Goal: Task Accomplishment & Management: Manage account settings

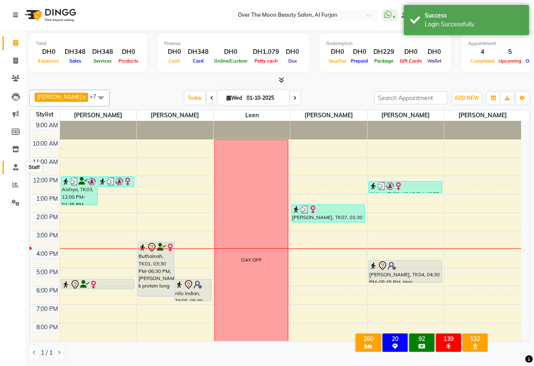
click at [13, 163] on span at bounding box center [15, 168] width 15 height 10
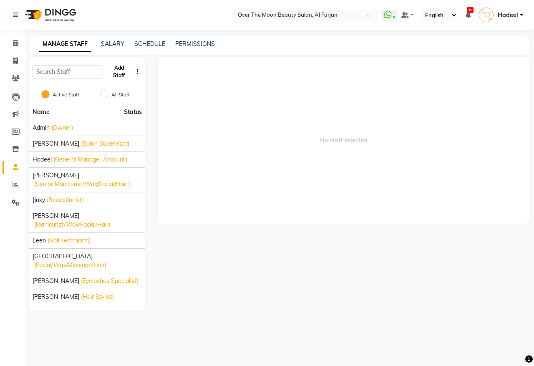
click at [120, 73] on button "Add Staff" at bounding box center [119, 72] width 27 height 22
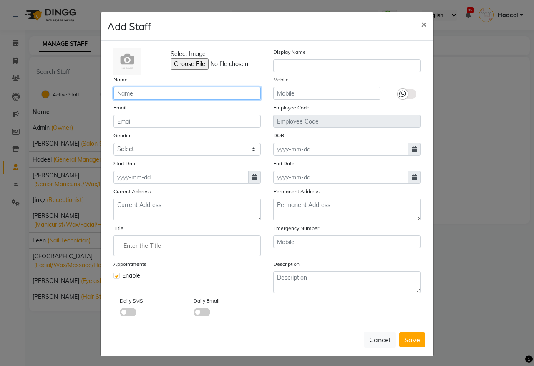
click at [141, 94] on input "text" at bounding box center [187, 93] width 147 height 13
type input "a"
type input "[PERSON_NAME]"
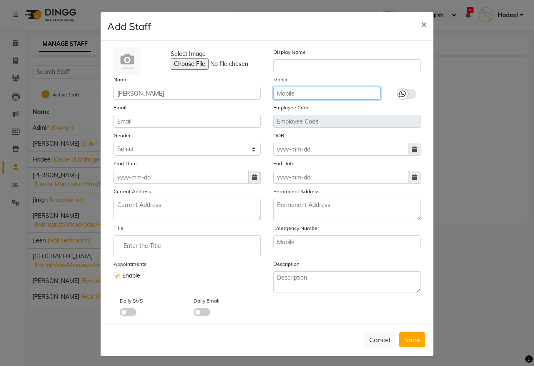
click at [320, 95] on input "text" at bounding box center [326, 93] width 107 height 13
click at [323, 92] on input "text" at bounding box center [326, 93] width 107 height 13
type input "563171718"
click at [399, 93] on icon at bounding box center [402, 94] width 7 height 8
click at [0, 0] on input "checkbox" at bounding box center [0, 0] width 0 height 0
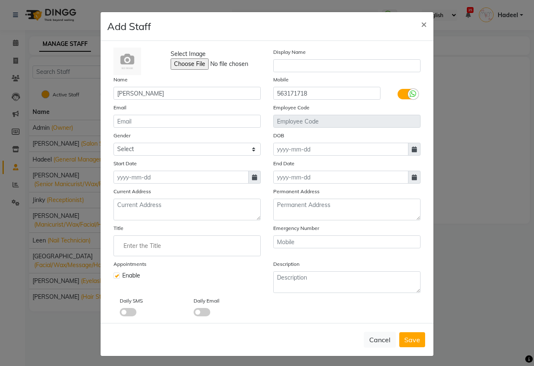
click at [177, 140] on div "Gender Select [DEMOGRAPHIC_DATA] [DEMOGRAPHIC_DATA] Other Prefer Not To Say" at bounding box center [187, 143] width 160 height 25
click at [178, 145] on select "Select [DEMOGRAPHIC_DATA] [DEMOGRAPHIC_DATA] Other Prefer Not To Say" at bounding box center [187, 149] width 147 height 13
select select "[DEMOGRAPHIC_DATA]"
click at [114, 143] on select "Select [DEMOGRAPHIC_DATA] [DEMOGRAPHIC_DATA] Other Prefer Not To Say" at bounding box center [187, 149] width 147 height 13
click at [120, 207] on textarea at bounding box center [187, 210] width 147 height 22
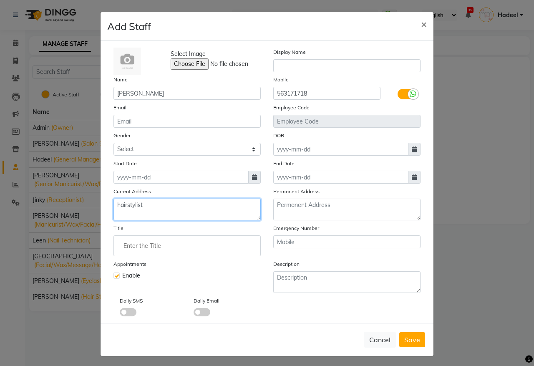
click at [127, 202] on textarea "hairstylist" at bounding box center [187, 210] width 147 height 22
click at [126, 245] on input "Enter the Title" at bounding box center [187, 245] width 140 height 17
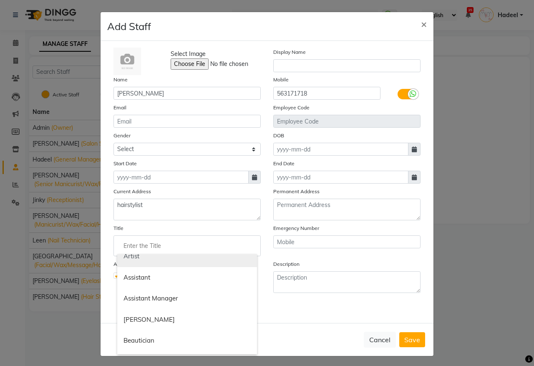
scroll to position [87, 0]
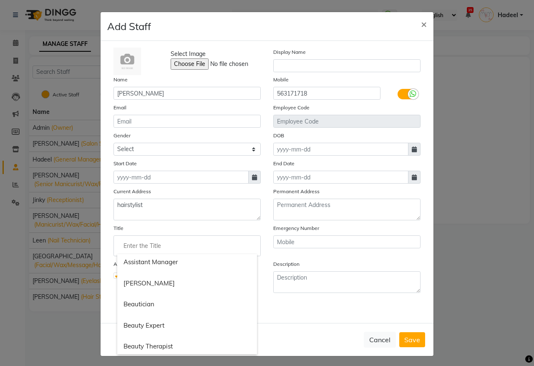
click at [151, 202] on div at bounding box center [267, 183] width 534 height 366
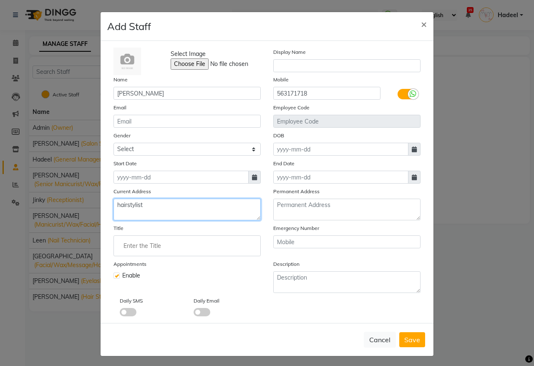
drag, startPoint x: 149, startPoint y: 203, endPoint x: 98, endPoint y: 194, distance: 51.7
click at [101, 194] on div "Select Image Display Name Name [PERSON_NAME] Mobile 563171718 Email Employee Co…" at bounding box center [267, 182] width 333 height 282
type textarea "sport city"
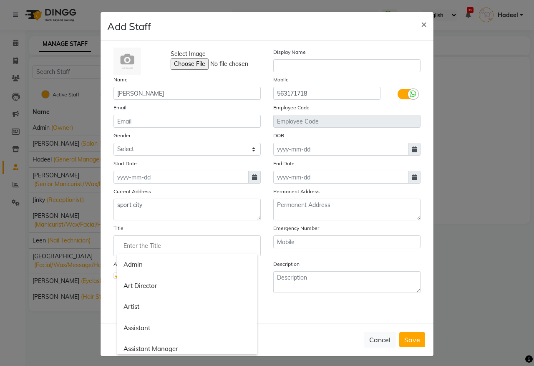
click at [153, 240] on input "Enter the Title" at bounding box center [187, 245] width 140 height 17
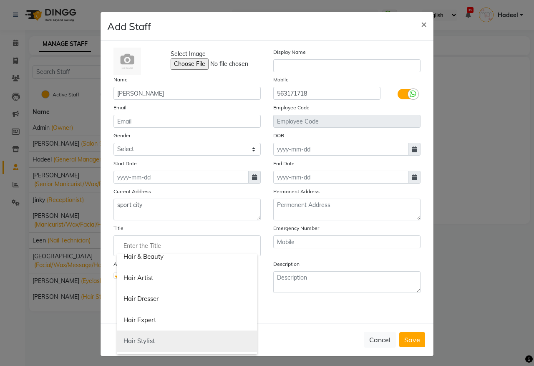
click at [191, 333] on link "Hair Stylist" at bounding box center [187, 341] width 140 height 21
type input "Hair Stylist"
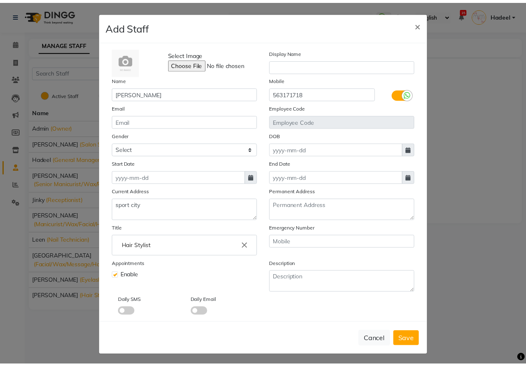
scroll to position [0, 0]
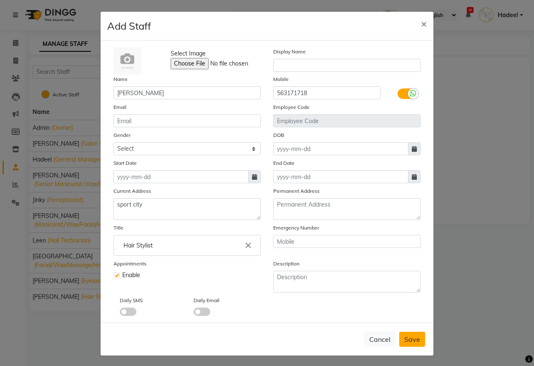
click at [416, 335] on span "Save" at bounding box center [412, 339] width 16 height 8
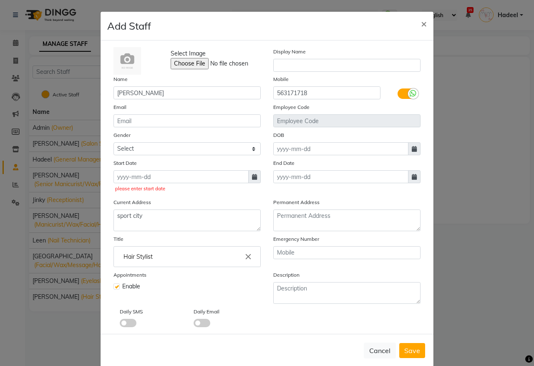
click at [252, 177] on icon at bounding box center [254, 177] width 5 height 6
select select "10"
select select "2025"
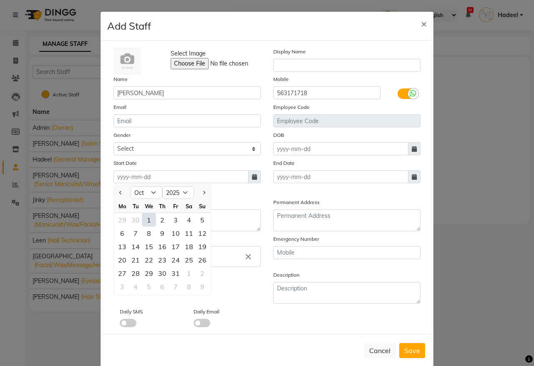
click at [144, 215] on div "1" at bounding box center [148, 219] width 13 height 13
type input "01-10-2025"
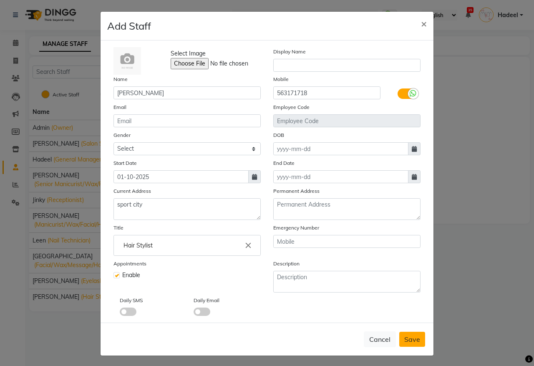
click at [409, 338] on span "Save" at bounding box center [412, 339] width 16 height 8
select select
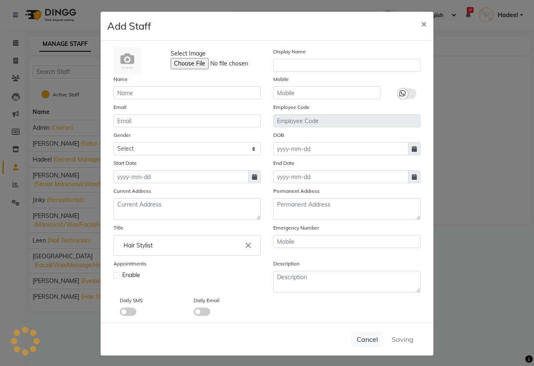
checkbox input "false"
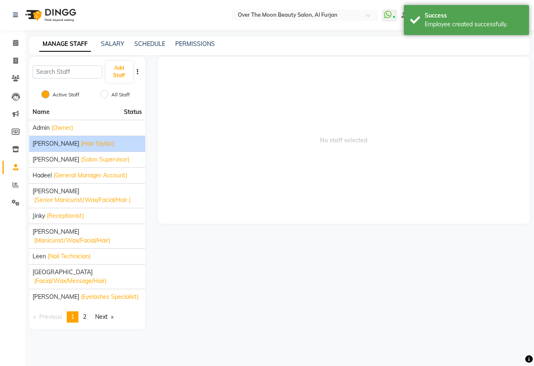
click at [51, 139] on li "Amir (Hair Stylist)" at bounding box center [87, 144] width 116 height 16
click at [38, 143] on span "[PERSON_NAME]" at bounding box center [56, 143] width 47 height 9
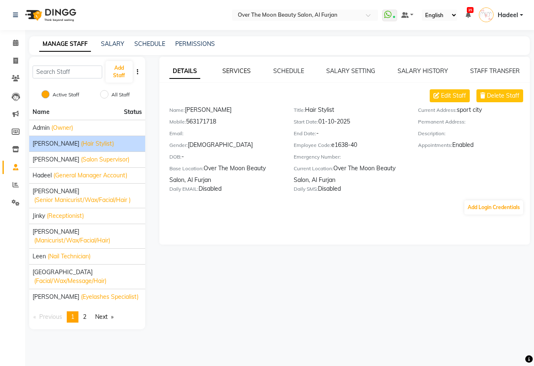
click at [236, 70] on link "SERVICES" at bounding box center [236, 71] width 28 height 8
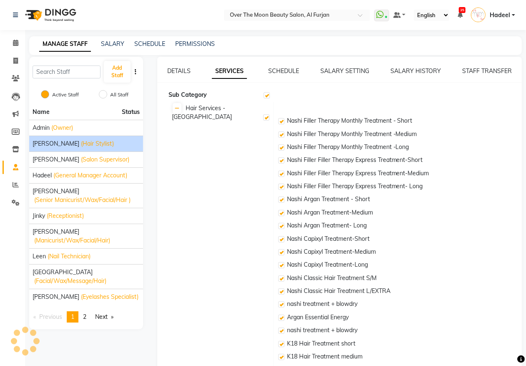
checkbox input "true"
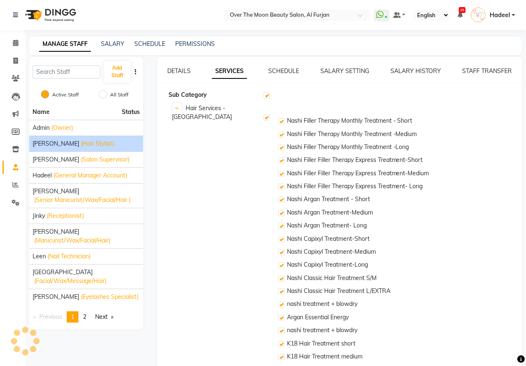
checkbox input "true"
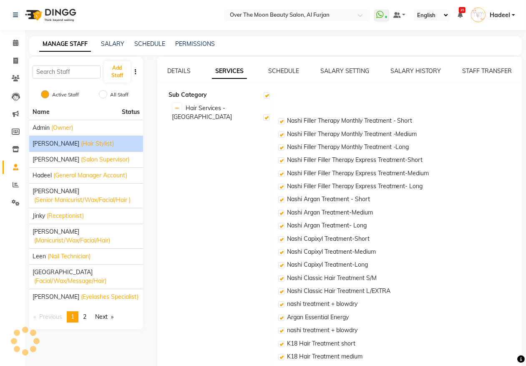
checkbox input "true"
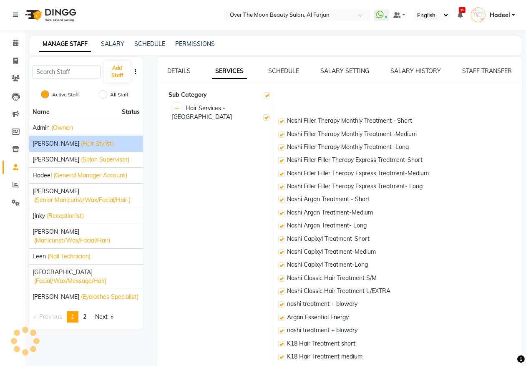
checkbox input "true"
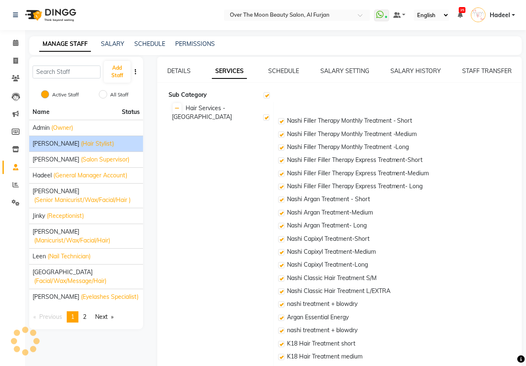
checkbox input "true"
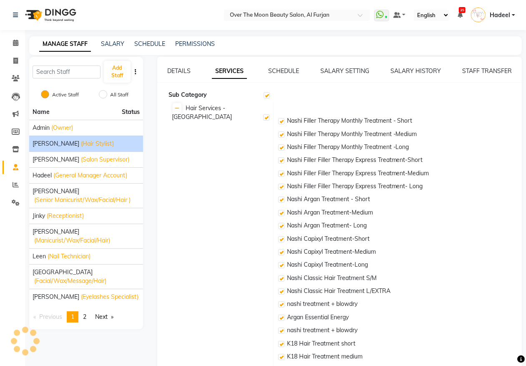
checkbox input "true"
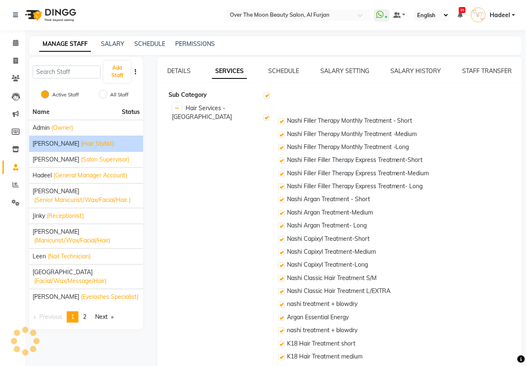
checkbox input "true"
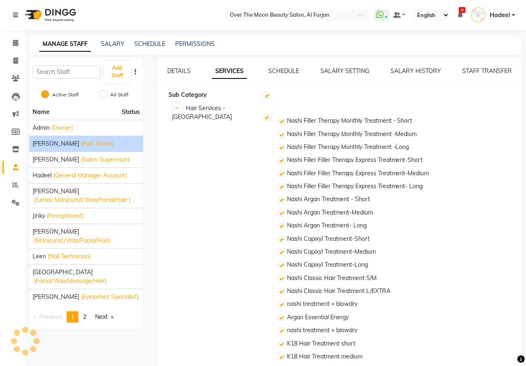
checkbox input "true"
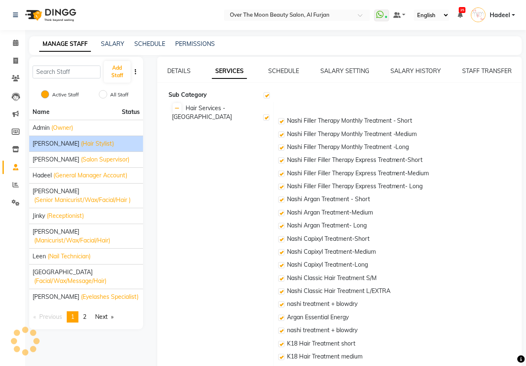
checkbox input "true"
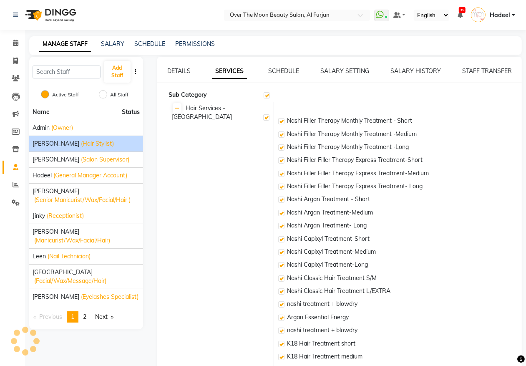
checkbox input "true"
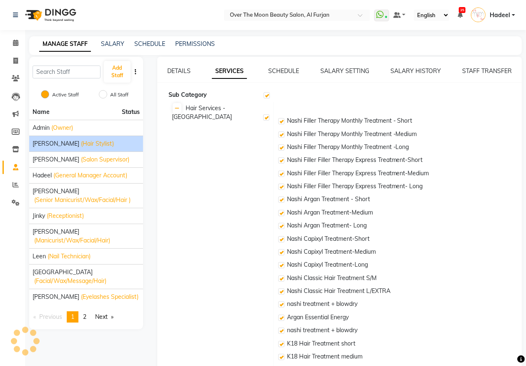
checkbox input "true"
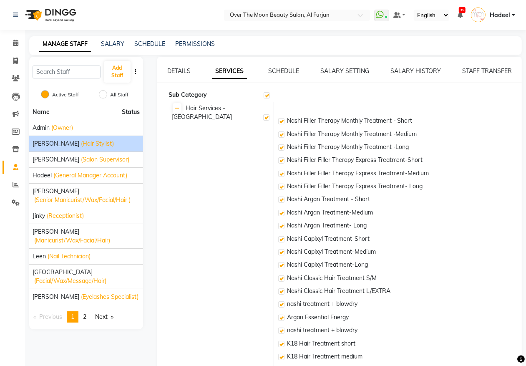
scroll to position [434, 0]
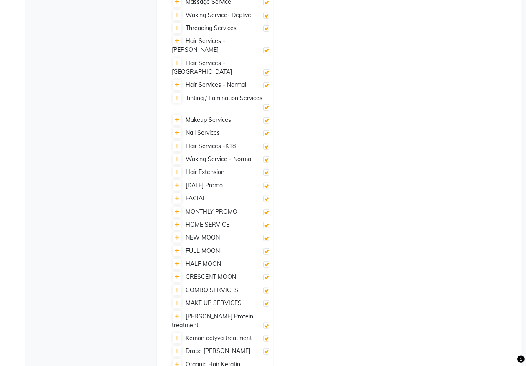
click at [266, 196] on label at bounding box center [266, 199] width 6 height 6
click at [266, 197] on input "checkbox" at bounding box center [265, 199] width 5 height 5
checkbox input "false"
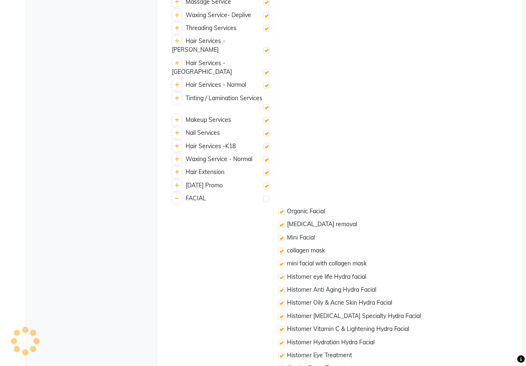
checkbox input "false"
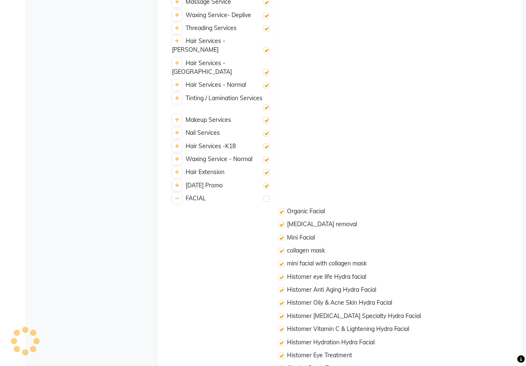
checkbox input "false"
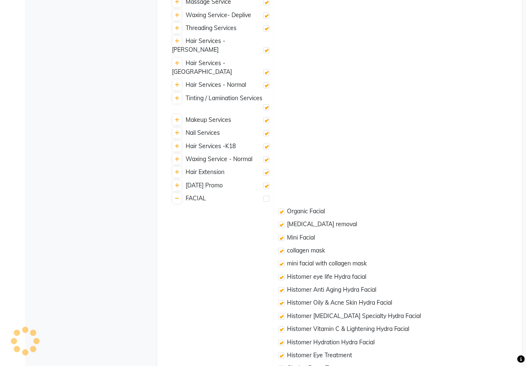
checkbox input "false"
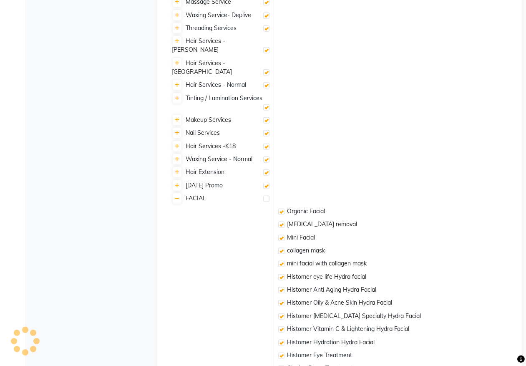
checkbox input "false"
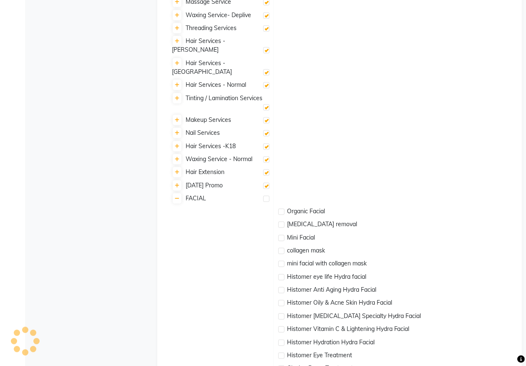
checkbox input "false"
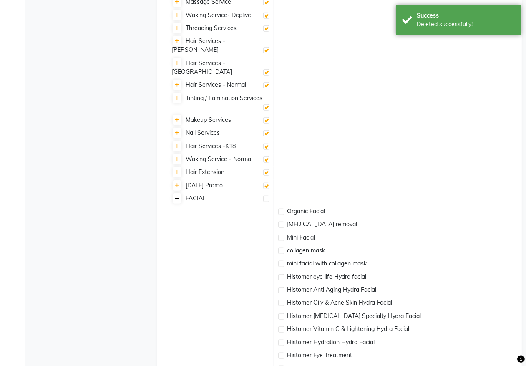
click at [177, 196] on icon at bounding box center [177, 198] width 5 height 5
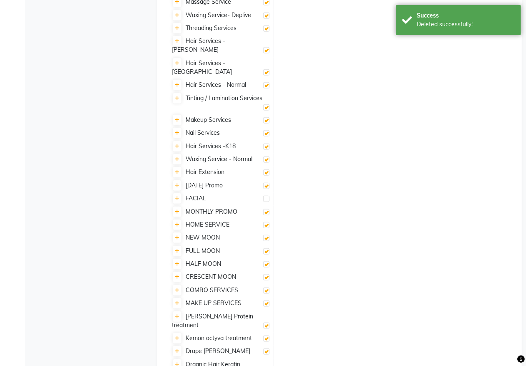
click at [267, 183] on label at bounding box center [266, 186] width 6 height 6
click at [267, 184] on input "checkbox" at bounding box center [265, 186] width 5 height 5
checkbox input "false"
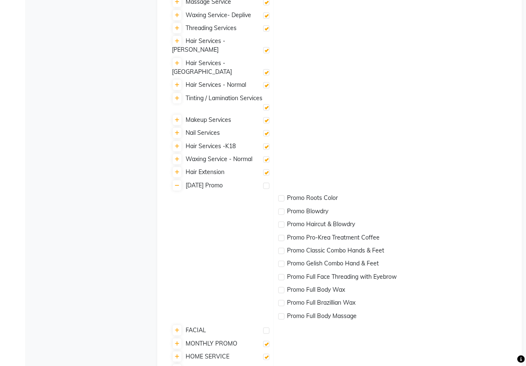
click at [265, 156] on label at bounding box center [266, 159] width 6 height 6
click at [265, 157] on input "checkbox" at bounding box center [265, 159] width 5 height 5
checkbox input "false"
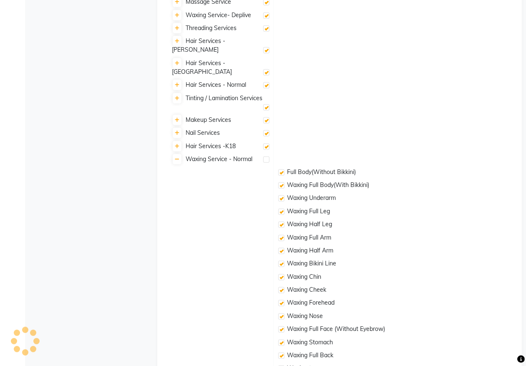
checkbox input "false"
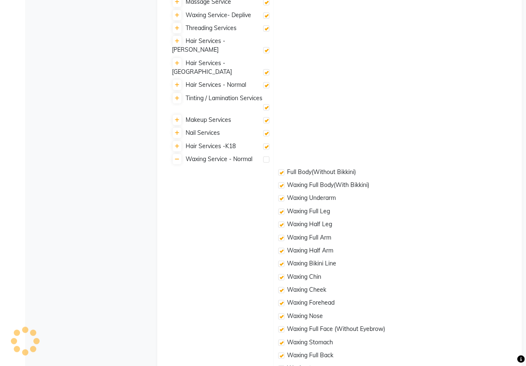
checkbox input "false"
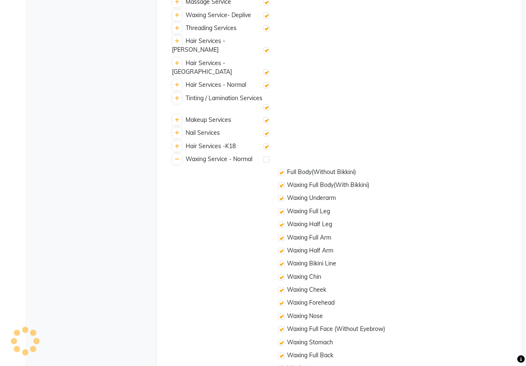
checkbox input "false"
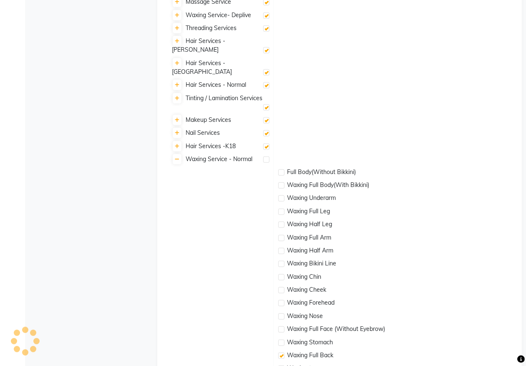
checkbox input "false"
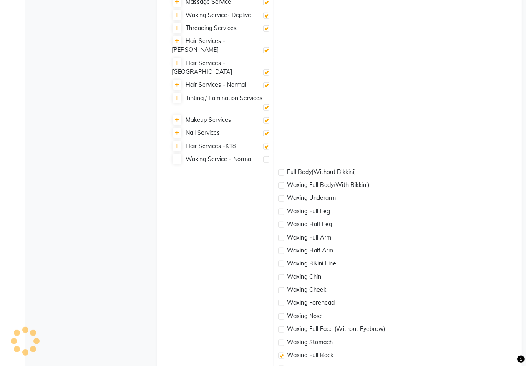
checkbox input "false"
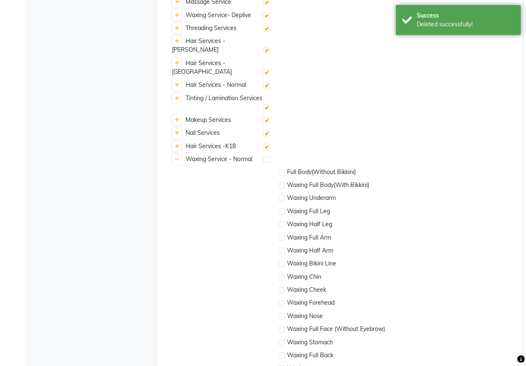
click at [264, 117] on label at bounding box center [266, 120] width 6 height 6
click at [264, 118] on input "checkbox" at bounding box center [265, 120] width 5 height 5
checkbox input "false"
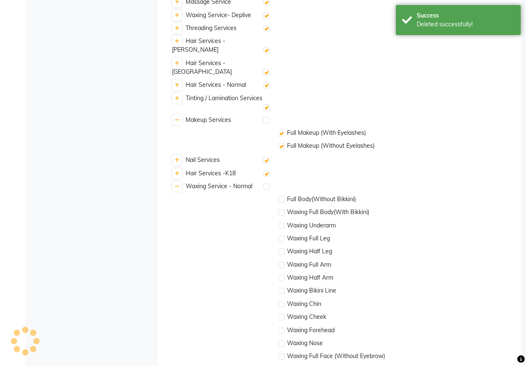
checkbox input "false"
click at [267, 104] on label at bounding box center [266, 107] width 6 height 6
click at [267, 105] on input "checkbox" at bounding box center [265, 107] width 5 height 5
checkbox input "false"
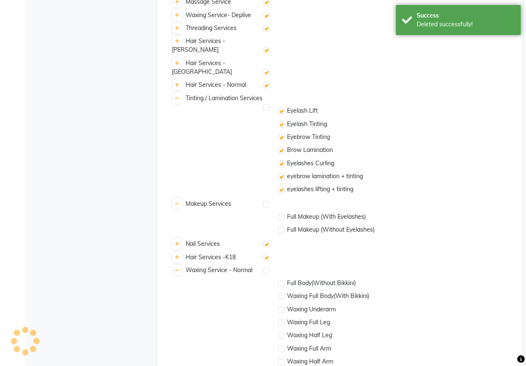
checkbox input "false"
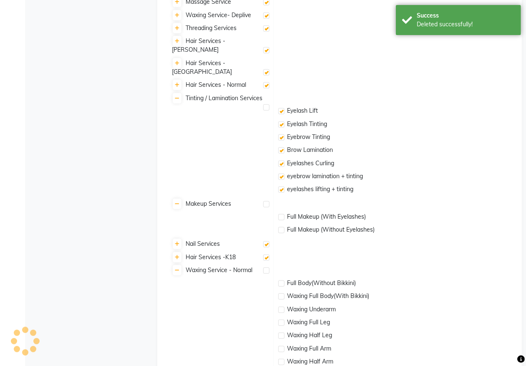
checkbox input "false"
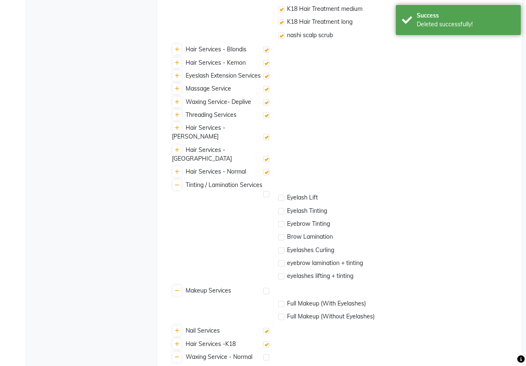
click at [266, 99] on label at bounding box center [266, 102] width 6 height 6
click at [266, 100] on input "checkbox" at bounding box center [265, 102] width 5 height 5
checkbox input "false"
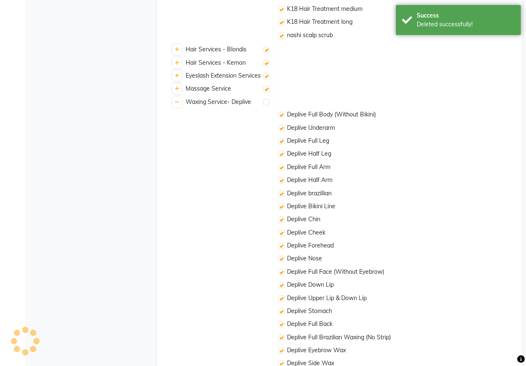
checkbox input "false"
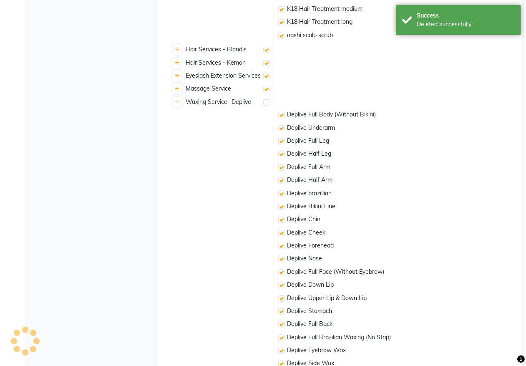
checkbox input "false"
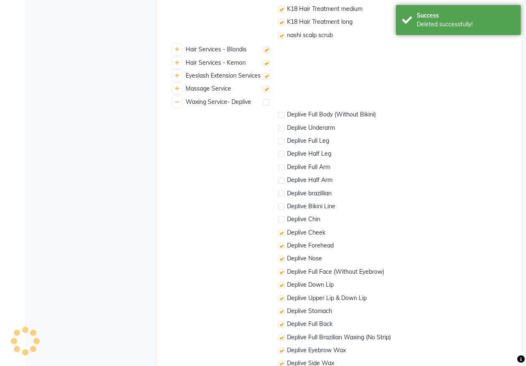
checkbox input "false"
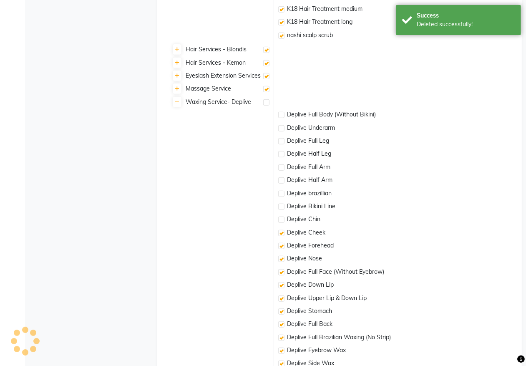
checkbox input "false"
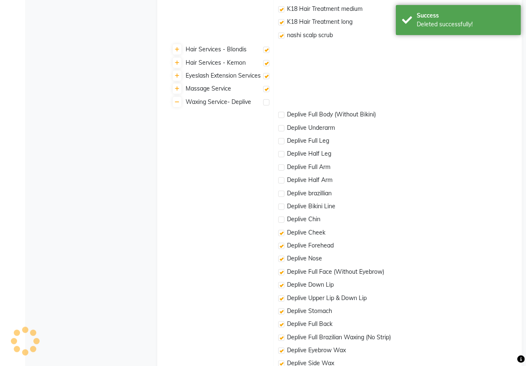
checkbox input "false"
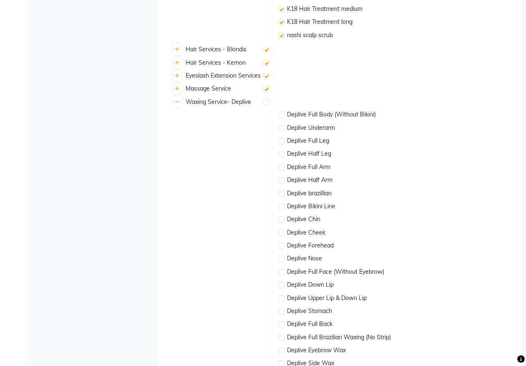
click at [267, 88] on label at bounding box center [266, 89] width 6 height 6
click at [267, 88] on input "checkbox" at bounding box center [265, 89] width 5 height 5
checkbox input "false"
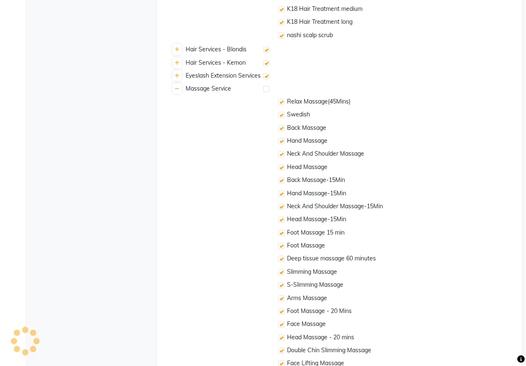
checkbox input "false"
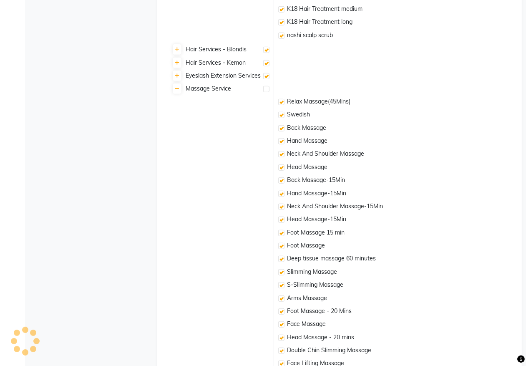
checkbox input "false"
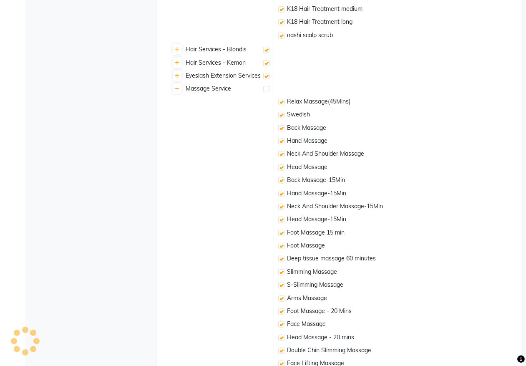
checkbox input "false"
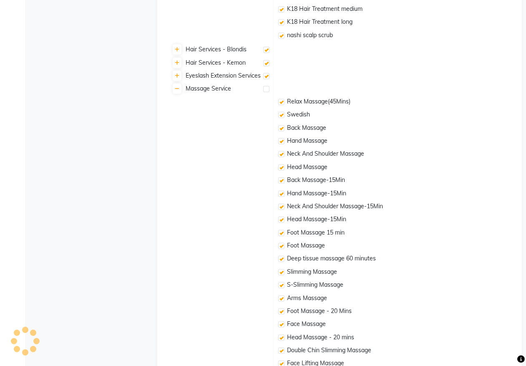
checkbox input "false"
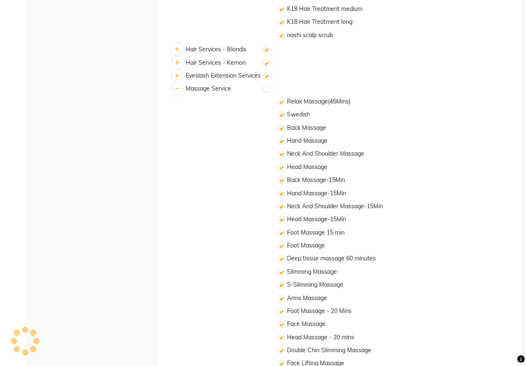
checkbox input "false"
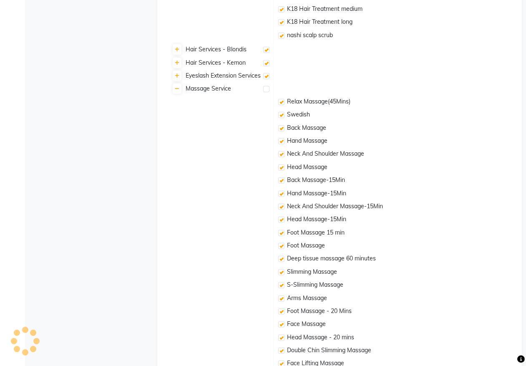
checkbox input "false"
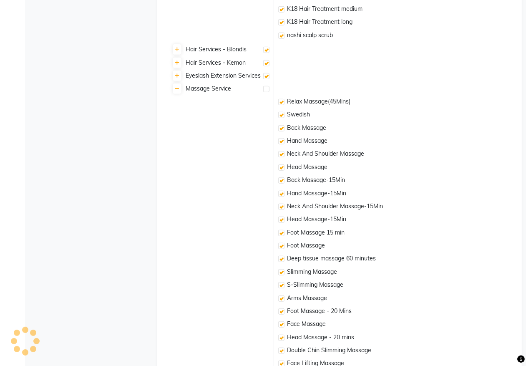
checkbox input "false"
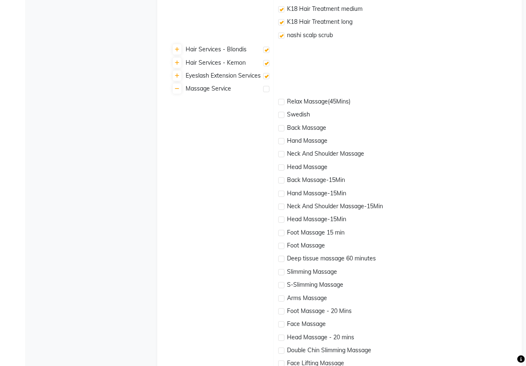
click at [267, 74] on label at bounding box center [266, 76] width 6 height 6
click at [267, 74] on input "checkbox" at bounding box center [265, 76] width 5 height 5
checkbox input "false"
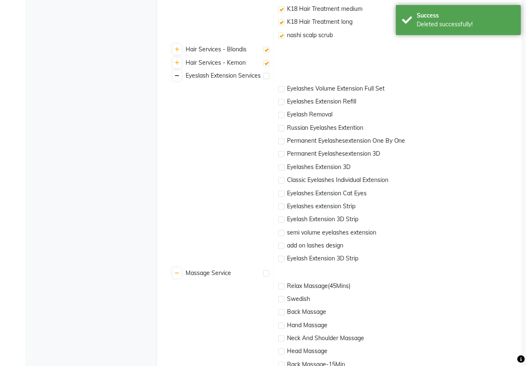
click at [175, 75] on icon at bounding box center [177, 75] width 5 height 5
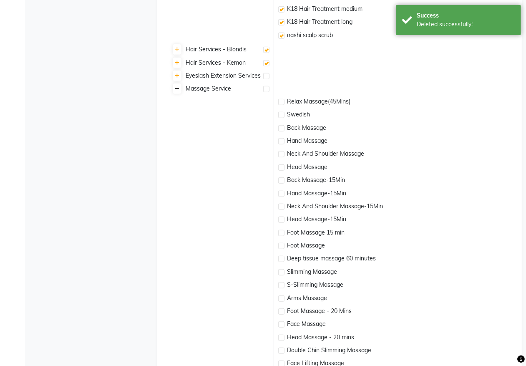
click at [178, 89] on icon at bounding box center [177, 88] width 5 height 5
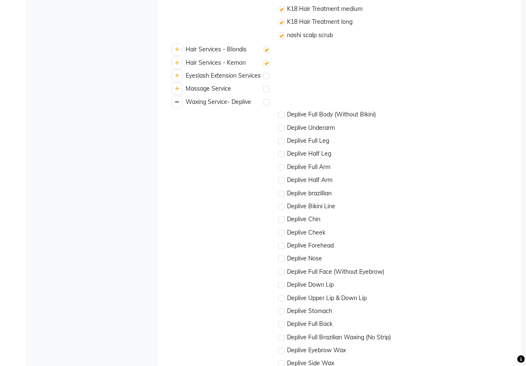
click at [176, 101] on icon at bounding box center [177, 102] width 5 height 5
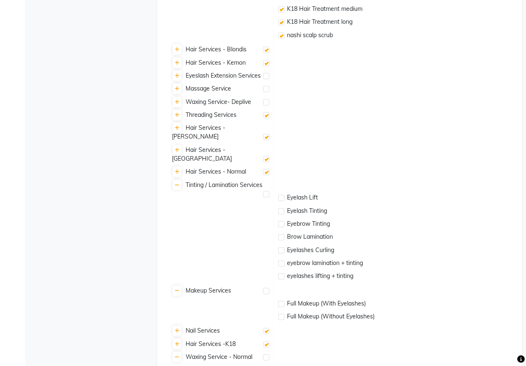
scroll to position [434, 0]
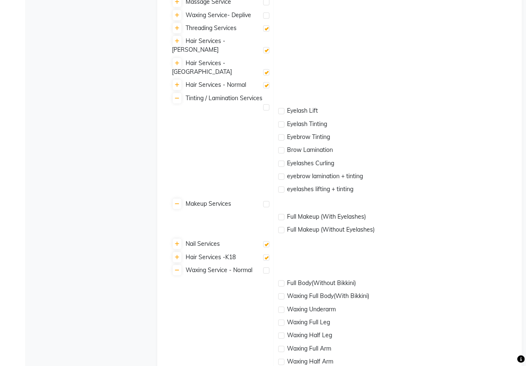
click at [265, 241] on label at bounding box center [266, 244] width 6 height 6
click at [265, 242] on input "checkbox" at bounding box center [265, 244] width 5 height 5
checkbox input "false"
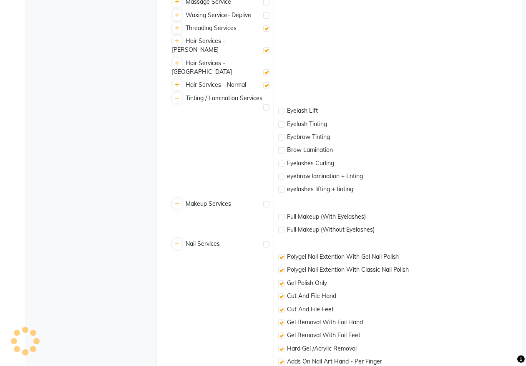
checkbox input "false"
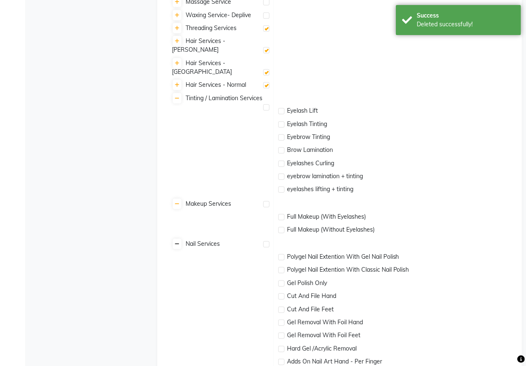
click at [177, 242] on icon at bounding box center [177, 244] width 5 height 5
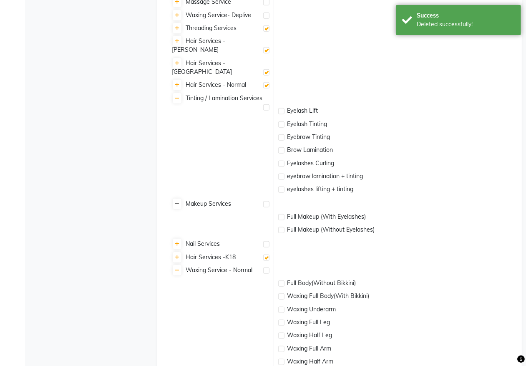
click at [179, 202] on icon at bounding box center [177, 204] width 5 height 5
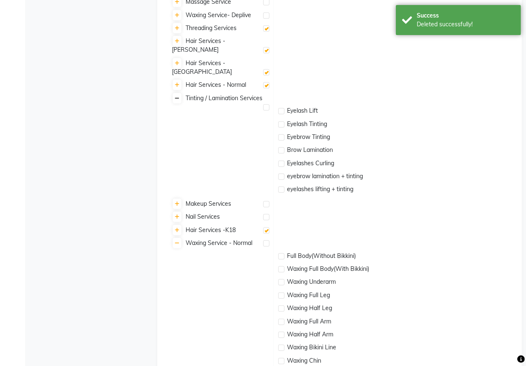
click at [176, 96] on icon at bounding box center [177, 98] width 5 height 5
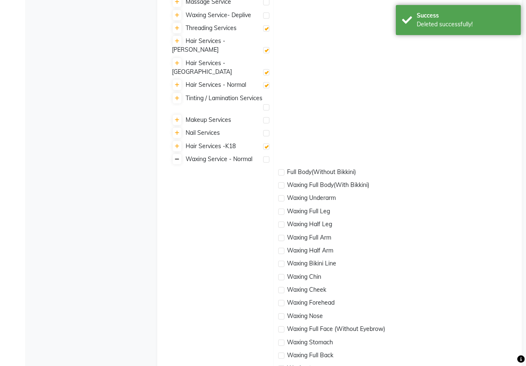
click at [173, 154] on link at bounding box center [177, 159] width 9 height 10
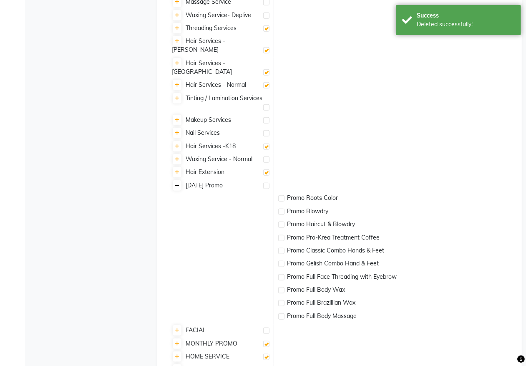
scroll to position [608, 0]
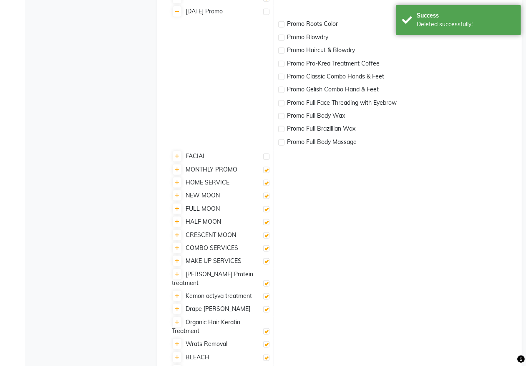
click at [265, 167] on label at bounding box center [266, 170] width 6 height 6
click at [265, 168] on input "checkbox" at bounding box center [265, 170] width 5 height 5
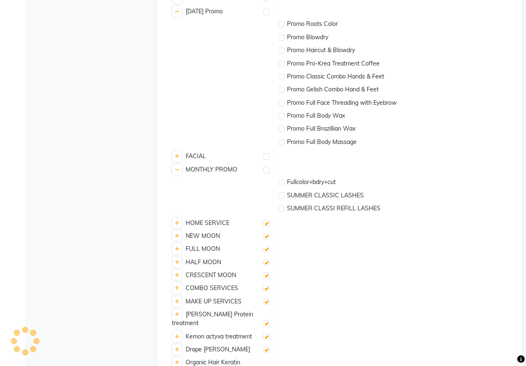
scroll to position [654, 0]
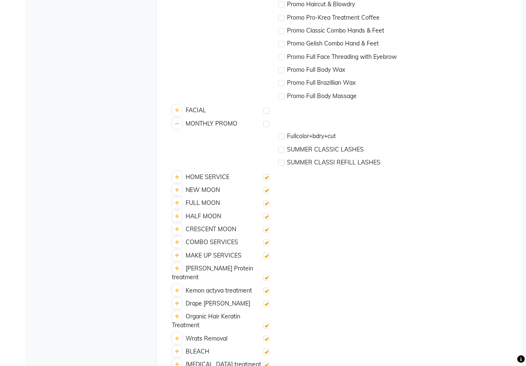
click at [266, 253] on label at bounding box center [266, 256] width 6 height 6
click at [266, 254] on input "checkbox" at bounding box center [265, 256] width 5 height 5
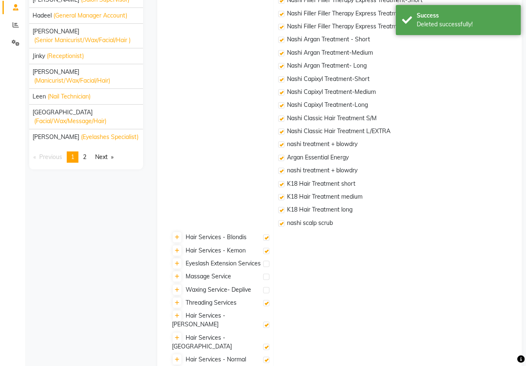
scroll to position [0, 0]
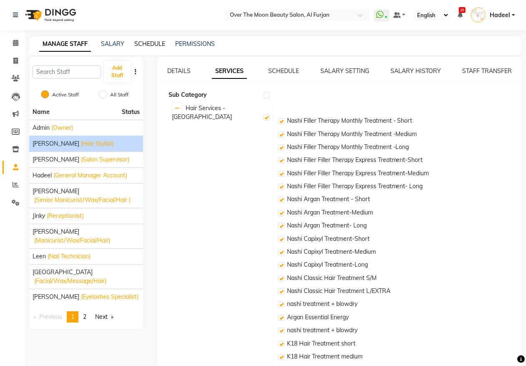
click at [158, 44] on link "SCHEDULE" at bounding box center [149, 44] width 31 height 8
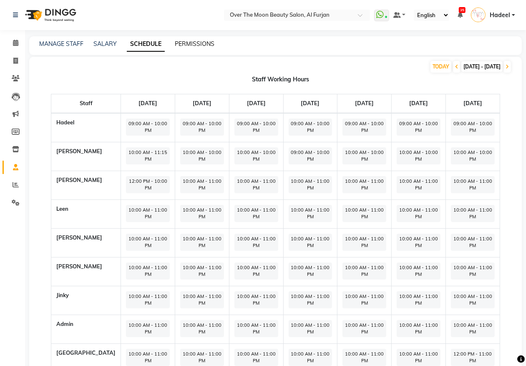
click at [199, 44] on link "PERMISSIONS" at bounding box center [195, 44] width 40 height 8
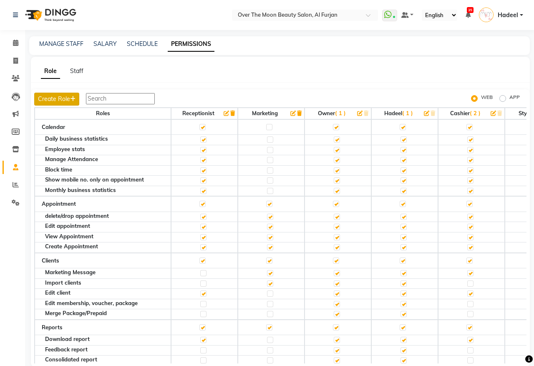
click at [46, 98] on button "Create Role" at bounding box center [56, 99] width 45 height 13
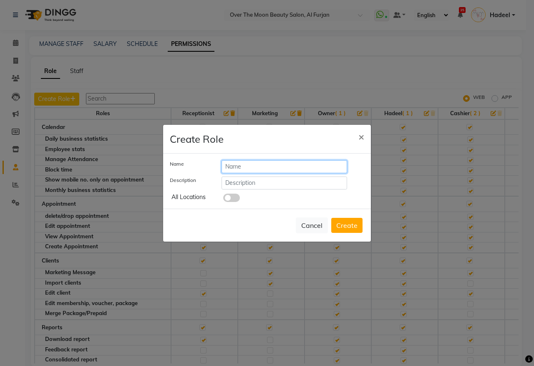
click at [247, 172] on input "text" at bounding box center [285, 166] width 126 height 13
click at [312, 228] on button "Cancel" at bounding box center [312, 225] width 32 height 16
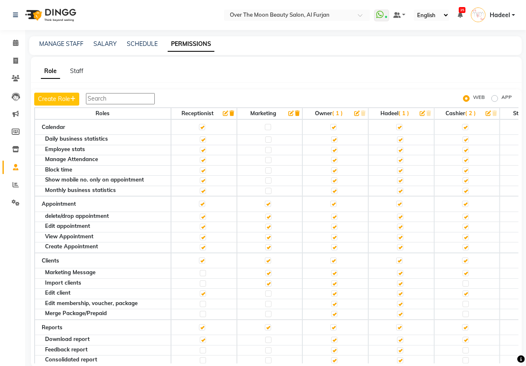
click at [201, 126] on label at bounding box center [202, 127] width 6 height 6
click at [201, 126] on input "checkbox" at bounding box center [201, 126] width 5 height 5
click at [203, 129] on label at bounding box center [202, 127] width 6 height 6
click at [203, 129] on input "checkbox" at bounding box center [201, 126] width 5 height 5
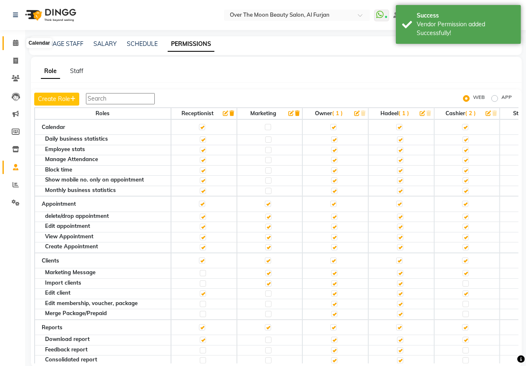
click at [14, 42] on icon at bounding box center [15, 43] width 5 height 6
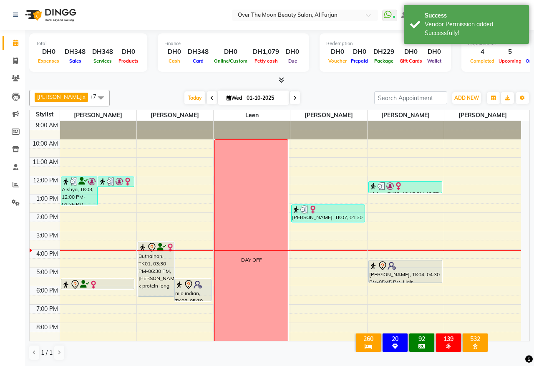
click at [93, 99] on span at bounding box center [101, 98] width 17 height 16
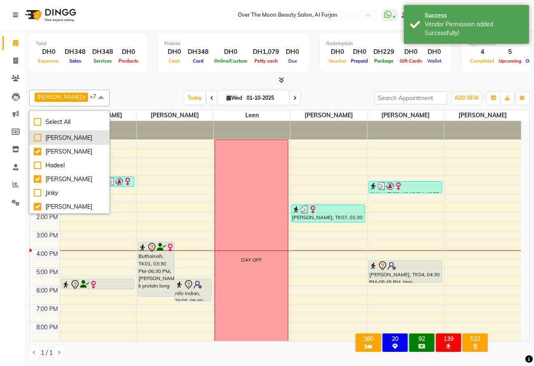
click at [36, 138] on div "Amir" at bounding box center [69, 138] width 71 height 9
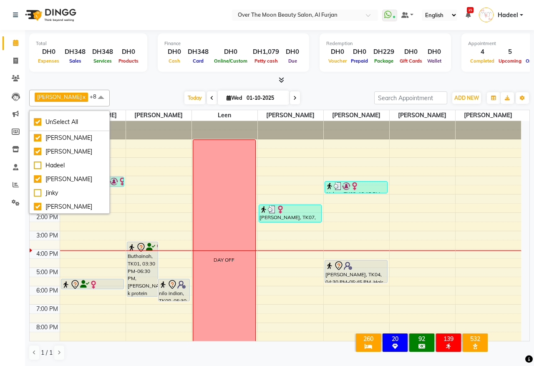
click at [144, 86] on div "Bianca x Jeewan x Leen x Malou x William x Sabah x Kristi x Sapana x Amir x +8 …" at bounding box center [279, 225] width 501 height 278
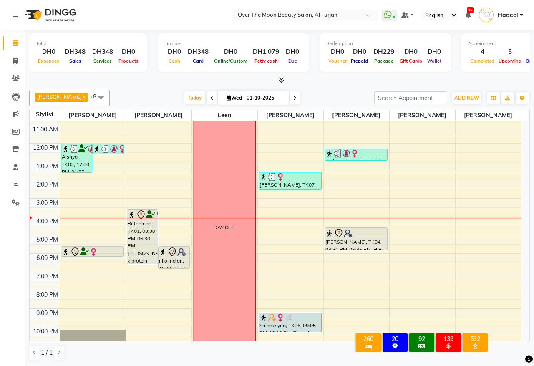
scroll to position [58, 0]
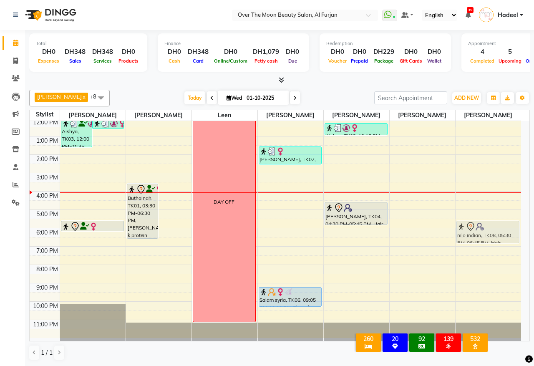
drag, startPoint x: 172, startPoint y: 232, endPoint x: 468, endPoint y: 235, distance: 295.5
click at [468, 235] on tr "Aishya, TK03, 12:00 PM-01:35 PM, Threading Upper Lip,Threading Eyebrow,Hair Tri…" at bounding box center [276, 200] width 492 height 275
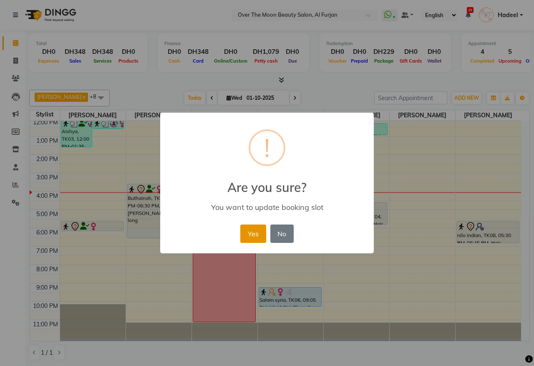
click at [247, 232] on button "Yes" at bounding box center [252, 234] width 25 height 18
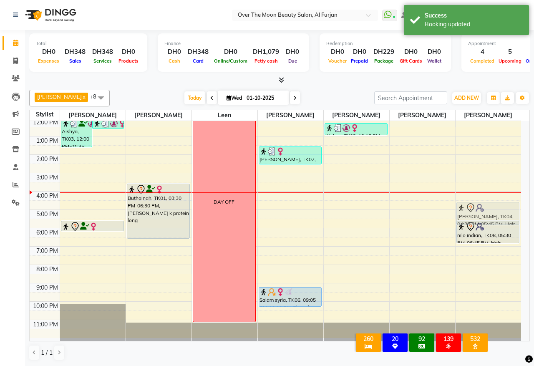
drag, startPoint x: 346, startPoint y: 211, endPoint x: 467, endPoint y: 210, distance: 121.0
click at [467, 210] on tr "Aishya, TK03, 12:00 PM-01:35 PM, Threading Upper Lip,Threading Eyebrow,Hair Tri…" at bounding box center [276, 200] width 492 height 275
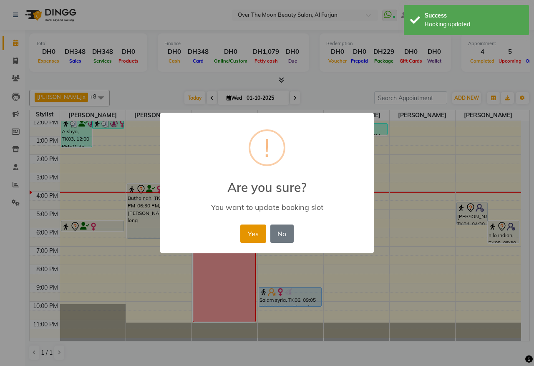
click at [252, 232] on button "Yes" at bounding box center [252, 234] width 25 height 18
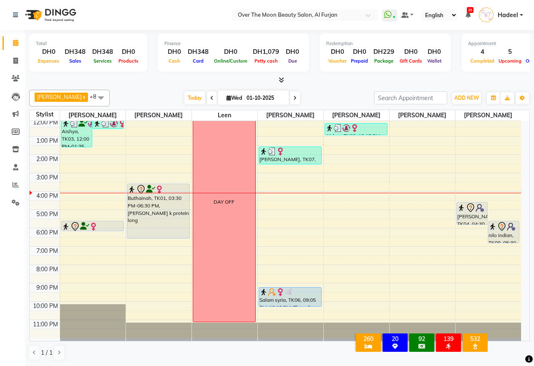
click at [290, 101] on span at bounding box center [295, 97] width 10 height 13
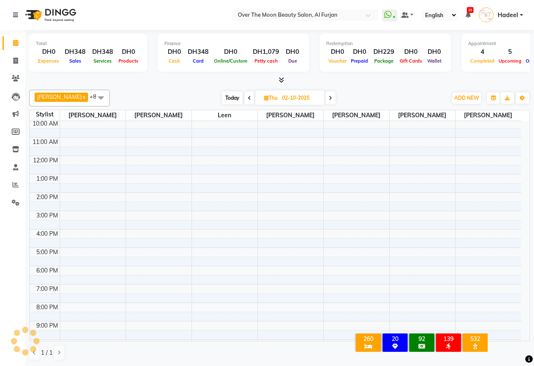
scroll to position [0, 0]
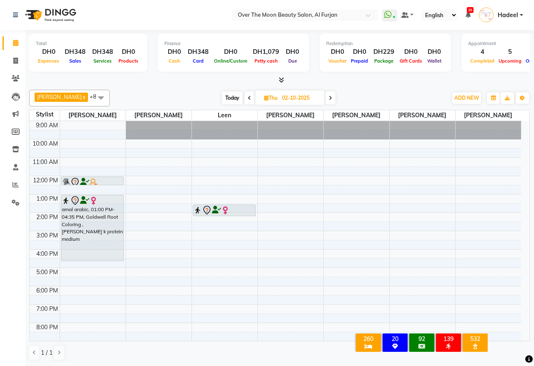
click at [76, 283] on div "9:00 AM 10:00 AM 11:00 AM 12:00 PM 1:00 PM 2:00 PM 3:00 PM 4:00 PM 5:00 PM 6:00…" at bounding box center [276, 258] width 492 height 275
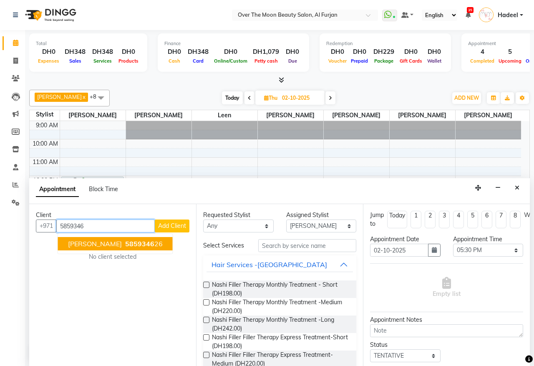
click at [92, 246] on span "Naomi Coutts" at bounding box center [95, 244] width 54 height 8
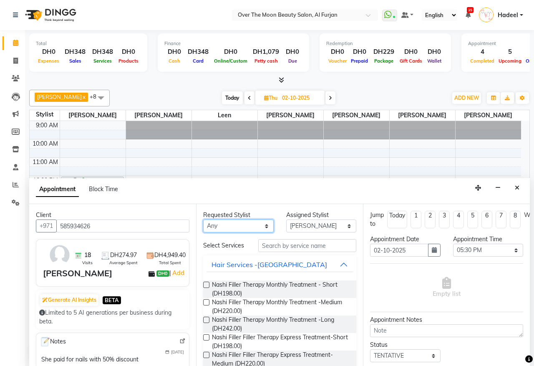
click at [263, 226] on select "Any Amir Bianca Hadeel Jeewan Jinky Kristi Leen Sapana William" at bounding box center [238, 226] width 71 height 13
click at [203, 220] on select "Any Amir Bianca Hadeel Jeewan Jinky Kristi Leen Sapana William" at bounding box center [238, 226] width 71 height 13
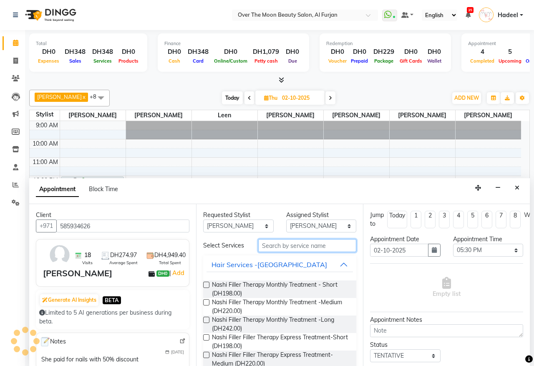
click at [283, 247] on input "text" at bounding box center [307, 245] width 98 height 13
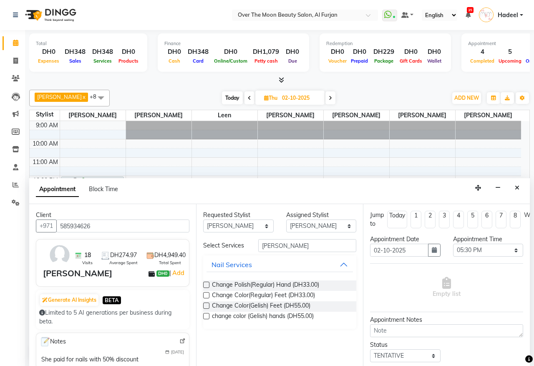
click at [206, 316] on label at bounding box center [206, 316] width 6 height 6
click at [206, 316] on input "checkbox" at bounding box center [205, 316] width 5 height 5
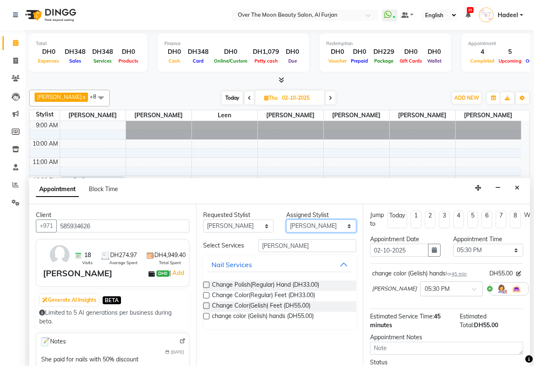
click at [349, 225] on select "Select Amir Bianca Hadeel Jeewan Jinky Kristi Leen Sapana William" at bounding box center [321, 226] width 71 height 13
click at [286, 220] on select "Select Amir Bianca Hadeel Jeewan Jinky Kristi Leen Sapana William" at bounding box center [321, 226] width 71 height 13
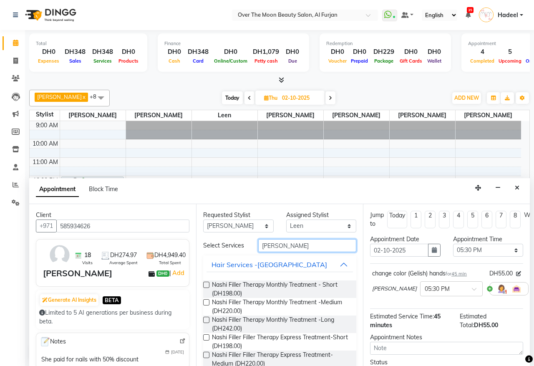
click at [299, 247] on input "chang" at bounding box center [307, 245] width 98 height 13
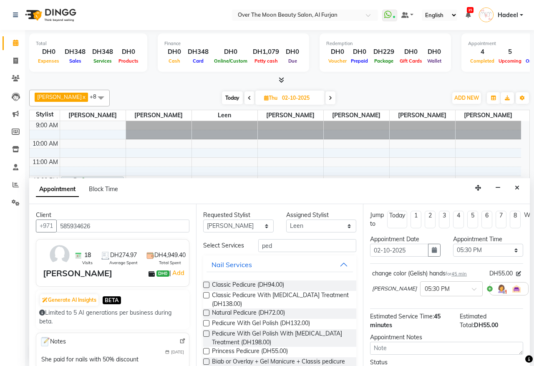
click at [207, 326] on label at bounding box center [206, 323] width 6 height 6
click at [207, 327] on input "checkbox" at bounding box center [205, 323] width 5 height 5
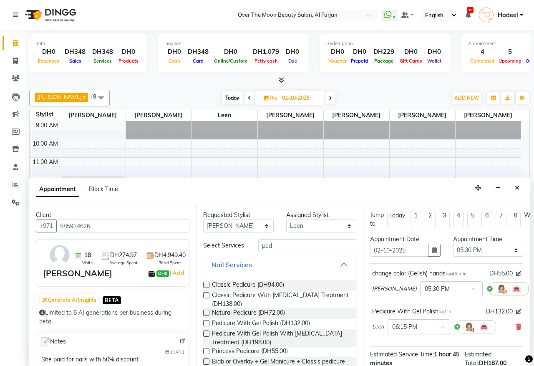
click at [442, 327] on span at bounding box center [444, 329] width 10 height 9
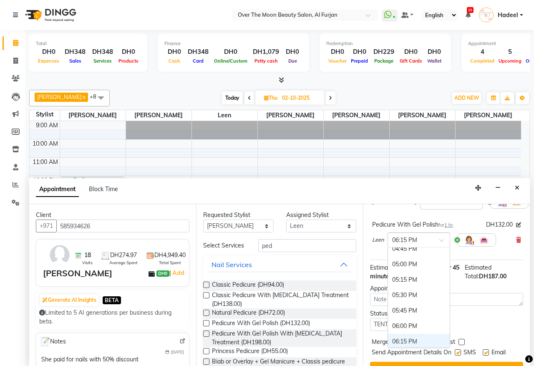
scroll to position [425, 0]
click at [415, 296] on div "05:30 PM" at bounding box center [419, 295] width 62 height 15
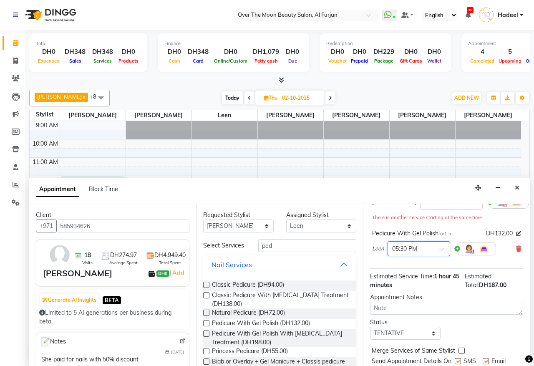
scroll to position [121, 0]
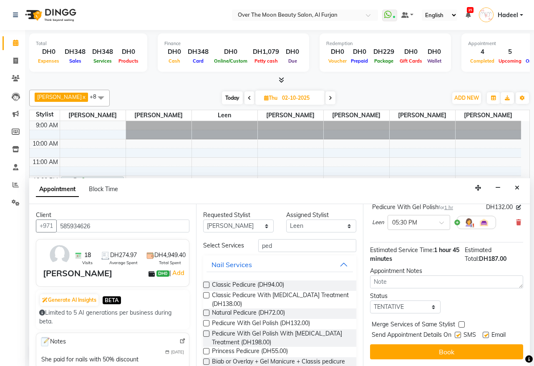
click at [460, 321] on label at bounding box center [462, 324] width 6 height 6
click at [460, 323] on input "checkbox" at bounding box center [461, 325] width 5 height 5
click at [441, 344] on button "Book" at bounding box center [446, 351] width 153 height 15
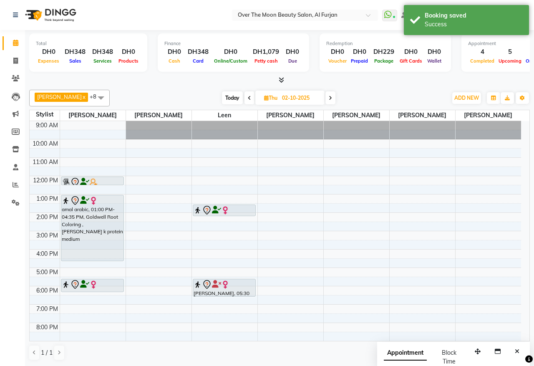
click at [222, 99] on span "Today" at bounding box center [232, 97] width 21 height 13
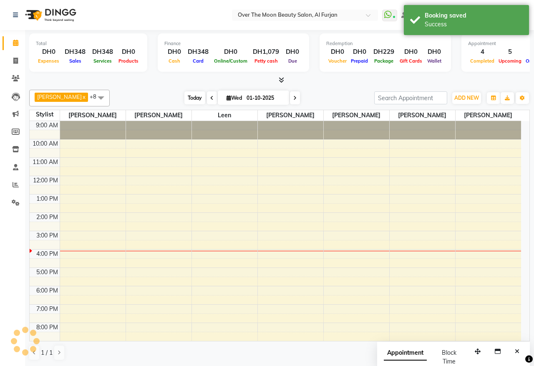
scroll to position [58, 0]
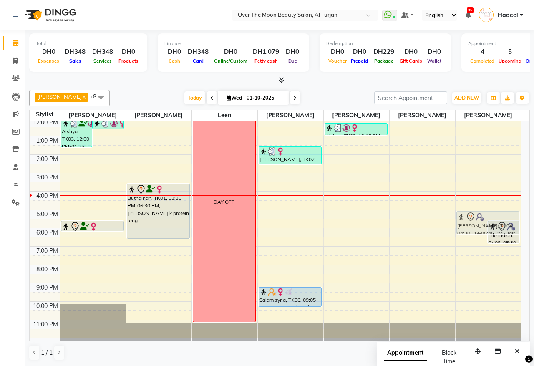
drag, startPoint x: 474, startPoint y: 202, endPoint x: 472, endPoint y: 212, distance: 9.9
click at [472, 212] on div "alisha, TK04, 04:30 PM-05:45 PM, Hair Trimming,Hair Collagen Mask ,Blow Dry (Me…" at bounding box center [489, 200] width 66 height 275
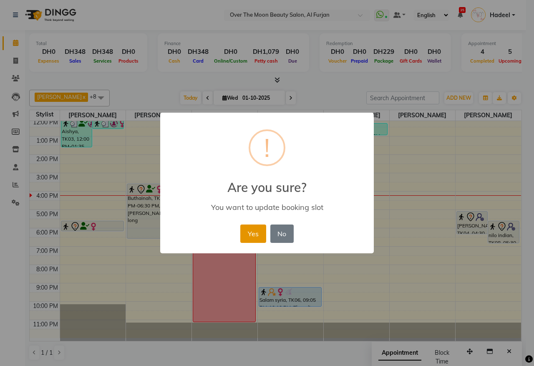
click at [251, 230] on button "Yes" at bounding box center [252, 234] width 25 height 18
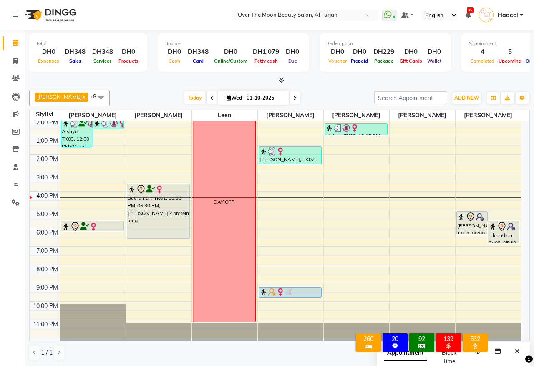
drag, startPoint x: 295, startPoint y: 306, endPoint x: 298, endPoint y: 303, distance: 4.8
click at [298, 303] on div "9:00 AM 10:00 AM 11:00 AM 12:00 PM 1:00 PM 2:00 PM 3:00 PM 4:00 PM 5:00 PM 6:00…" at bounding box center [276, 200] width 492 height 275
click at [17, 79] on icon at bounding box center [16, 78] width 8 height 6
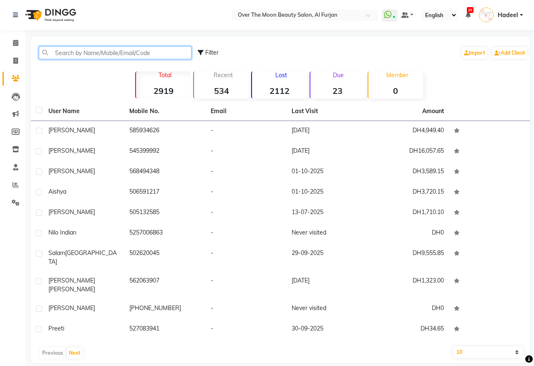
click at [116, 47] on input "text" at bounding box center [115, 52] width 153 height 13
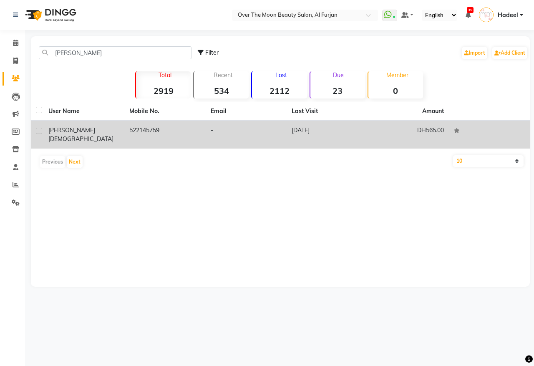
click at [65, 129] on span "rupali" at bounding box center [71, 130] width 47 height 8
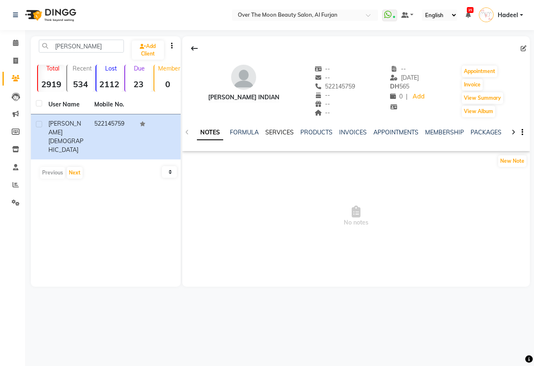
click at [282, 133] on link "SERVICES" at bounding box center [279, 133] width 28 height 8
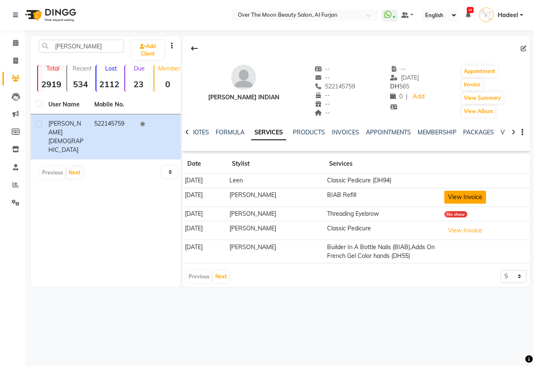
click at [465, 197] on button "View Invoice" at bounding box center [465, 197] width 42 height 13
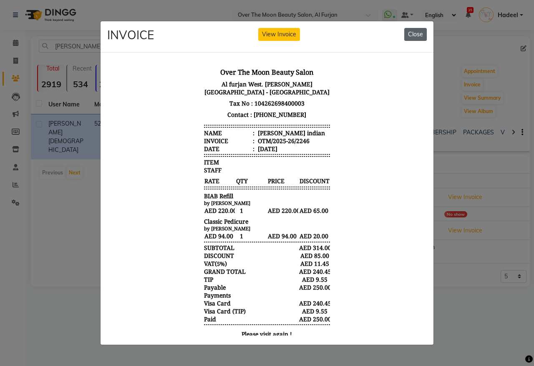
click at [418, 28] on button "Close" at bounding box center [415, 34] width 23 height 13
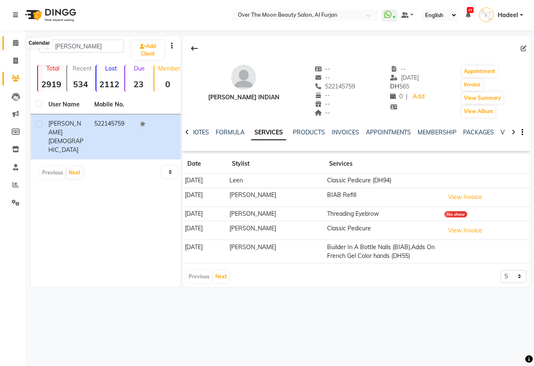
click at [13, 40] on icon at bounding box center [15, 43] width 5 height 6
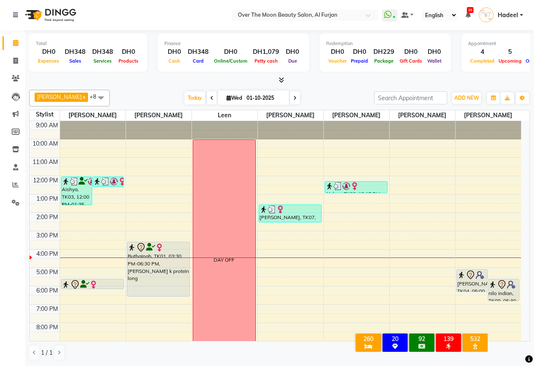
click at [293, 98] on icon at bounding box center [294, 98] width 3 height 5
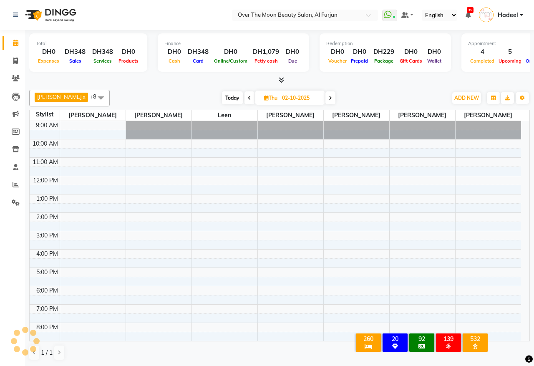
scroll to position [58, 0]
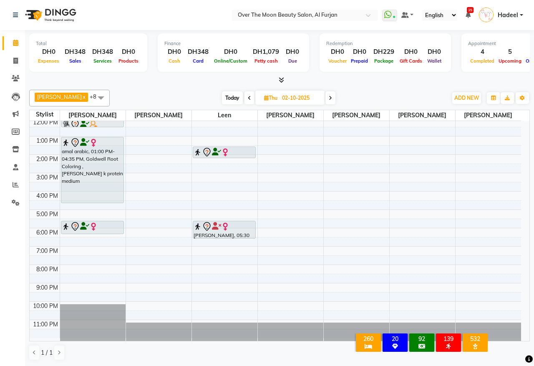
click at [329, 100] on icon at bounding box center [330, 98] width 3 height 5
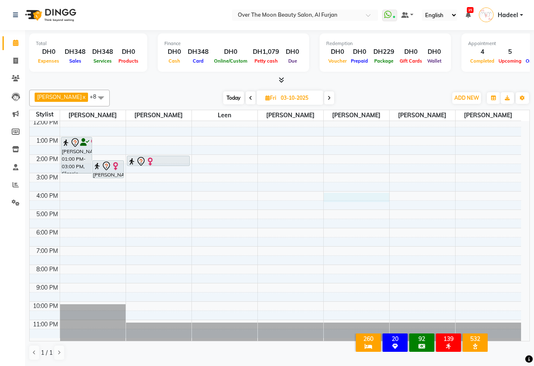
click at [334, 198] on div "9:00 AM 10:00 AM 11:00 AM 12:00 PM 1:00 PM 2:00 PM 3:00 PM 4:00 PM 5:00 PM 6:00…" at bounding box center [276, 200] width 492 height 275
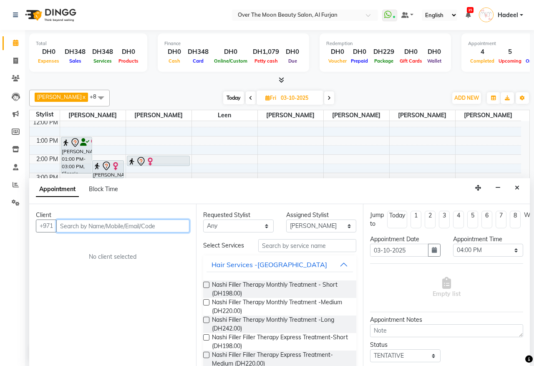
click at [124, 225] on input "text" at bounding box center [122, 226] width 133 height 13
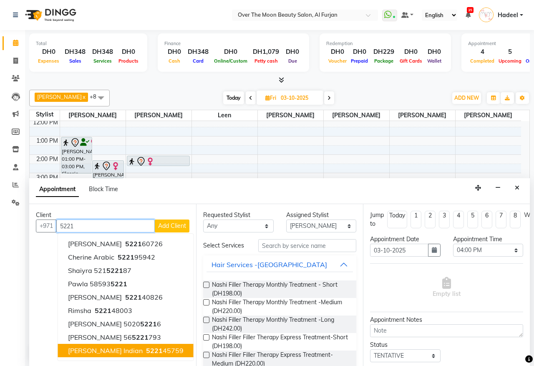
click at [101, 351] on span "rupali indian" at bounding box center [105, 350] width 75 height 8
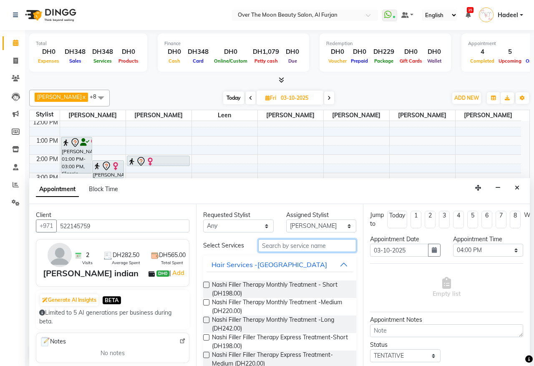
click at [297, 247] on input "text" at bounding box center [307, 245] width 98 height 13
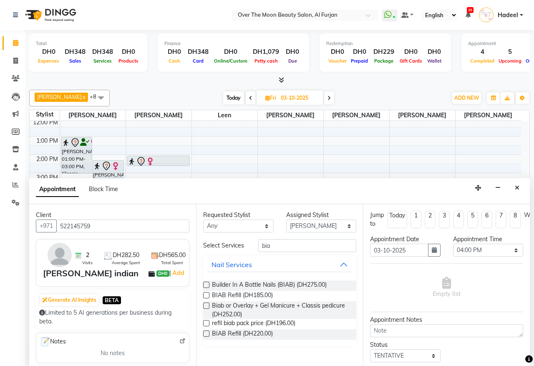
click at [207, 335] on label at bounding box center [206, 334] width 6 height 6
click at [207, 335] on input "checkbox" at bounding box center [205, 334] width 5 height 5
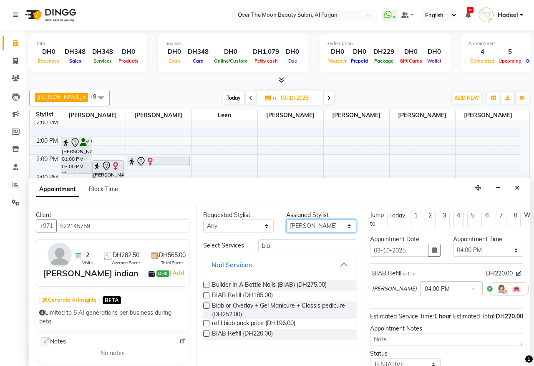
click at [346, 227] on select "Select Amir Bianca Hadeel Jeewan Jinky Kristi Leen Sapana William" at bounding box center [321, 226] width 71 height 13
click at [286, 220] on select "Select Amir Bianca Hadeel Jeewan Jinky Kristi Leen Sapana William" at bounding box center [321, 226] width 71 height 13
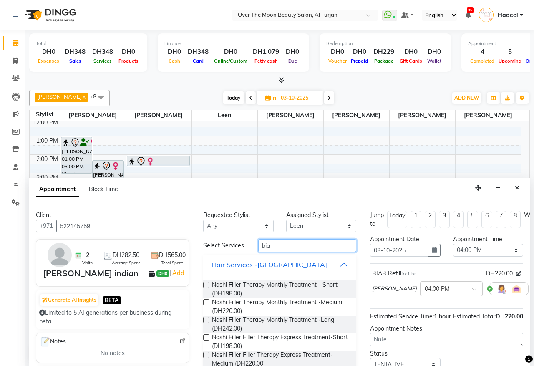
click at [285, 248] on input "bia" at bounding box center [307, 245] width 98 height 13
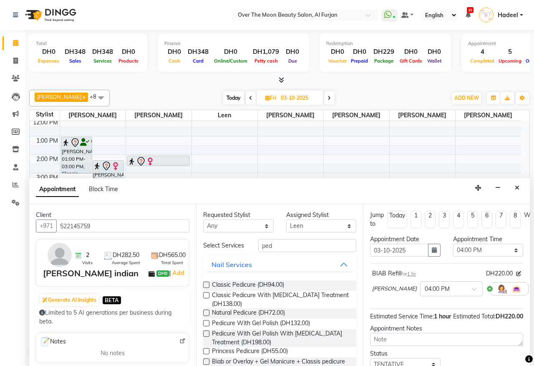
click at [207, 288] on label at bounding box center [206, 285] width 6 height 6
click at [207, 288] on input "checkbox" at bounding box center [205, 285] width 5 height 5
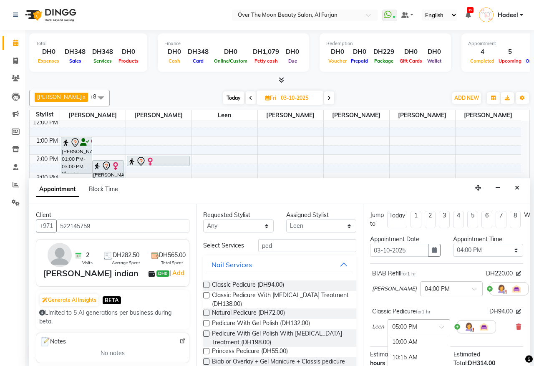
drag, startPoint x: 442, startPoint y: 322, endPoint x: 440, endPoint y: 326, distance: 4.4
click at [441, 324] on div at bounding box center [419, 326] width 62 height 9
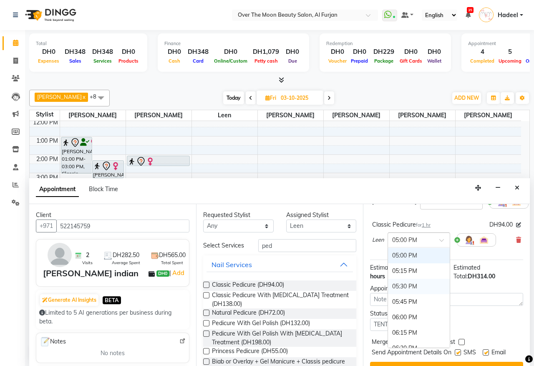
scroll to position [345, 0]
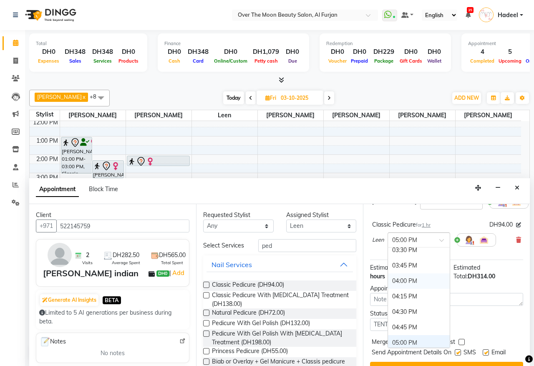
click at [422, 282] on div "04:00 PM" at bounding box center [419, 280] width 62 height 15
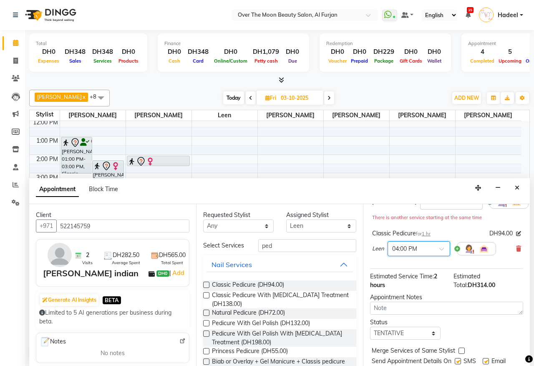
scroll to position [121, 0]
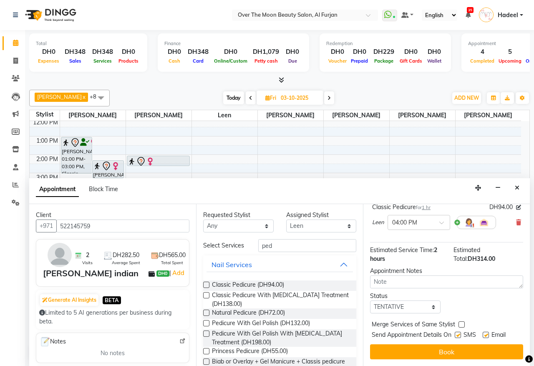
click at [461, 321] on label at bounding box center [462, 324] width 6 height 6
click at [461, 323] on input "checkbox" at bounding box center [461, 325] width 5 height 5
click at [453, 345] on button "Book" at bounding box center [446, 351] width 153 height 15
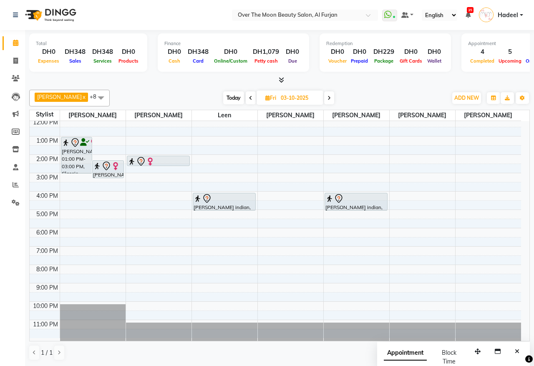
click at [223, 98] on span "Today" at bounding box center [233, 97] width 21 height 13
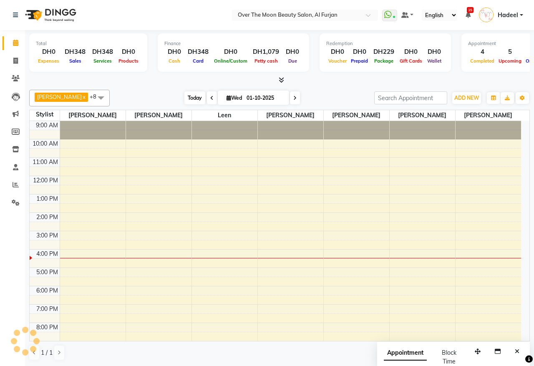
scroll to position [58, 0]
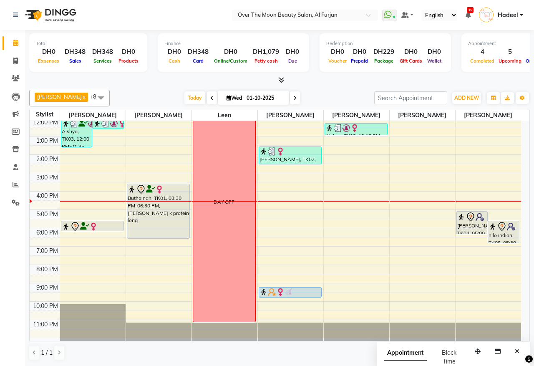
click at [227, 96] on icon at bounding box center [229, 97] width 5 height 5
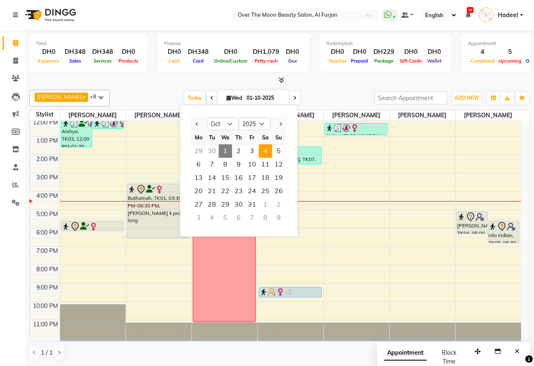
click at [265, 151] on span "4" at bounding box center [265, 150] width 13 height 13
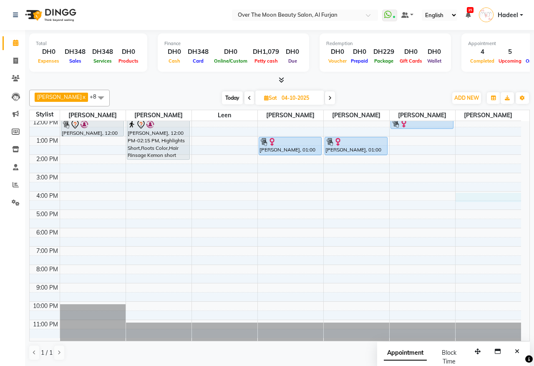
click at [466, 195] on div "9:00 AM 10:00 AM 11:00 AM 12:00 PM 1:00 PM 2:00 PM 3:00 PM 4:00 PM 5:00 PM 6:00…" at bounding box center [276, 200] width 492 height 275
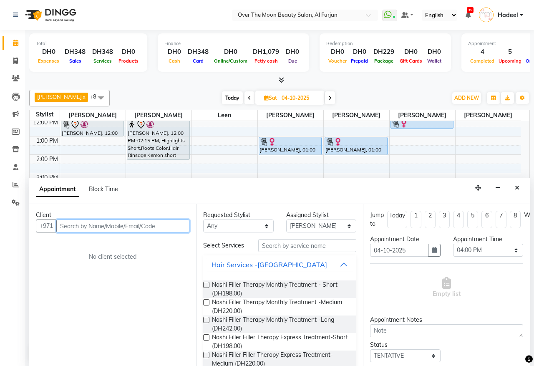
click at [115, 225] on input "text" at bounding box center [122, 226] width 133 height 13
click at [168, 227] on span "Add Client" at bounding box center [172, 226] width 28 height 8
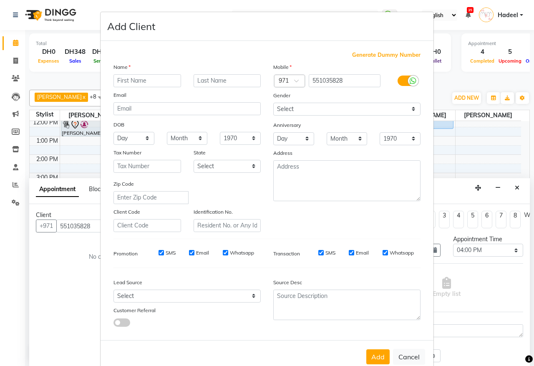
click at [142, 76] on input "text" at bounding box center [148, 80] width 68 height 13
click at [149, 80] on input "sonja amir costomer" at bounding box center [148, 80] width 68 height 13
click at [376, 353] on button "Add" at bounding box center [377, 356] width 23 height 15
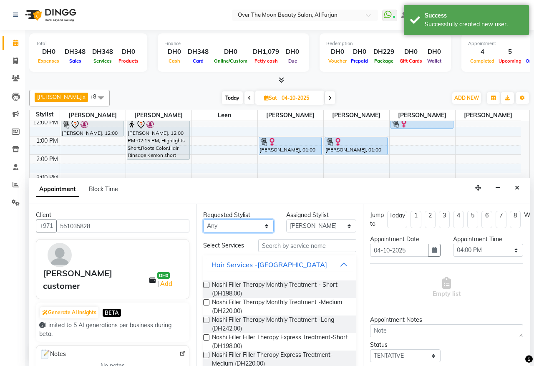
click at [262, 228] on select "Any Amir Bianca Hadeel Jeewan Jinky Kristi Leen Sapana William" at bounding box center [238, 226] width 71 height 13
click at [203, 220] on select "Any Amir Bianca Hadeel Jeewan Jinky Kristi Leen Sapana William" at bounding box center [238, 226] width 71 height 13
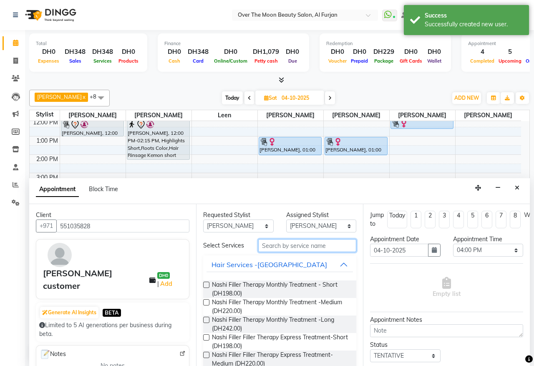
click at [291, 244] on input "text" at bounding box center [307, 245] width 98 height 13
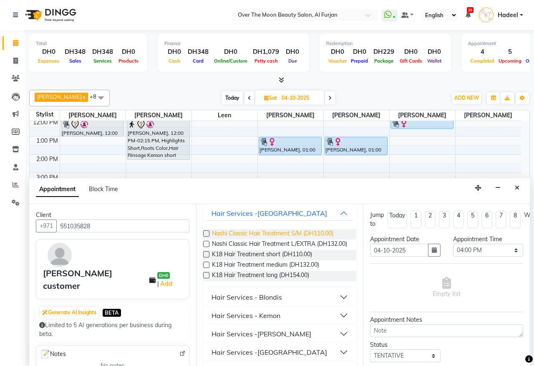
scroll to position [87, 0]
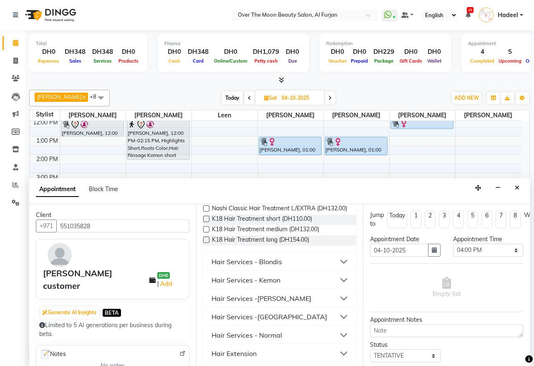
click at [289, 343] on button "Hair Services - Normal" at bounding box center [280, 335] width 146 height 15
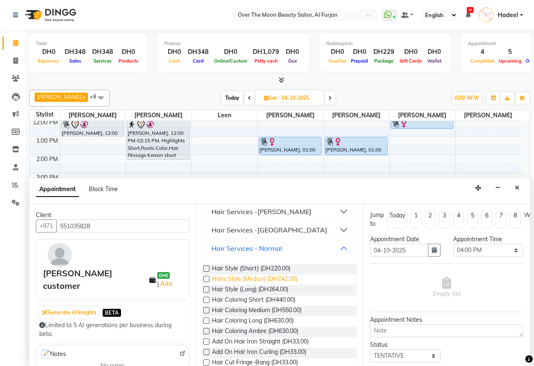
scroll to position [261, 0]
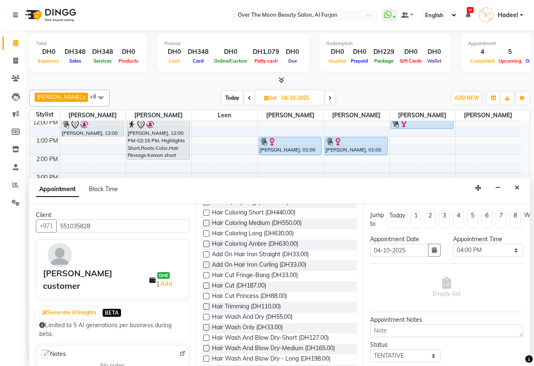
click at [205, 289] on label at bounding box center [206, 286] width 6 height 6
click at [205, 289] on input "checkbox" at bounding box center [205, 286] width 5 height 5
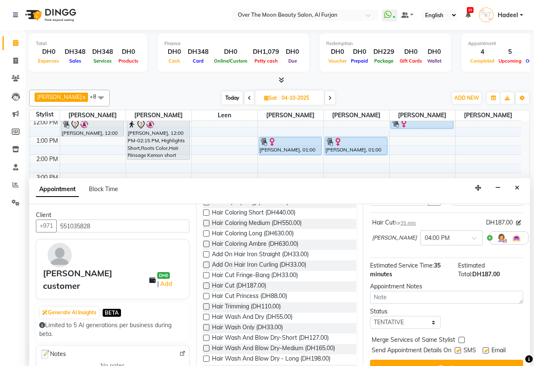
scroll to position [75, 0]
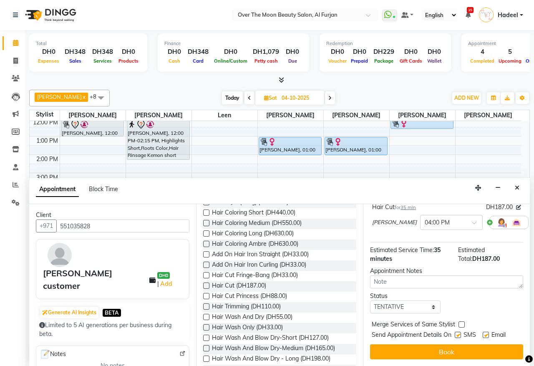
click at [462, 321] on label at bounding box center [462, 324] width 6 height 6
click at [462, 323] on input "checkbox" at bounding box center [461, 325] width 5 height 5
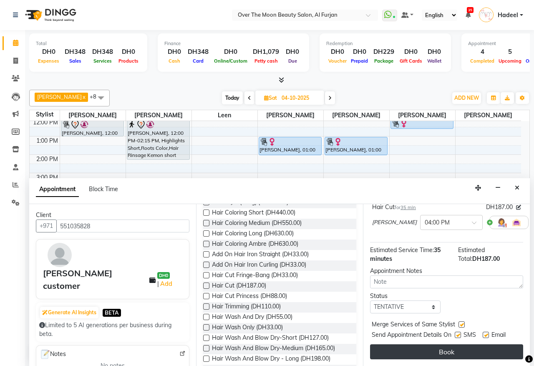
click at [430, 345] on button "Book" at bounding box center [446, 351] width 153 height 15
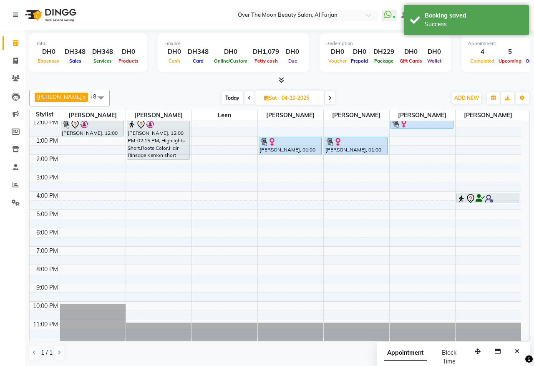
click at [466, 216] on div "9:00 AM 10:00 AM 11:00 AM 12:00 PM 1:00 PM 2:00 PM 3:00 PM 4:00 PM 5:00 PM 6:00…" at bounding box center [276, 200] width 492 height 275
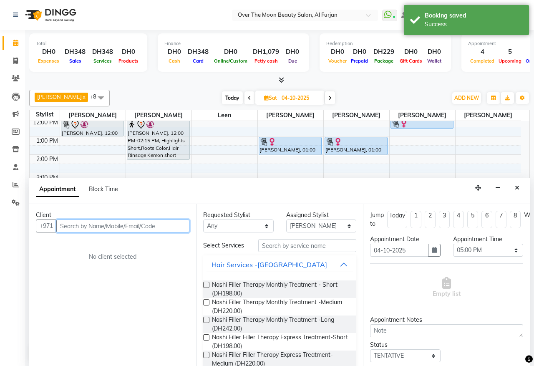
click at [161, 225] on input "text" at bounding box center [122, 226] width 133 height 13
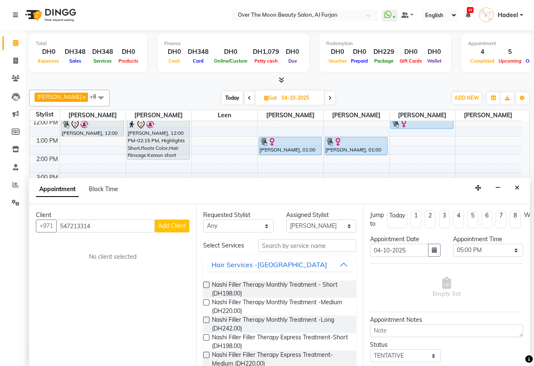
click at [176, 227] on span "Add Client" at bounding box center [172, 226] width 28 height 8
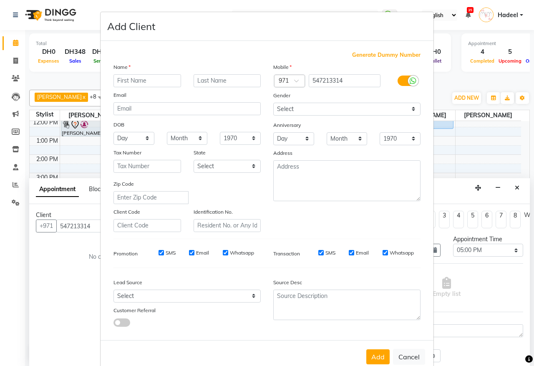
click at [136, 77] on input "text" at bounding box center [148, 80] width 68 height 13
click at [368, 355] on button "Add" at bounding box center [377, 356] width 23 height 15
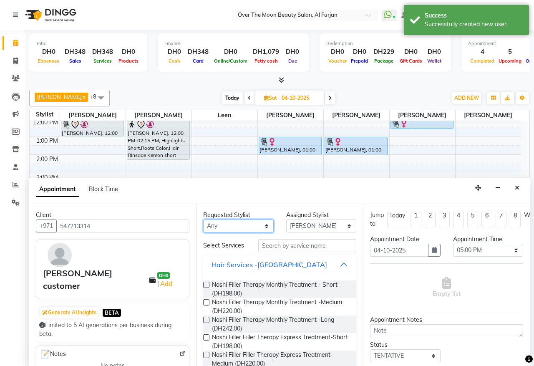
click at [261, 226] on select "Any Amir Bianca Hadeel Jeewan Jinky Kristi Leen Sapana William" at bounding box center [238, 226] width 71 height 13
click at [203, 220] on select "Any Amir Bianca Hadeel Jeewan Jinky Kristi Leen Sapana William" at bounding box center [238, 226] width 71 height 13
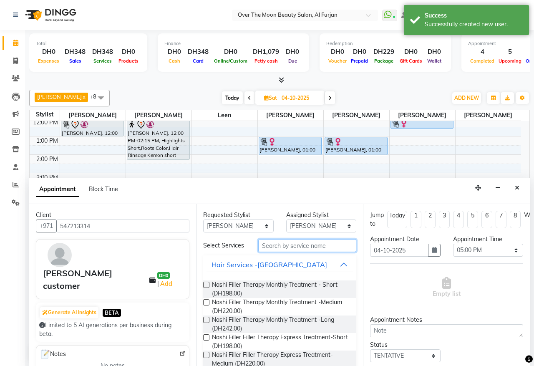
click at [285, 247] on input "text" at bounding box center [307, 245] width 98 height 13
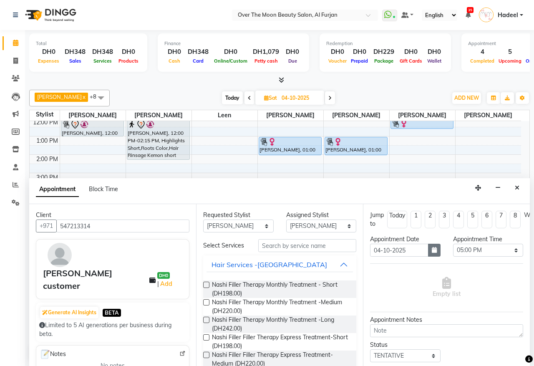
click at [432, 251] on icon "button" at bounding box center [434, 250] width 5 height 6
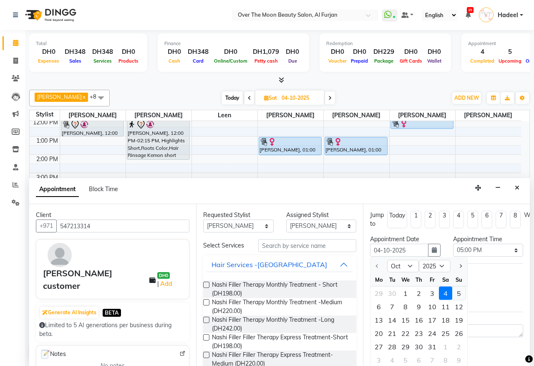
click at [458, 290] on div "5" at bounding box center [458, 293] width 13 height 13
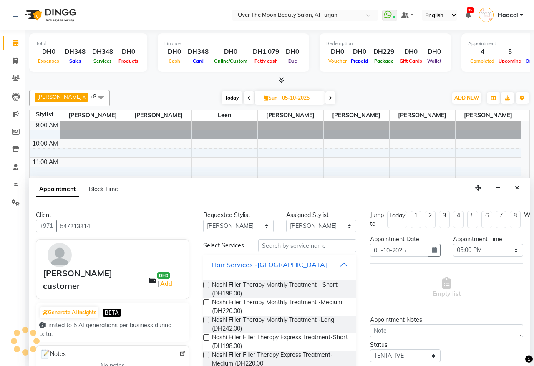
scroll to position [58, 0]
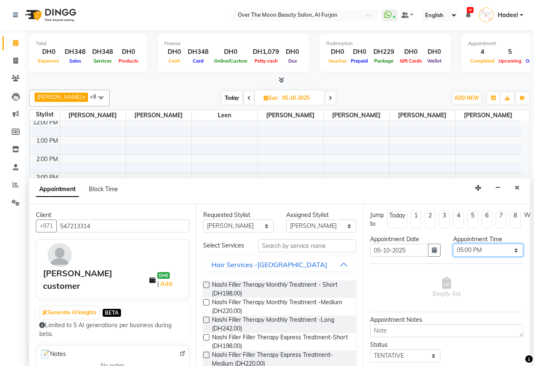
click at [508, 250] on select "Select 10:00 AM 10:15 AM 10:30 AM 10:45 AM 11:00 AM 11:15 AM 11:30 AM 11:45 AM …" at bounding box center [488, 250] width 71 height 13
click at [453, 244] on select "Select 10:00 AM 10:15 AM 10:30 AM 10:45 AM 11:00 AM 11:15 AM 11:30 AM 11:45 AM …" at bounding box center [488, 250] width 71 height 13
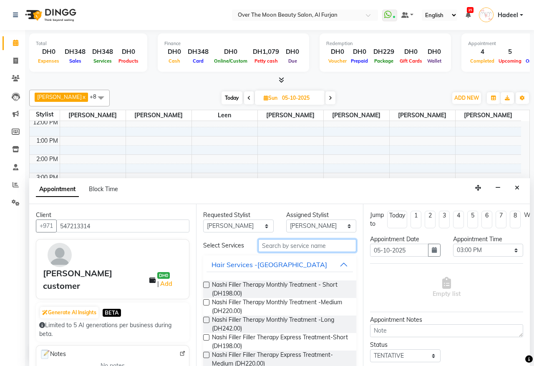
click at [287, 250] on input "text" at bounding box center [307, 245] width 98 height 13
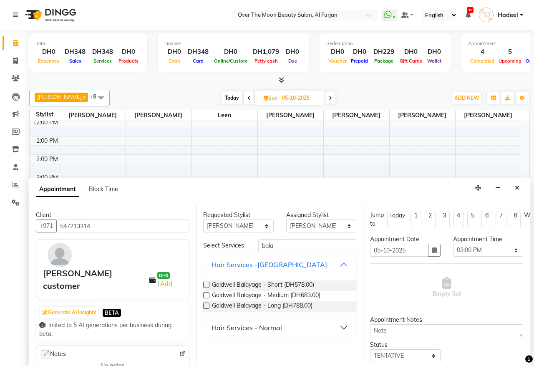
click at [206, 305] on label at bounding box center [206, 306] width 6 height 6
click at [206, 305] on input "checkbox" at bounding box center [205, 306] width 5 height 5
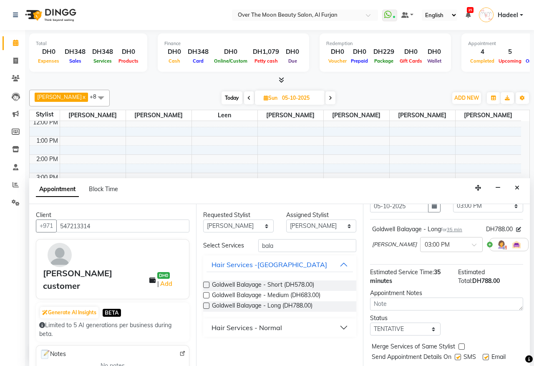
scroll to position [75, 0]
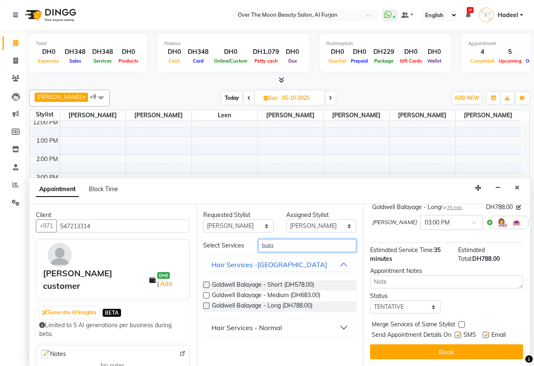
click at [290, 247] on input "bala" at bounding box center [307, 245] width 98 height 13
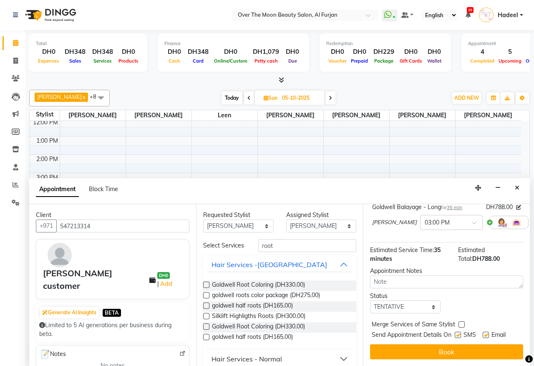
click at [206, 287] on label at bounding box center [206, 285] width 6 height 6
click at [206, 287] on input "checkbox" at bounding box center [205, 285] width 5 height 5
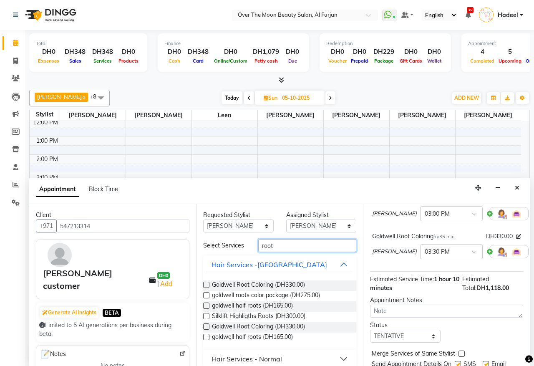
click at [288, 248] on input "root" at bounding box center [307, 245] width 98 height 13
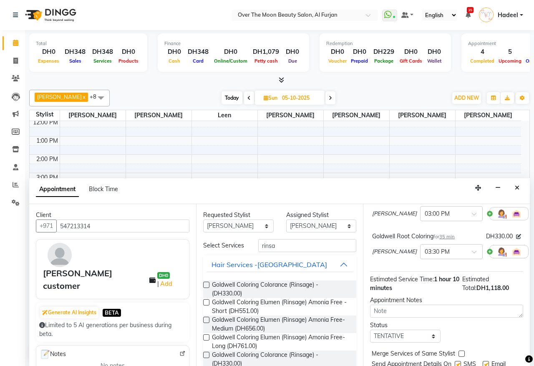
click at [204, 288] on label at bounding box center [206, 285] width 6 height 6
click at [204, 288] on input "checkbox" at bounding box center [205, 285] width 5 height 5
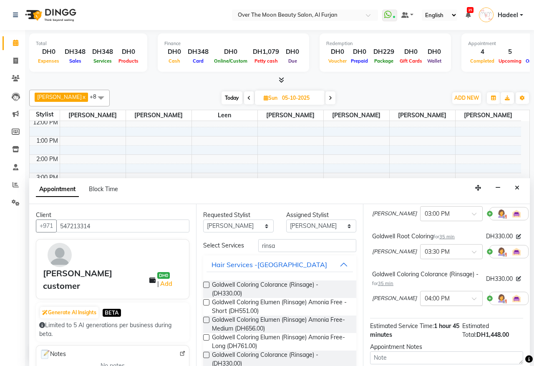
scroll to position [159, 0]
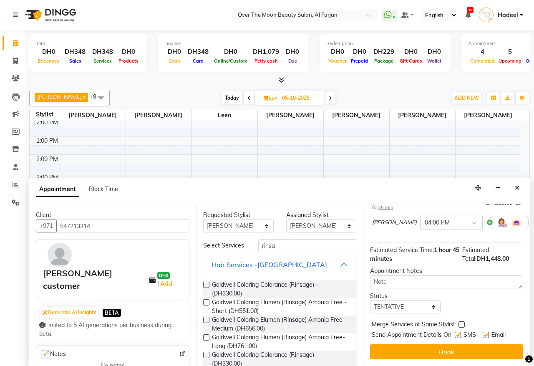
click at [460, 321] on label at bounding box center [462, 324] width 6 height 6
click at [460, 323] on input "checkbox" at bounding box center [461, 325] width 5 height 5
click at [464, 344] on button "Book" at bounding box center [446, 351] width 153 height 15
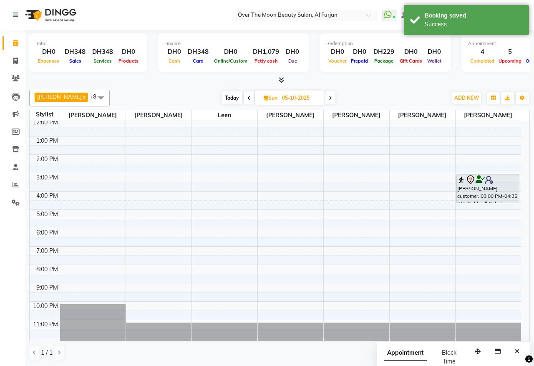
click at [247, 97] on icon at bounding box center [248, 98] width 3 height 5
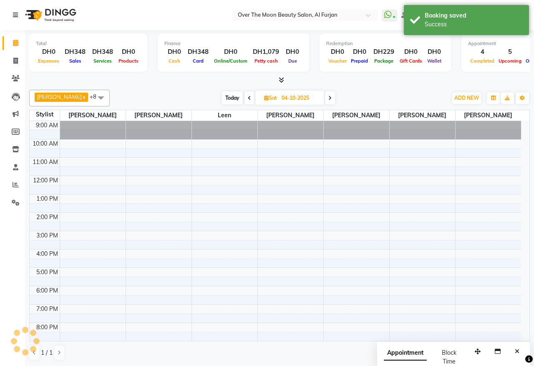
scroll to position [58, 0]
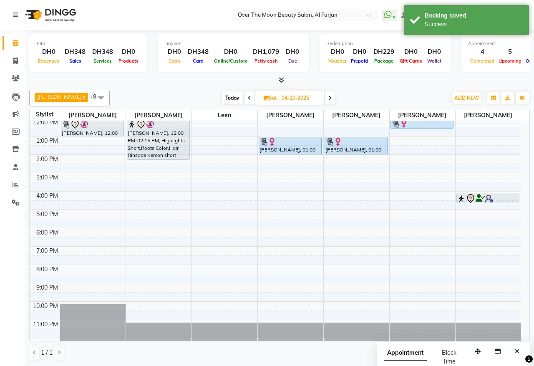
click at [494, 201] on div at bounding box center [488, 202] width 63 height 3
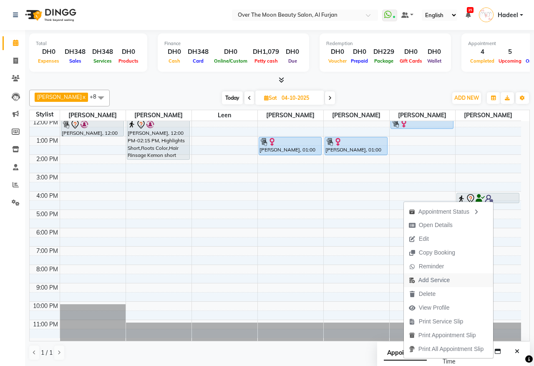
click at [436, 279] on span "Add Service" at bounding box center [434, 280] width 31 height 9
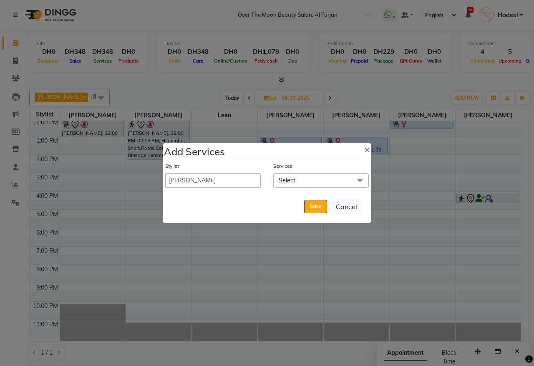
click at [300, 179] on span "Select" at bounding box center [321, 180] width 96 height 15
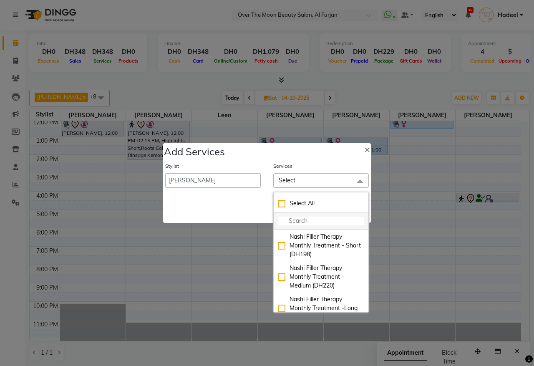
click at [302, 215] on li at bounding box center [321, 221] width 95 height 18
click at [300, 217] on input "multiselect-search" at bounding box center [321, 221] width 86 height 9
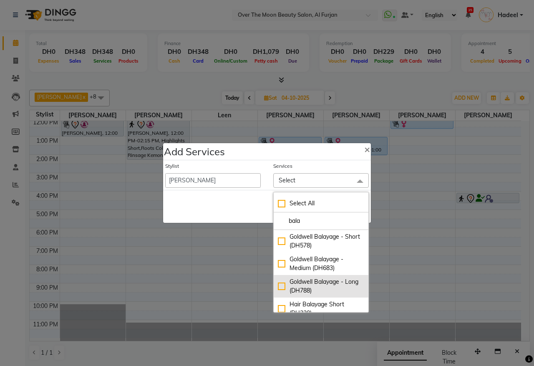
click at [280, 289] on div "Goldwell Balayage - Long (DH788)" at bounding box center [321, 287] width 86 height 18
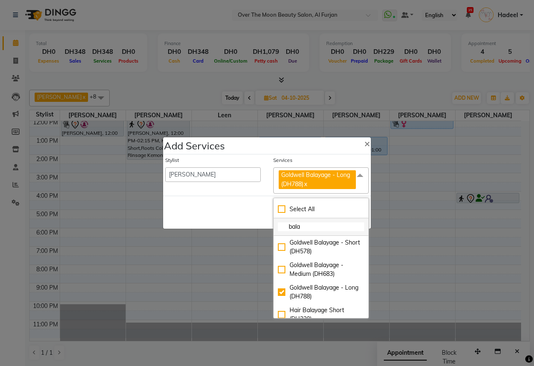
click at [310, 226] on input "bala" at bounding box center [321, 226] width 86 height 9
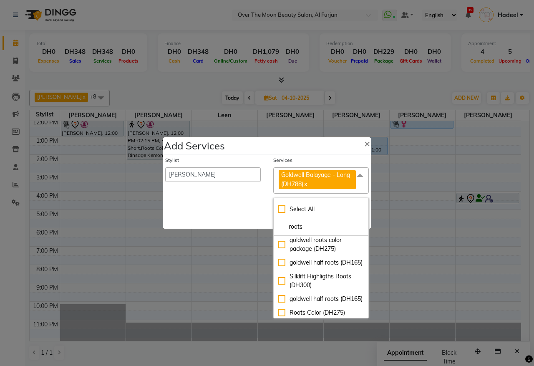
scroll to position [0, 0]
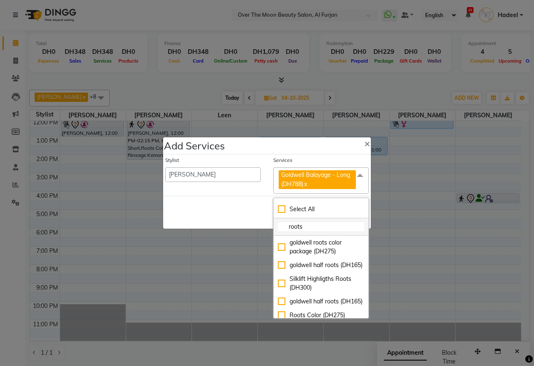
click at [303, 225] on input "roots" at bounding box center [321, 226] width 86 height 9
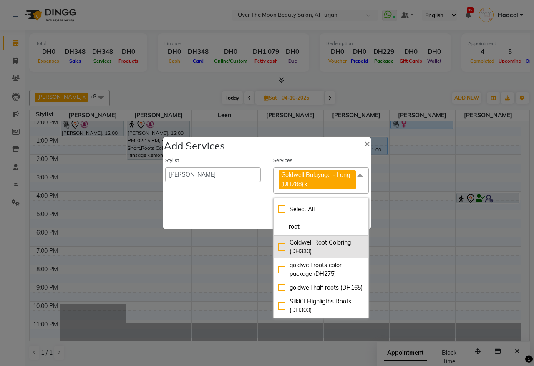
click at [278, 246] on div "Goldwell Root Coloring (DH330)" at bounding box center [321, 247] width 86 height 18
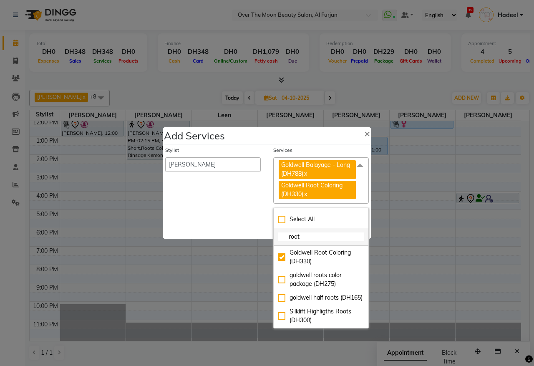
click at [309, 237] on input "root" at bounding box center [321, 236] width 86 height 9
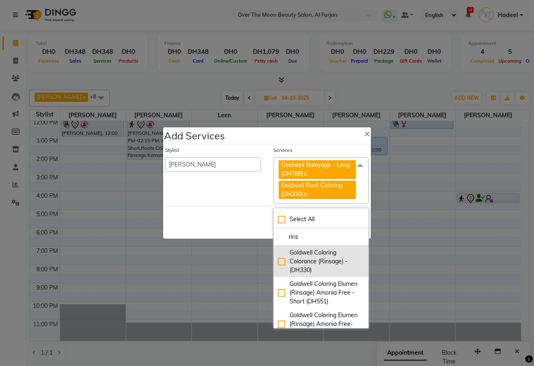
click at [278, 263] on div "Goldwell Coloring Colorance (Rinsage) - (DH330)" at bounding box center [321, 261] width 86 height 26
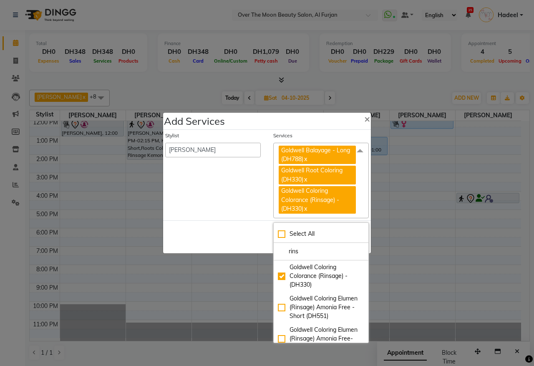
click at [249, 239] on div "Save Cancel" at bounding box center [267, 236] width 208 height 33
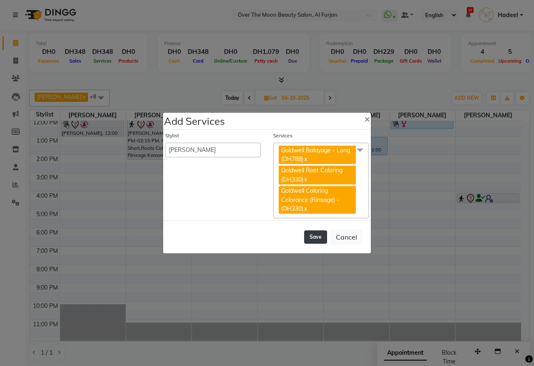
click at [315, 234] on button "Save" at bounding box center [315, 236] width 23 height 13
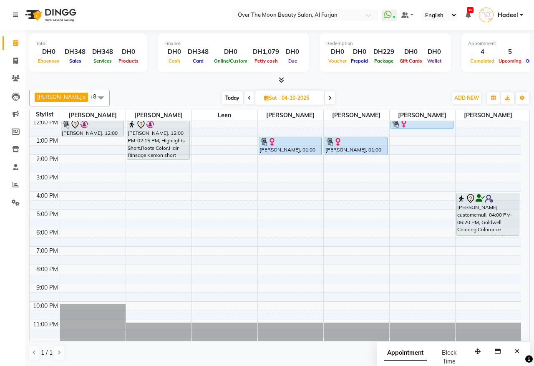
click at [225, 101] on span "Today" at bounding box center [232, 97] width 21 height 13
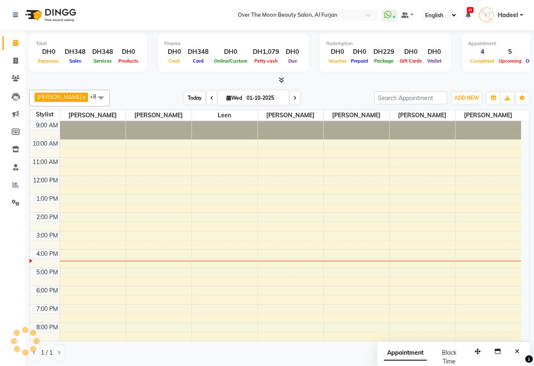
scroll to position [58, 0]
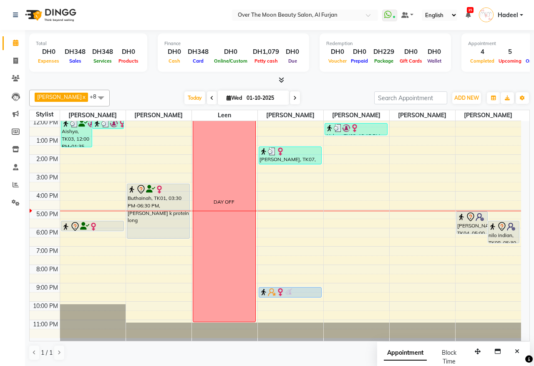
click at [293, 98] on icon at bounding box center [294, 98] width 3 height 5
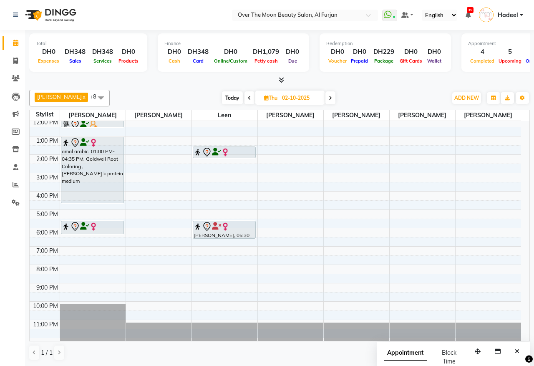
scroll to position [0, 0]
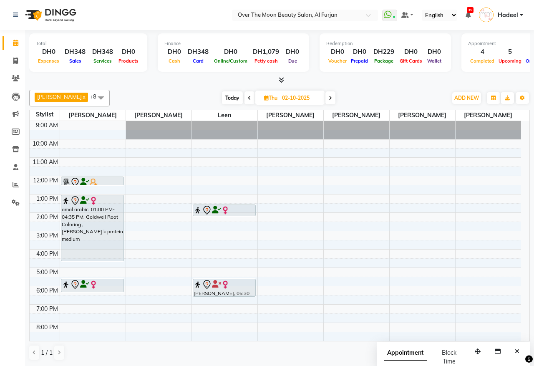
click at [325, 95] on span at bounding box center [330, 97] width 10 height 13
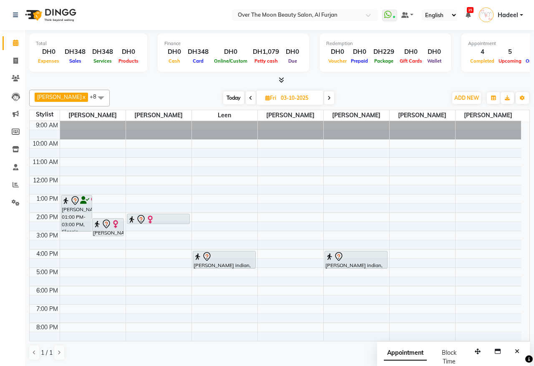
click at [328, 97] on icon at bounding box center [329, 98] width 3 height 5
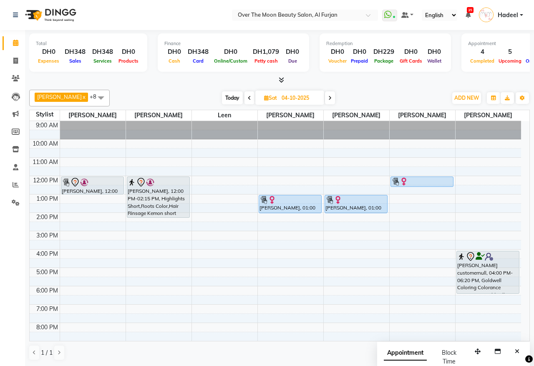
click at [229, 97] on span "Today" at bounding box center [232, 97] width 21 height 13
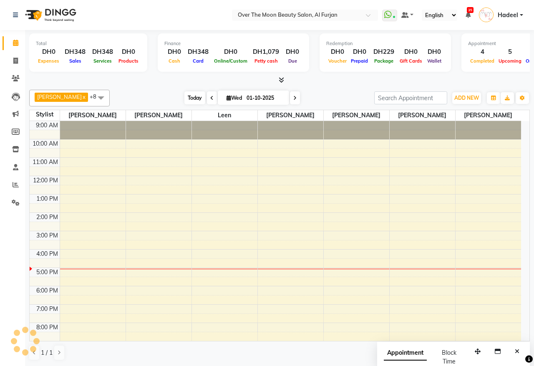
scroll to position [58, 0]
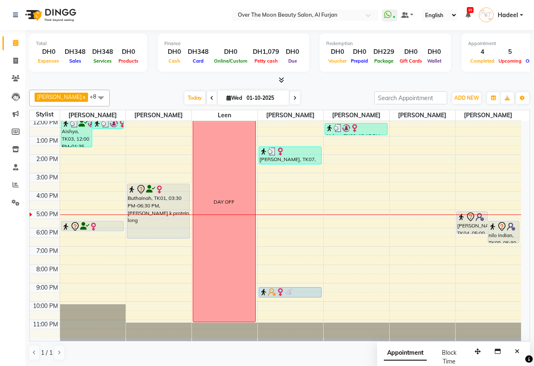
click at [357, 219] on div "9:00 AM 10:00 AM 11:00 AM 12:00 PM 1:00 PM 2:00 PM 3:00 PM 4:00 PM 5:00 PM 6:00…" at bounding box center [276, 200] width 492 height 275
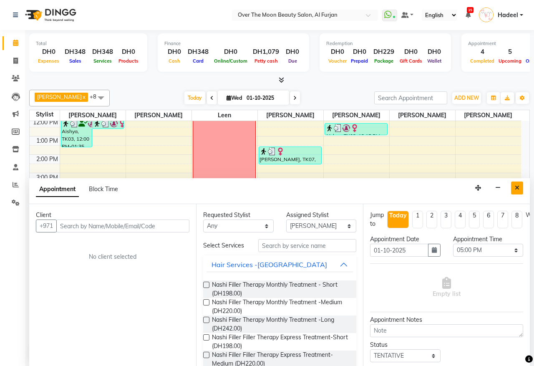
click at [522, 189] on button "Close" at bounding box center [517, 188] width 12 height 13
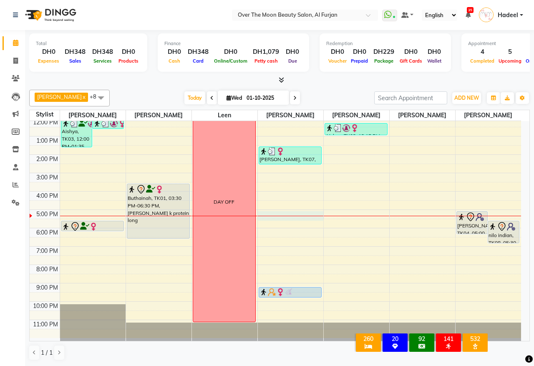
click at [297, 218] on div "9:00 AM 10:00 AM 11:00 AM 12:00 PM 1:00 PM 2:00 PM 3:00 PM 4:00 PM 5:00 PM 6:00…" at bounding box center [276, 200] width 492 height 275
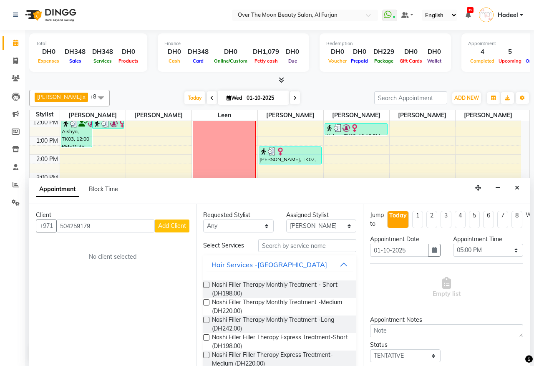
click at [175, 227] on span "Add Client" at bounding box center [172, 226] width 28 height 8
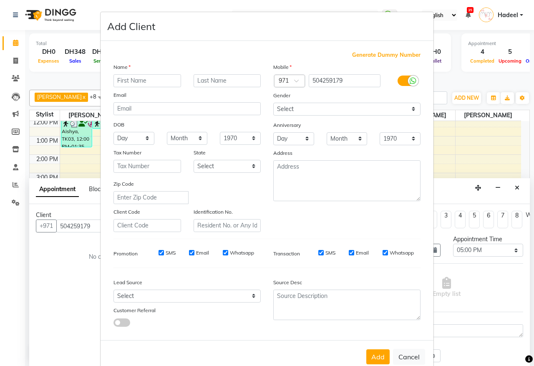
click at [143, 83] on input "text" at bounding box center [148, 80] width 68 height 13
click at [329, 107] on select "Select Male Female Other Prefer Not To Say" at bounding box center [346, 109] width 147 height 13
click at [273, 103] on select "Select Male Female Other Prefer Not To Say" at bounding box center [346, 109] width 147 height 13
click at [372, 351] on button "Add" at bounding box center [377, 356] width 23 height 15
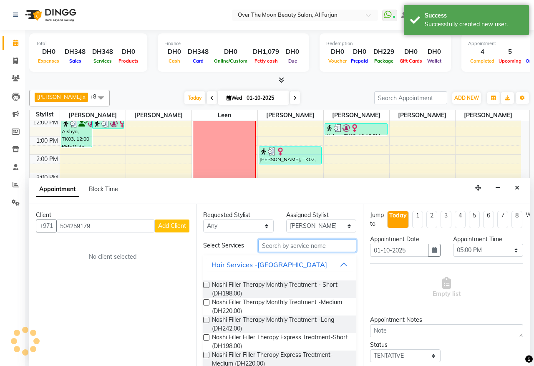
click at [288, 252] on input "text" at bounding box center [307, 245] width 98 height 13
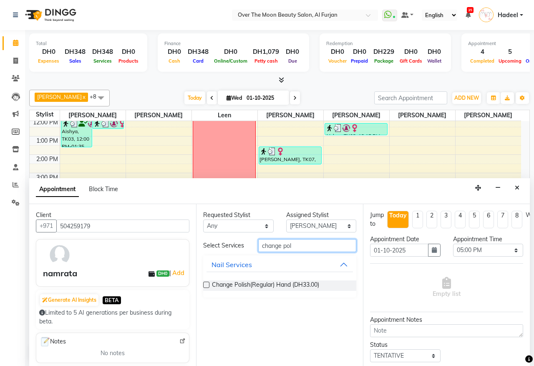
drag, startPoint x: 296, startPoint y: 244, endPoint x: 260, endPoint y: 242, distance: 36.8
click at [260, 242] on input "change pol" at bounding box center [307, 245] width 98 height 13
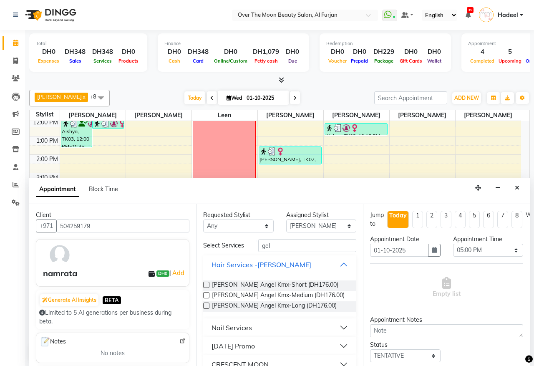
click at [320, 265] on button "Hair Services -Kevin Murphy" at bounding box center [280, 264] width 146 height 15
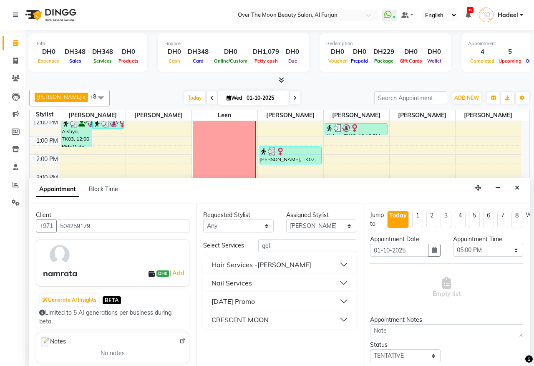
click at [293, 280] on button "Nail Services" at bounding box center [280, 282] width 146 height 15
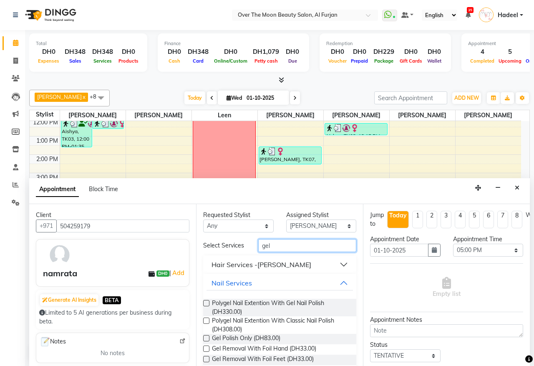
click at [293, 246] on input "gel" at bounding box center [307, 245] width 98 height 13
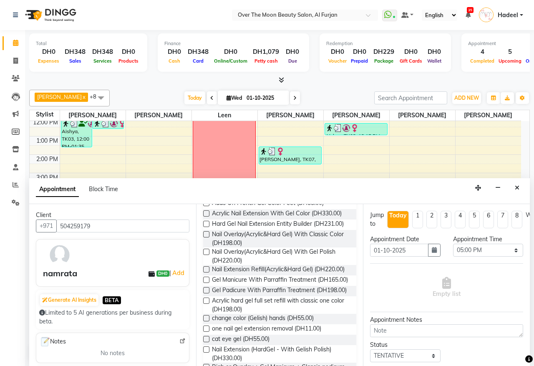
scroll to position [261, 0]
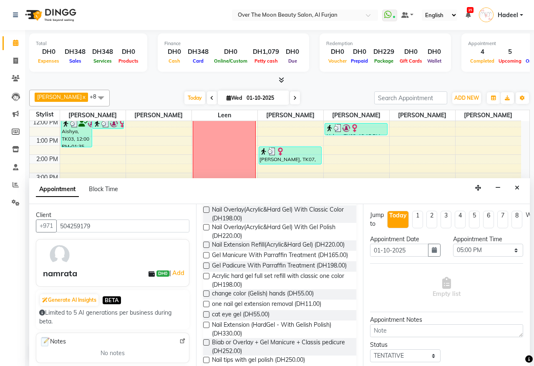
click at [207, 297] on label at bounding box center [206, 293] width 6 height 6
click at [207, 297] on input "checkbox" at bounding box center [205, 294] width 5 height 5
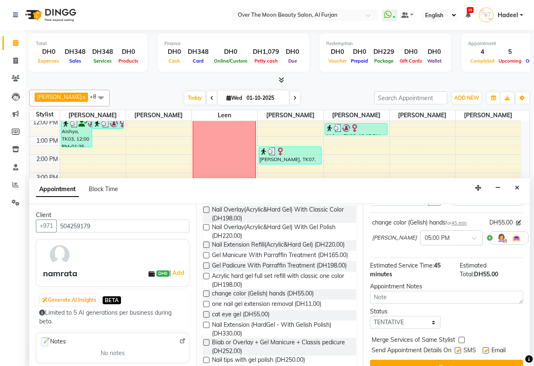
scroll to position [75, 0]
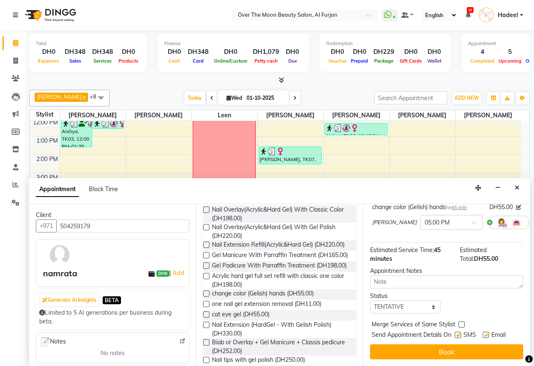
click at [460, 321] on label at bounding box center [462, 324] width 6 height 6
click at [460, 323] on input "checkbox" at bounding box center [461, 325] width 5 height 5
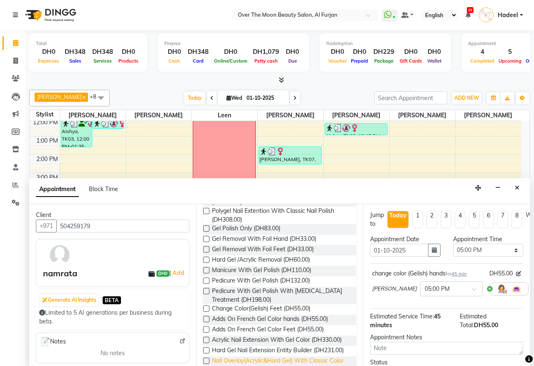
scroll to position [0, 0]
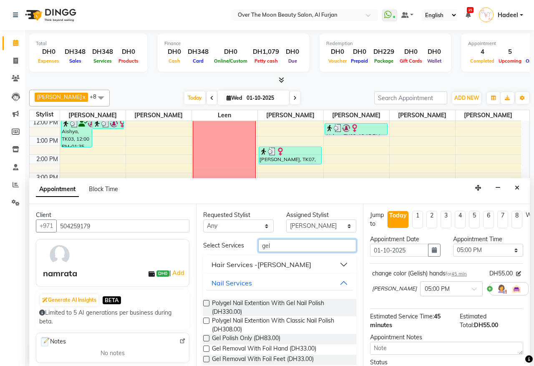
drag, startPoint x: 285, startPoint y: 250, endPoint x: 234, endPoint y: 247, distance: 51.5
click at [234, 247] on div "Select Services gel" at bounding box center [280, 245] width 166 height 13
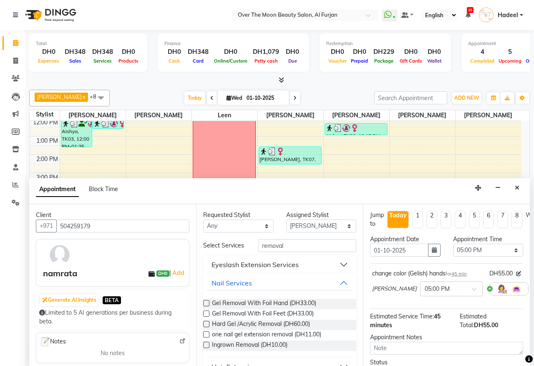
click at [206, 306] on label at bounding box center [206, 303] width 6 height 6
click at [206, 307] on input "checkbox" at bounding box center [205, 303] width 5 height 5
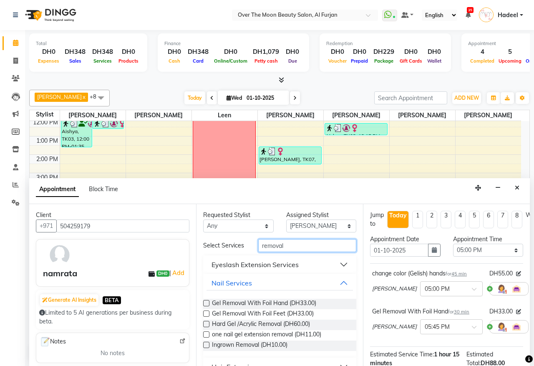
drag, startPoint x: 290, startPoint y: 246, endPoint x: 242, endPoint y: 243, distance: 48.1
click at [242, 243] on div "Select Services removal" at bounding box center [280, 245] width 166 height 13
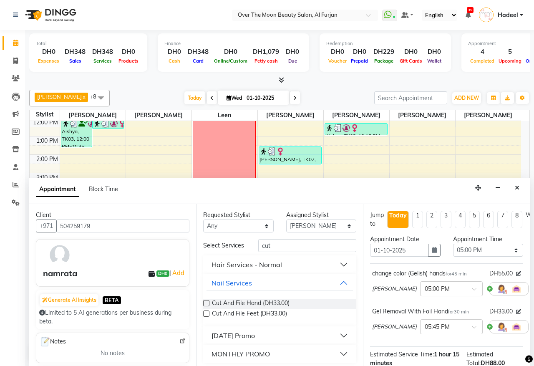
click at [205, 306] on label at bounding box center [206, 303] width 6 height 6
click at [205, 307] on input "checkbox" at bounding box center [205, 303] width 5 height 5
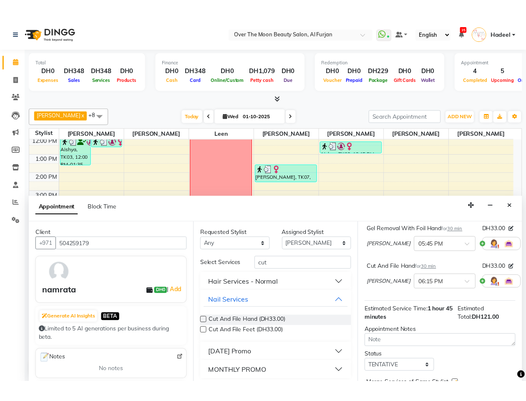
scroll to position [151, 0]
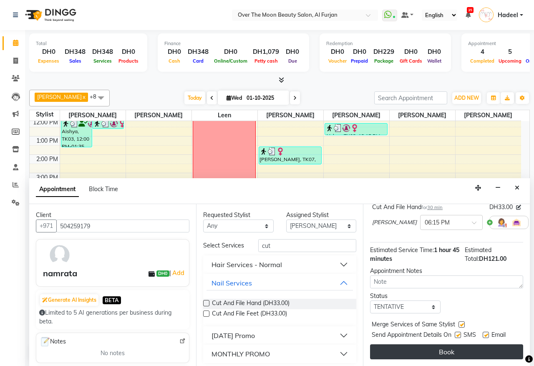
click at [449, 347] on button "Book" at bounding box center [446, 351] width 153 height 15
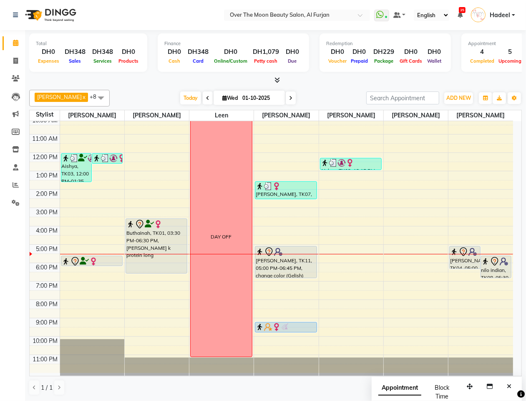
scroll to position [23, 0]
click at [282, 262] on div "namrata, TK11, 05:00 PM-06:45 PM, change color (Gelish) hands,Gel Removal With …" at bounding box center [285, 261] width 61 height 31
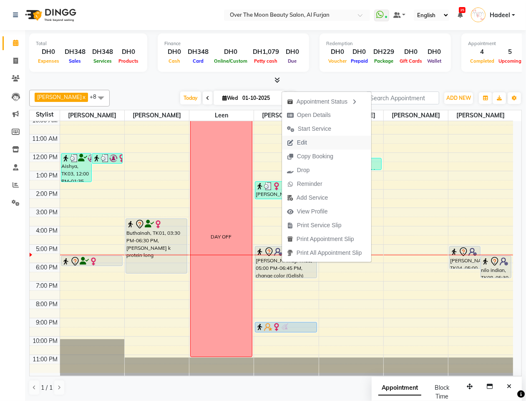
click at [320, 140] on button "Edit" at bounding box center [326, 143] width 89 height 14
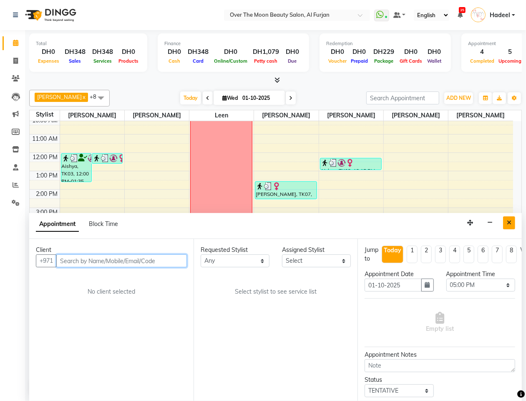
scroll to position [0, 0]
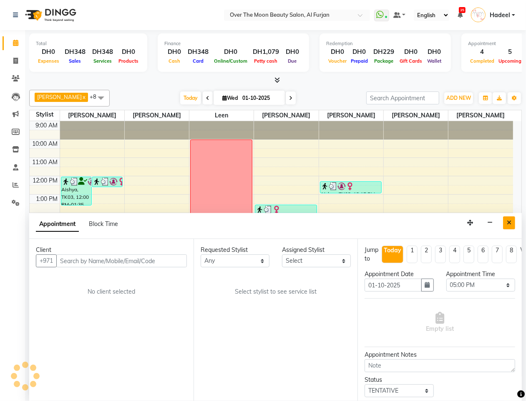
click at [512, 220] on button "Close" at bounding box center [509, 222] width 12 height 13
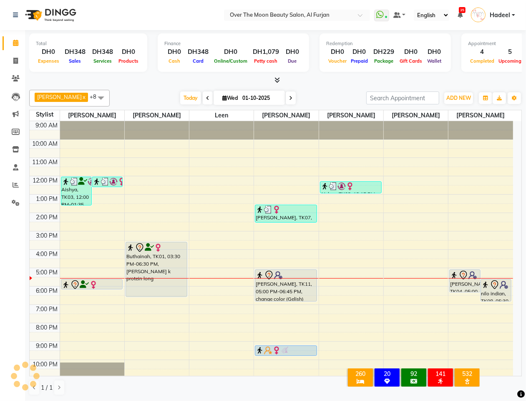
scroll to position [23, 0]
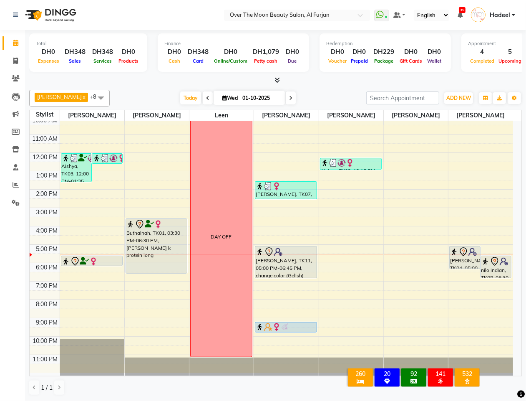
click at [282, 280] on div "9:00 AM 10:00 AM 11:00 AM 12:00 PM 1:00 PM 2:00 PM 3:00 PM 4:00 PM 5:00 PM 6:00…" at bounding box center [272, 235] width 484 height 275
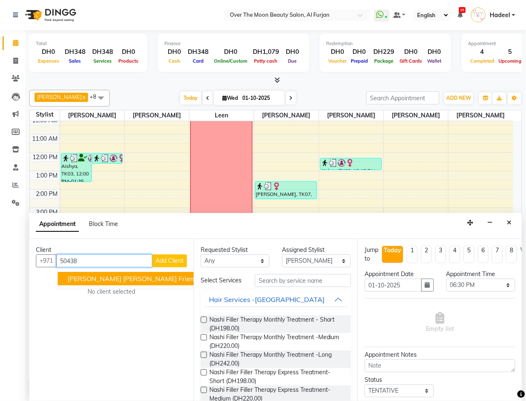
click at [202, 280] on span "50438" at bounding box center [212, 278] width 21 height 8
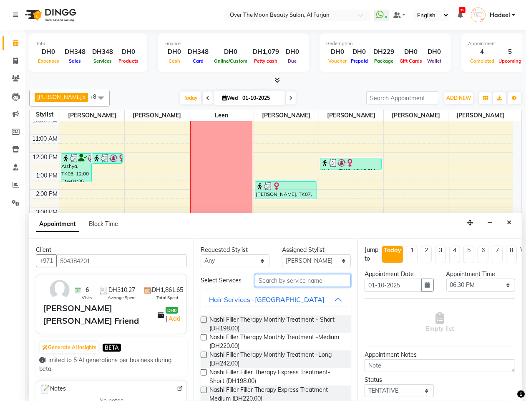
click at [284, 285] on input "text" at bounding box center [303, 280] width 96 height 13
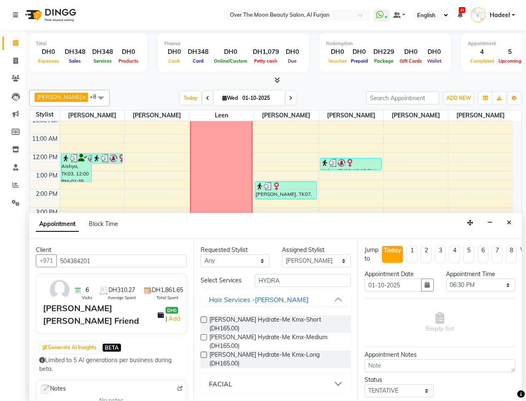
click at [293, 366] on button "FACIAL" at bounding box center [276, 383] width 144 height 15
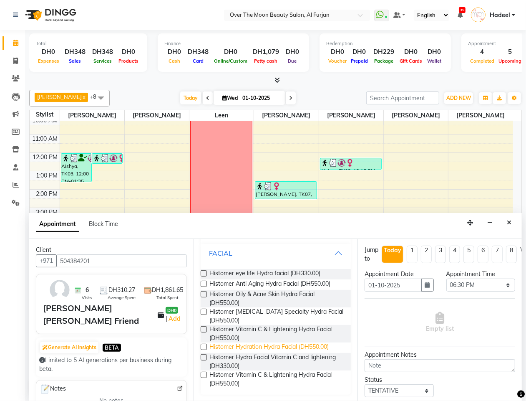
scroll to position [136, 0]
click at [202, 356] on label at bounding box center [204, 356] width 6 height 6
click at [202, 356] on input "checkbox" at bounding box center [203, 357] width 5 height 5
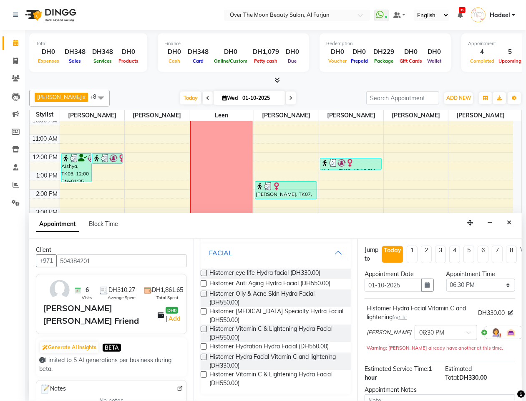
click at [204, 366] on label at bounding box center [204, 374] width 6 height 6
click at [204, 366] on input "checkbox" at bounding box center [203, 374] width 5 height 5
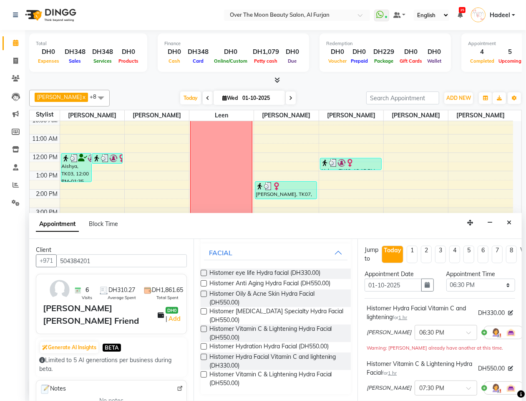
click at [527, 333] on icon at bounding box center [529, 332] width 5 height 6
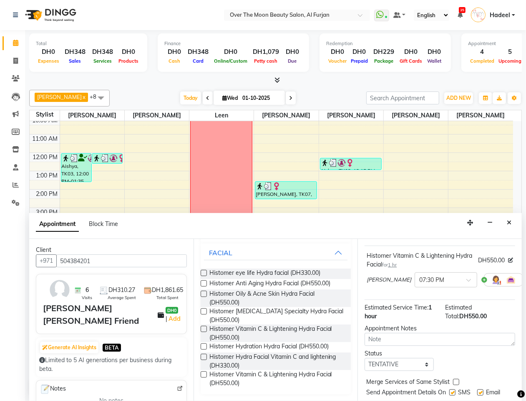
scroll to position [90, 0]
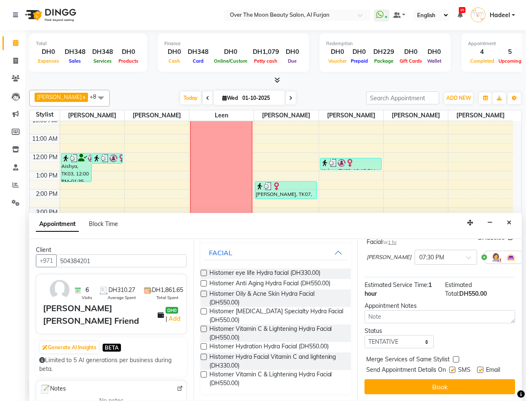
click at [457, 356] on label at bounding box center [456, 359] width 6 height 6
click at [457, 357] on input "checkbox" at bounding box center [455, 359] width 5 height 5
click at [453, 366] on button "Book" at bounding box center [440, 386] width 151 height 15
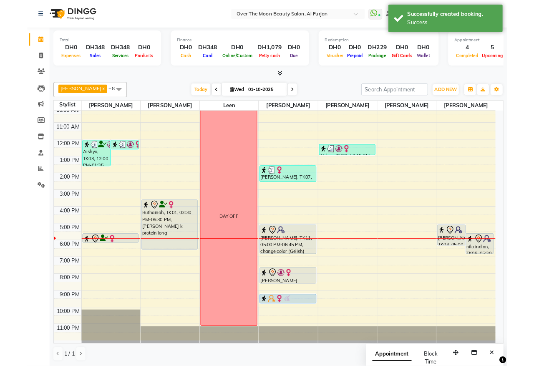
scroll to position [0, 0]
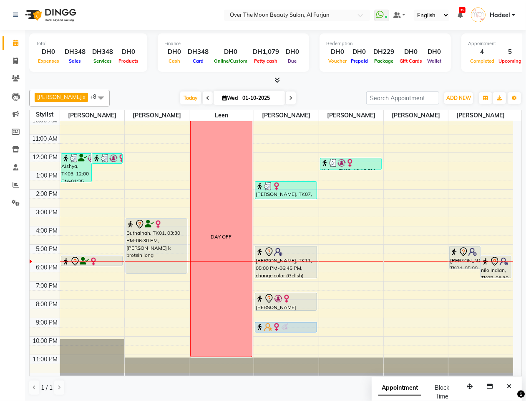
click at [462, 255] on icon at bounding box center [463, 251] width 7 height 9
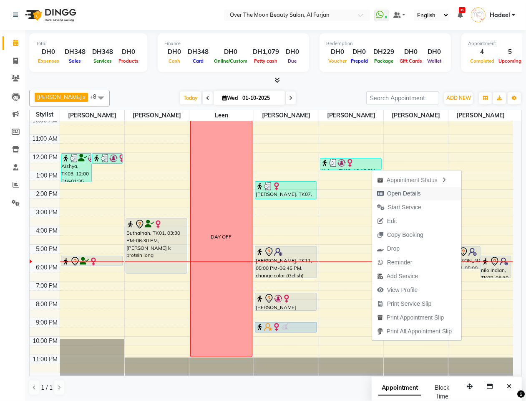
click at [395, 194] on span "Open Details" at bounding box center [404, 193] width 34 height 9
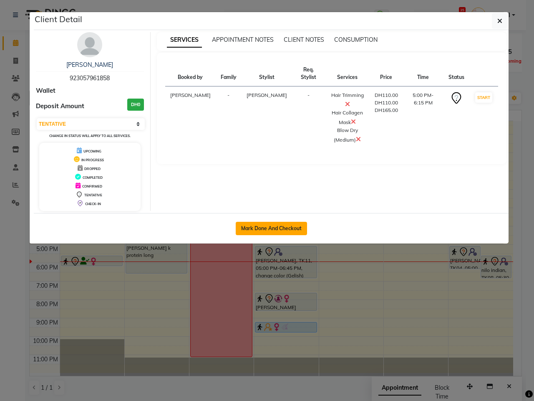
click at [282, 228] on button "Mark Done And Checkout" at bounding box center [271, 228] width 71 height 13
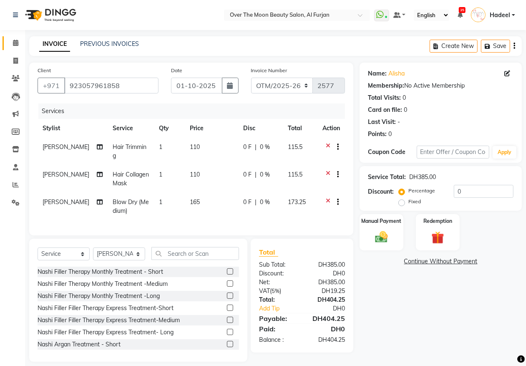
click at [15, 40] on icon at bounding box center [15, 43] width 5 height 6
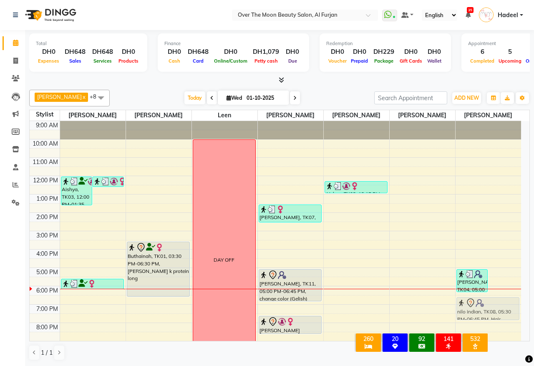
drag, startPoint x: 504, startPoint y: 293, endPoint x: 505, endPoint y: 310, distance: 16.7
click at [505, 310] on div "alisha, TK04, 05:00 PM-06:15 PM, Hair Trimming,Hair Collagen Mask ,Blow Dry (Me…" at bounding box center [489, 258] width 66 height 275
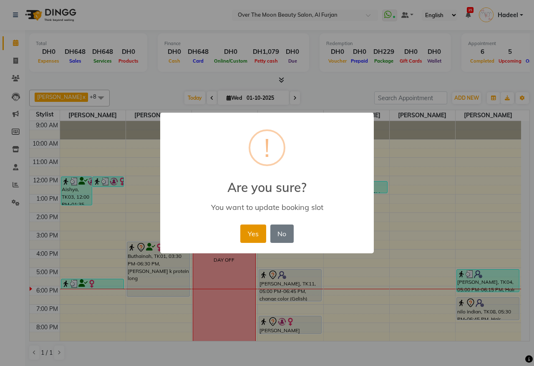
click at [249, 234] on button "Yes" at bounding box center [252, 234] width 25 height 18
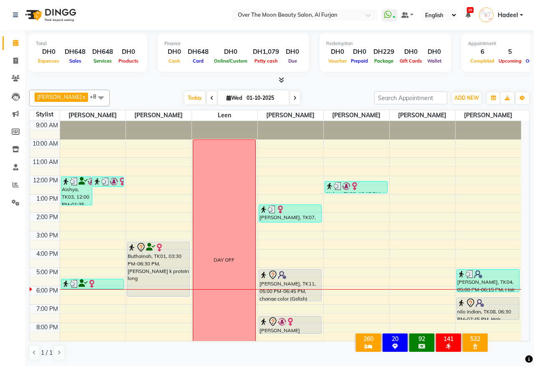
scroll to position [58, 0]
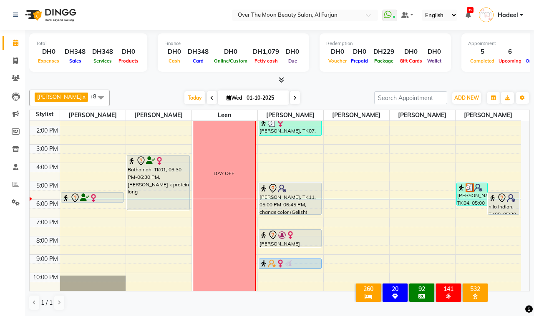
scroll to position [87, 0]
click at [280, 237] on img at bounding box center [282, 235] width 8 height 8
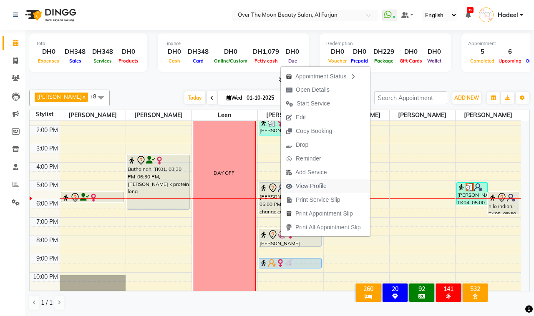
click at [318, 187] on span "View Profile" at bounding box center [311, 186] width 31 height 9
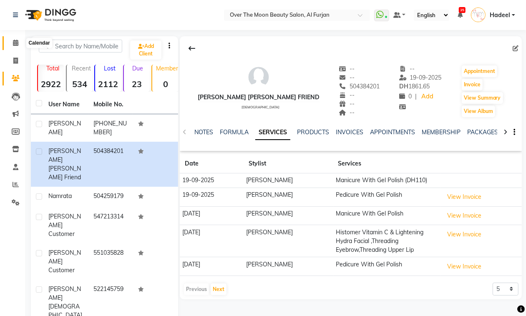
click at [13, 41] on icon at bounding box center [15, 43] width 5 height 6
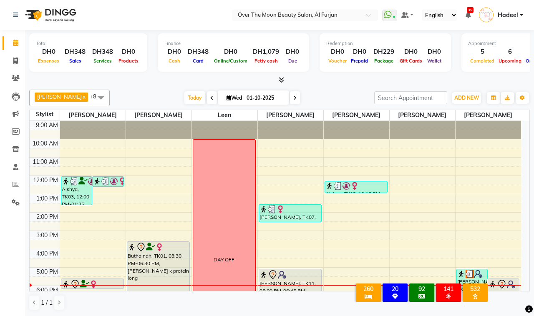
scroll to position [87, 0]
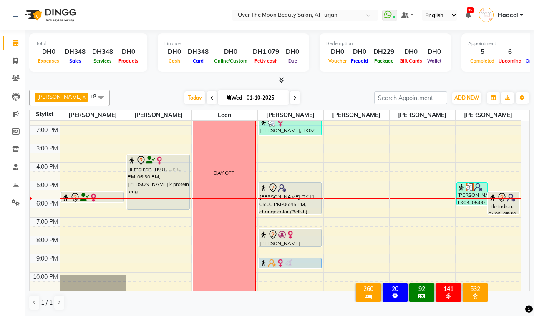
click at [472, 190] on img at bounding box center [470, 187] width 8 height 8
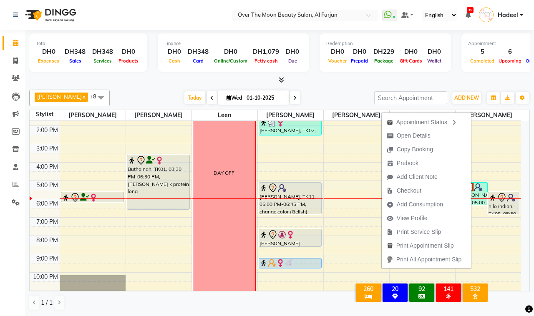
click at [502, 204] on div "nilo indian, TK08, 05:30 PM-06:45 PM, Hair Trimming" at bounding box center [503, 203] width 31 height 22
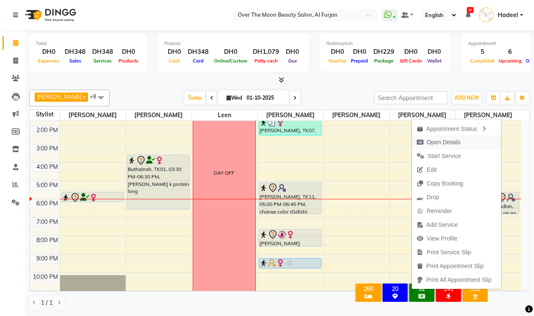
click at [453, 139] on span "Open Details" at bounding box center [444, 142] width 34 height 9
select select "7"
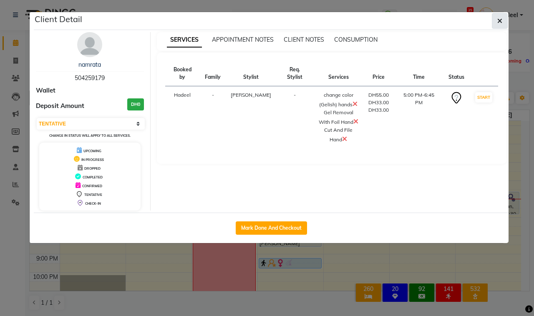
click at [497, 19] on icon "button" at bounding box center [499, 21] width 5 height 7
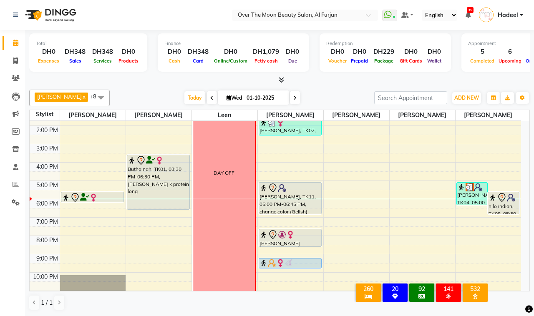
click at [507, 203] on div "nilo indian, TK08, 05:30 PM-06:45 PM, Hair Trimming" at bounding box center [503, 203] width 31 height 22
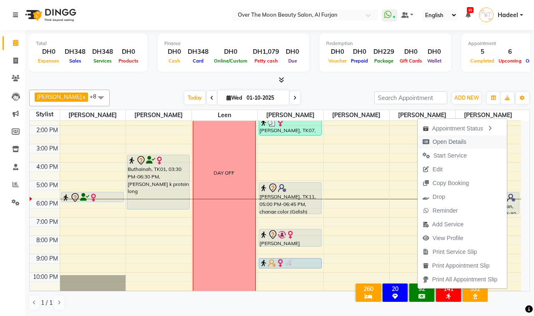
click at [477, 142] on button "Open Details" at bounding box center [462, 142] width 89 height 14
select select "7"
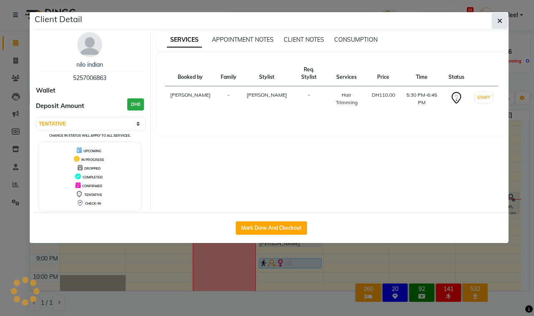
click at [504, 20] on button "button" at bounding box center [500, 21] width 16 height 16
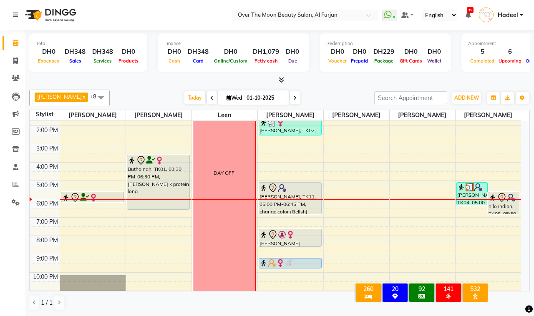
click at [475, 190] on img at bounding box center [478, 187] width 8 height 8
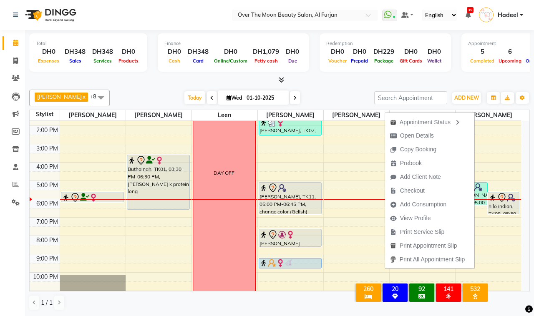
click at [110, 202] on div at bounding box center [92, 201] width 62 height 3
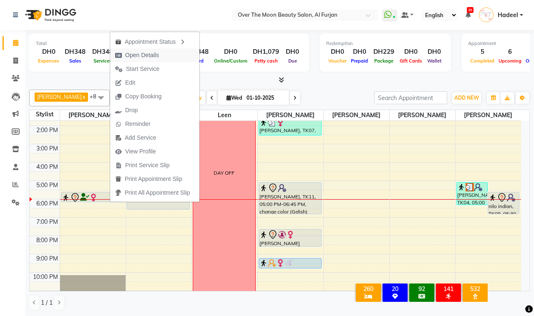
click at [180, 54] on button "Open Details" at bounding box center [154, 55] width 89 height 14
select select "7"
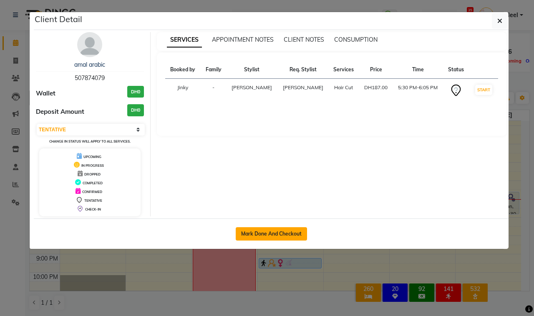
click at [288, 234] on button "Mark Done And Checkout" at bounding box center [271, 233] width 71 height 13
select select "service"
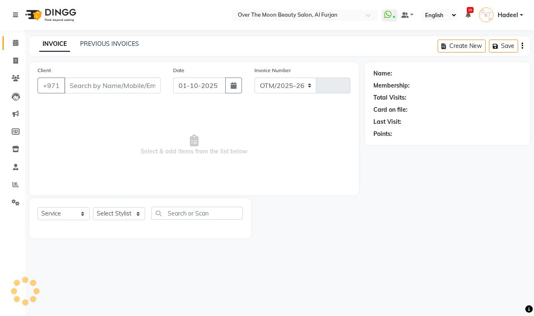
select select "3996"
type input "2577"
type input "507874079"
select select "20146"
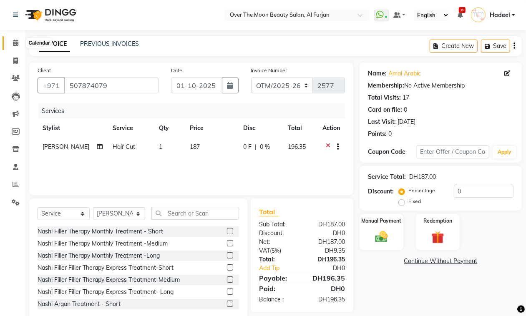
click at [13, 39] on span at bounding box center [15, 43] width 15 height 10
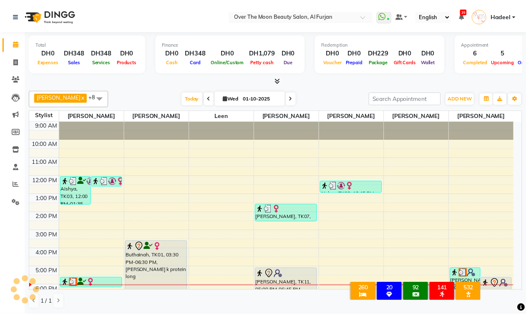
scroll to position [108, 0]
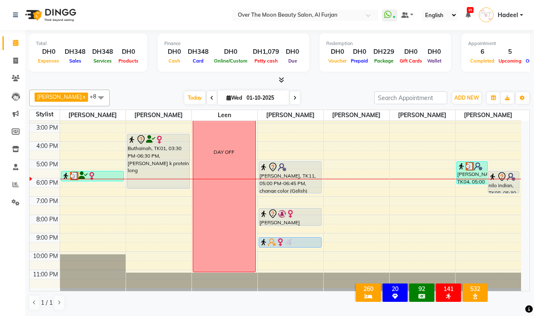
click at [509, 182] on div "nilo indian, TK08, 05:30 PM-06:45 PM, Hair Trimming" at bounding box center [503, 183] width 31 height 22
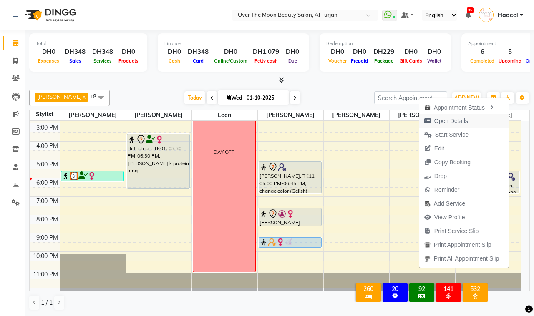
click at [464, 124] on span "Open Details" at bounding box center [451, 121] width 34 height 9
select select "7"
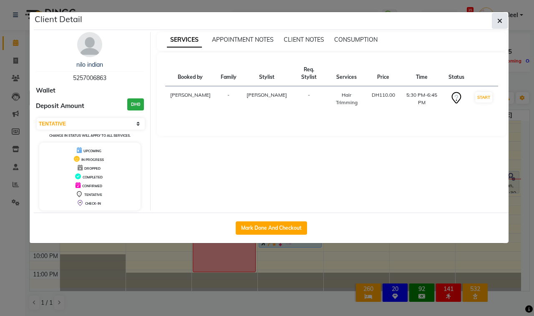
click at [503, 18] on button "button" at bounding box center [500, 21] width 16 height 16
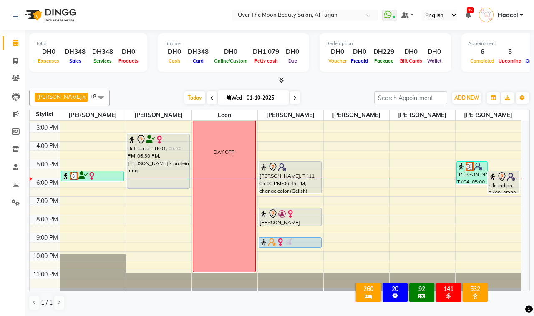
click at [85, 180] on div "amal arabic, TK02, 05:30 PM-06:05 PM, Hair Cut" at bounding box center [92, 177] width 62 height 10
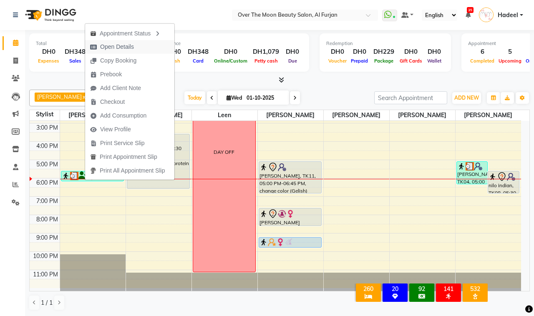
click at [118, 49] on span "Open Details" at bounding box center [117, 47] width 34 height 9
select select "3"
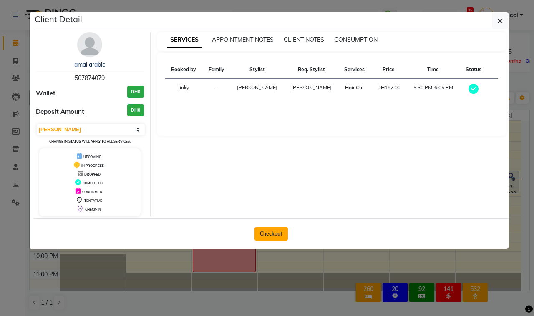
click at [274, 235] on button "Checkout" at bounding box center [271, 233] width 33 height 13
select select "service"
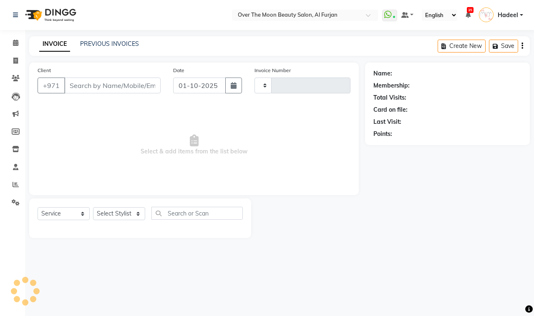
type input "2577"
select select "3996"
type input "507874079"
select select "20146"
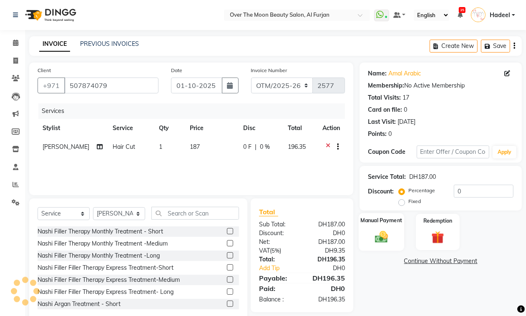
click at [371, 238] on img at bounding box center [381, 237] width 21 height 15
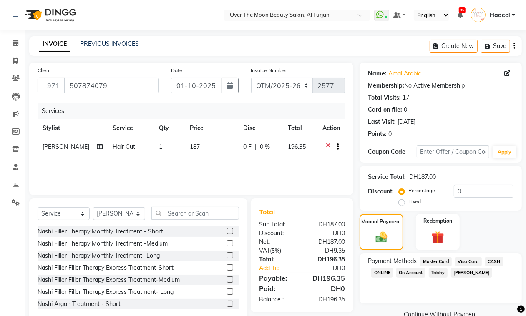
click at [474, 262] on span "Visa Card" at bounding box center [468, 262] width 27 height 10
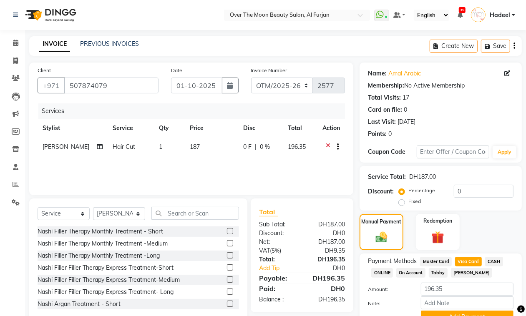
scroll to position [40, 0]
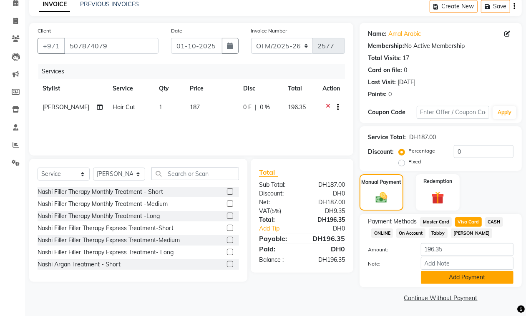
click at [456, 278] on button "Add Payment" at bounding box center [467, 277] width 93 height 13
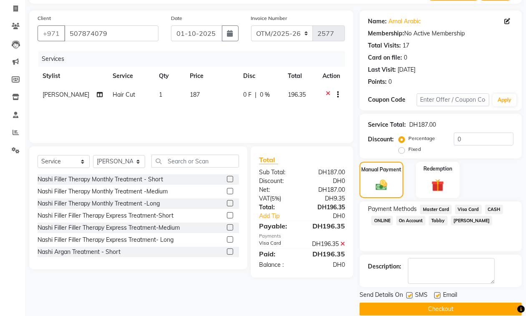
scroll to position [64, 0]
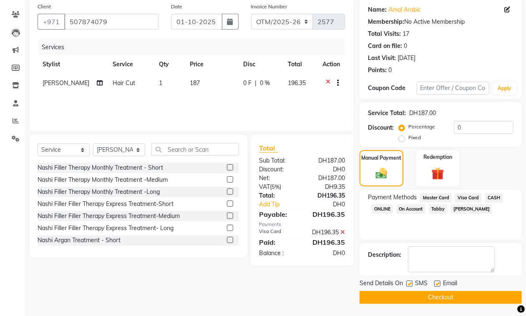
click at [440, 295] on button "Checkout" at bounding box center [441, 297] width 162 height 13
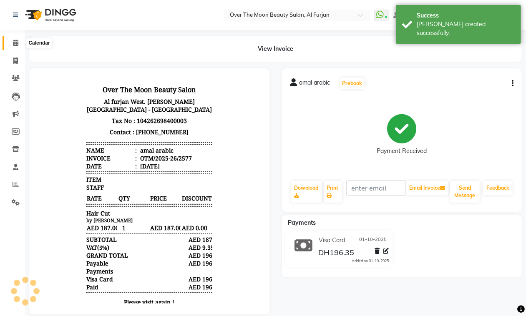
click at [13, 46] on icon at bounding box center [15, 43] width 5 height 6
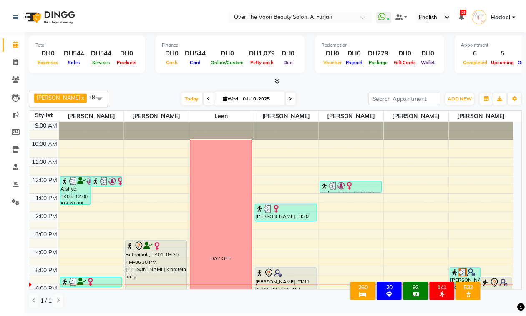
scroll to position [87, 0]
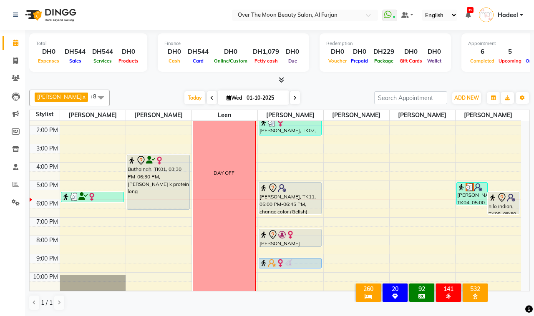
click at [495, 209] on div "nilo indian, TK08, 05:30 PM-06:45 PM, Hair Trimming" at bounding box center [503, 203] width 31 height 22
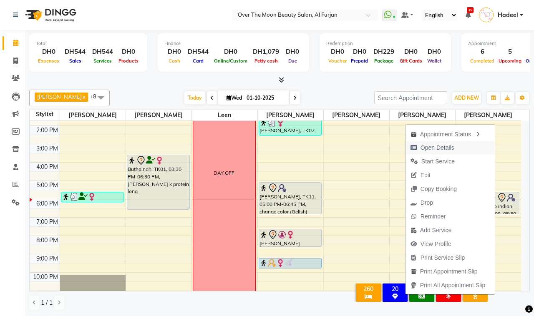
click at [449, 144] on span "Open Details" at bounding box center [438, 148] width 34 height 9
select select "7"
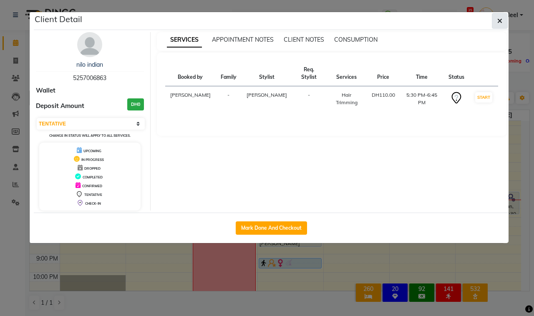
click at [500, 19] on icon "button" at bounding box center [499, 21] width 5 height 7
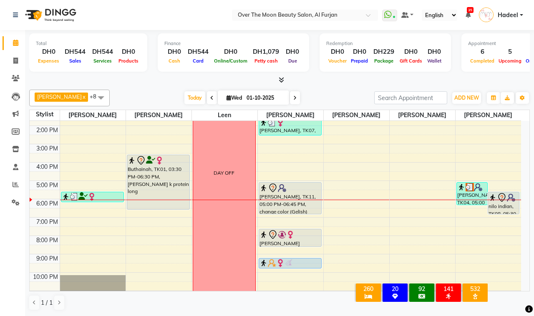
click at [472, 200] on div at bounding box center [489, 200] width 66 height 0
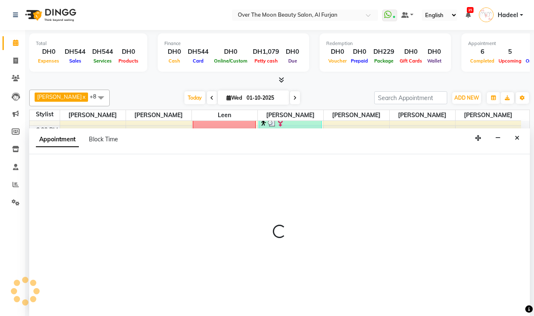
select select "93494"
select select "tentative"
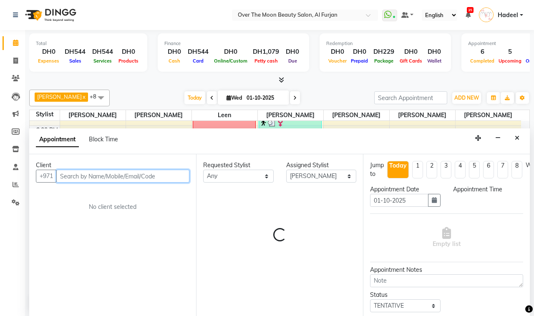
select select "1050"
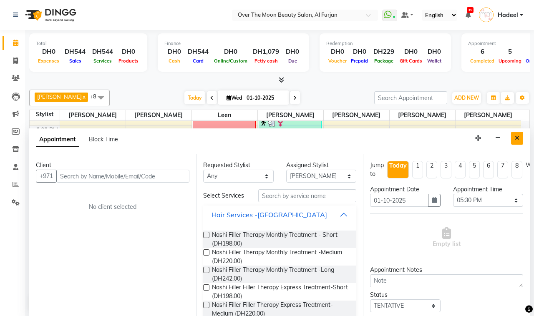
click at [516, 142] on button "Close" at bounding box center [517, 138] width 12 height 13
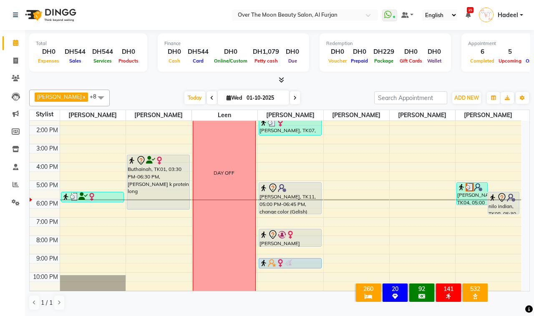
click at [476, 187] on img at bounding box center [478, 187] width 8 height 8
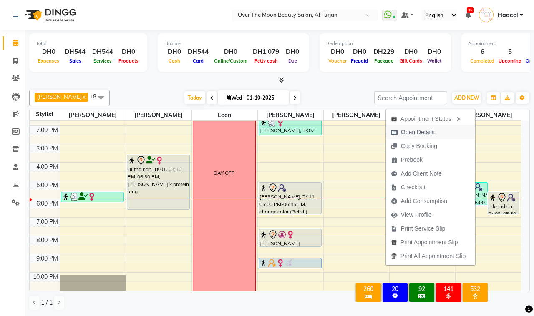
click at [433, 131] on span "Open Details" at bounding box center [413, 133] width 54 height 14
select select "3"
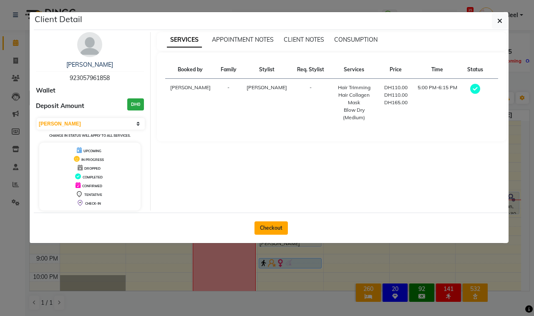
click at [267, 230] on button "Checkout" at bounding box center [271, 228] width 33 height 13
select select "service"
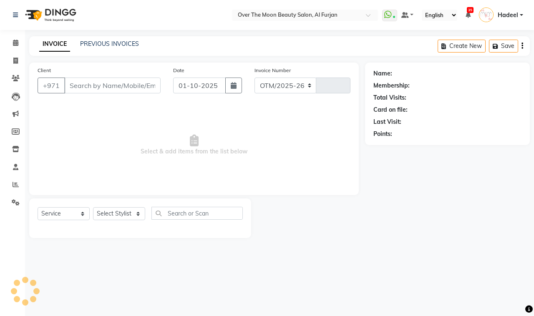
select select "3996"
type input "2578"
type input "923057961858"
select select "93494"
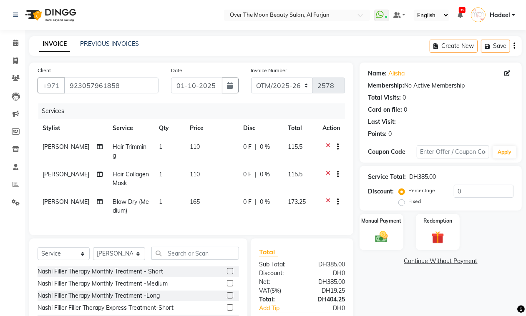
click at [257, 173] on td "0 F | 0 %" at bounding box center [260, 179] width 45 height 28
select select "93494"
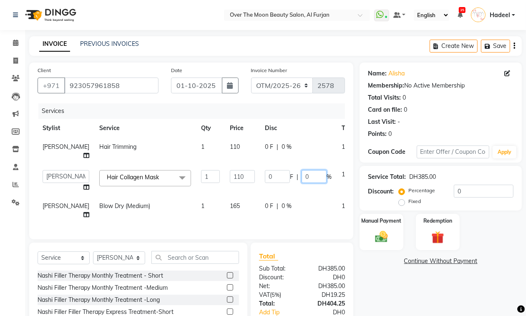
click at [302, 177] on input "0" at bounding box center [314, 176] width 25 height 13
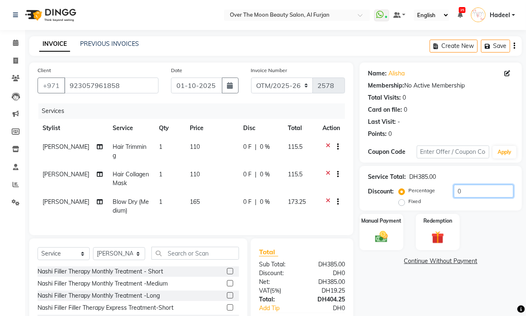
click at [469, 189] on input "0" at bounding box center [484, 191] width 60 height 13
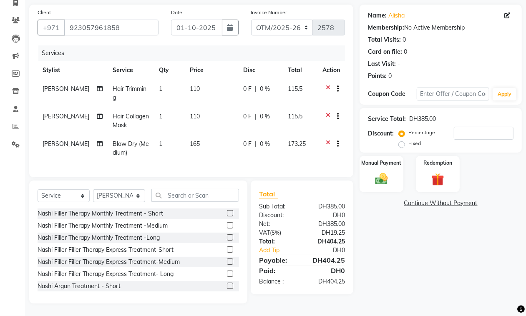
click at [409, 144] on label "Fixed" at bounding box center [415, 144] width 13 height 8
click at [402, 144] on input "Fixed" at bounding box center [404, 144] width 6 height 6
radio input "true"
click at [467, 134] on input "number" at bounding box center [484, 133] width 60 height 13
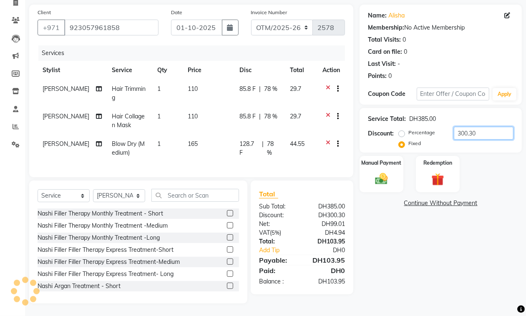
type input "300.30"
click at [472, 298] on div "Name: Alisha Membership: No Active Membership Total Visits: 0 Card on file: 0 L…" at bounding box center [444, 154] width 169 height 299
click at [393, 171] on div "Manual Payment" at bounding box center [381, 174] width 45 height 38
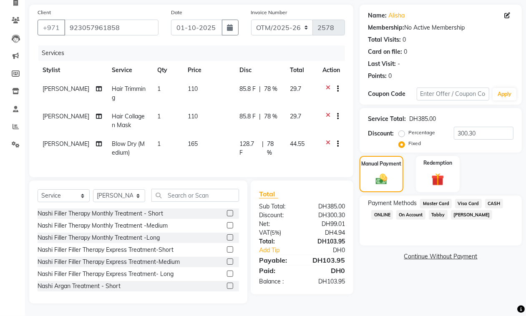
click at [474, 205] on span "Visa Card" at bounding box center [468, 204] width 27 height 10
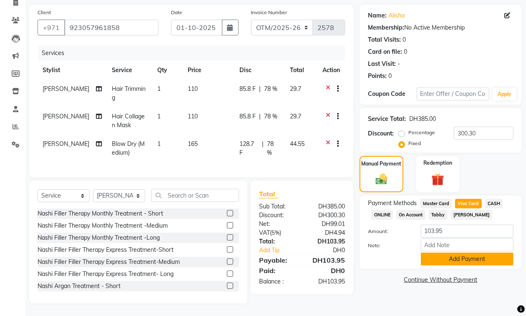
click at [481, 261] on button "Add Payment" at bounding box center [467, 259] width 93 height 13
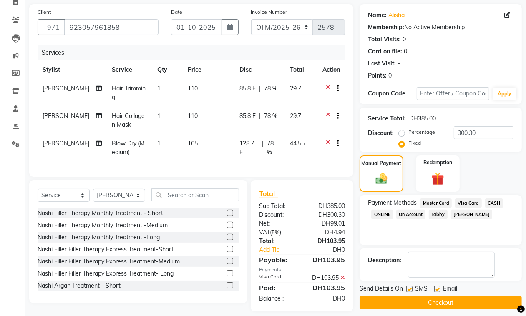
scroll to position [73, 0]
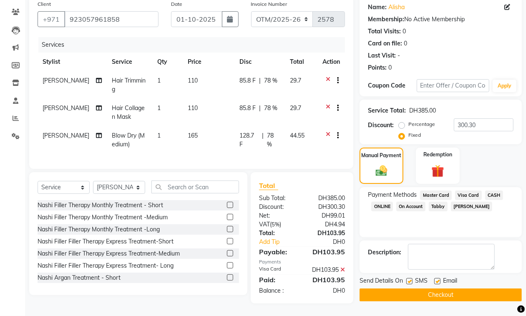
click at [414, 289] on button "Checkout" at bounding box center [441, 295] width 162 height 13
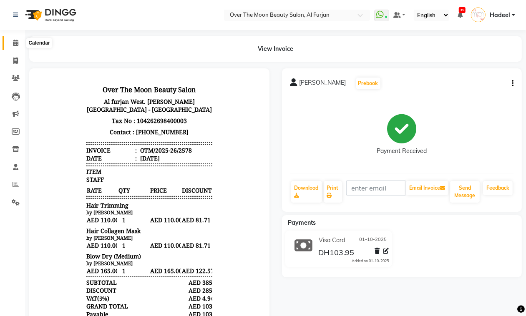
click at [15, 41] on icon at bounding box center [15, 43] width 5 height 6
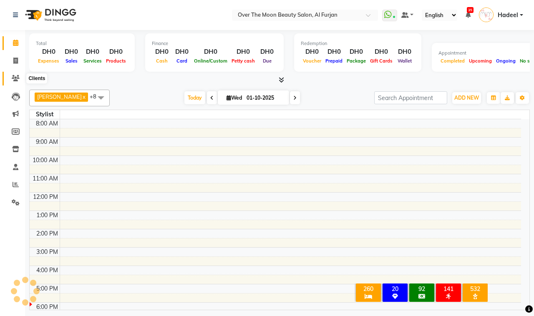
click at [13, 78] on icon at bounding box center [16, 78] width 8 height 6
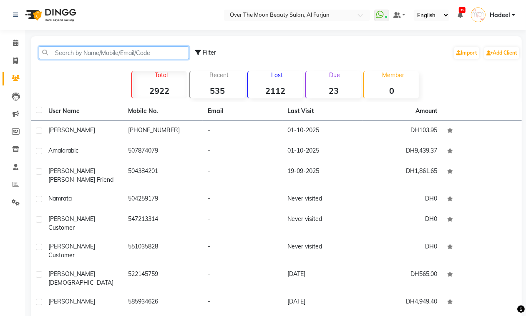
click at [64, 53] on input "text" at bounding box center [114, 52] width 150 height 13
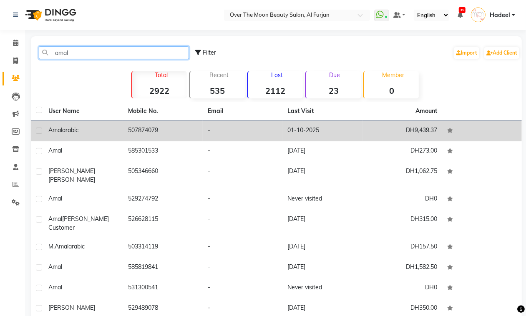
type input "amal"
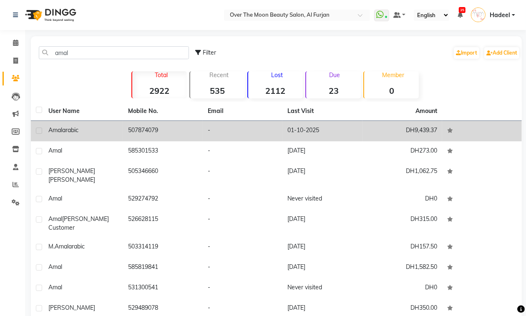
click at [66, 134] on span "arabic" at bounding box center [70, 130] width 16 height 8
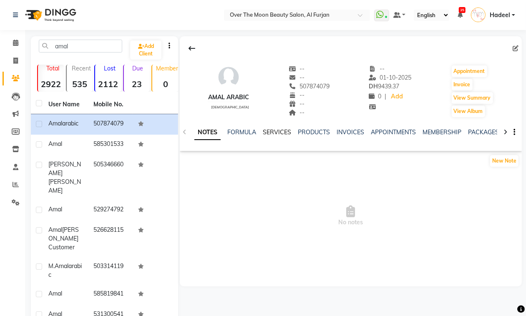
click at [273, 134] on link "SERVICES" at bounding box center [277, 133] width 28 height 8
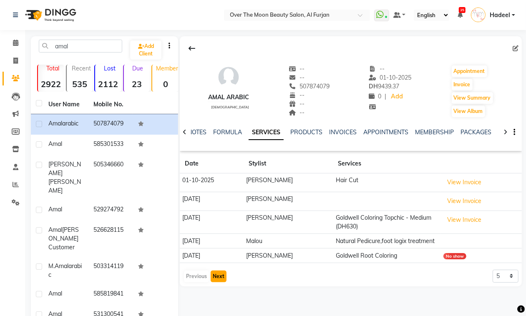
click at [217, 275] on button "Next" at bounding box center [219, 277] width 16 height 12
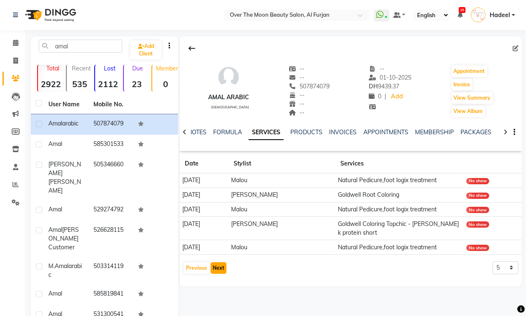
click at [214, 266] on button "Next" at bounding box center [219, 268] width 16 height 12
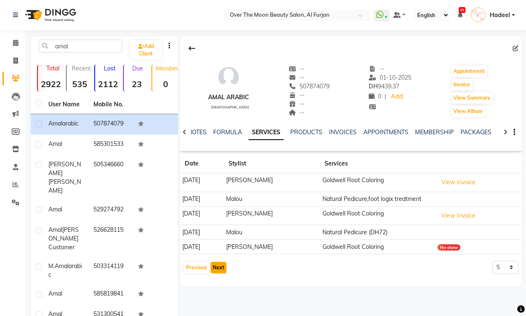
click at [214, 266] on button "Next" at bounding box center [219, 268] width 16 height 12
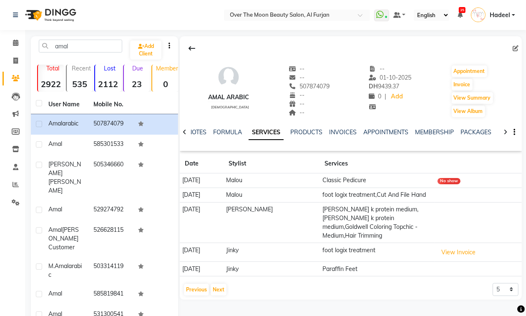
click at [320, 224] on td "sarah k protein medium,sarah k protein medium,Goldwell Coloring Topchic - Mediu…" at bounding box center [378, 222] width 116 height 41
click at [276, 212] on td "Bianca" at bounding box center [272, 222] width 96 height 41
click at [330, 214] on td "sarah k protein medium,sarah k protein medium,Goldwell Coloring Topchic - Mediu…" at bounding box center [378, 222] width 116 height 41
click at [356, 217] on td "sarah k protein medium,sarah k protein medium,Goldwell Coloring Topchic - Mediu…" at bounding box center [378, 222] width 116 height 41
click at [221, 284] on button "Next" at bounding box center [219, 290] width 16 height 12
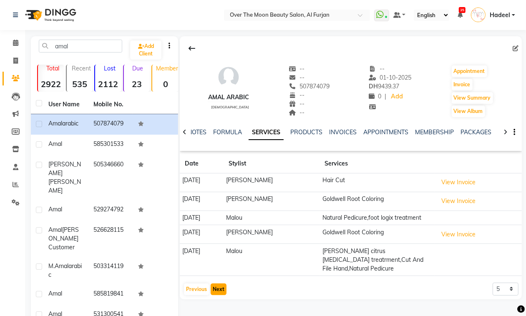
click at [221, 284] on button "Next" at bounding box center [219, 290] width 16 height 12
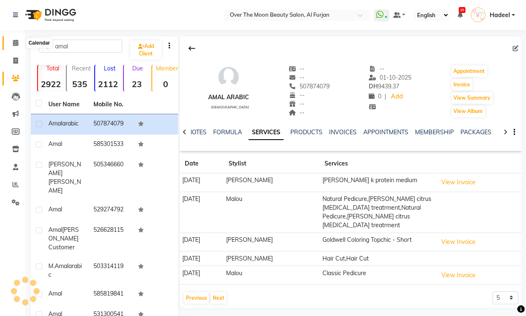
click at [14, 43] on icon at bounding box center [15, 43] width 5 height 6
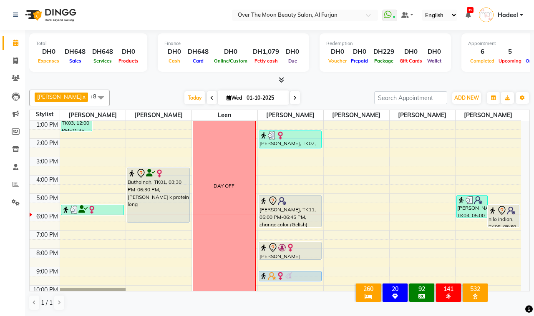
scroll to position [108, 0]
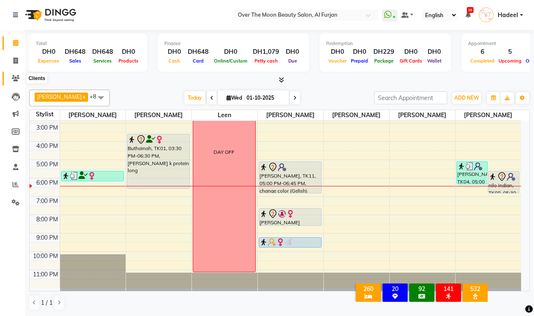
click at [14, 78] on icon at bounding box center [16, 78] width 8 height 6
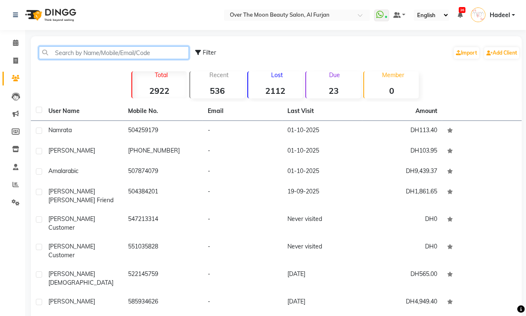
click at [99, 56] on input "text" at bounding box center [114, 52] width 150 height 13
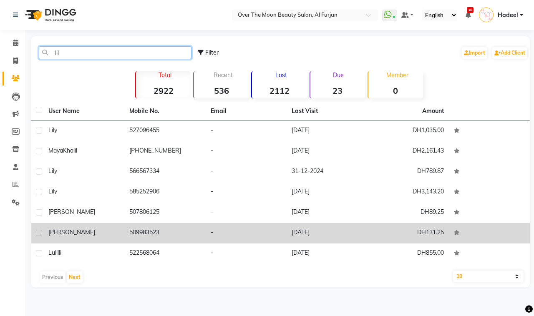
type input "lil"
click at [171, 235] on td "509983523" at bounding box center [164, 233] width 81 height 20
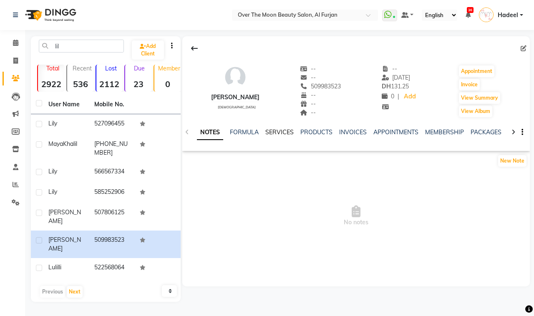
click at [282, 132] on link "SERVICES" at bounding box center [279, 133] width 28 height 8
click at [76, 286] on button "Next" at bounding box center [75, 292] width 16 height 12
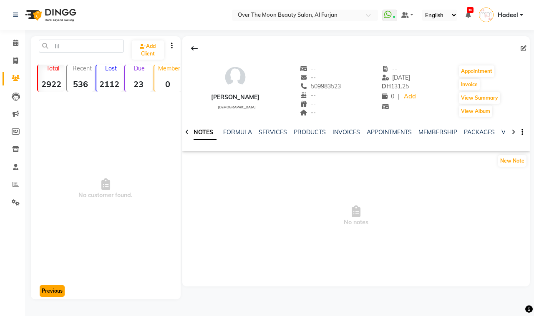
click at [47, 290] on button "Previous" at bounding box center [52, 291] width 25 height 12
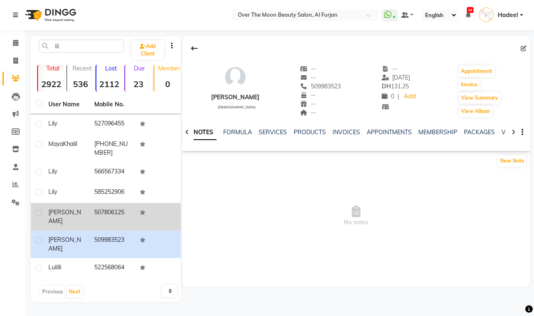
click at [108, 213] on td "507806125" at bounding box center [112, 217] width 46 height 28
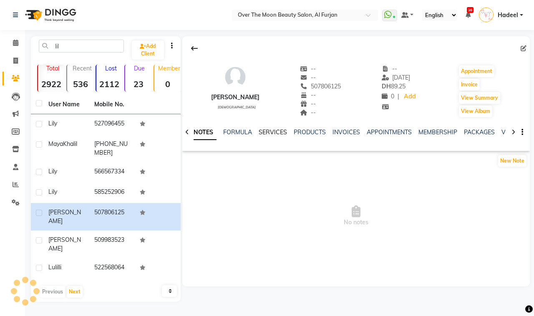
click at [270, 132] on link "SERVICES" at bounding box center [273, 133] width 28 height 8
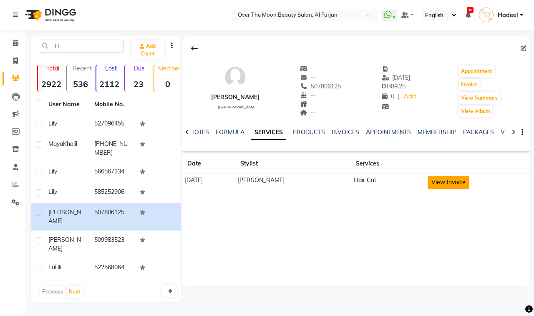
click at [449, 183] on button "View Invoice" at bounding box center [449, 182] width 42 height 13
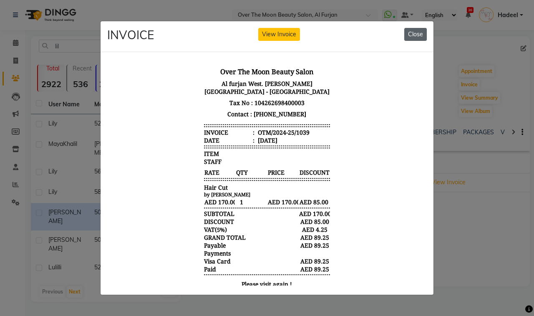
click at [410, 29] on button "Close" at bounding box center [415, 34] width 23 height 13
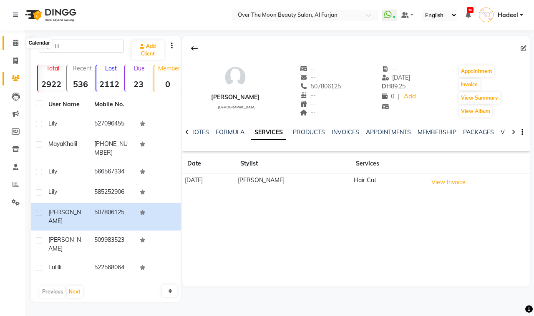
click at [16, 43] on icon at bounding box center [15, 43] width 5 height 6
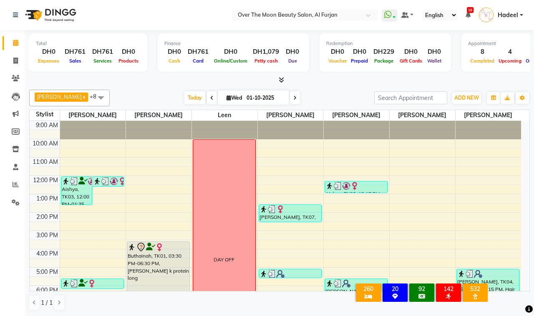
click at [170, 200] on div "9:00 AM 10:00 AM 11:00 AM 12:00 PM 1:00 PM 2:00 PM 3:00 PM 4:00 PM 5:00 PM 6:00…" at bounding box center [276, 258] width 492 height 275
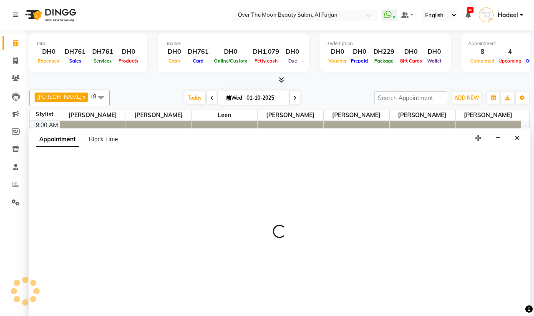
select select "29762"
select select "780"
select select "tentative"
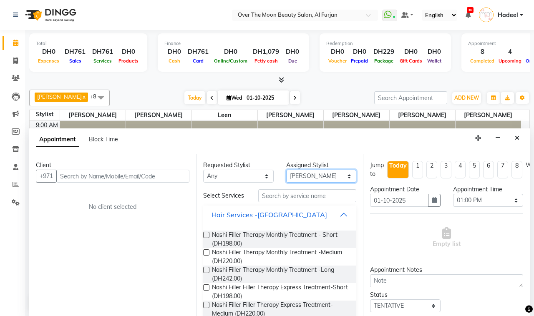
click at [322, 177] on select "Select Amir Bianca Hadeel Jeewan Jinky Kristi Leen Sapana William" at bounding box center [321, 176] width 71 height 13
select select "20146"
click at [286, 170] on select "Select Amir Bianca Hadeel Jeewan Jinky Kristi Leen Sapana William" at bounding box center [321, 176] width 71 height 13
click at [280, 197] on input "text" at bounding box center [307, 195] width 98 height 13
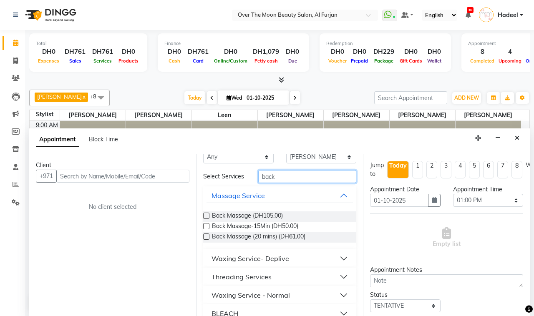
scroll to position [37, 0]
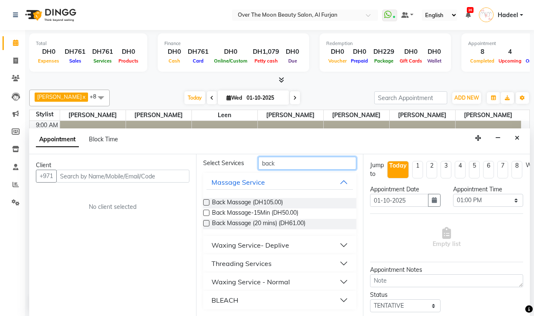
type input "back"
click at [295, 280] on button "Waxing Service - Normal" at bounding box center [280, 282] width 146 height 15
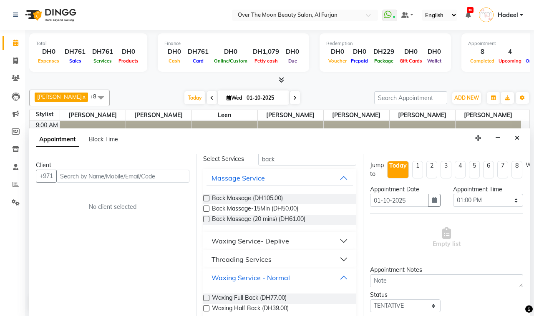
scroll to position [71, 0]
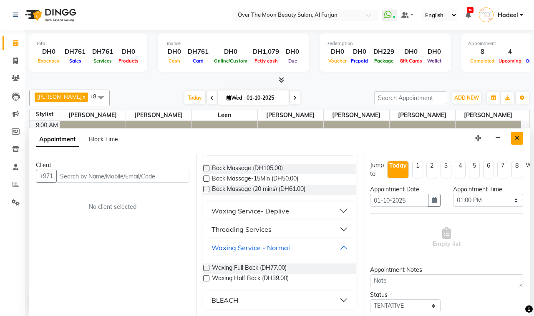
click at [516, 140] on icon "Close" at bounding box center [517, 138] width 5 height 6
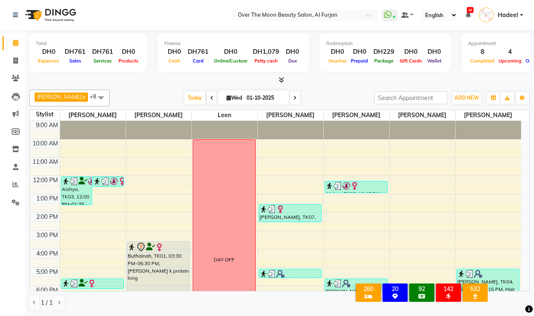
click at [293, 96] on icon at bounding box center [294, 98] width 3 height 5
type input "02-10-2025"
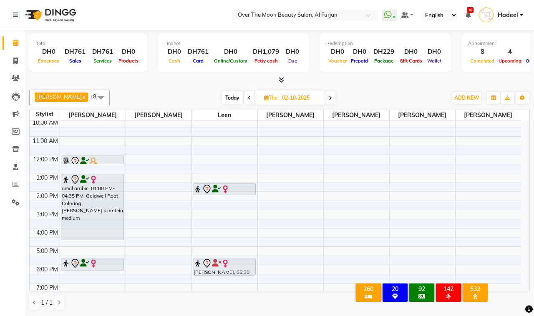
scroll to position [0, 0]
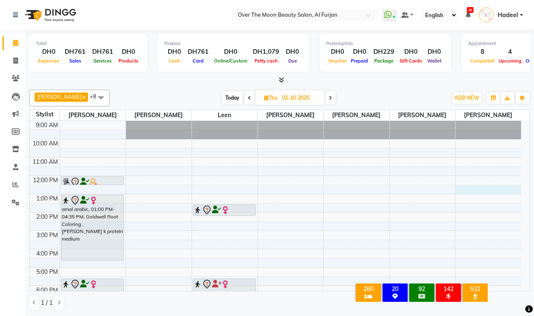
click at [486, 195] on td at bounding box center [291, 198] width 462 height 9
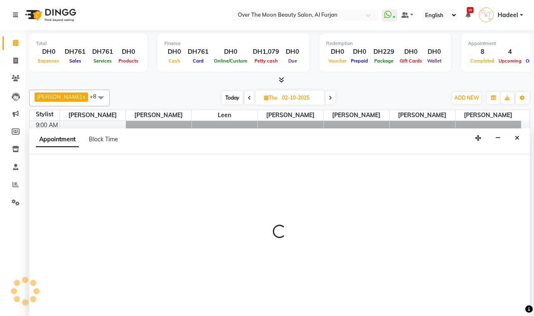
select select "93494"
select select "750"
select select "tentative"
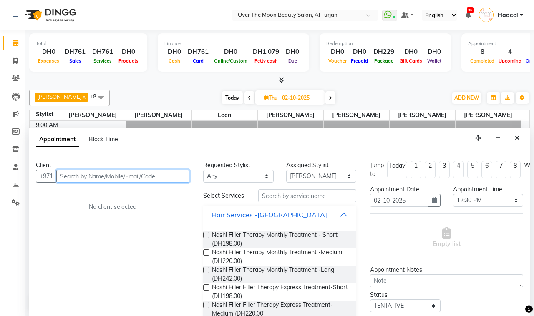
click at [147, 174] on input "text" at bounding box center [122, 176] width 133 height 13
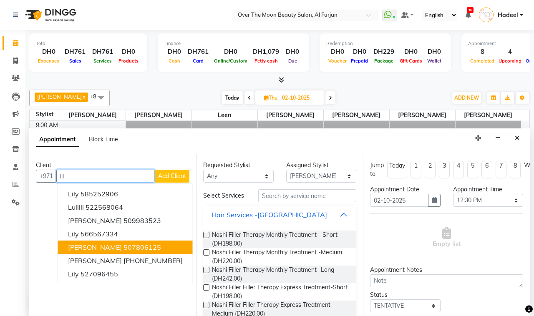
click at [124, 245] on ngb-highlight "507806125" at bounding box center [143, 247] width 38 height 8
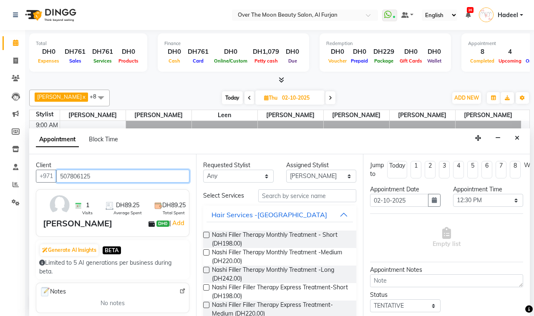
type input "507806125"
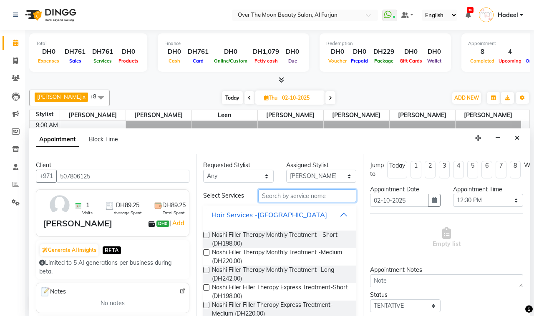
click at [293, 199] on input "text" at bounding box center [307, 195] width 98 height 13
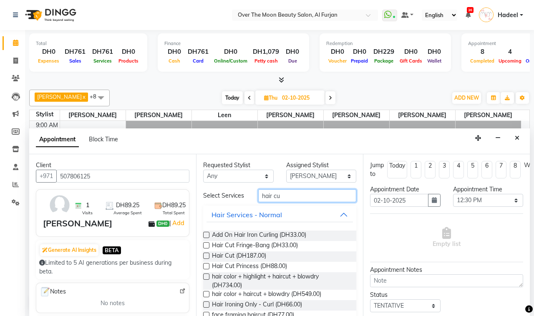
type input "hair cu"
drag, startPoint x: 205, startPoint y: 259, endPoint x: 336, endPoint y: 268, distance: 130.9
click at [205, 259] on label at bounding box center [206, 256] width 6 height 6
click at [205, 259] on input "checkbox" at bounding box center [205, 256] width 5 height 5
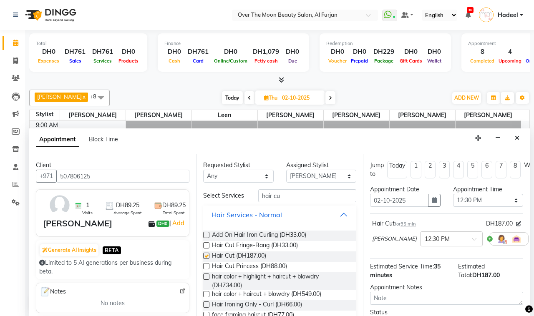
checkbox input "false"
click at [500, 199] on select "Select 10:00 AM 10:15 AM 10:30 AM 10:45 AM 11:00 AM 11:15 AM 11:30 AM 11:45 AM …" at bounding box center [488, 200] width 71 height 13
select select "780"
click at [453, 194] on select "Select 10:00 AM 10:15 AM 10:30 AM 10:45 AM 11:00 AM 11:15 AM 11:30 AM 11:45 AM …" at bounding box center [488, 200] width 71 height 13
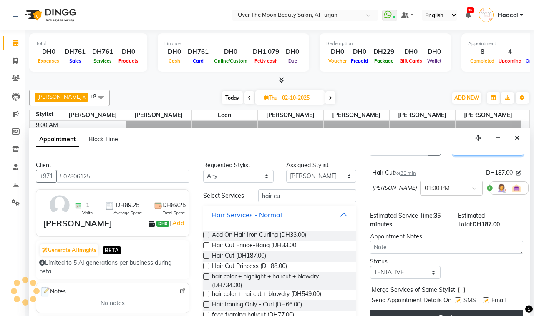
scroll to position [74, 0]
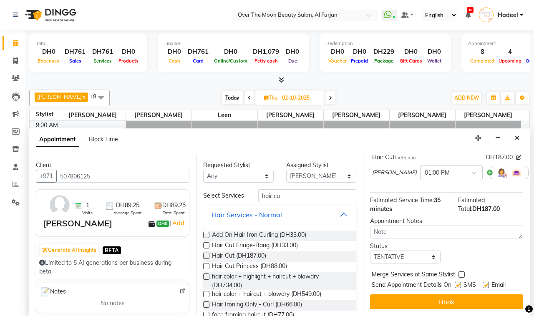
click at [462, 272] on label at bounding box center [462, 275] width 6 height 6
click at [462, 273] on input "checkbox" at bounding box center [461, 275] width 5 height 5
checkbox input "true"
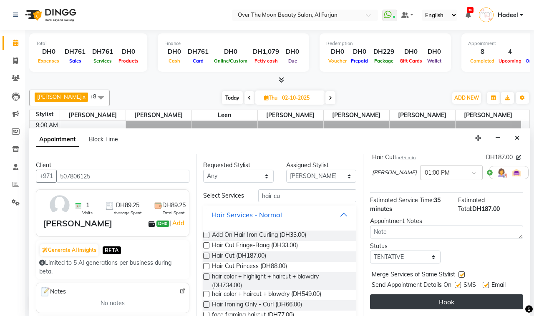
click at [461, 295] on button "Book" at bounding box center [446, 302] width 153 height 15
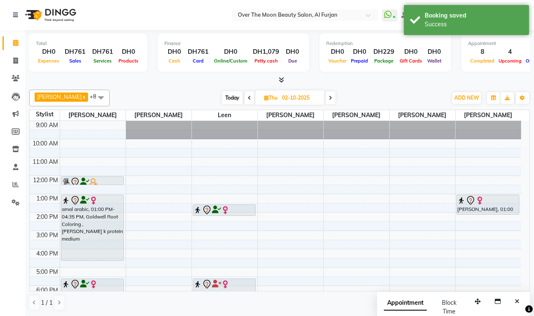
drag, startPoint x: 493, startPoint y: 205, endPoint x: 495, endPoint y: 215, distance: 10.2
click at [495, 215] on div "Lilia, 01:00 PM-01:35 PM, Hair Cut Lilia, 01:00 PM-01:35 PM, Hair Cut" at bounding box center [489, 258] width 66 height 275
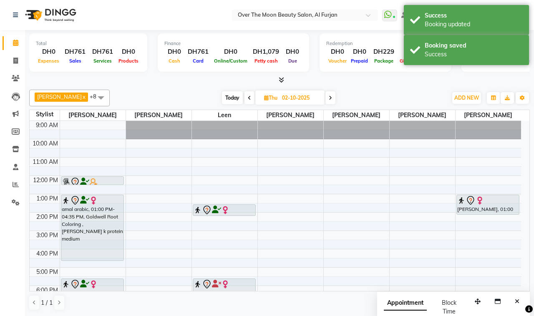
click at [481, 204] on img at bounding box center [480, 201] width 8 height 8
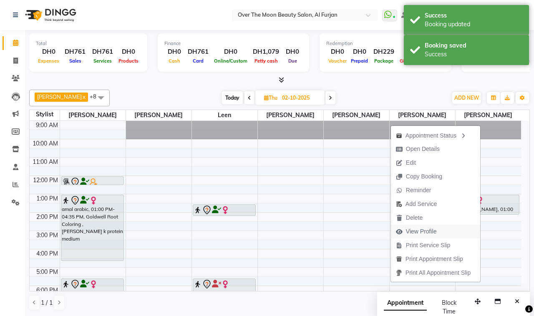
click at [416, 229] on span "View Profile" at bounding box center [421, 231] width 31 height 9
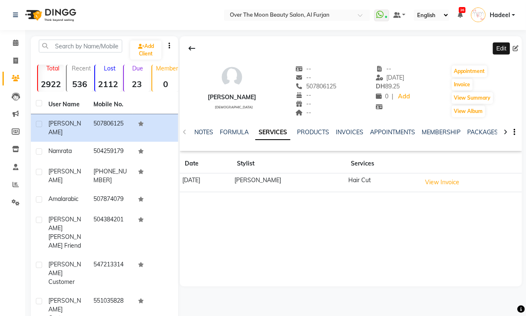
click at [514, 50] on icon at bounding box center [516, 48] width 6 height 6
select select "female"
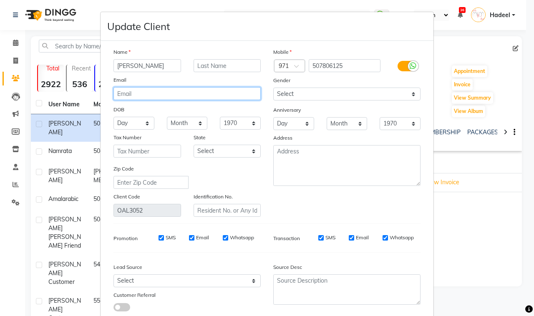
click at [203, 92] on input "email" at bounding box center [187, 93] width 147 height 13
click at [142, 90] on input "email" at bounding box center [187, 93] width 147 height 13
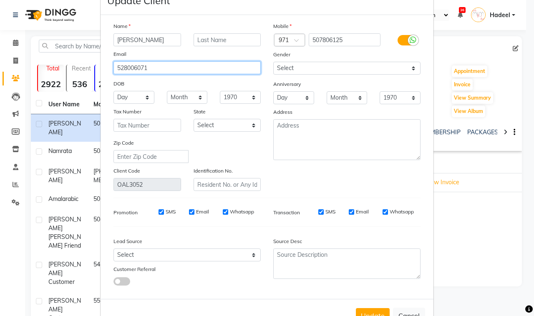
scroll to position [51, 0]
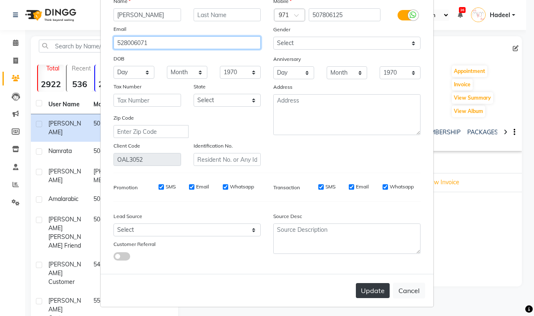
type input "528006071"
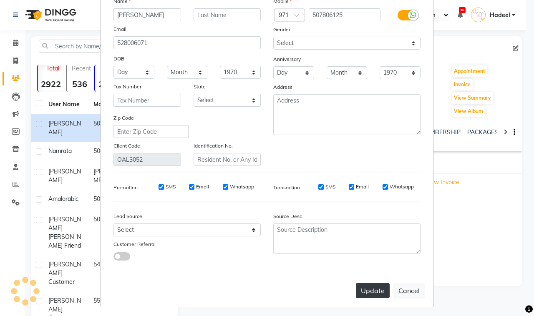
click at [366, 285] on button "Update" at bounding box center [373, 290] width 34 height 15
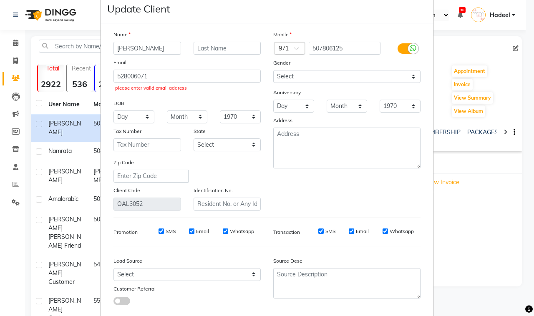
scroll to position [0, 0]
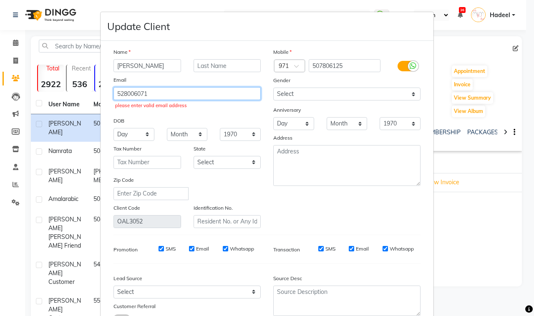
drag, startPoint x: 149, startPoint y: 92, endPoint x: 109, endPoint y: 86, distance: 40.5
click at [109, 86] on div "Name Lilia Email 528006071 please enter valid email address DOB Day 01 02 03 04…" at bounding box center [187, 138] width 160 height 181
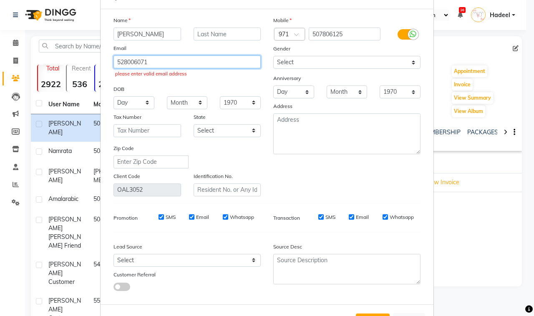
scroll to position [62, 0]
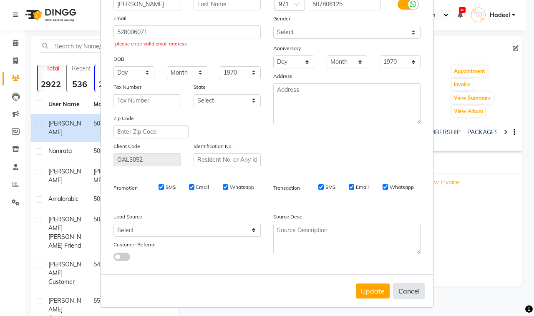
click at [402, 288] on button "Cancel" at bounding box center [409, 291] width 32 height 16
select select
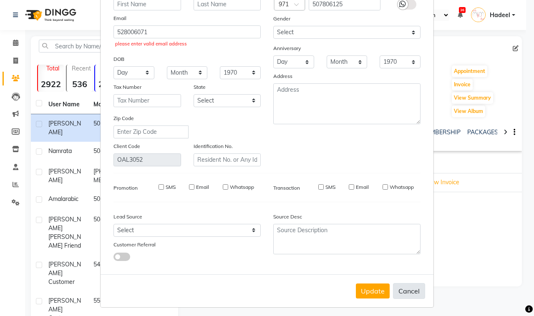
select select
checkbox input "false"
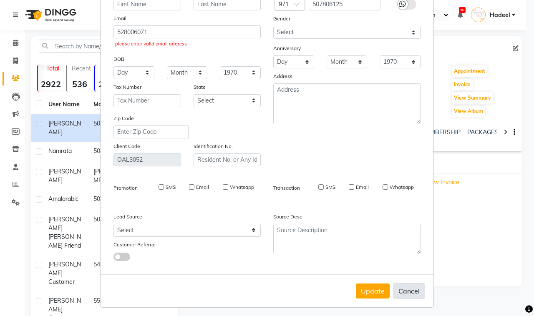
checkbox input "false"
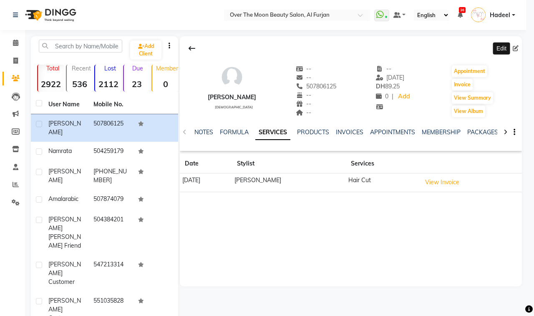
scroll to position [60, 0]
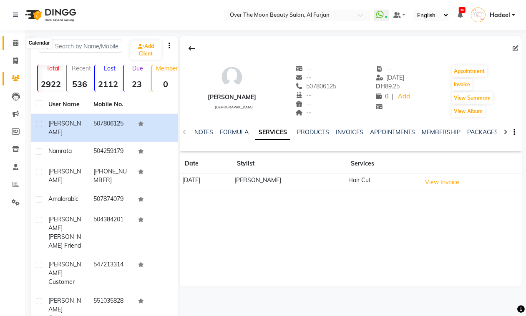
click at [10, 38] on span at bounding box center [15, 43] width 15 height 10
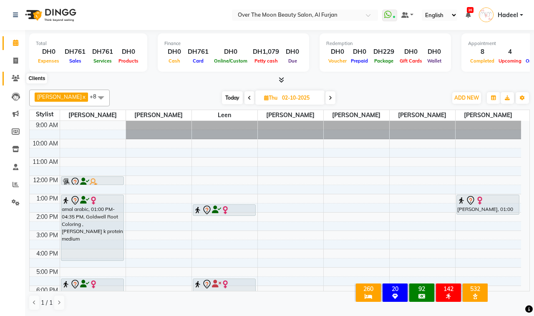
scroll to position [92, 0]
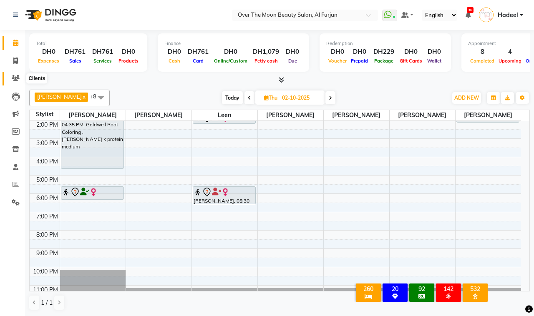
click at [12, 75] on icon at bounding box center [16, 78] width 8 height 6
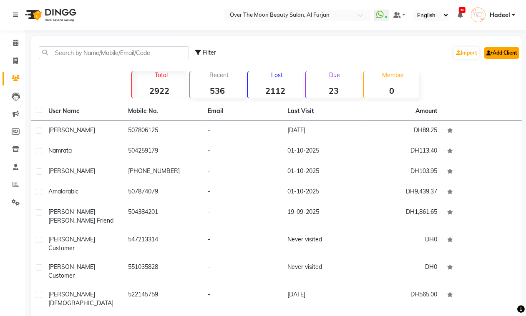
click at [500, 54] on link "Add Client" at bounding box center [501, 53] width 35 height 12
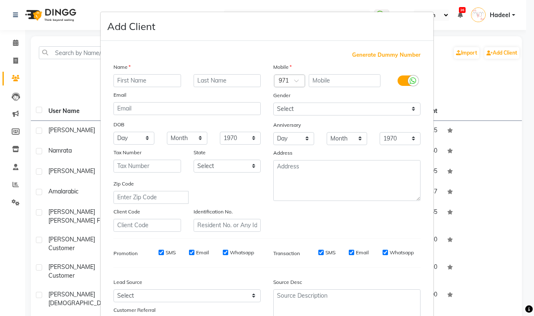
click at [156, 79] on input "text" at bounding box center [148, 80] width 68 height 13
type input "lilia"
click at [325, 81] on input "text" at bounding box center [345, 80] width 72 height 13
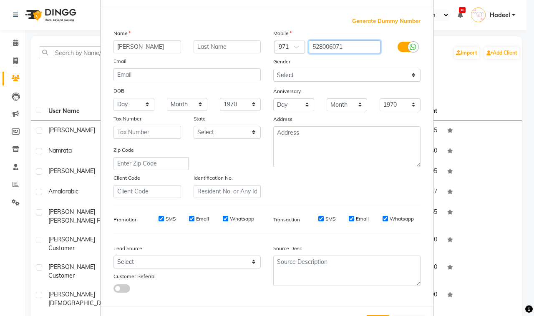
scroll to position [66, 0]
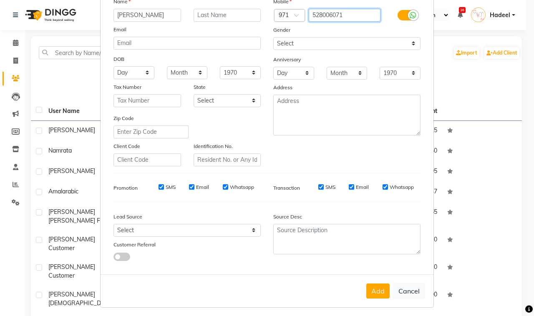
type input "528006071"
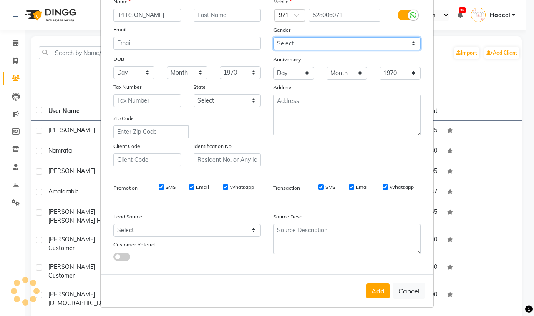
click at [341, 42] on select "Select Male Female Other Prefer Not To Say" at bounding box center [346, 43] width 147 height 13
select select "female"
click at [273, 37] on select "Select Male Female Other Prefer Not To Say" at bounding box center [346, 43] width 147 height 13
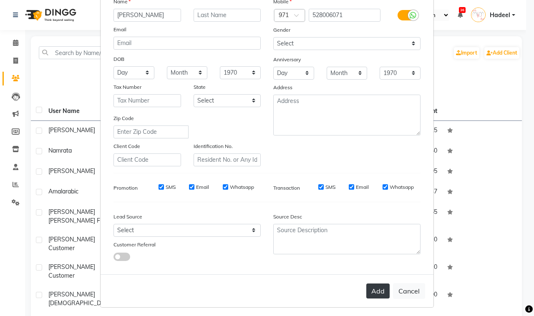
click at [373, 289] on button "Add" at bounding box center [377, 291] width 23 height 15
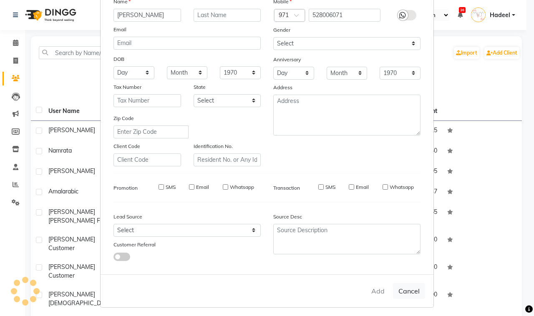
select select
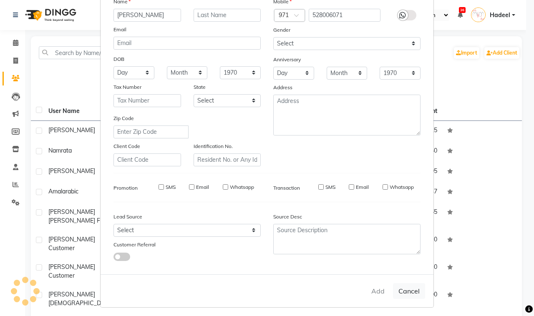
select select
checkbox input "false"
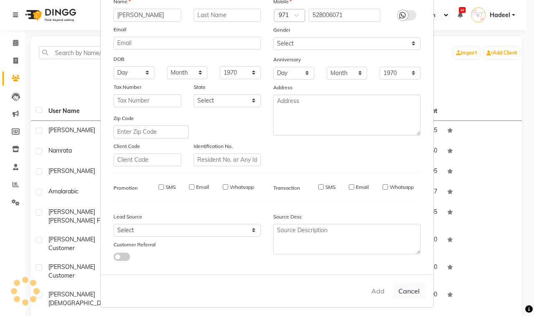
checkbox input "false"
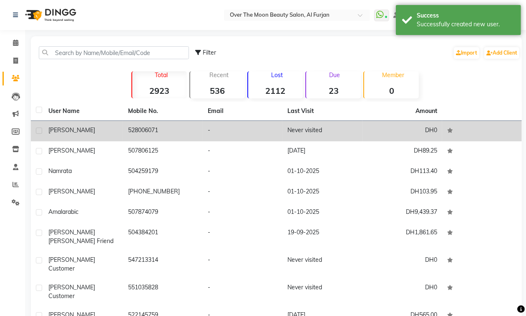
click at [232, 134] on td "-" at bounding box center [243, 131] width 80 height 20
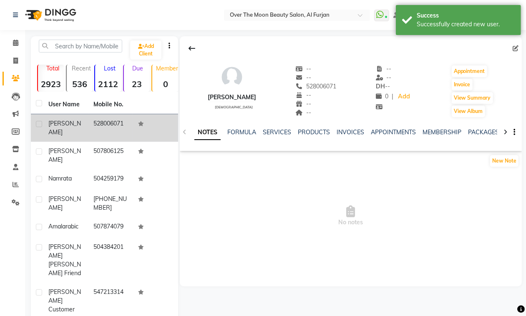
click at [514, 132] on icon "button" at bounding box center [515, 132] width 2 height 0
click at [382, 186] on span "No notes" at bounding box center [351, 215] width 342 height 83
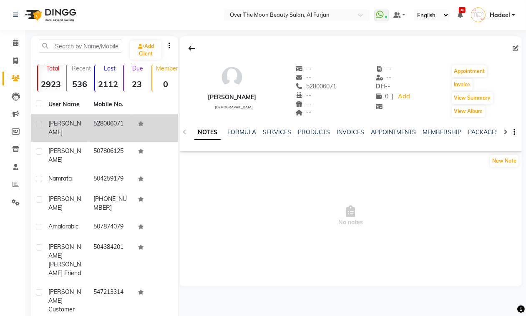
click at [38, 122] on label at bounding box center [39, 124] width 6 height 6
click at [38, 122] on input "checkbox" at bounding box center [38, 124] width 5 height 5
checkbox input "true"
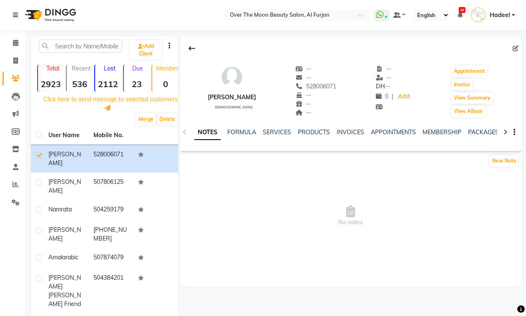
click at [169, 46] on icon "button" at bounding box center [170, 45] width 2 height 0
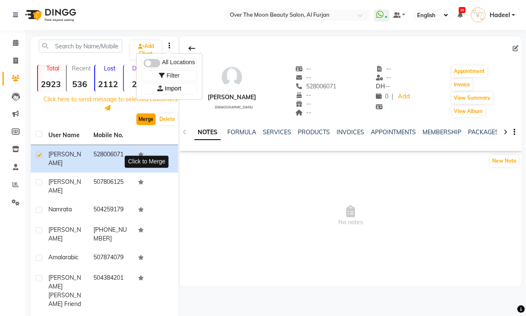
click at [146, 118] on button "Merge" at bounding box center [145, 120] width 19 height 12
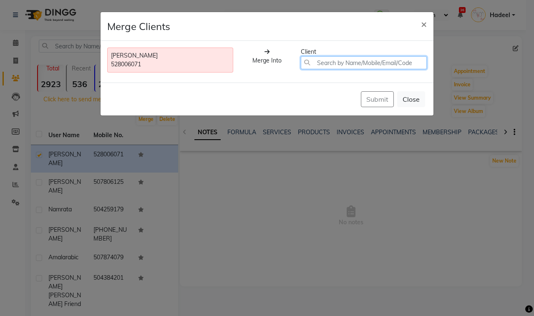
click at [320, 61] on input "text" at bounding box center [364, 62] width 126 height 13
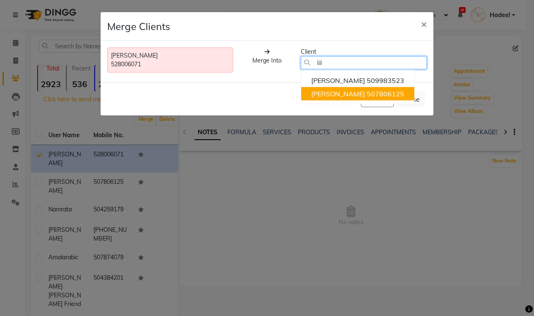
click at [367, 95] on ngb-highlight "507806125" at bounding box center [386, 94] width 38 height 8
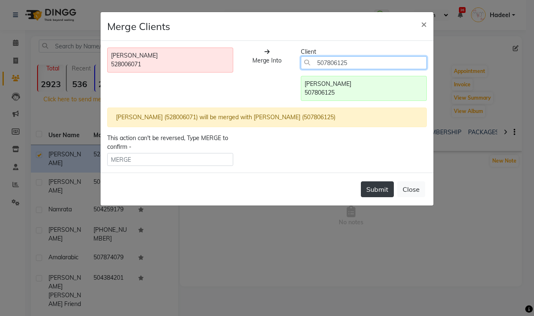
type input "507806125"
click at [374, 190] on button "Submit" at bounding box center [377, 190] width 33 height 16
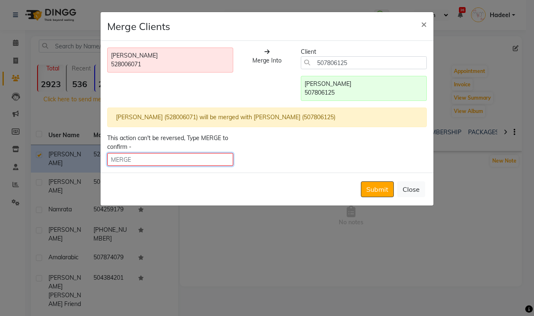
click at [124, 160] on input "text" at bounding box center [170, 159] width 126 height 13
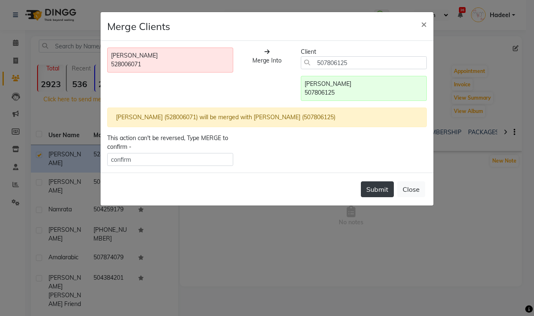
click at [376, 190] on button "Submit" at bounding box center [377, 190] width 33 height 16
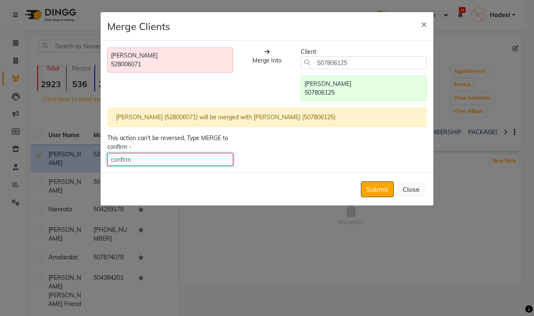
click at [141, 161] on input "confirm" at bounding box center [170, 159] width 126 height 13
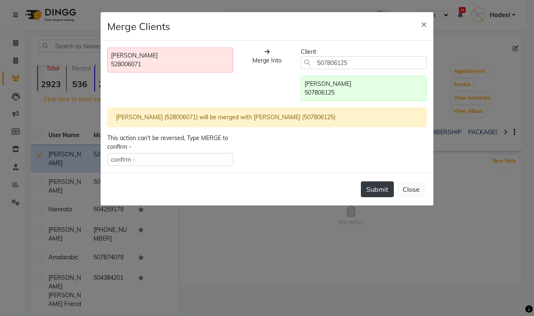
click at [381, 186] on button "Submit" at bounding box center [377, 190] width 33 height 16
click at [332, 90] on div "507806125" at bounding box center [364, 92] width 119 height 9
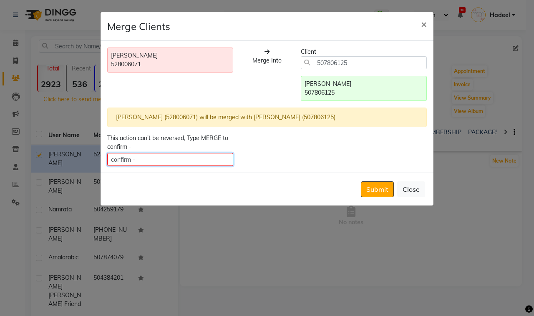
click at [149, 156] on input "confirm -" at bounding box center [170, 159] width 126 height 13
click at [376, 190] on button "Submit" at bounding box center [377, 190] width 33 height 16
drag, startPoint x: 201, startPoint y: 138, endPoint x: 233, endPoint y: 143, distance: 32.6
click at [233, 143] on div "This action can't be reversed, Type MERGE to confirm - confirm -" at bounding box center [170, 150] width 139 height 32
copy div "MERGE to confirm -"
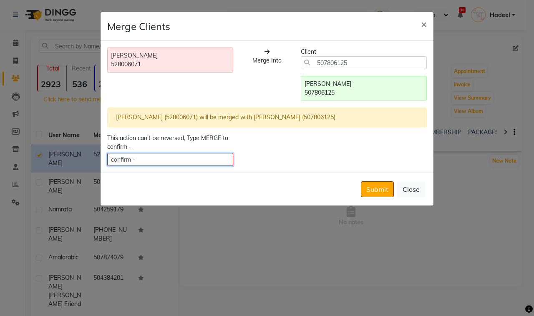
drag, startPoint x: 144, startPoint y: 161, endPoint x: 101, endPoint y: 158, distance: 43.1
click at [101, 158] on div "This action can't be reversed, Type MERGE to confirm - confirm -" at bounding box center [170, 150] width 139 height 32
paste input "MERGE to"
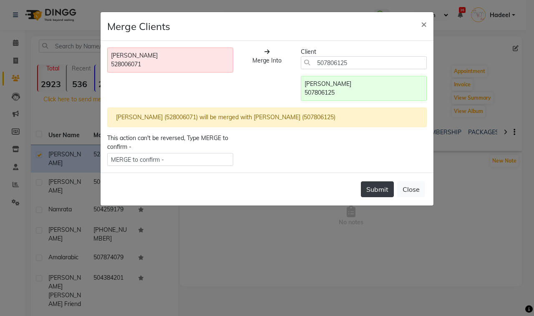
click at [367, 192] on button "Submit" at bounding box center [377, 190] width 33 height 16
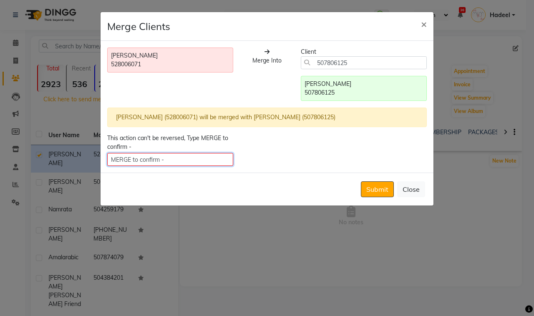
drag, startPoint x: 172, startPoint y: 159, endPoint x: 131, endPoint y: 158, distance: 40.5
click at [131, 158] on input "MERGE to confirm -" at bounding box center [170, 159] width 126 height 13
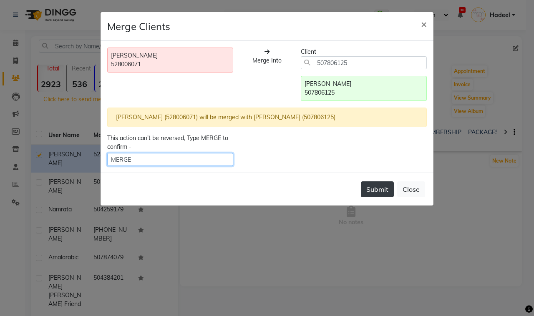
type input "MERGE"
click at [366, 188] on button "Submit" at bounding box center [377, 190] width 33 height 16
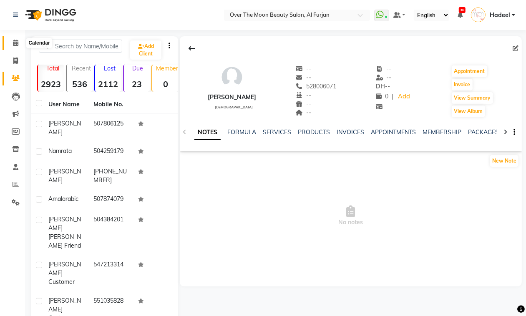
click at [15, 38] on span at bounding box center [15, 43] width 15 height 10
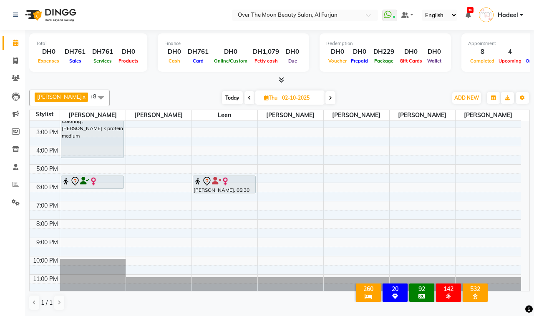
scroll to position [108, 0]
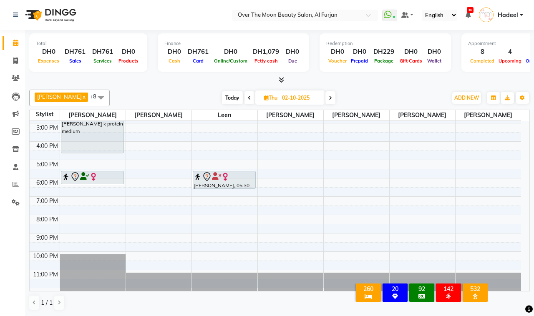
click at [222, 97] on span "Today" at bounding box center [232, 97] width 21 height 13
type input "01-10-2025"
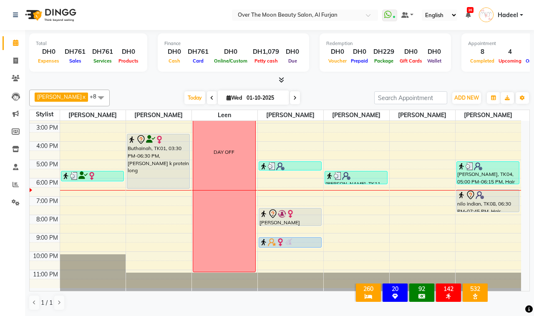
click at [138, 163] on div "Buthainah, TK01, 03:30 PM-06:30 PM, sarah k protein long" at bounding box center [158, 161] width 62 height 54
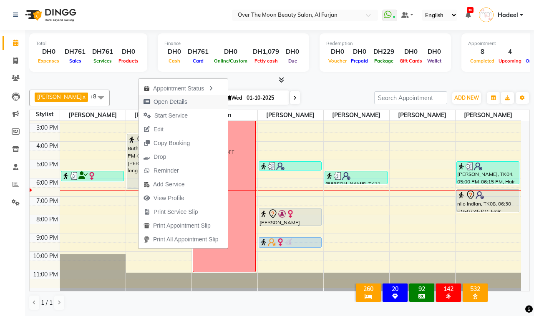
click at [178, 99] on span "Open Details" at bounding box center [171, 102] width 34 height 9
select select "7"
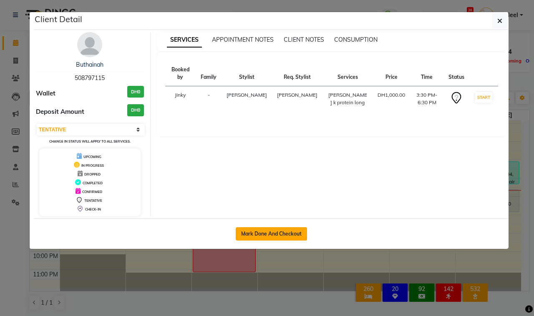
click at [257, 232] on button "Mark Done And Checkout" at bounding box center [271, 233] width 71 height 13
select select "service"
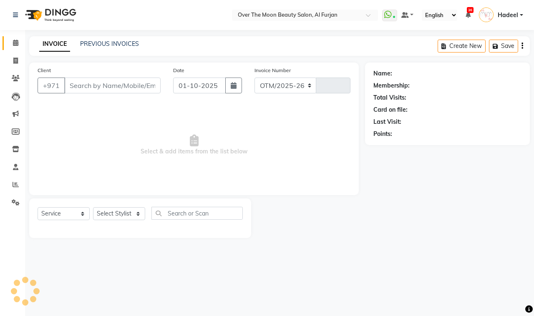
select select "3996"
type input "2580"
type input "508797115"
select select "29762"
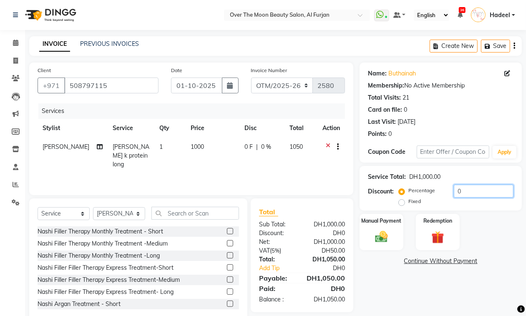
drag, startPoint x: 469, startPoint y: 191, endPoint x: 453, endPoint y: 188, distance: 16.1
click at [454, 188] on input "0" at bounding box center [484, 191] width 60 height 13
type input "50"
click at [138, 144] on span "sarah k protein long" at bounding box center [130, 155] width 36 height 25
select select "29762"
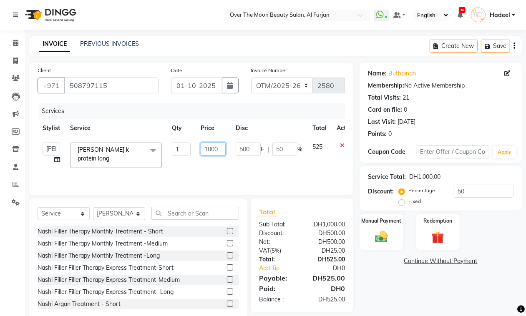
click at [211, 149] on input "1000" at bounding box center [213, 149] width 25 height 13
type input "1200"
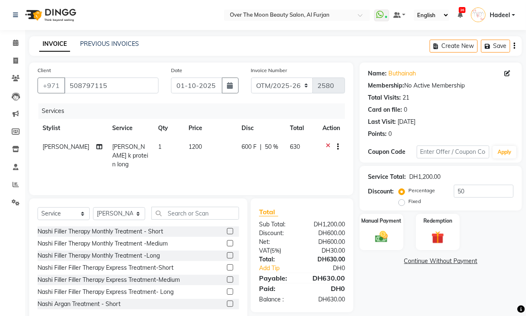
click at [207, 168] on div "Services Stylist Service Qty Price Disc Total Action William sarah k protein lo…" at bounding box center [192, 144] width 308 height 83
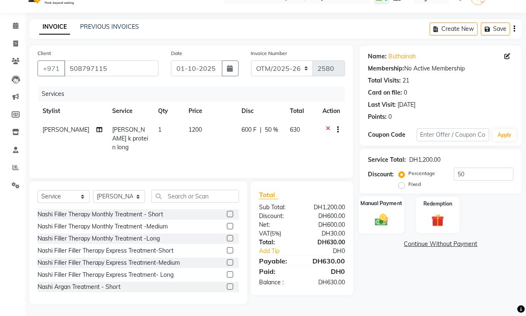
click at [376, 210] on div "Manual Payment" at bounding box center [381, 215] width 45 height 38
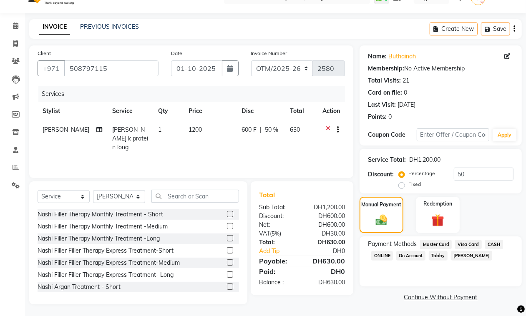
click at [489, 242] on span "CASH" at bounding box center [494, 245] width 18 height 10
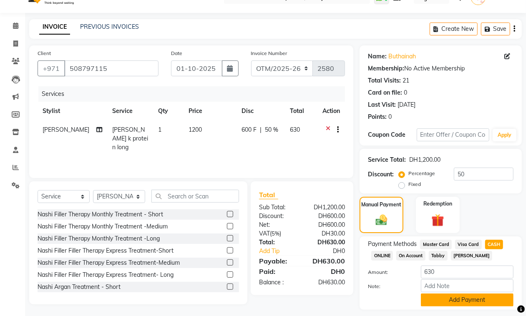
click at [472, 297] on button "Add Payment" at bounding box center [467, 300] width 93 height 13
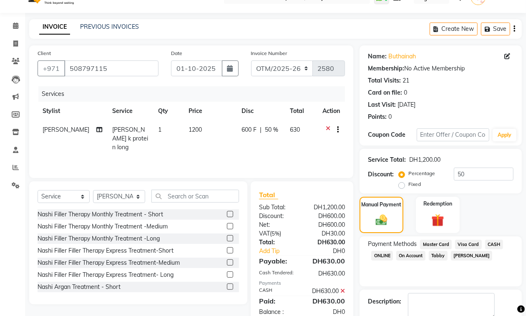
scroll to position [64, 0]
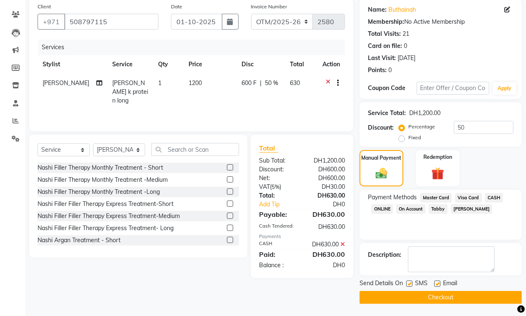
click at [435, 295] on button "Checkout" at bounding box center [441, 297] width 162 height 13
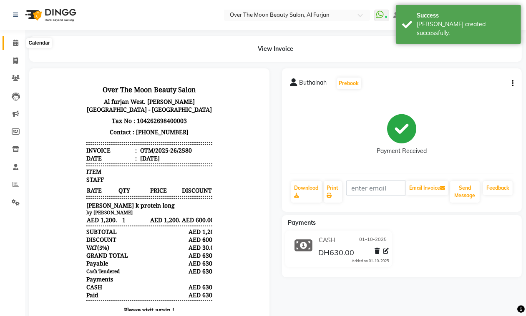
click at [17, 38] on span at bounding box center [15, 43] width 15 height 10
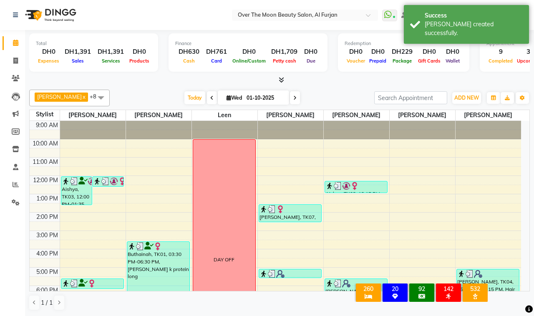
scroll to position [108, 0]
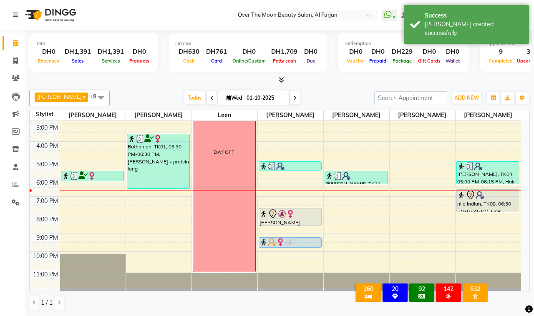
click at [473, 202] on div "nilo indian, TK08, 06:30 PM-07:45 PM, Hair Trimming" at bounding box center [488, 201] width 63 height 22
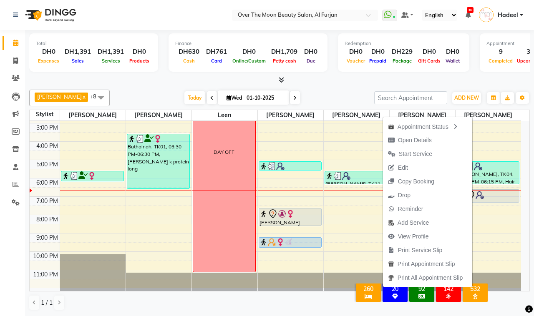
drag, startPoint x: 498, startPoint y: 212, endPoint x: 498, endPoint y: 201, distance: 10.4
click at [498, 201] on div "alisha, TK04, 05:00 PM-06:15 PM, Hair Trimming,Hair Collagen Mask ,Blow Dry (Me…" at bounding box center [489, 150] width 66 height 275
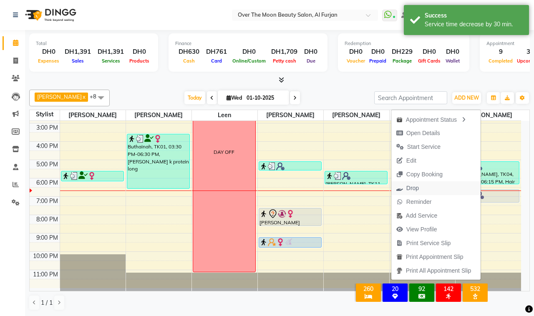
click at [421, 187] on button "Drop" at bounding box center [435, 189] width 89 height 14
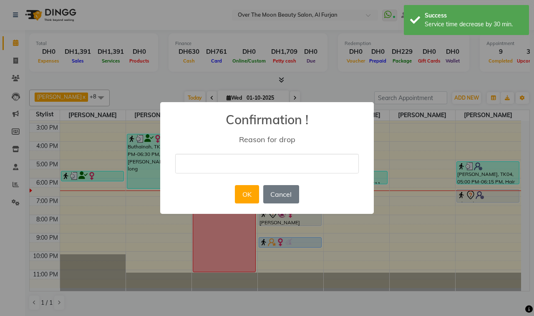
click at [250, 163] on input "text" at bounding box center [267, 164] width 184 height 20
type input "s"
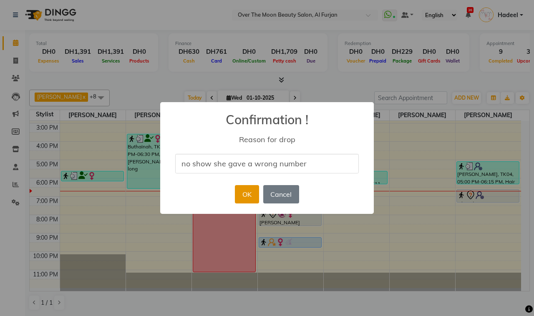
type input "no show she gave a wrong number"
click at [249, 190] on button "OK" at bounding box center [247, 194] width 24 height 18
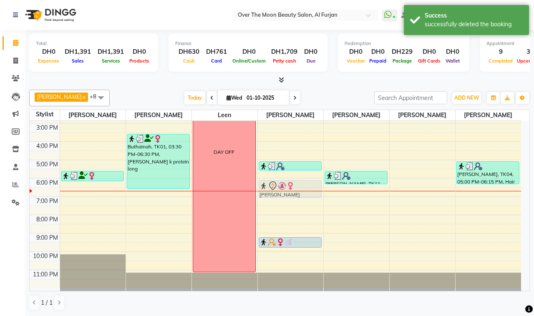
drag, startPoint x: 281, startPoint y: 216, endPoint x: 278, endPoint y: 189, distance: 27.3
click at [278, 189] on div "caroline, TK07, 01:30 PM-02:30 PM, Classic Pedicure namrata, TK11, 05:00 PM-05:…" at bounding box center [291, 150] width 66 height 275
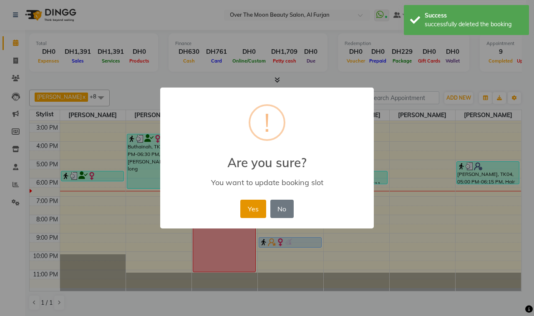
click at [259, 207] on button "Yes" at bounding box center [252, 209] width 25 height 18
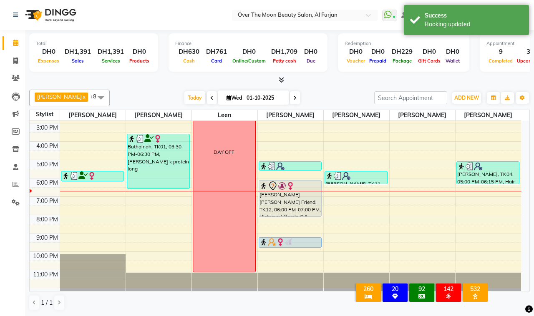
drag, startPoint x: 285, startPoint y: 198, endPoint x: 288, endPoint y: 215, distance: 16.9
click at [288, 215] on div "caroline, TK07, 01:30 PM-02:30 PM, Classic Pedicure namrata, TK11, 05:00 PM-05:…" at bounding box center [291, 150] width 66 height 275
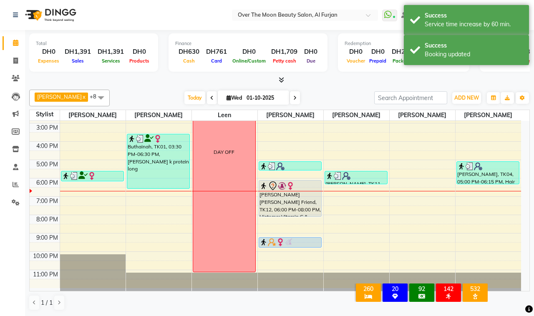
drag, startPoint x: 282, startPoint y: 247, endPoint x: 283, endPoint y: 251, distance: 4.6
click at [283, 251] on div "9:00 AM 10:00 AM 11:00 AM 12:00 PM 1:00 PM 2:00 PM 3:00 PM 4:00 PM 5:00 PM 6:00…" at bounding box center [276, 150] width 492 height 275
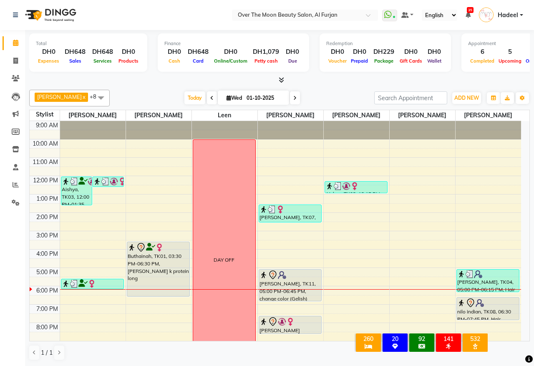
scroll to position [58, 0]
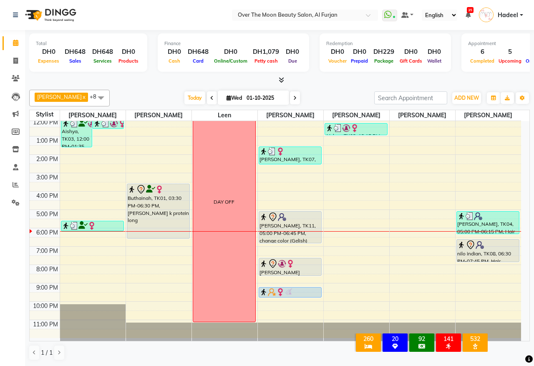
click at [297, 234] on div "[PERSON_NAME], TK11, 05:00 PM-06:45 PM, change color (Gelish) hands,Gel Removal…" at bounding box center [290, 227] width 62 height 31
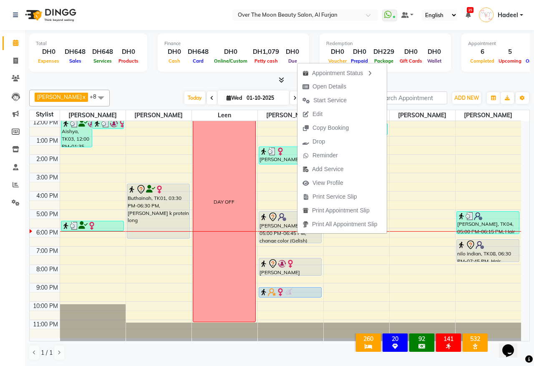
scroll to position [0, 0]
click at [336, 86] on span "Open Details" at bounding box center [330, 86] width 34 height 9
select select "7"
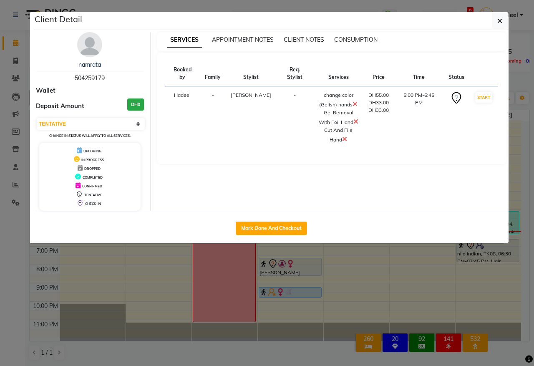
click at [353, 101] on icon at bounding box center [355, 104] width 5 height 7
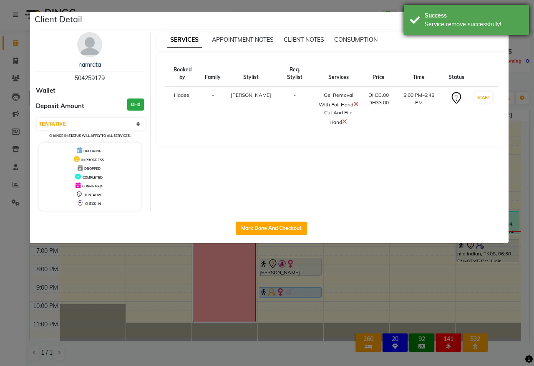
click at [494, 25] on div "Service remove successfully!" at bounding box center [474, 24] width 98 height 9
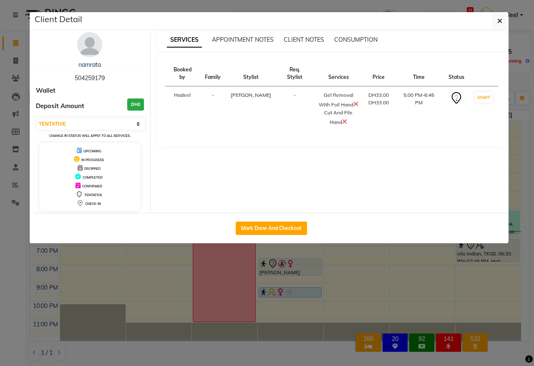
click at [342, 118] on icon at bounding box center [344, 121] width 5 height 7
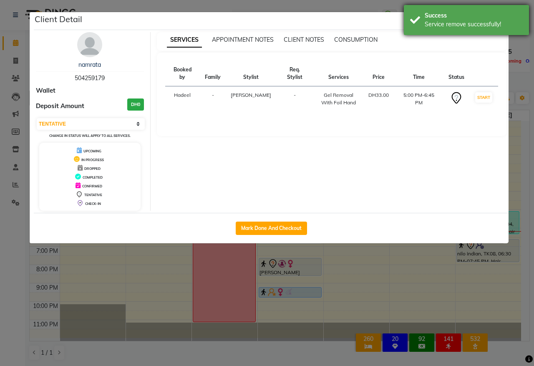
click at [506, 17] on div "Success" at bounding box center [474, 15] width 98 height 9
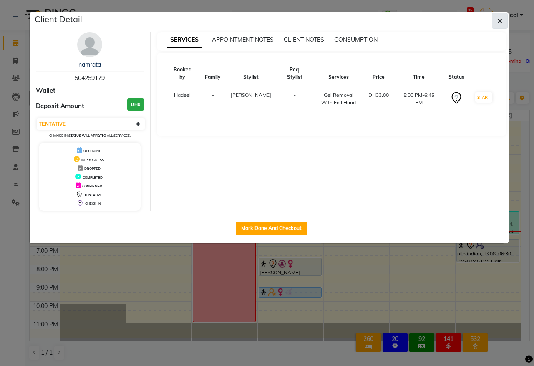
click at [501, 20] on icon "button" at bounding box center [499, 21] width 5 height 7
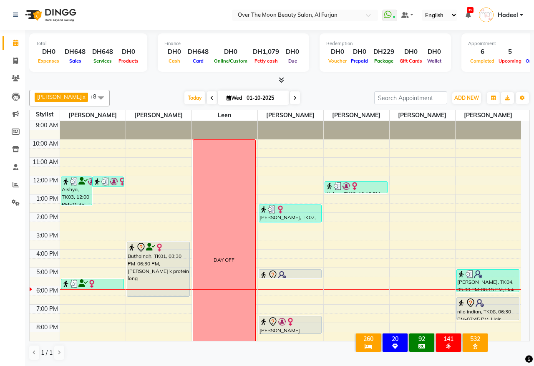
click at [300, 273] on div at bounding box center [290, 275] width 61 height 10
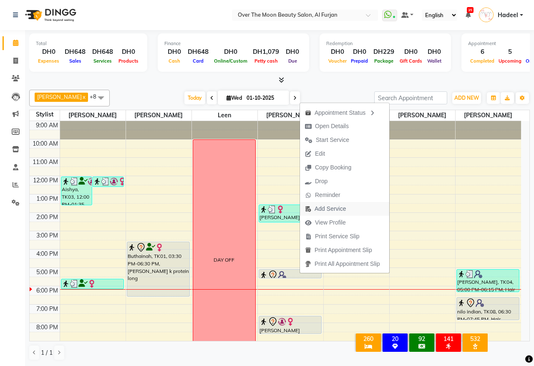
click at [346, 206] on span "Add Service" at bounding box center [330, 208] width 31 height 9
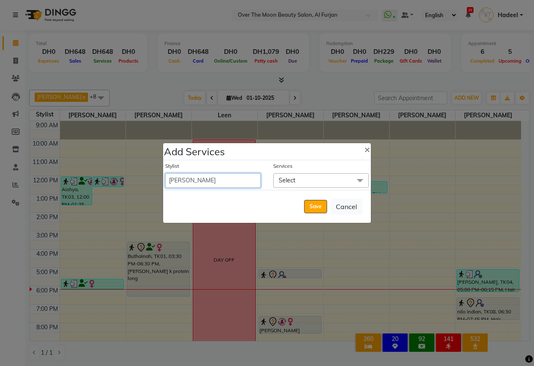
click at [249, 178] on select "Admin Amir Bianca Hadeel Jeewan Jinky Kristi Leen Sabah Sapana William" at bounding box center [213, 180] width 96 height 15
select select "64796"
click at [165, 173] on select "Admin Amir Bianca Hadeel Jeewan Jinky Kristi Leen Sabah Sapana William" at bounding box center [213, 180] width 96 height 15
select select "1050"
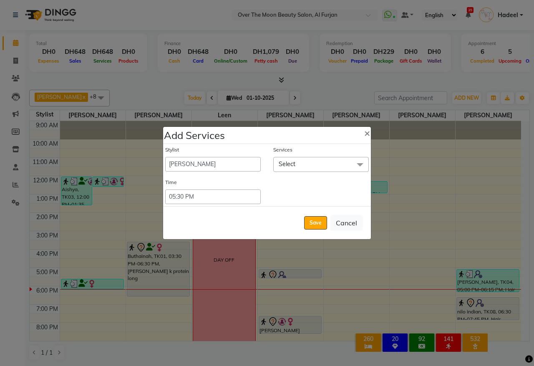
click at [326, 162] on span "Select" at bounding box center [321, 164] width 96 height 15
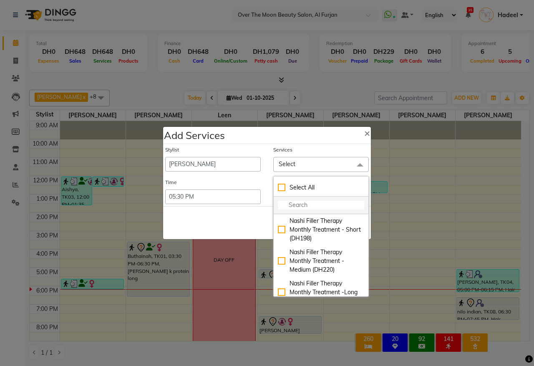
click at [308, 201] on input "multiselect-search" at bounding box center [321, 205] width 86 height 9
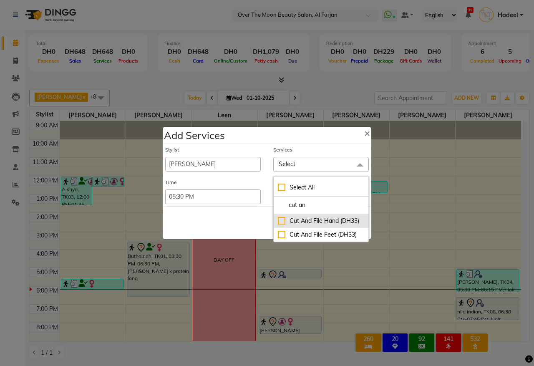
type input "cut an"
click at [283, 220] on div "Cut And File Hand (DH33)" at bounding box center [321, 221] width 86 height 9
checkbox input "true"
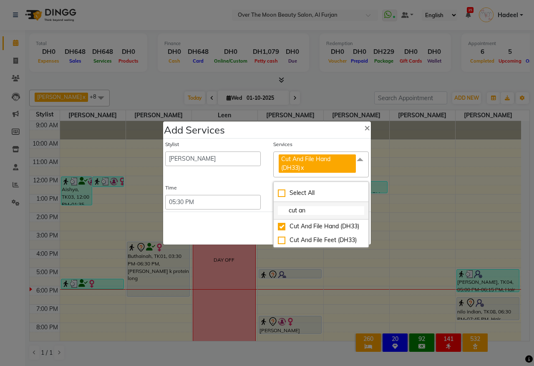
drag, startPoint x: 311, startPoint y: 207, endPoint x: 283, endPoint y: 205, distance: 28.8
click at [283, 205] on li "cut an" at bounding box center [321, 211] width 95 height 18
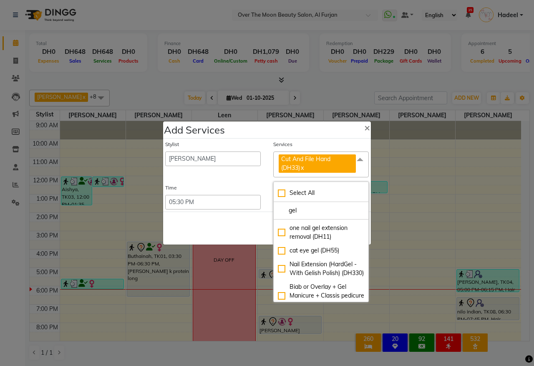
scroll to position [608, 0]
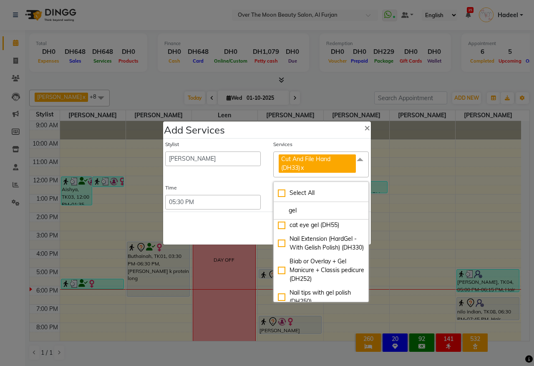
drag, startPoint x: 307, startPoint y: 213, endPoint x: 255, endPoint y: 209, distance: 52.4
click at [255, 209] on div "Stylist Admin Amir Bianca Hadeel Jeewan Jinky Kristi Leen Sabah Sapana William …" at bounding box center [267, 175] width 208 height 73
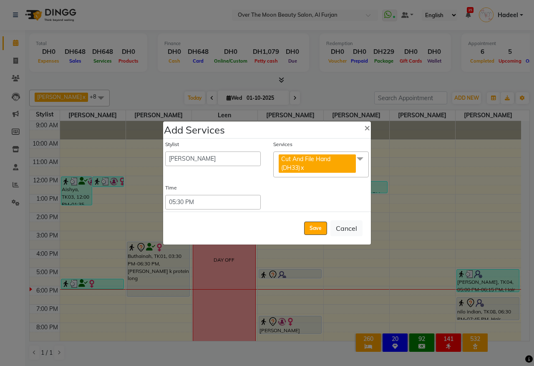
click at [326, 166] on span "Cut And File Hand (DH33) x" at bounding box center [317, 163] width 77 height 19
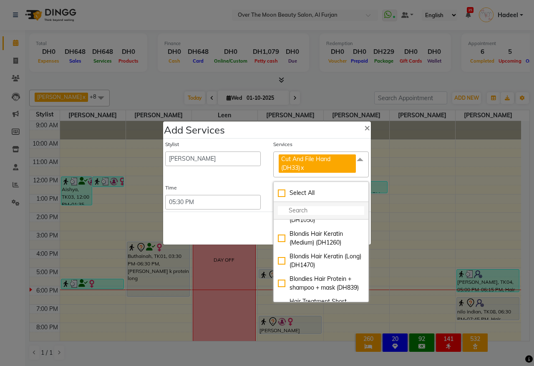
click at [303, 211] on input "multiselect-search" at bounding box center [321, 210] width 86 height 9
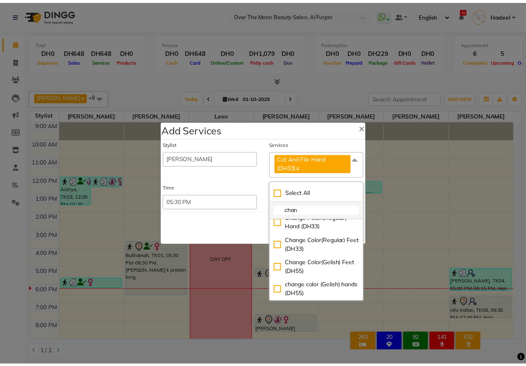
scroll to position [8, 0]
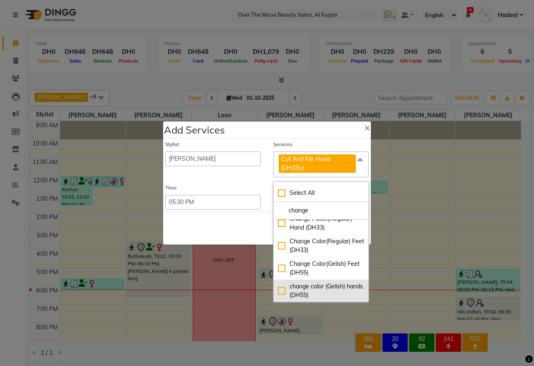
type input "change"
click at [281, 290] on div "change color (Gelish) hands (DH55)" at bounding box center [321, 291] width 86 height 18
checkbox input "true"
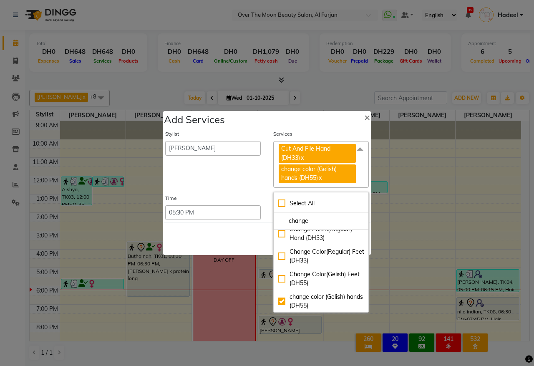
click at [219, 236] on div "Save Cancel" at bounding box center [267, 238] width 208 height 33
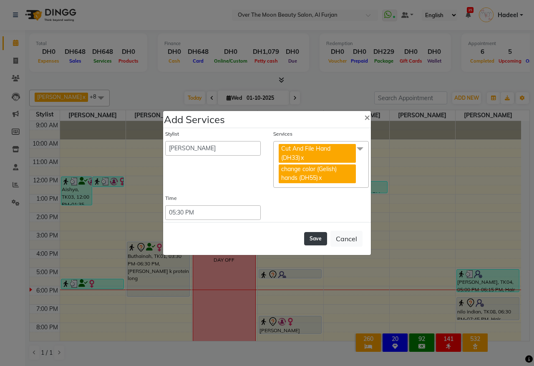
click at [315, 237] on button "Save" at bounding box center [315, 238] width 23 height 13
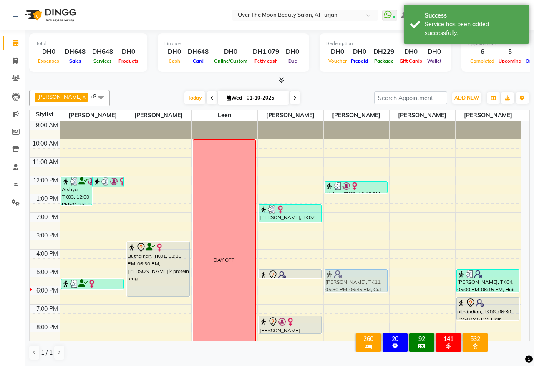
drag, startPoint x: 348, startPoint y: 286, endPoint x: 346, endPoint y: 280, distance: 6.6
click at [346, 280] on div "Aishya, TK03, 12:15 PM-12:55 PM, Natural Pedicure (DH72) namrata, TK11, 05:30 P…" at bounding box center [357, 258] width 66 height 275
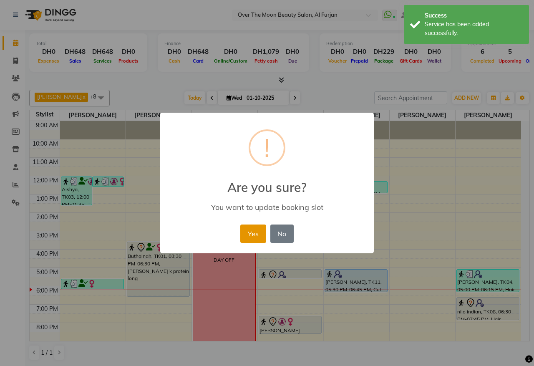
click at [254, 234] on button "Yes" at bounding box center [252, 234] width 25 height 18
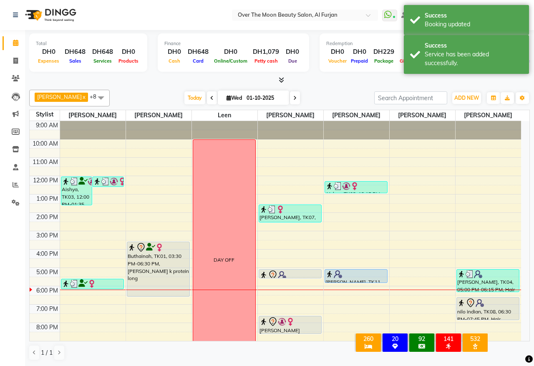
drag, startPoint x: 343, startPoint y: 292, endPoint x: 343, endPoint y: 284, distance: 8.4
click at [343, 284] on div "Aishya, TK03, 12:15 PM-12:55 PM, Natural Pedicure (DH72) namrata, TK11, 05:00 P…" at bounding box center [357, 258] width 66 height 275
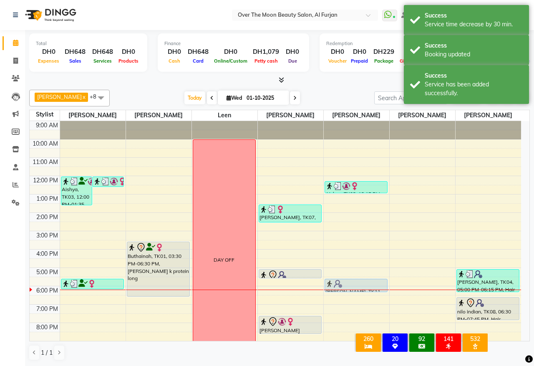
click at [351, 280] on div "Aishya, TK03, 12:15 PM-12:55 PM, Natural Pedicure (DH72) namrata, TK11, 05:00 P…" at bounding box center [357, 258] width 66 height 275
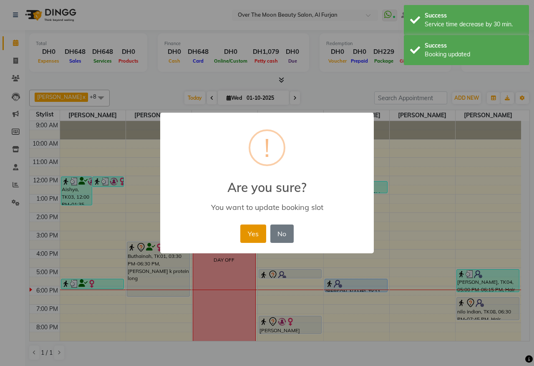
click at [248, 230] on button "Yes" at bounding box center [252, 234] width 25 height 18
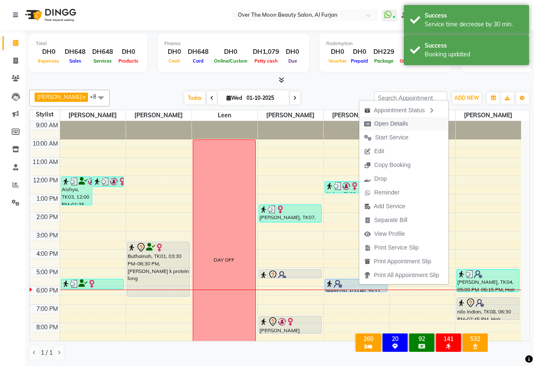
click at [396, 120] on span "Open Details" at bounding box center [391, 123] width 34 height 9
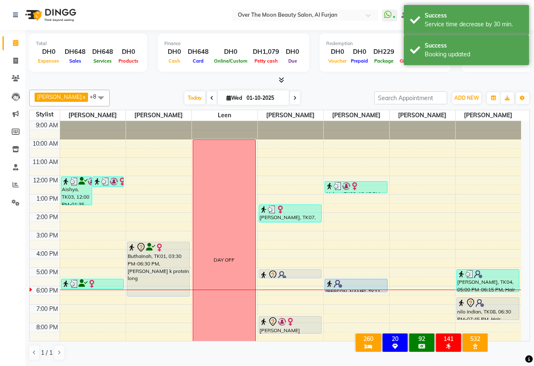
click at [353, 284] on div at bounding box center [355, 284] width 61 height 8
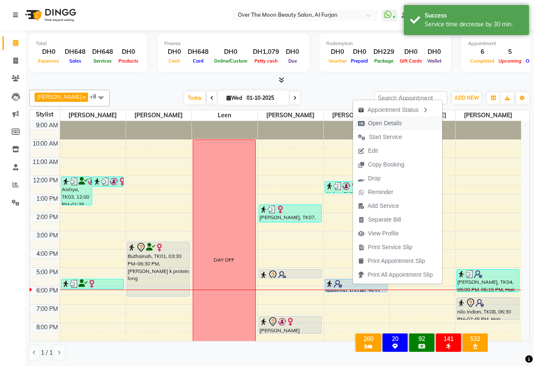
click at [378, 118] on span "Open Details" at bounding box center [380, 123] width 54 height 14
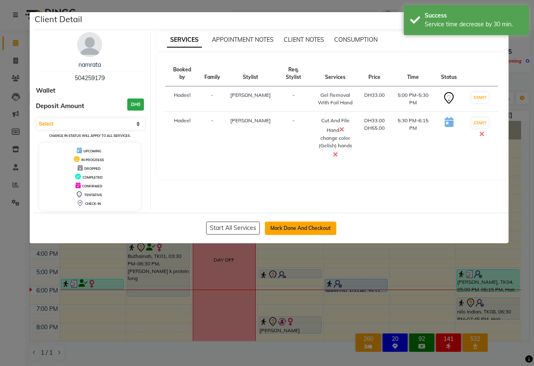
click at [288, 227] on button "Mark Done And Checkout" at bounding box center [300, 228] width 71 height 13
select select "service"
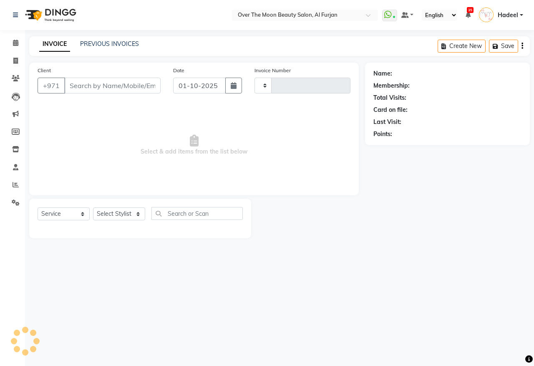
type input "2579"
select select "3996"
type input "504259179"
select select "64796"
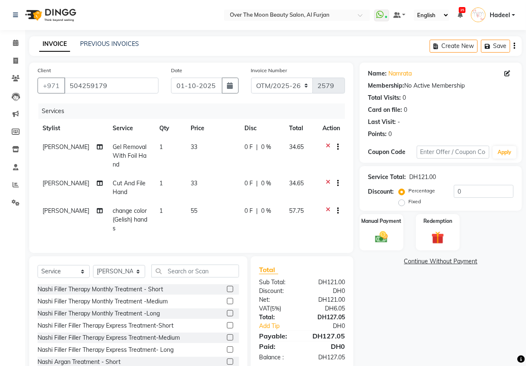
click at [245, 183] on span "0 F" at bounding box center [249, 183] width 8 height 9
select select "64796"
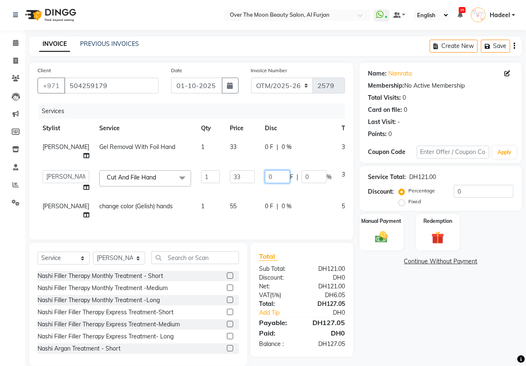
drag, startPoint x: 249, startPoint y: 170, endPoint x: 239, endPoint y: 170, distance: 9.6
click at [265, 170] on input "0" at bounding box center [277, 176] width 25 height 13
type input "13"
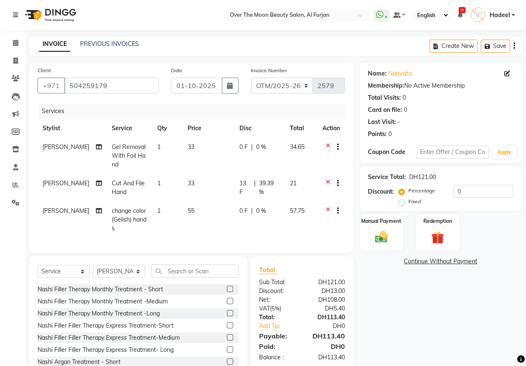
click at [267, 182] on td "13 F | 39.39 %" at bounding box center [260, 188] width 50 height 28
select select "64796"
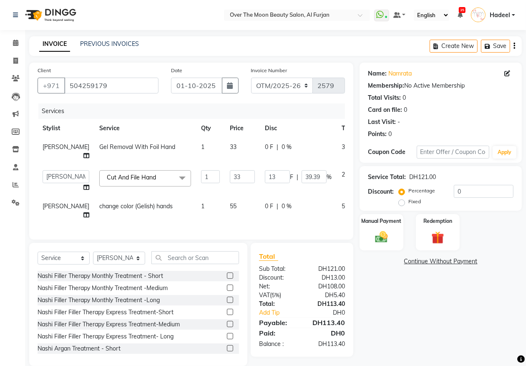
scroll to position [13, 0]
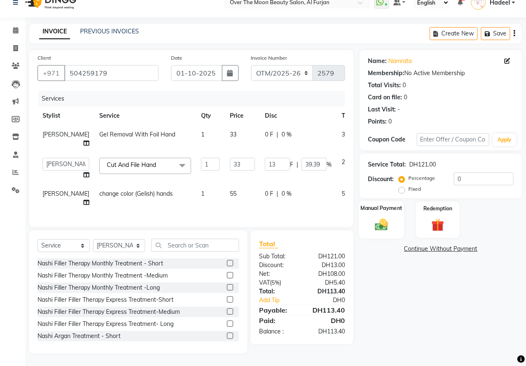
click at [373, 218] on img at bounding box center [381, 224] width 21 height 15
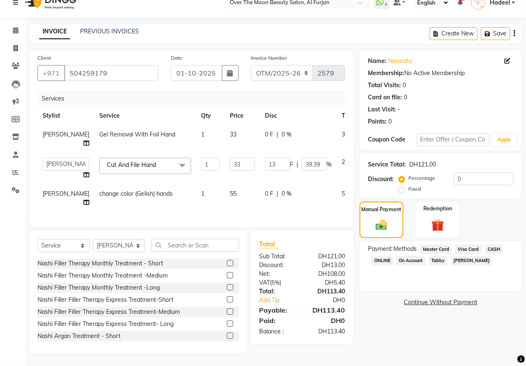
click at [469, 249] on span "Visa Card" at bounding box center [468, 250] width 27 height 10
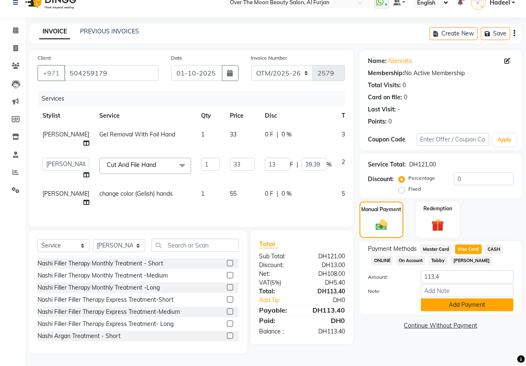
click at [472, 303] on button "Add Payment" at bounding box center [467, 304] width 93 height 13
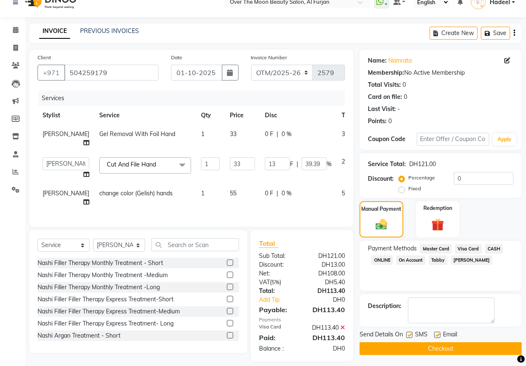
scroll to position [21, 0]
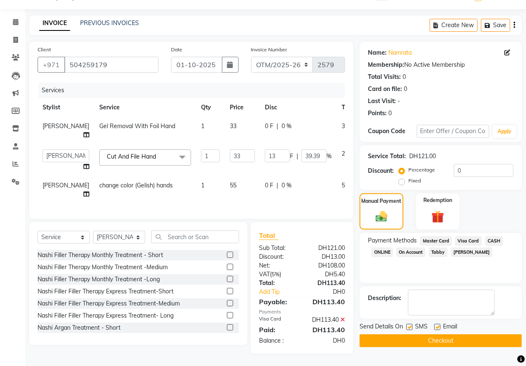
click at [447, 340] on button "Checkout" at bounding box center [441, 340] width 162 height 13
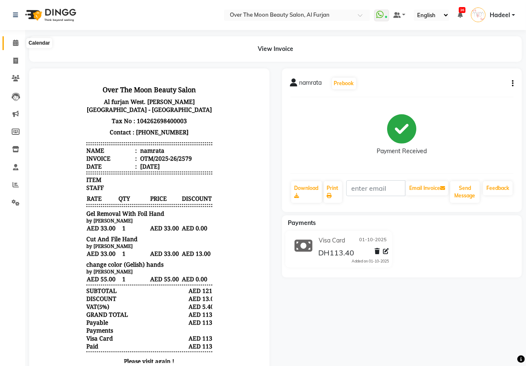
click at [18, 44] on icon at bounding box center [15, 43] width 5 height 6
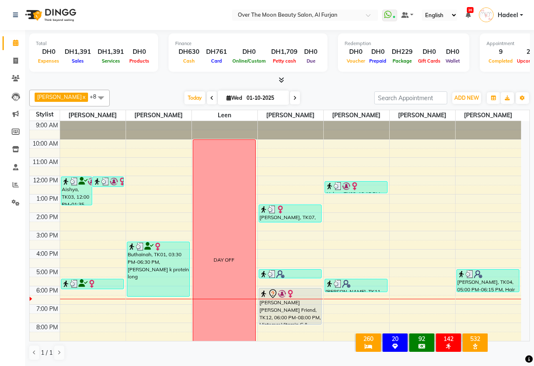
click at [96, 304] on div "9:00 AM 10:00 AM 11:00 AM 12:00 PM 1:00 PM 2:00 PM 3:00 PM 4:00 PM 5:00 PM 6:00…" at bounding box center [276, 258] width 492 height 275
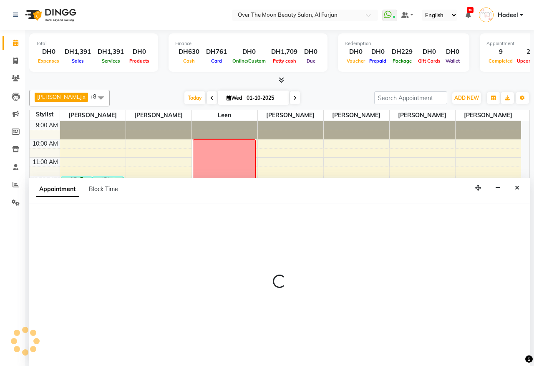
select select "20146"
select select "tentative"
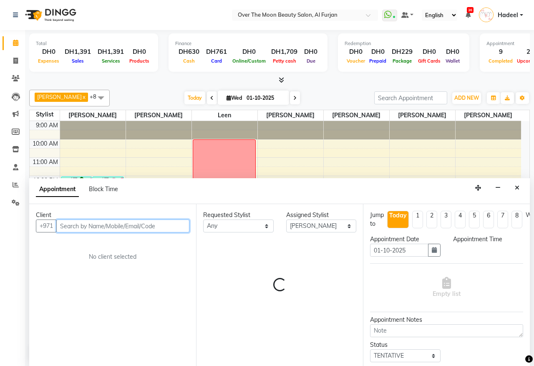
select select "1110"
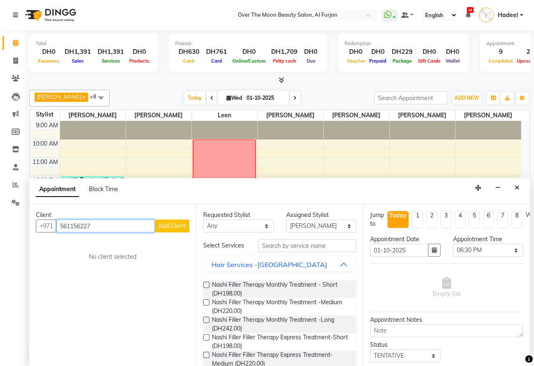
type input "561156227"
click at [171, 227] on span "Add Client" at bounding box center [172, 226] width 28 height 8
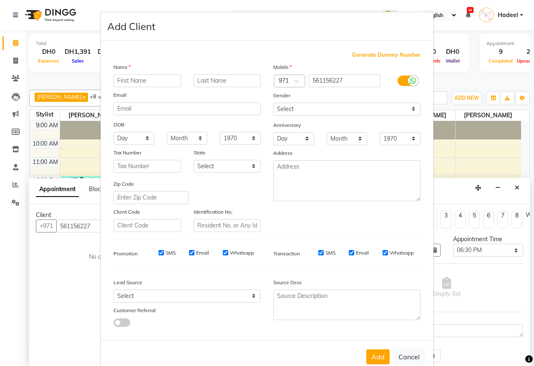
click at [128, 81] on input "text" at bounding box center [148, 80] width 68 height 13
type input "midline"
click at [363, 111] on select "Select [DEMOGRAPHIC_DATA] [DEMOGRAPHIC_DATA] Other Prefer Not To Say" at bounding box center [346, 109] width 147 height 13
select select "[DEMOGRAPHIC_DATA]"
click at [273, 103] on select "Select [DEMOGRAPHIC_DATA] [DEMOGRAPHIC_DATA] Other Prefer Not To Say" at bounding box center [346, 109] width 147 height 13
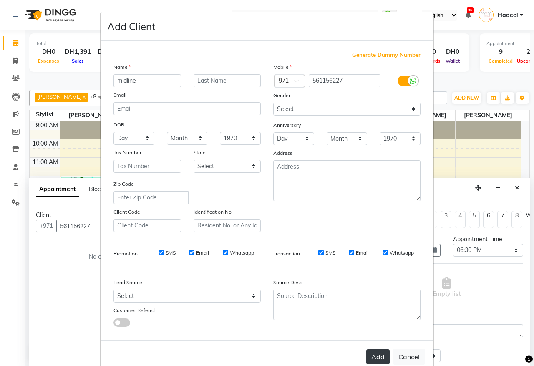
click at [368, 351] on button "Add" at bounding box center [377, 356] width 23 height 15
select select
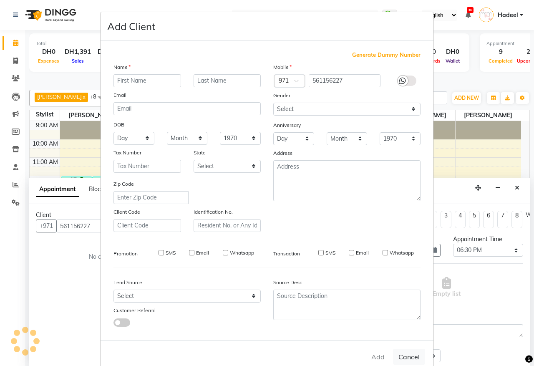
select select
checkbox input "false"
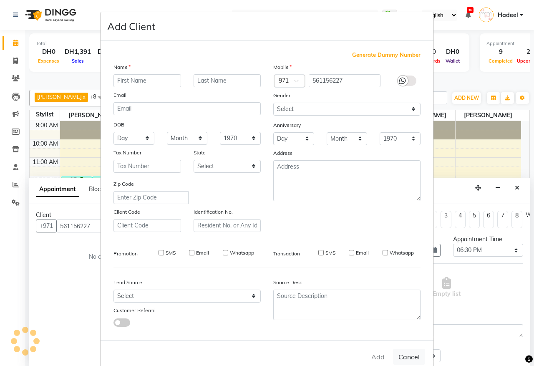
checkbox input "false"
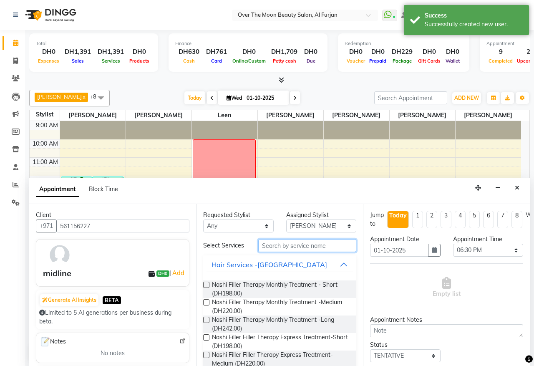
click at [279, 247] on input "text" at bounding box center [307, 245] width 98 height 13
click at [272, 247] on input "text" at bounding box center [307, 245] width 98 height 13
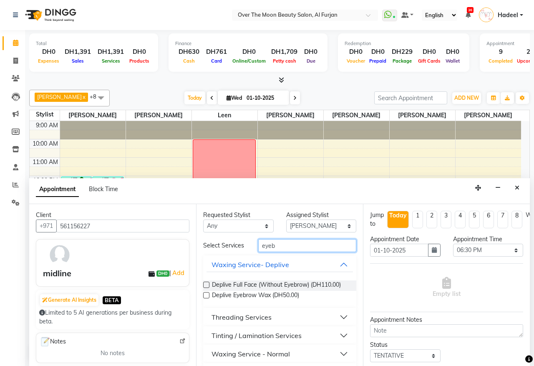
type input "eyeb"
click at [291, 325] on button "Threading Services" at bounding box center [280, 317] width 146 height 15
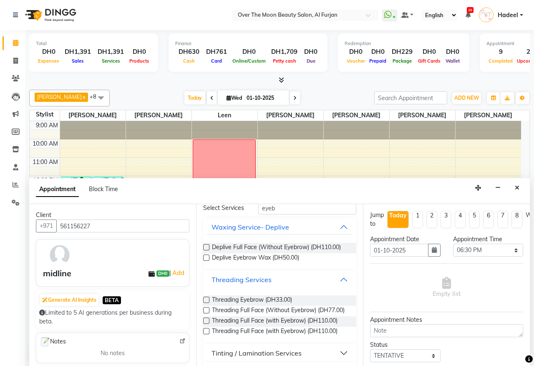
scroll to position [87, 0]
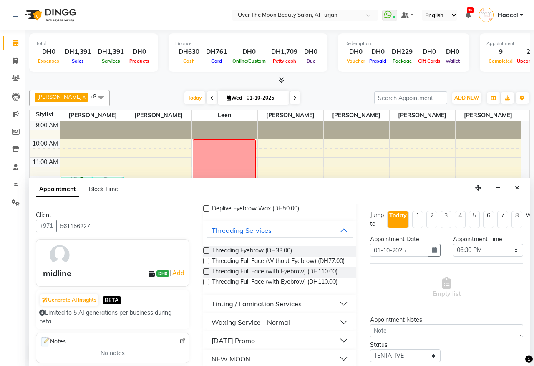
click at [206, 254] on label at bounding box center [206, 250] width 6 height 6
click at [206, 254] on input "checkbox" at bounding box center [205, 251] width 5 height 5
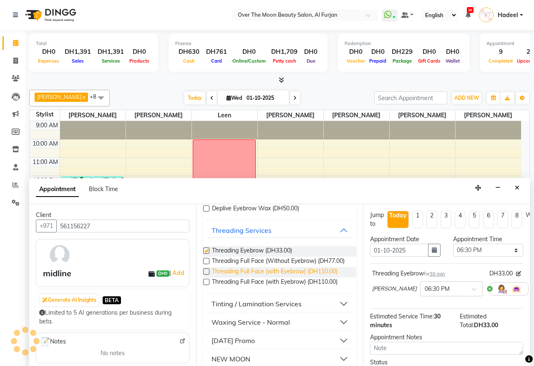
checkbox input "false"
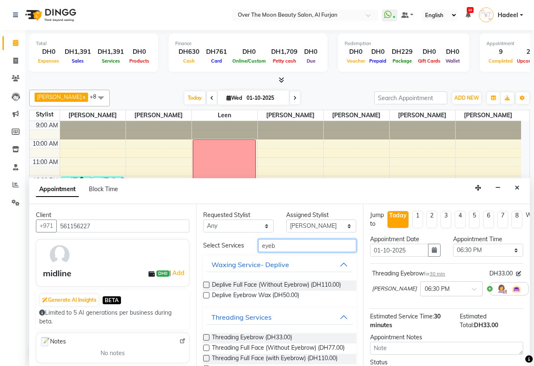
drag, startPoint x: 273, startPoint y: 244, endPoint x: 252, endPoint y: 243, distance: 21.7
click at [252, 243] on div "eyeb" at bounding box center [307, 245] width 111 height 13
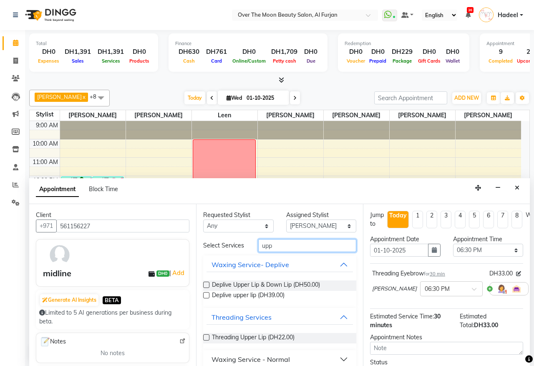
type input "upp"
click at [532, 288] on icon at bounding box center [534, 289] width 5 height 6
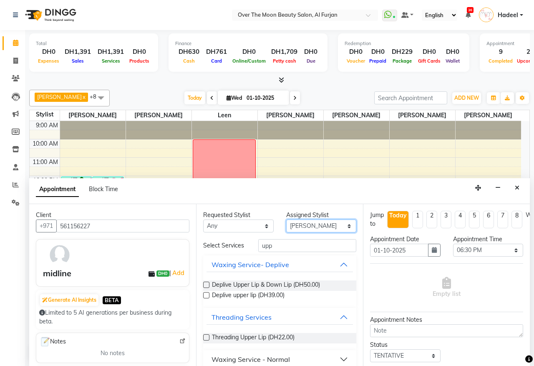
click at [306, 226] on select "Select [PERSON_NAME] Bianca [PERSON_NAME] Jinky [PERSON_NAME] [PERSON_NAME]" at bounding box center [321, 226] width 71 height 13
select select "92972"
click at [286, 220] on select "Select [PERSON_NAME] Bianca [PERSON_NAME] Jinky [PERSON_NAME] [PERSON_NAME]" at bounding box center [321, 226] width 71 height 13
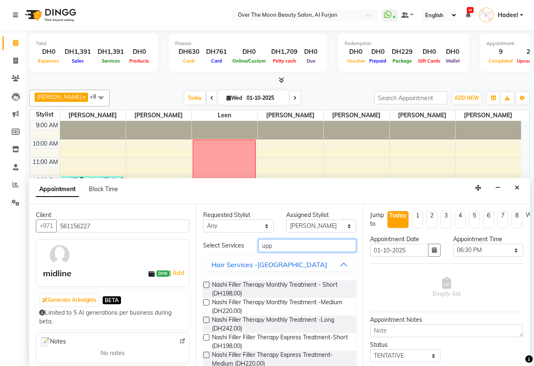
drag, startPoint x: 278, startPoint y: 251, endPoint x: 246, endPoint y: 250, distance: 32.1
click at [246, 250] on div "Select Services upp" at bounding box center [280, 245] width 166 height 13
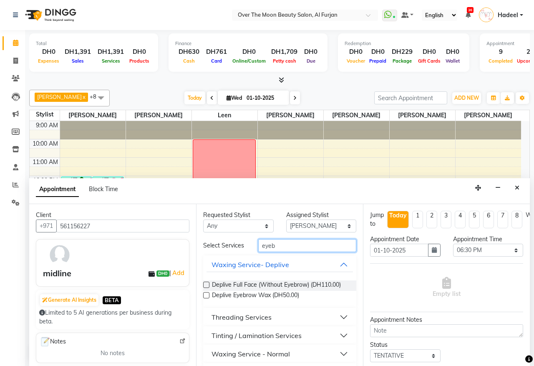
type input "eyeb"
click at [247, 322] on div "Threading Services" at bounding box center [242, 317] width 60 height 10
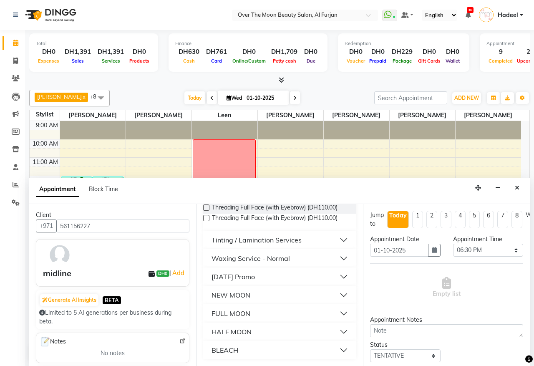
scroll to position [82, 0]
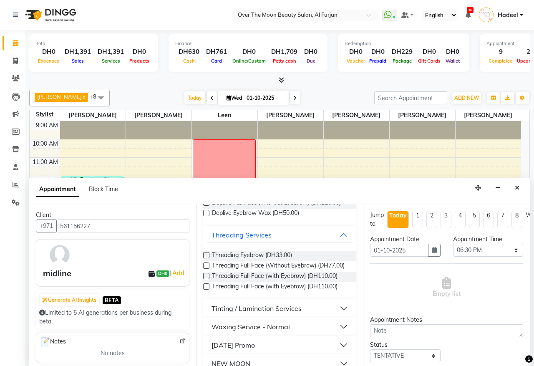
click at [206, 258] on label at bounding box center [206, 255] width 6 height 6
click at [206, 259] on input "checkbox" at bounding box center [205, 255] width 5 height 5
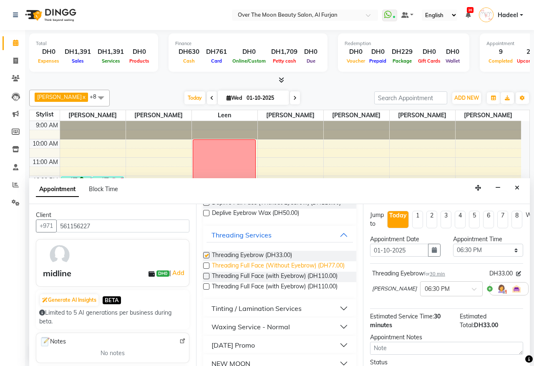
checkbox input "false"
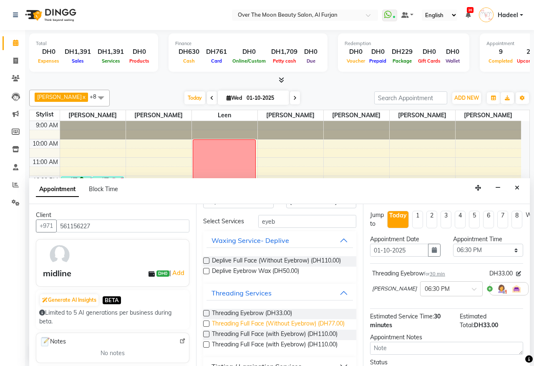
scroll to position [0, 0]
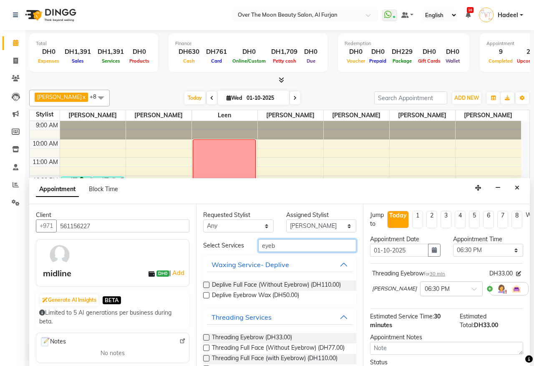
drag, startPoint x: 280, startPoint y: 242, endPoint x: 245, endPoint y: 245, distance: 35.5
click at [245, 245] on div "Select Services eyeb" at bounding box center [280, 245] width 166 height 13
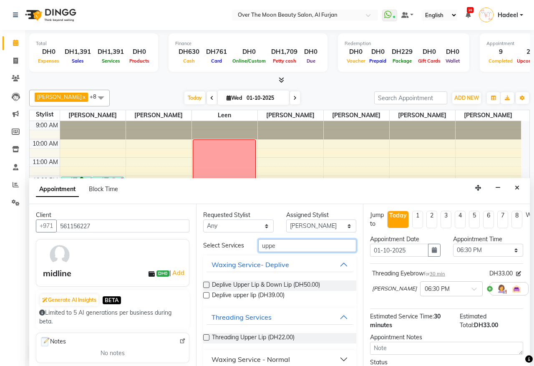
type input "uppe"
click at [206, 341] on label at bounding box center [206, 337] width 6 height 6
click at [206, 341] on input "checkbox" at bounding box center [205, 338] width 5 height 5
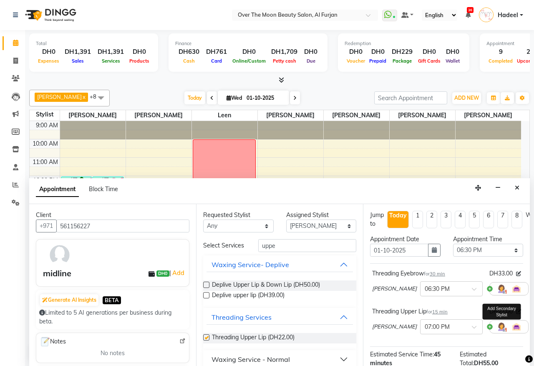
checkbox input "false"
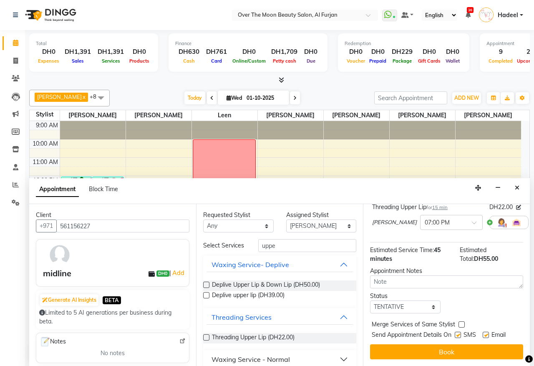
scroll to position [113, 0]
click at [462, 321] on label at bounding box center [462, 324] width 6 height 6
click at [462, 323] on input "checkbox" at bounding box center [461, 325] width 5 height 5
checkbox input "true"
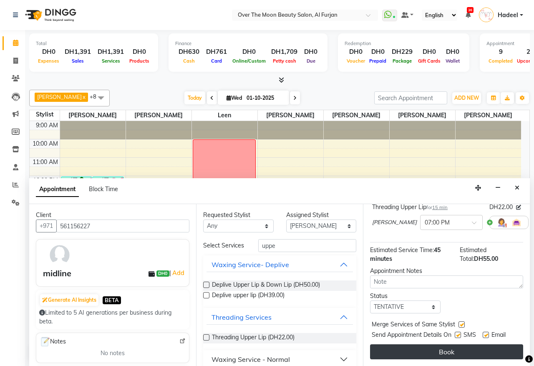
click at [448, 344] on button "Book" at bounding box center [446, 351] width 153 height 15
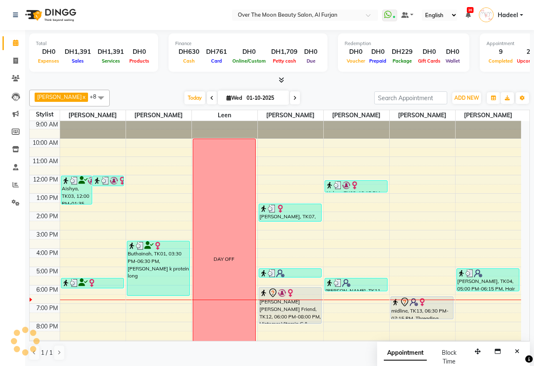
scroll to position [8, 0]
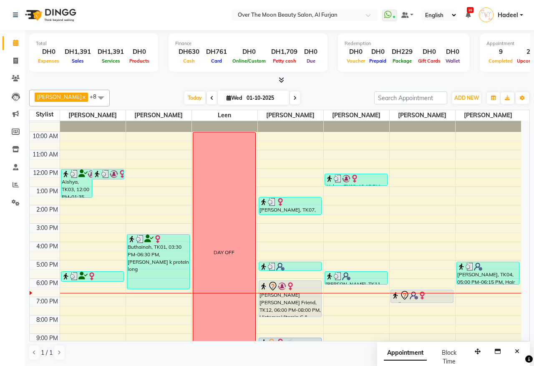
drag, startPoint x: 421, startPoint y: 311, endPoint x: 426, endPoint y: 301, distance: 11.6
click at [426, 301] on div "midline, TK13, 06:30 PM-07:15 PM, Threading Eyebrow,Threading Upper Lip midline…" at bounding box center [423, 251] width 66 height 275
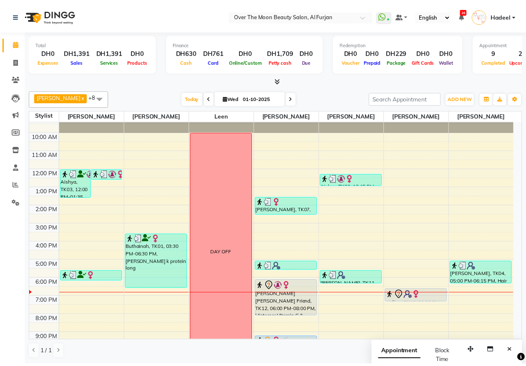
scroll to position [58, 0]
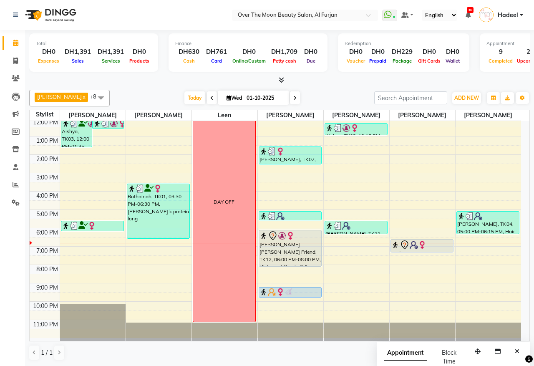
drag, startPoint x: 289, startPoint y: 297, endPoint x: 288, endPoint y: 303, distance: 6.3
click at [288, 303] on div "9:00 AM 10:00 AM 11:00 AM 12:00 PM 1:00 PM 2:00 PM 3:00 PM 4:00 PM 5:00 PM 6:00…" at bounding box center [276, 200] width 492 height 275
click at [410, 252] on div at bounding box center [422, 251] width 62 height 3
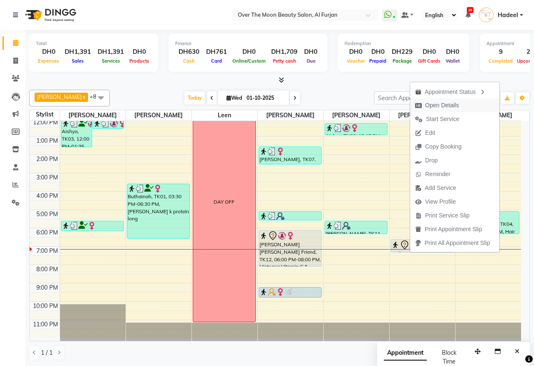
click at [472, 104] on button "Open Details" at bounding box center [454, 105] width 89 height 14
select select "7"
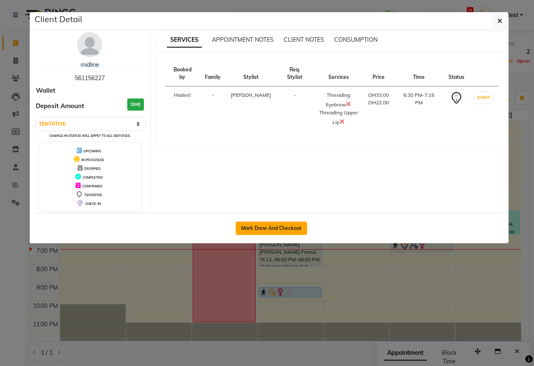
click at [253, 227] on button "Mark Done And Checkout" at bounding box center [271, 228] width 71 height 13
select select "service"
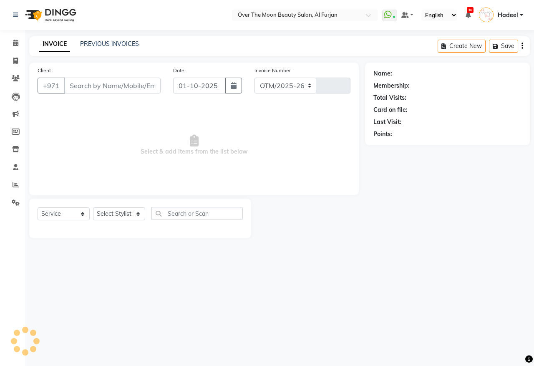
select select "3996"
type input "2581"
type input "561156227"
select select "92972"
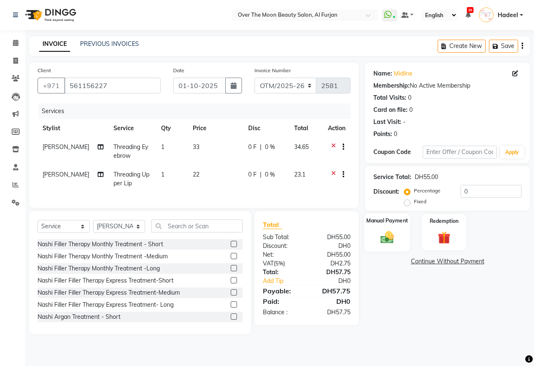
click at [385, 241] on img at bounding box center [387, 237] width 22 height 15
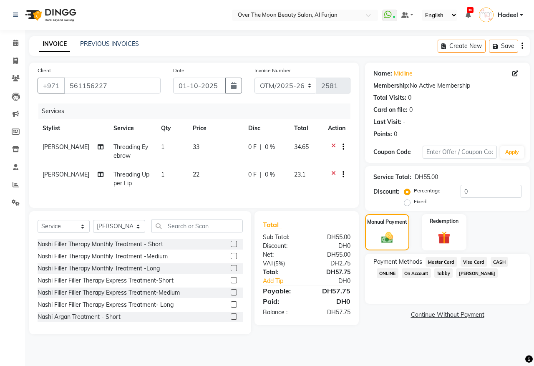
click at [472, 264] on span "Visa Card" at bounding box center [474, 262] width 27 height 10
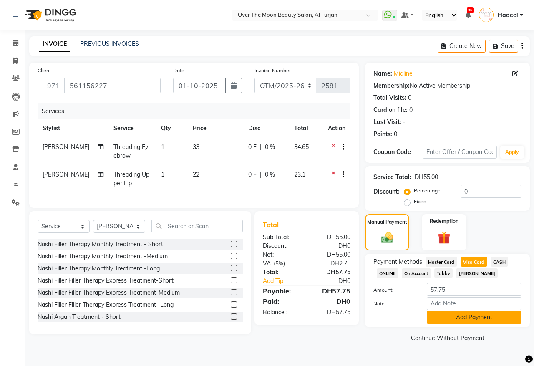
click at [441, 319] on button "Add Payment" at bounding box center [474, 317] width 95 height 13
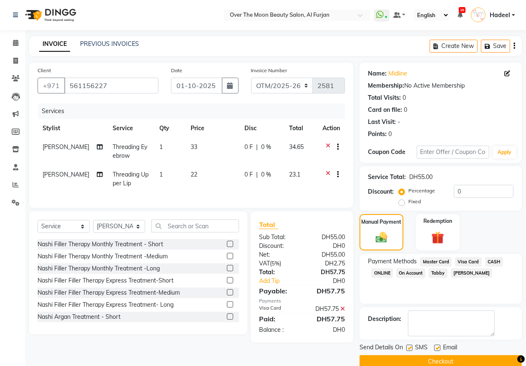
scroll to position [15, 0]
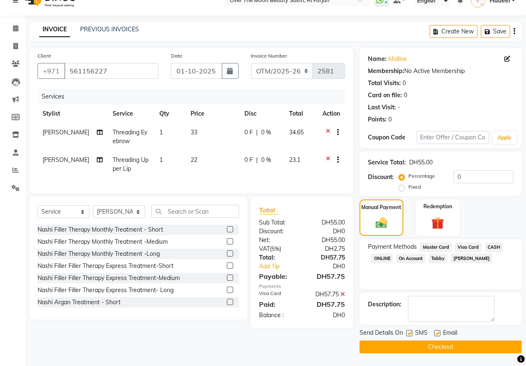
click at [462, 343] on button "Checkout" at bounding box center [441, 347] width 162 height 13
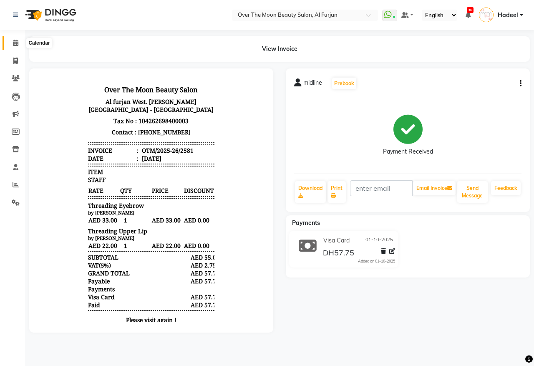
click at [13, 41] on icon at bounding box center [15, 43] width 5 height 6
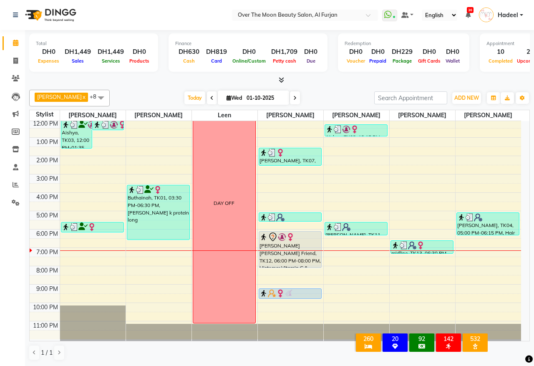
scroll to position [58, 0]
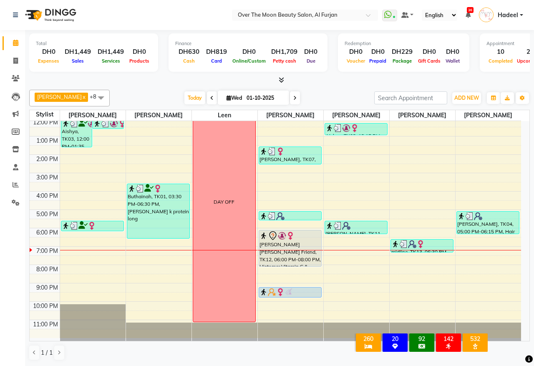
click at [293, 97] on icon at bounding box center [294, 98] width 3 height 5
type input "02-10-2025"
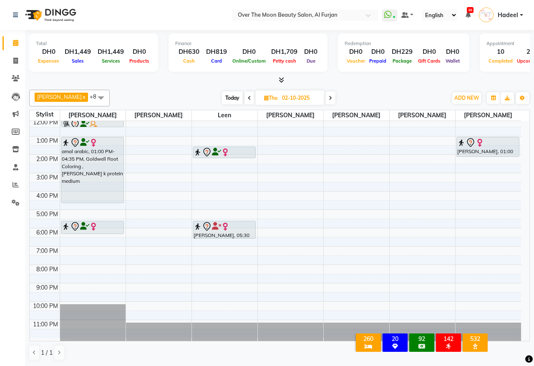
click at [264, 98] on icon at bounding box center [266, 97] width 5 height 5
select select "10"
select select "2025"
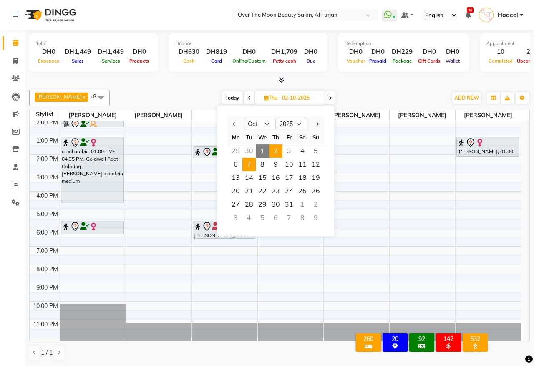
click at [247, 166] on span "7" at bounding box center [248, 164] width 13 height 13
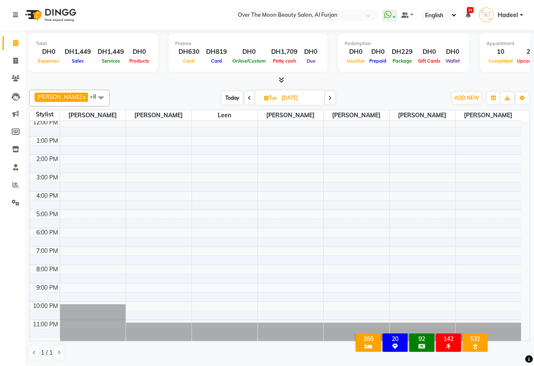
click at [222, 97] on span "Today" at bounding box center [232, 97] width 21 height 13
type input "01-10-2025"
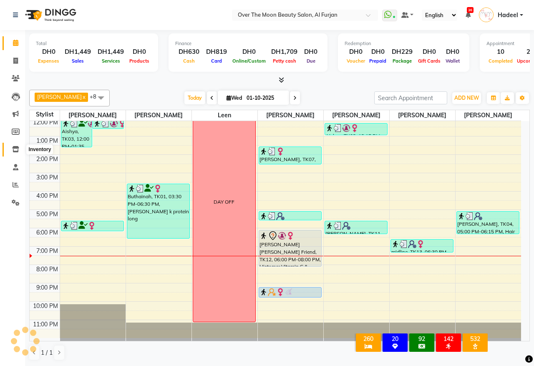
click at [13, 149] on icon at bounding box center [15, 149] width 7 height 6
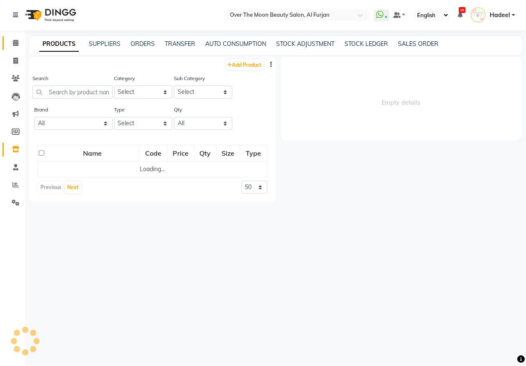
select select
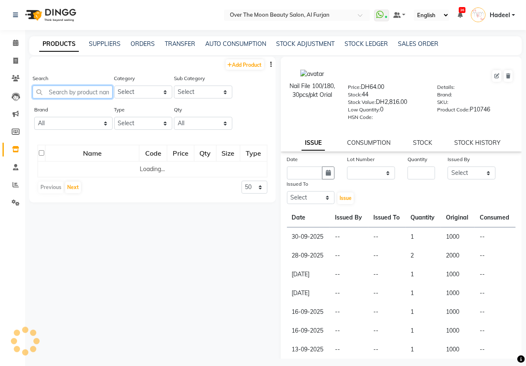
click at [63, 91] on input "text" at bounding box center [73, 92] width 80 height 13
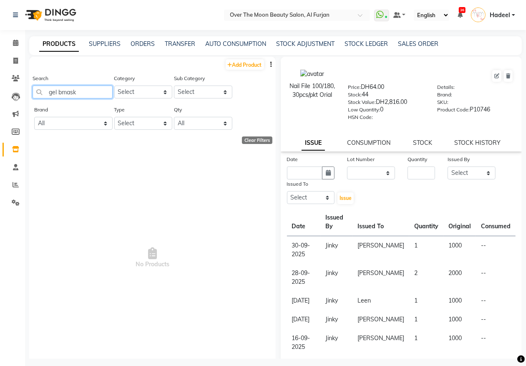
click at [61, 91] on input "gel bmask" at bounding box center [73, 92] width 80 height 13
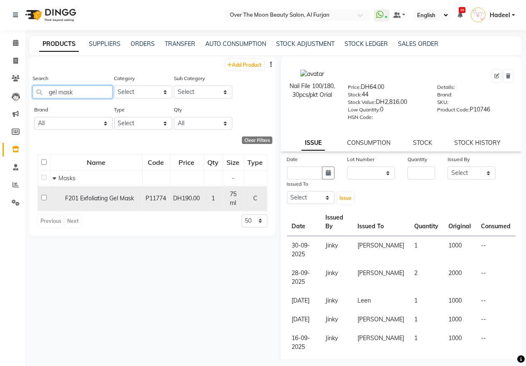
type input "gel mask"
click at [87, 199] on span "F201 Exfoliating Gel Mask" at bounding box center [99, 198] width 69 height 8
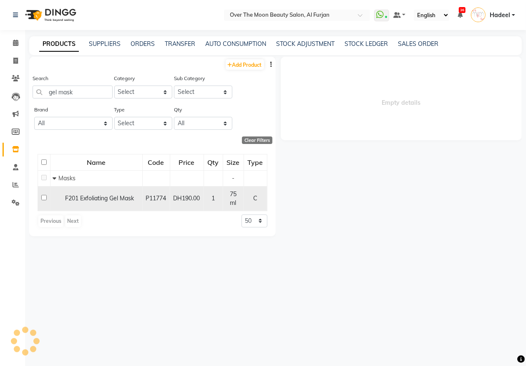
select select
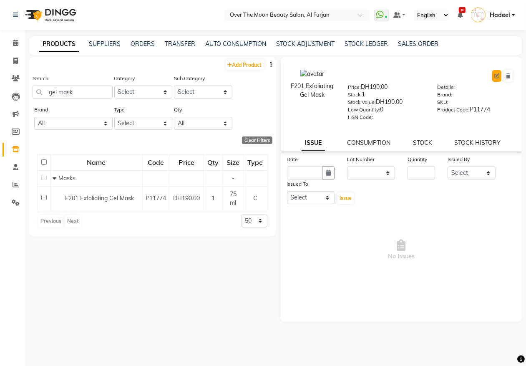
click at [495, 75] on icon at bounding box center [497, 75] width 5 height 5
select select "true"
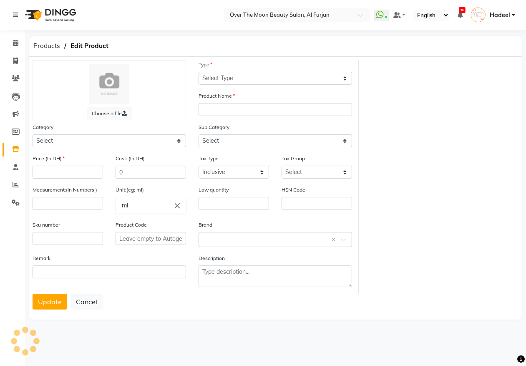
select select "C"
type input "F201 Exfoliating Gel Mask"
select select "478101150"
select select
type input "190"
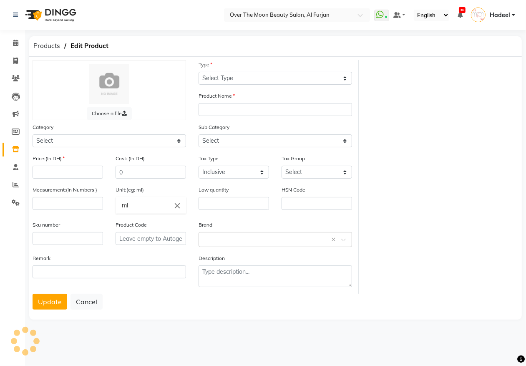
type input "75"
type input "0"
type input "P11774"
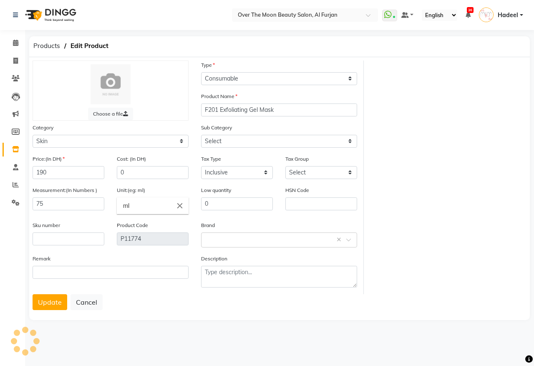
select select "478101157"
click at [15, 40] on icon at bounding box center [15, 43] width 5 height 6
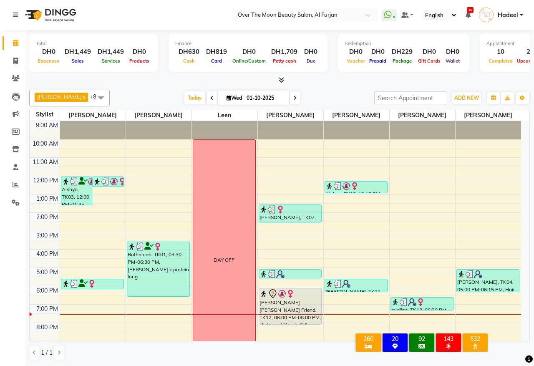
click at [289, 303] on div "[PERSON_NAME] [PERSON_NAME] Friend, TK12, 06:00 PM-08:00 PM, Histomer Vitamin C…" at bounding box center [290, 306] width 62 height 36
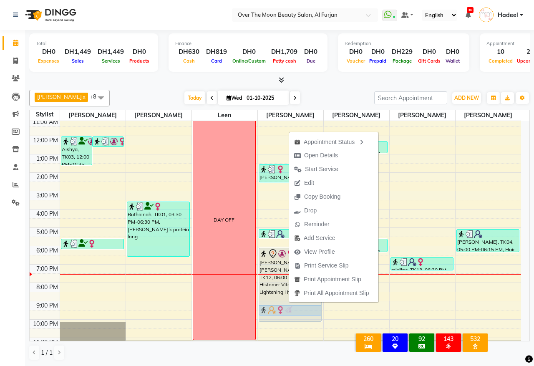
scroll to position [40, 0]
drag, startPoint x: 295, startPoint y: 325, endPoint x: 290, endPoint y: 282, distance: 42.8
click at [290, 282] on body "Select Location × Over The Moon Beauty Salon, Al Furjan WhatsApp Status ✕ Statu…" at bounding box center [267, 183] width 534 height 366
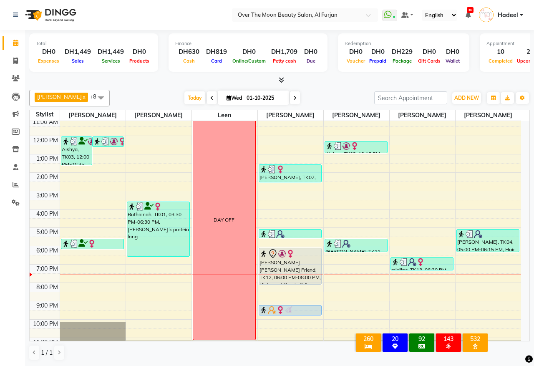
click at [281, 272] on div "[PERSON_NAME] [PERSON_NAME] Friend, TK12, 06:00 PM-08:00 PM, Histomer Vitamin C…" at bounding box center [290, 266] width 62 height 36
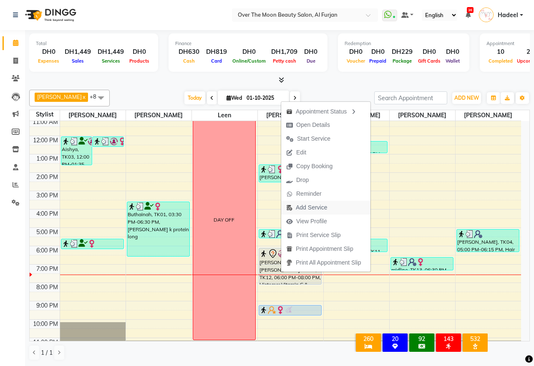
click at [317, 207] on span "Add Service" at bounding box center [311, 207] width 31 height 9
select select "64402"
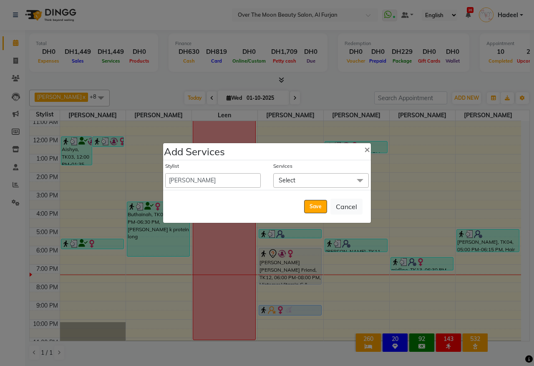
click at [290, 178] on span "Select" at bounding box center [287, 181] width 17 height 8
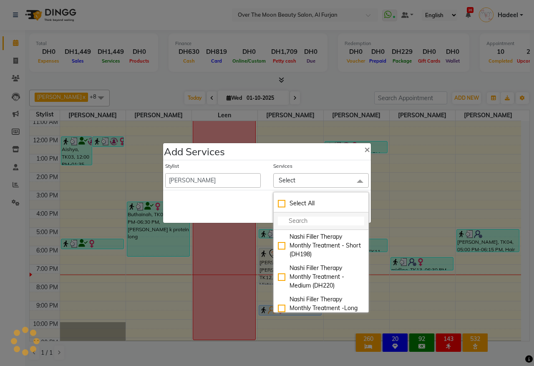
click at [299, 219] on input "multiselect-search" at bounding box center [321, 221] width 86 height 9
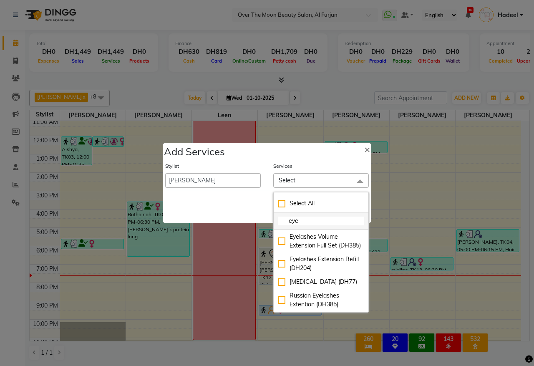
drag, startPoint x: 298, startPoint y: 222, endPoint x: 278, endPoint y: 220, distance: 21.0
click at [278, 220] on input "eye" at bounding box center [321, 221] width 86 height 9
click at [316, 224] on input "eye" at bounding box center [321, 221] width 86 height 9
type input "eyebr"
click at [278, 286] on div "Threading Eyebrow (DH33)" at bounding box center [321, 282] width 86 height 9
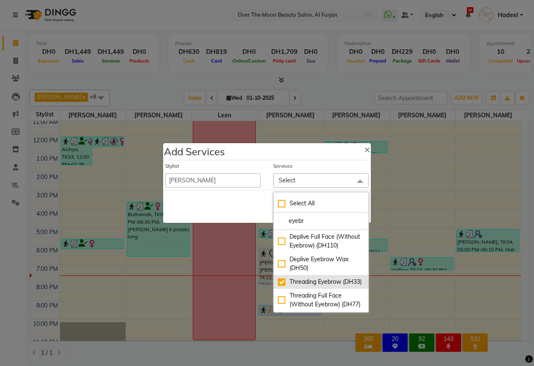
checkbox input "true"
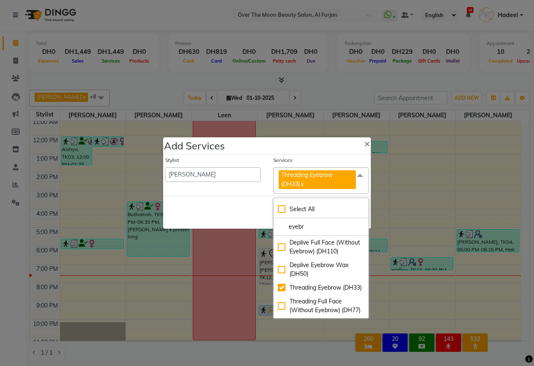
drag, startPoint x: 308, startPoint y: 229, endPoint x: 259, endPoint y: 225, distance: 49.4
click at [259, 225] on div "Add Services × Stylist Admin Amir Bianca Hadeel Jeewan Jinky Kristi Leen Sabah …" at bounding box center [267, 183] width 209 height 92
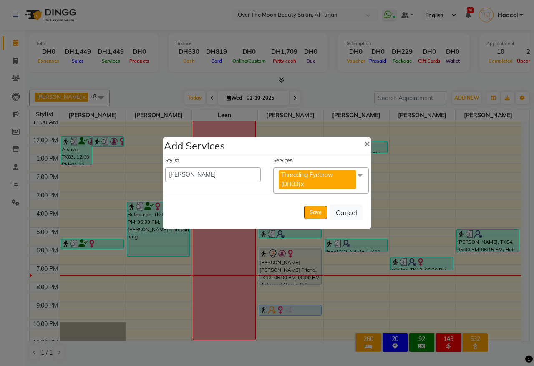
click at [316, 191] on span "Threading Eyebrow (DH33) x" at bounding box center [321, 180] width 96 height 26
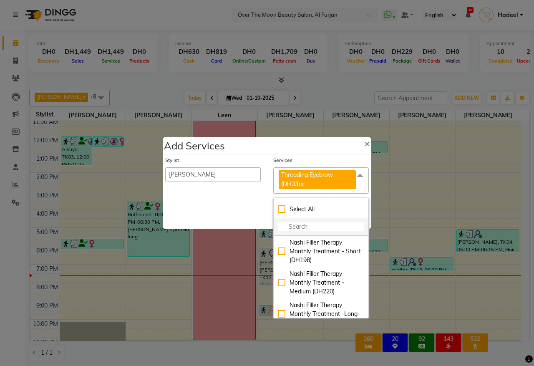
click at [291, 224] on input "multiselect-search" at bounding box center [321, 226] width 86 height 9
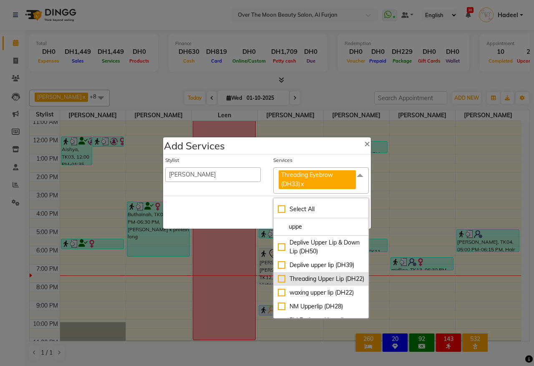
type input "uppe"
click at [281, 283] on div "Threading Upper Lip (DH22)" at bounding box center [321, 279] width 86 height 9
checkbox input "true"
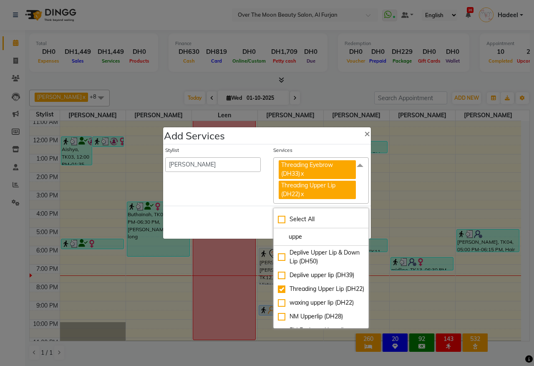
click at [251, 210] on div "Save Cancel" at bounding box center [267, 222] width 208 height 33
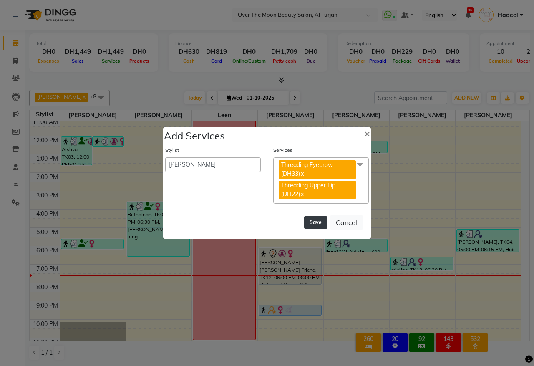
click at [312, 223] on button "Save" at bounding box center [315, 222] width 23 height 13
select select "66106"
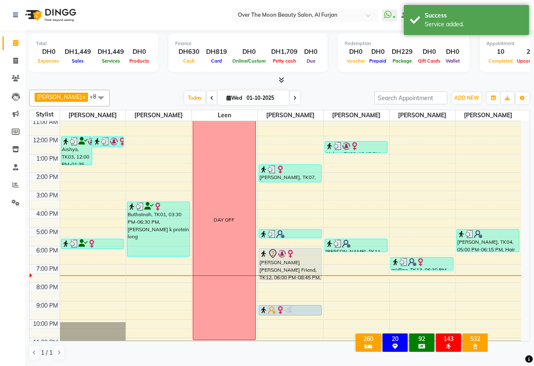
drag, startPoint x: 280, startPoint y: 297, endPoint x: 288, endPoint y: 281, distance: 18.1
click at [288, 281] on div "caroline, TK07, 01:30 PM-02:30 PM, Classic Pedicure namrata, TK11, 05:00 PM-05:…" at bounding box center [291, 218] width 66 height 275
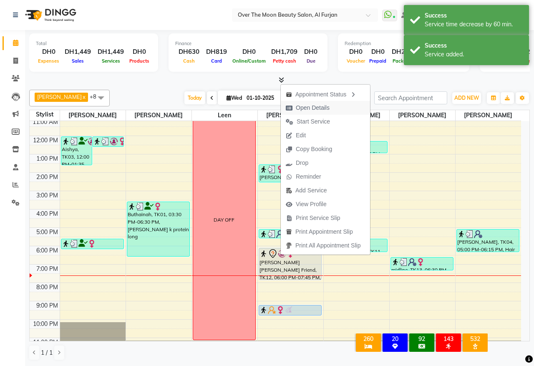
click at [330, 106] on span "Open Details" at bounding box center [308, 108] width 54 height 14
select select "7"
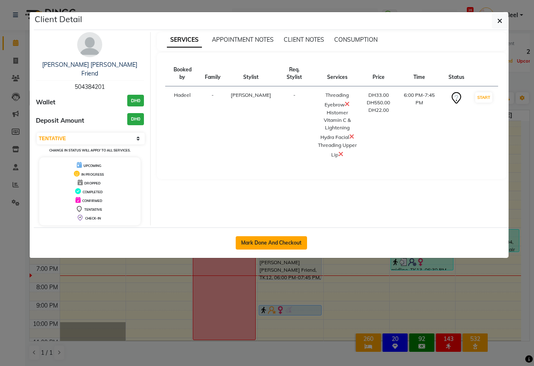
click at [270, 236] on button "Mark Done And Checkout" at bounding box center [271, 242] width 71 height 13
select select "service"
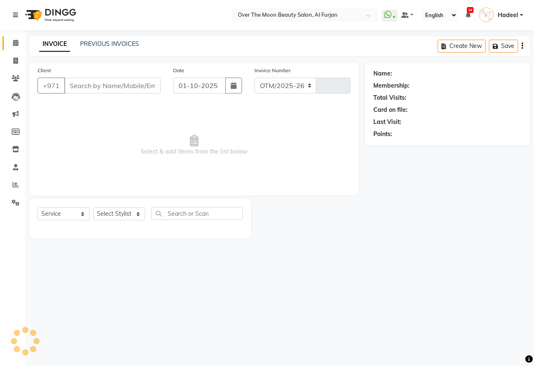
select select "3996"
type input "2582"
type input "504384201"
select select "64402"
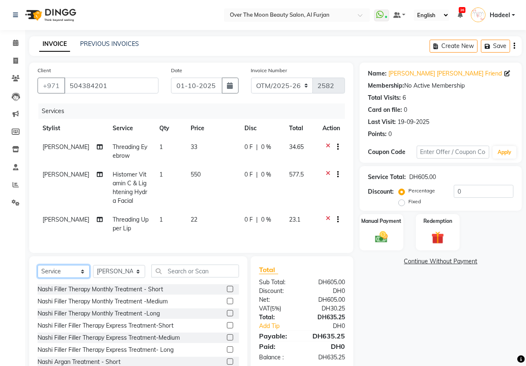
click at [63, 278] on select "Select Service Product Membership Package Voucher Prepaid Gift Card" at bounding box center [64, 271] width 52 height 13
select select "product"
click at [38, 272] on select "Select Service Product Membership Package Voucher Prepaid Gift Card" at bounding box center [64, 271] width 52 height 13
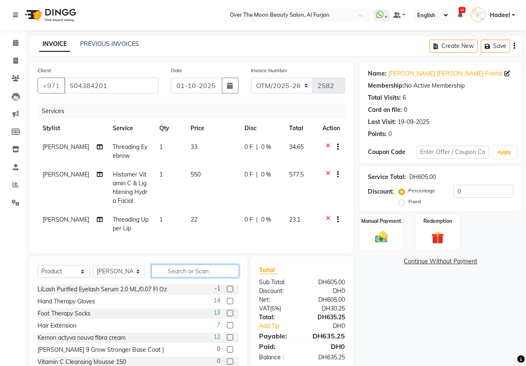
click at [164, 278] on input "text" at bounding box center [195, 271] width 88 height 13
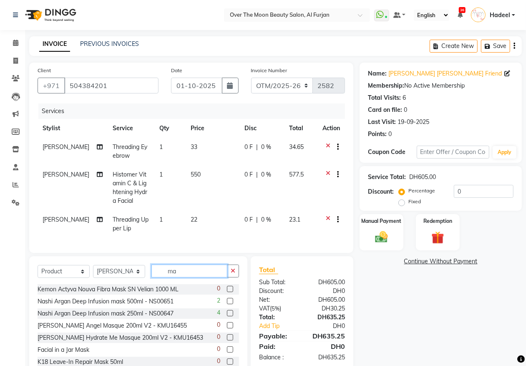
type input "m"
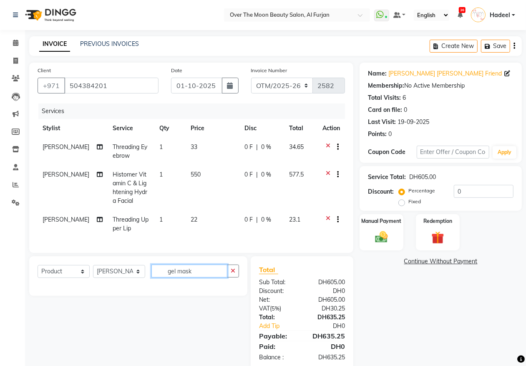
drag, startPoint x: 197, startPoint y: 280, endPoint x: 151, endPoint y: 278, distance: 45.6
click at [151, 278] on input "gel mask" at bounding box center [189, 271] width 76 height 13
type input "gel mask"
click at [11, 43] on span at bounding box center [15, 43] width 15 height 10
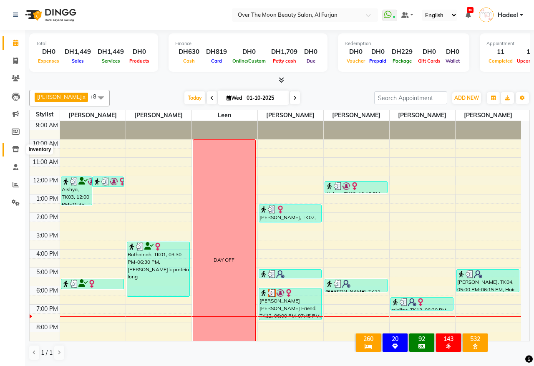
click at [15, 147] on icon at bounding box center [15, 149] width 7 height 6
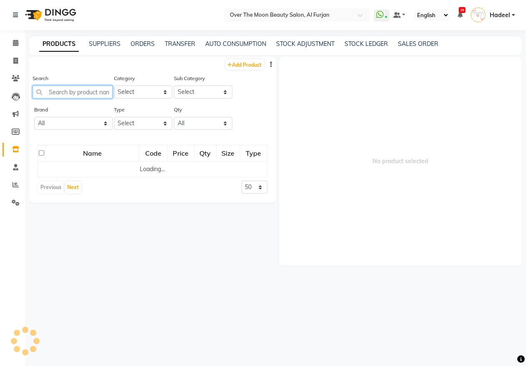
click at [75, 97] on input "text" at bounding box center [73, 92] width 80 height 13
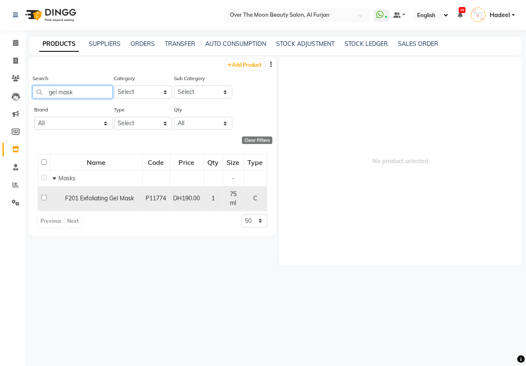
type input "gel mask"
click at [95, 194] on div "F201 Exfoliating Gel Mask" at bounding box center [97, 198] width 88 height 9
select select
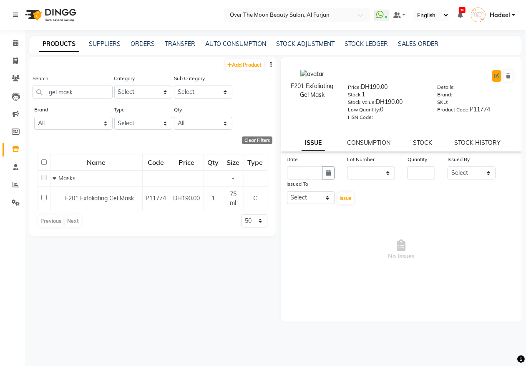
click at [497, 75] on icon at bounding box center [497, 75] width 5 height 5
select select "true"
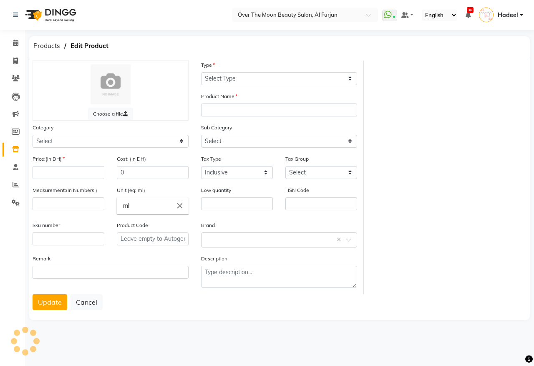
select select "C"
type input "F201 Exfoliating Gel Mask"
select select
type input "190"
type input "75"
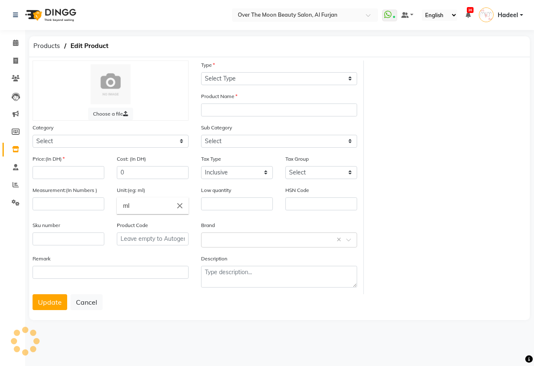
type input "0"
type input "P11774"
select select "478101150"
select select "478101157"
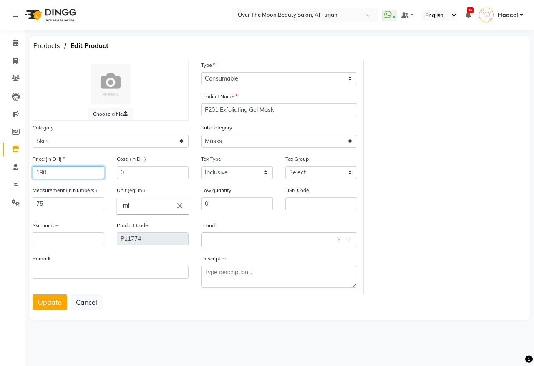
drag, startPoint x: 50, startPoint y: 170, endPoint x: 40, endPoint y: 168, distance: 11.1
click at [40, 168] on input "190" at bounding box center [69, 172] width 72 height 13
type input "180"
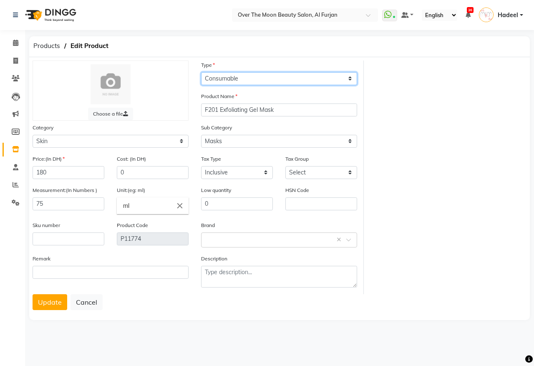
click at [293, 74] on select "Select Type Both Retail Consumable" at bounding box center [279, 78] width 156 height 13
click at [201, 72] on select "Select Type Both Retail Consumable" at bounding box center [279, 78] width 156 height 13
click at [285, 74] on select "Select Type Both Retail Consumable" at bounding box center [279, 78] width 156 height 13
select select "B"
click at [201, 72] on select "Select Type Both Retail Consumable" at bounding box center [279, 78] width 156 height 13
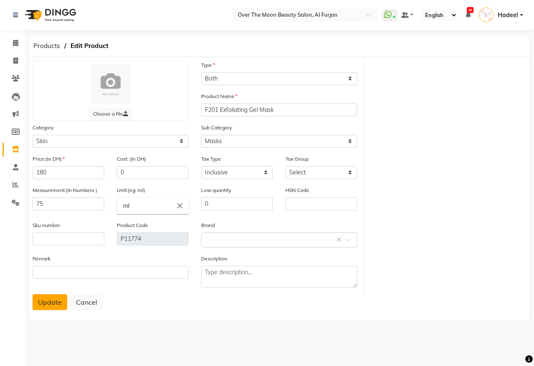
click at [45, 301] on button "Update" at bounding box center [50, 302] width 35 height 16
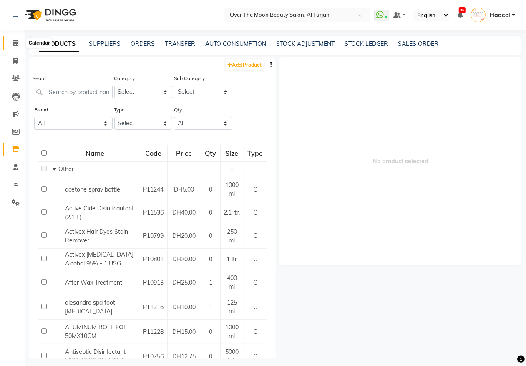
click at [13, 40] on icon at bounding box center [15, 43] width 5 height 6
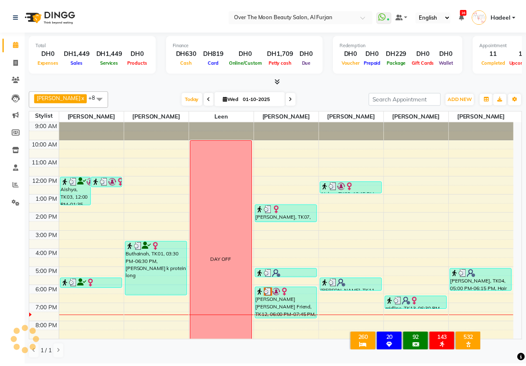
scroll to position [42, 0]
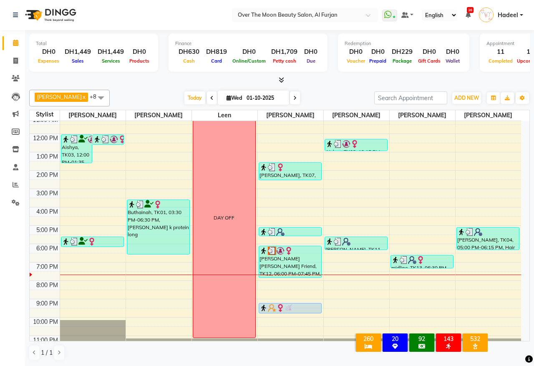
click at [278, 262] on div "Rajita Nupur Friend, TK12, 06:00 PM-07:45 PM, Histomer Vitamin C & Lightening H…" at bounding box center [290, 261] width 62 height 31
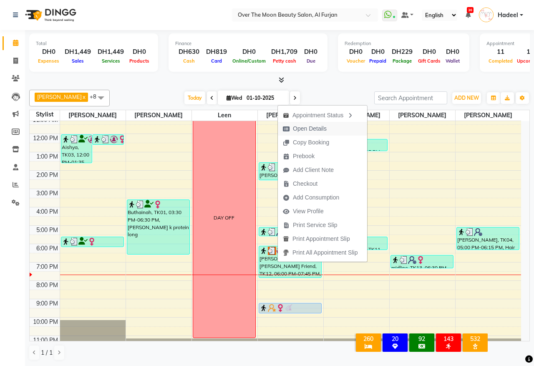
click at [298, 126] on span "Open Details" at bounding box center [310, 128] width 34 height 9
select select "3"
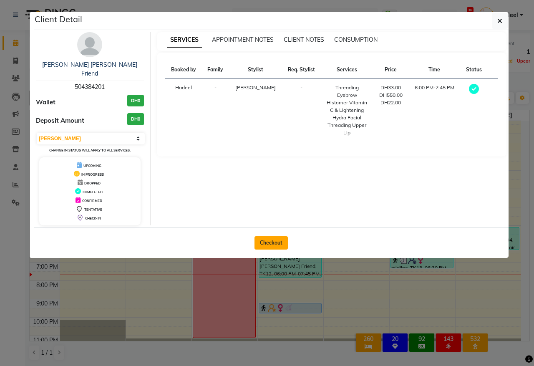
click at [276, 236] on button "Checkout" at bounding box center [271, 242] width 33 height 13
select select "service"
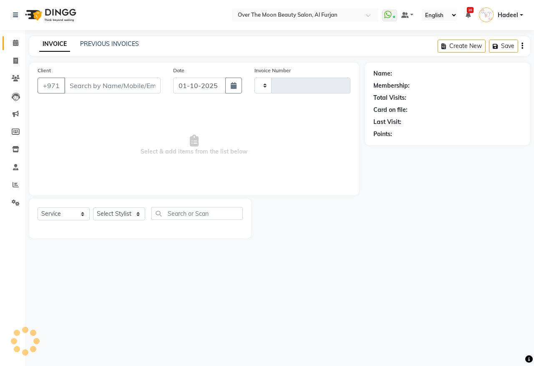
type input "2582"
select select "3996"
type input "504384201"
select select "64402"
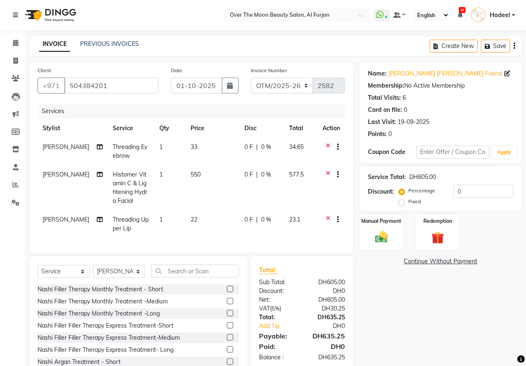
click at [409, 203] on label "Fixed" at bounding box center [415, 202] width 13 height 8
click at [401, 203] on input "Fixed" at bounding box center [404, 202] width 6 height 6
radio input "true"
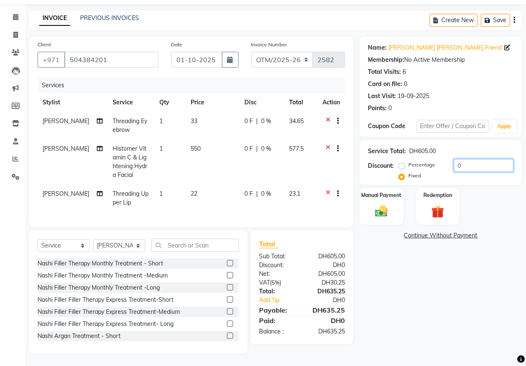
drag, startPoint x: 467, startPoint y: 158, endPoint x: 397, endPoint y: 152, distance: 70.7
click at [397, 159] on div "Discount: Percentage Fixed 0" at bounding box center [441, 170] width 146 height 23
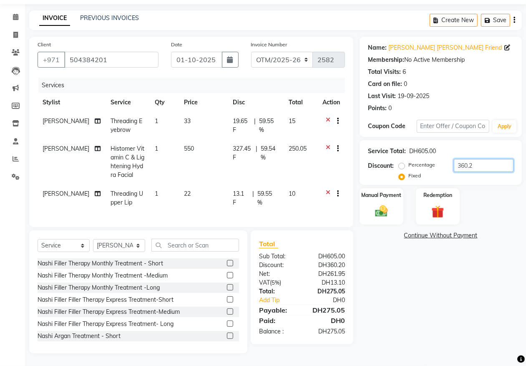
type input "360.25"
drag, startPoint x: 485, startPoint y: 159, endPoint x: 445, endPoint y: 153, distance: 40.0
click at [445, 159] on div "Percentage Fixed 360.25" at bounding box center [457, 170] width 113 height 23
type input "346.50"
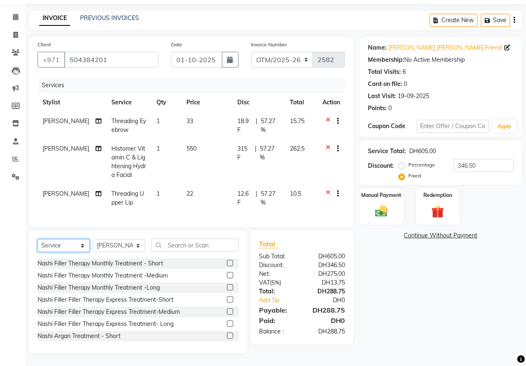
click at [80, 246] on select "Select Service Product Membership Package Voucher Prepaid Gift Card" at bounding box center [64, 245] width 52 height 13
select select "product"
click at [38, 239] on select "Select Service Product Membership Package Voucher Prepaid Gift Card" at bounding box center [64, 245] width 52 height 13
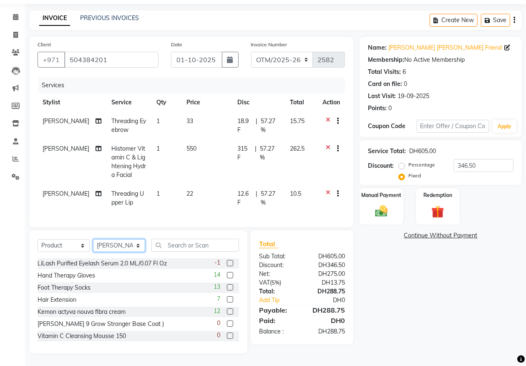
click at [118, 243] on select "Select Stylist Admin Amir Bianca Hadeel Jeewan Jinky Kristi Leen Sabah Sapana W…" at bounding box center [119, 245] width 52 height 13
select select "20145"
click at [93, 239] on select "Select Stylist Admin Amir Bianca Hadeel Jeewan Jinky Kristi Leen Sabah Sapana W…" at bounding box center [119, 245] width 52 height 13
click at [165, 244] on input "text" at bounding box center [195, 245] width 88 height 13
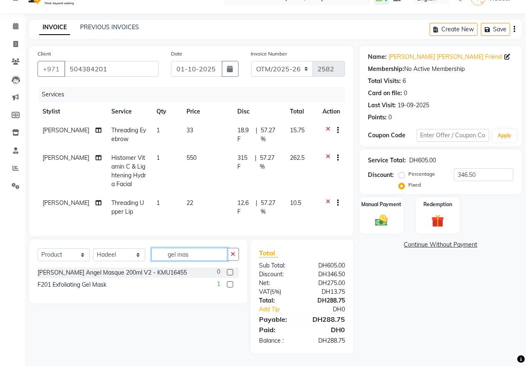
scroll to position [24, 0]
type input "gel mas"
click at [230, 286] on label at bounding box center [230, 284] width 6 height 6
click at [230, 286] on input "checkbox" at bounding box center [229, 284] width 5 height 5
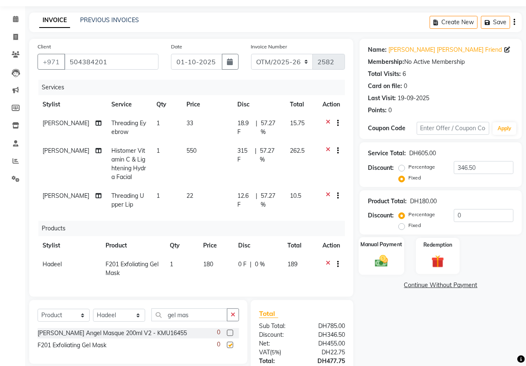
checkbox input "false"
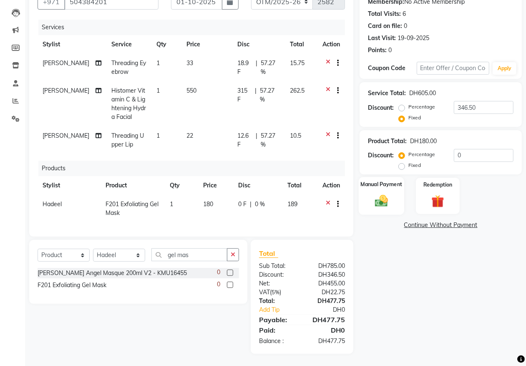
click at [383, 194] on img at bounding box center [381, 201] width 21 height 15
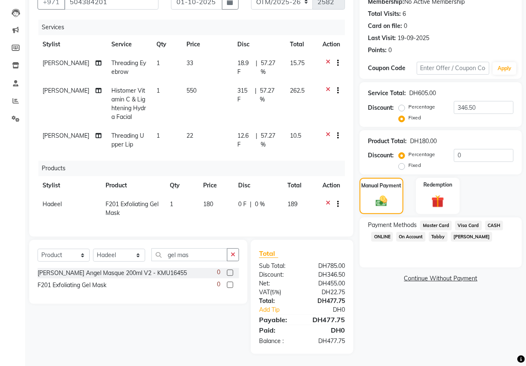
click at [472, 222] on span "Visa Card" at bounding box center [468, 226] width 27 height 10
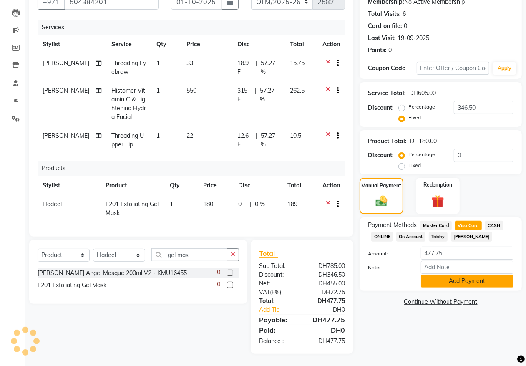
click at [447, 281] on button "Add Payment" at bounding box center [467, 281] width 93 height 13
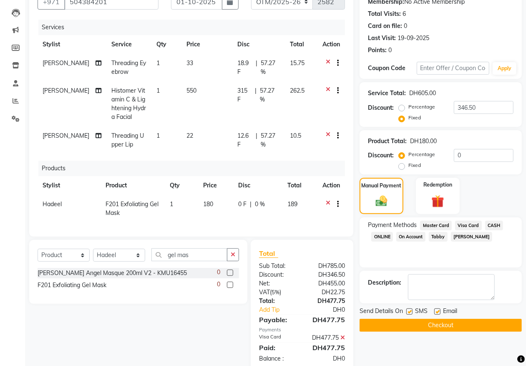
click at [430, 323] on button "Checkout" at bounding box center [441, 325] width 162 height 13
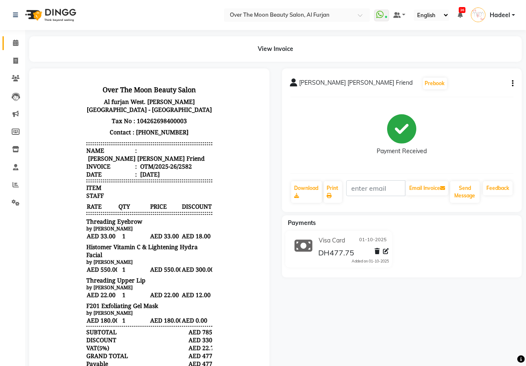
click at [15, 41] on icon at bounding box center [15, 43] width 5 height 6
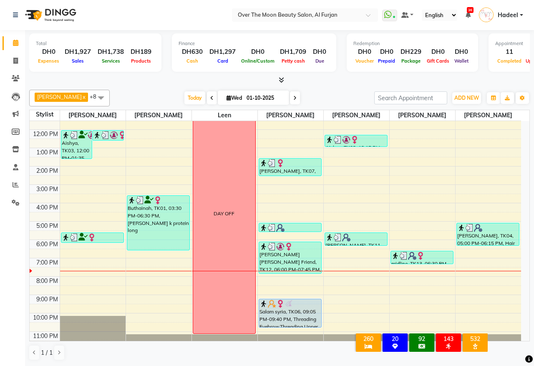
scroll to position [48, 0]
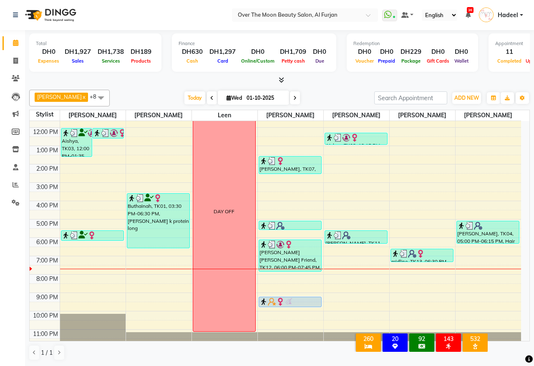
click at [300, 309] on div "9:00 AM 10:00 AM 11:00 AM 12:00 PM 1:00 PM 2:00 PM 3:00 PM 4:00 PM 5:00 PM 6:00…" at bounding box center [276, 210] width 492 height 275
click at [285, 226] on div at bounding box center [290, 226] width 61 height 8
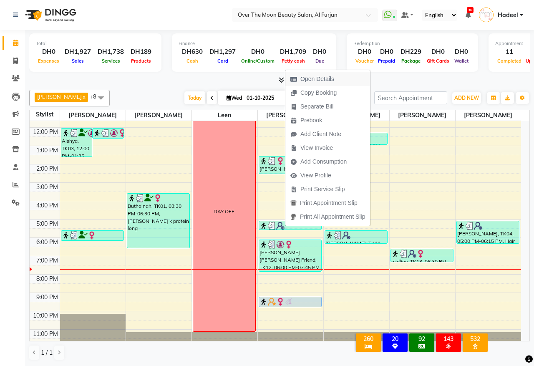
click at [318, 76] on span "Open Details" at bounding box center [317, 79] width 34 height 9
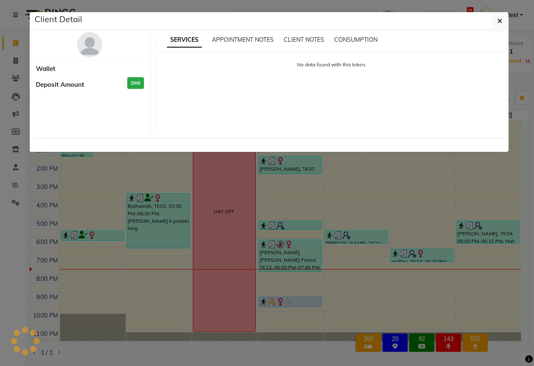
select select "3"
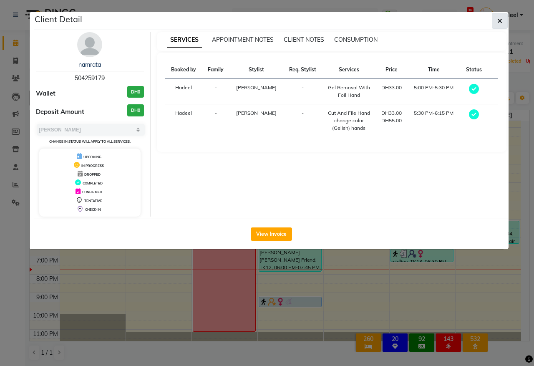
click at [498, 18] on icon "button" at bounding box center [499, 21] width 5 height 7
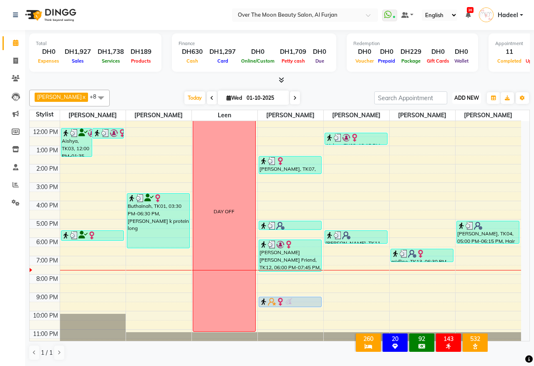
click at [462, 96] on span "ADD NEW" at bounding box center [466, 98] width 25 height 6
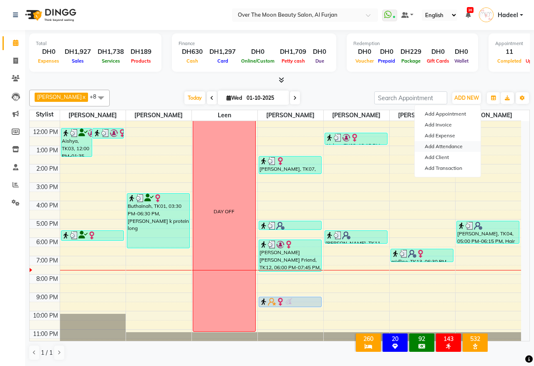
click at [456, 144] on link "Add Attendance" at bounding box center [448, 146] width 66 height 11
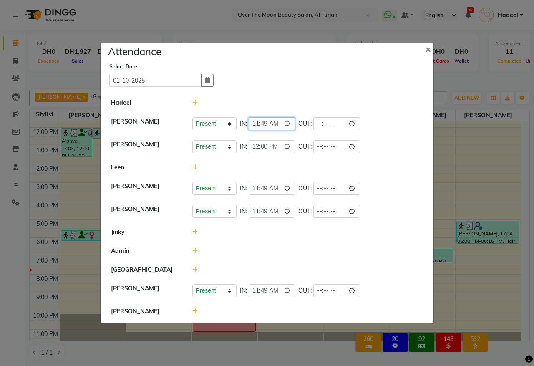
click at [290, 121] on input "11:49" at bounding box center [272, 123] width 47 height 13
type input "12:00"
click at [334, 166] on div at bounding box center [308, 167] width 244 height 9
click at [289, 189] on input "11:49" at bounding box center [272, 188] width 47 height 13
type input "12:00"
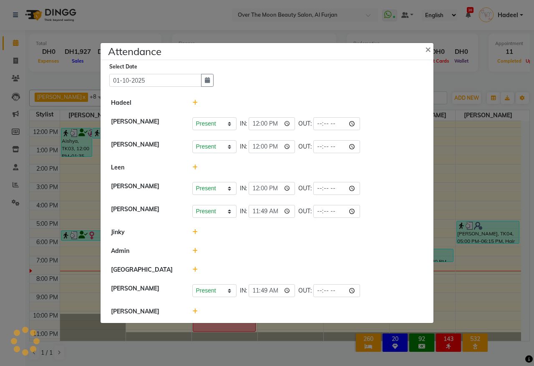
click at [351, 245] on li "Admin" at bounding box center [267, 251] width 329 height 19
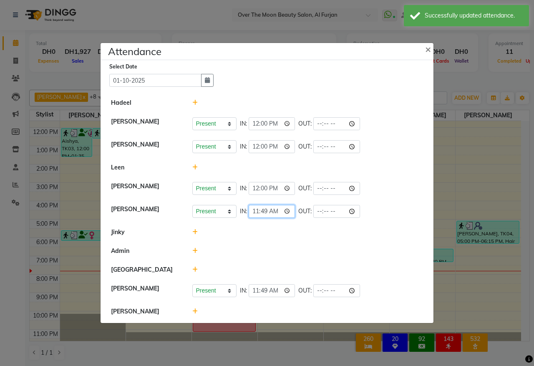
click at [288, 212] on input "11:49" at bounding box center [272, 211] width 47 height 13
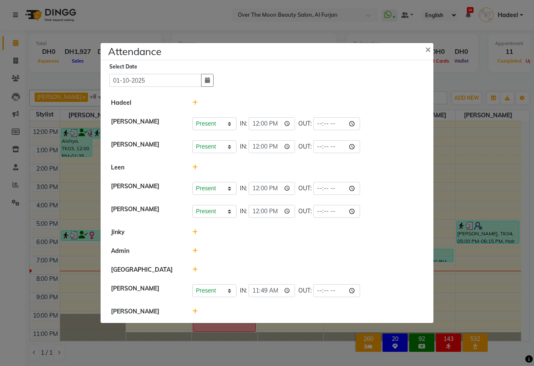
type input "12:00"
click at [343, 245] on li "Admin" at bounding box center [267, 251] width 329 height 19
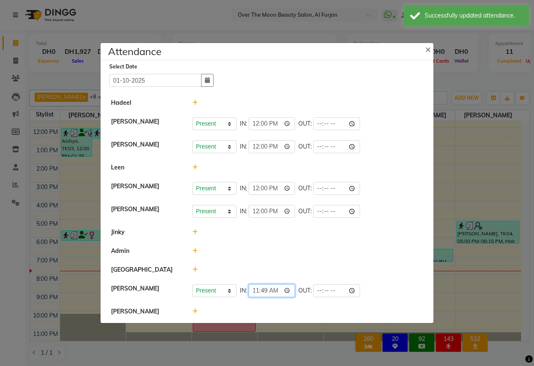
click at [290, 290] on input "11:49" at bounding box center [272, 290] width 47 height 13
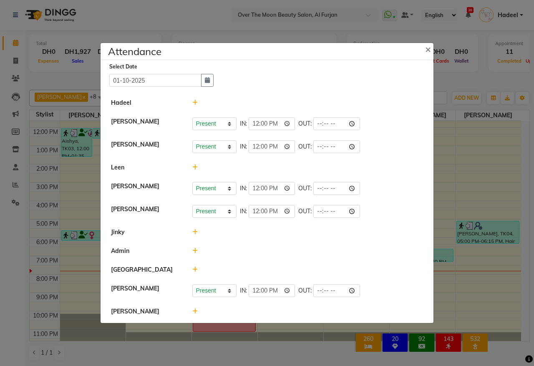
type input "12:00"
click at [328, 237] on li "Jinky" at bounding box center [267, 232] width 329 height 19
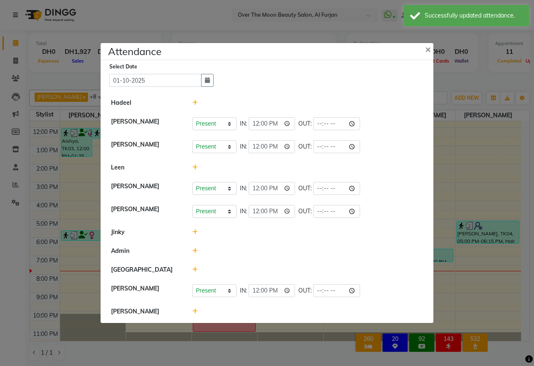
click at [194, 311] on icon at bounding box center [194, 311] width 5 height 6
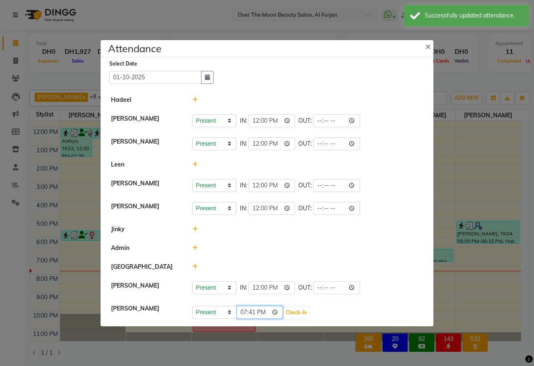
click at [260, 311] on input "19:41" at bounding box center [260, 312] width 47 height 13
click at [276, 312] on input "19:41" at bounding box center [260, 312] width 47 height 13
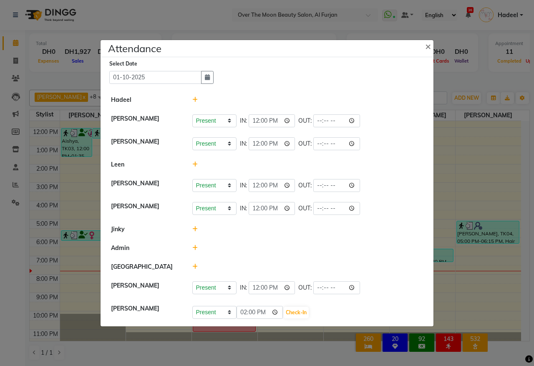
type input "14:00"
click at [316, 234] on li "Jinky" at bounding box center [267, 229] width 329 height 19
click at [426, 44] on span "×" at bounding box center [428, 46] width 6 height 13
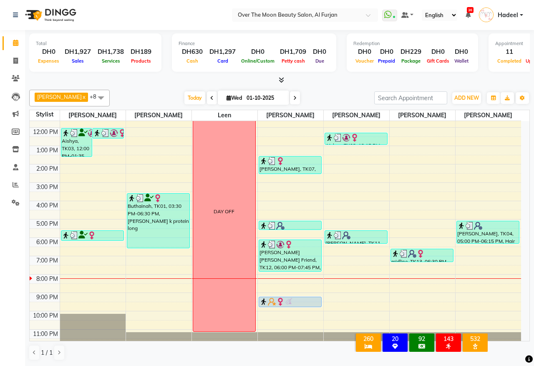
click at [144, 265] on div "9:00 AM 10:00 AM 11:00 AM 12:00 PM 1:00 PM 2:00 PM 3:00 PM 4:00 PM 5:00 PM 6:00…" at bounding box center [276, 210] width 492 height 275
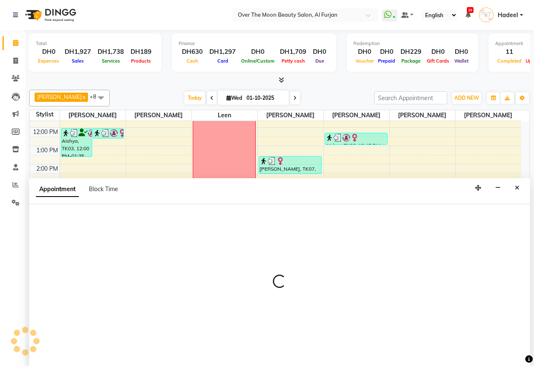
select select "29762"
select select "tentative"
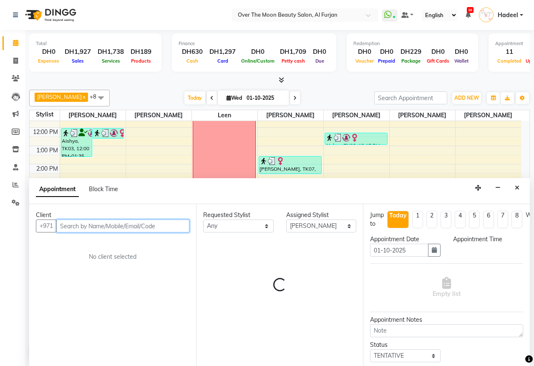
select select "1140"
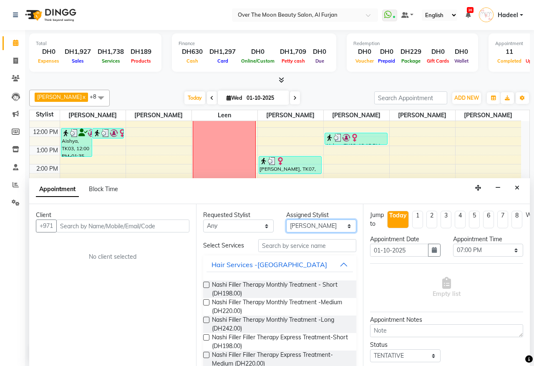
click at [315, 225] on select "Select Amir Bianca Hadeel Jeewan Jinky Kristi Leen Sapana William" at bounding box center [321, 226] width 71 height 13
select select "20146"
click at [286, 220] on select "Select Amir Bianca Hadeel Jeewan Jinky Kristi Leen Sapana William" at bounding box center [321, 226] width 71 height 13
click at [274, 252] on input "text" at bounding box center [307, 245] width 98 height 13
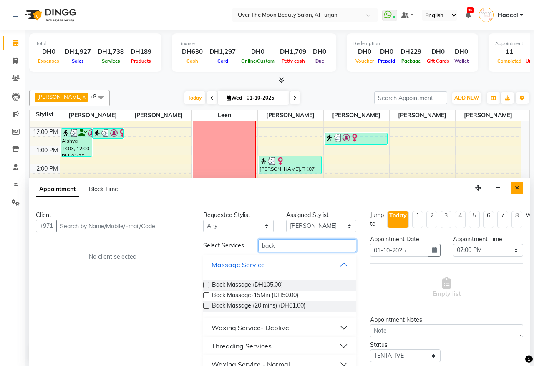
type input "back"
click at [514, 190] on button "Close" at bounding box center [517, 188] width 12 height 13
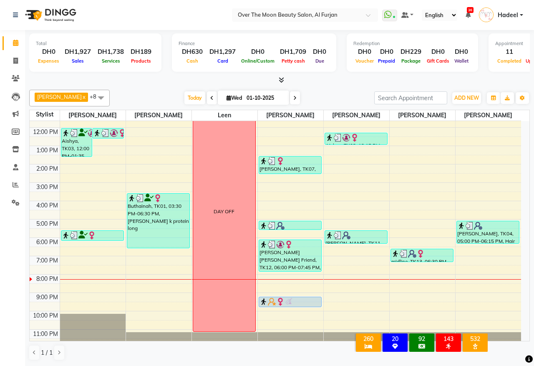
drag, startPoint x: 284, startPoint y: 307, endPoint x: 286, endPoint y: 312, distance: 5.7
click at [286, 312] on div "9:00 AM 10:00 AM 11:00 AM 12:00 PM 1:00 PM 2:00 PM 3:00 PM 4:00 PM 5:00 PM 6:00…" at bounding box center [276, 210] width 492 height 275
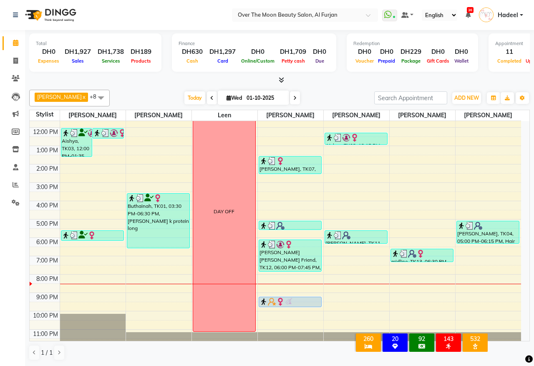
drag, startPoint x: 280, startPoint y: 306, endPoint x: 283, endPoint y: 310, distance: 4.9
click at [283, 310] on div "9:00 AM 10:00 AM 11:00 AM 12:00 PM 1:00 PM 2:00 PM 3:00 PM 4:00 PM 5:00 PM 6:00…" at bounding box center [276, 210] width 492 height 275
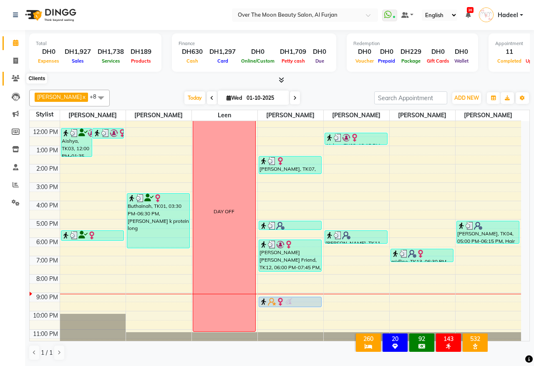
click at [15, 78] on icon at bounding box center [16, 78] width 8 height 6
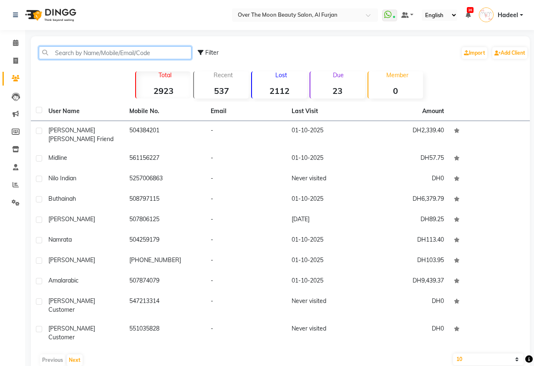
click at [69, 47] on input "text" at bounding box center [115, 52] width 153 height 13
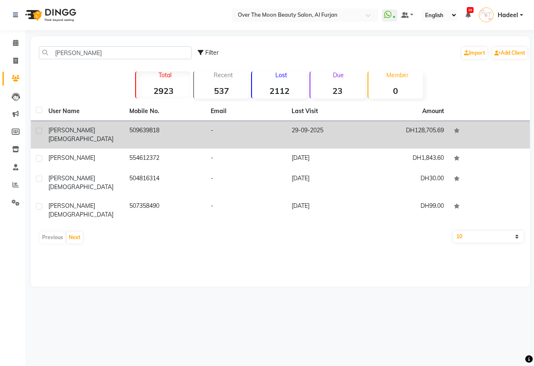
click at [149, 134] on td "509639818" at bounding box center [164, 135] width 81 height 28
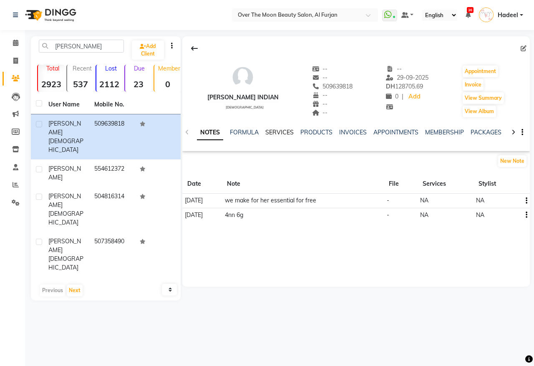
click at [276, 132] on link "SERVICES" at bounding box center [279, 133] width 28 height 8
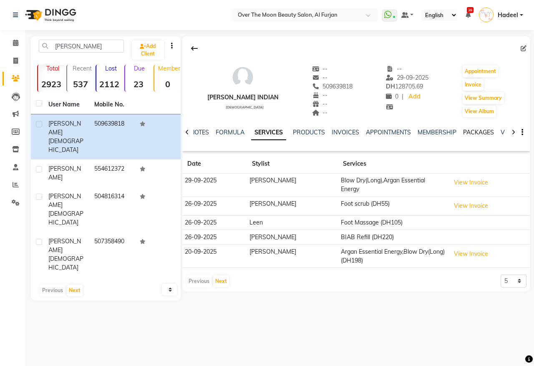
click at [481, 132] on link "PACKAGES" at bounding box center [478, 133] width 31 height 8
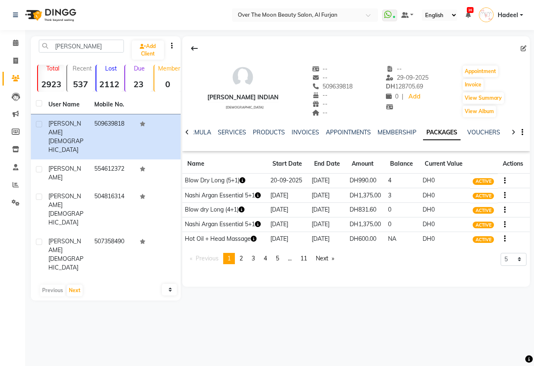
click at [240, 258] on link "page 2" at bounding box center [241, 258] width 12 height 11
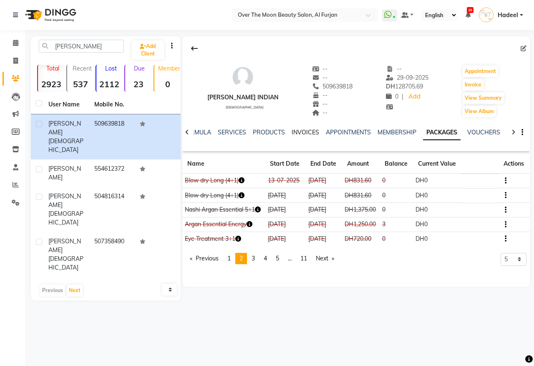
click at [303, 132] on link "INVOICES" at bounding box center [306, 133] width 28 height 8
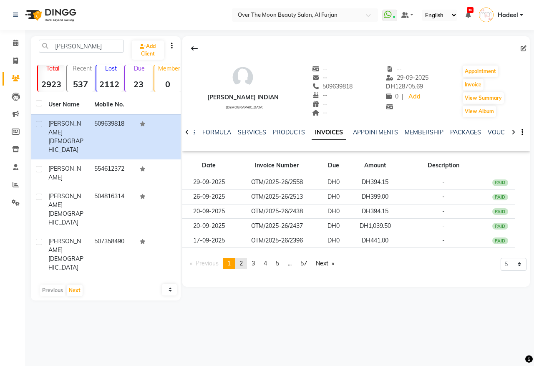
click at [243, 262] on span "2" at bounding box center [241, 264] width 3 height 8
click at [251, 134] on link "SERVICES" at bounding box center [252, 133] width 28 height 8
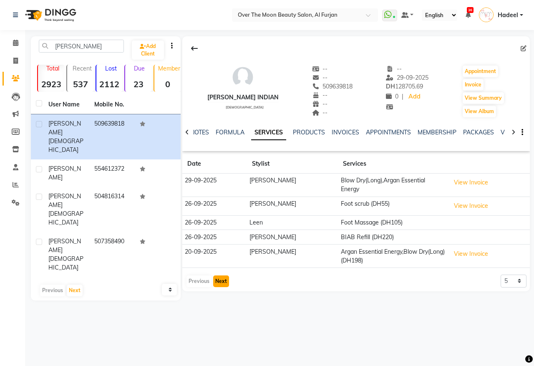
click at [219, 276] on button "Next" at bounding box center [221, 281] width 16 height 12
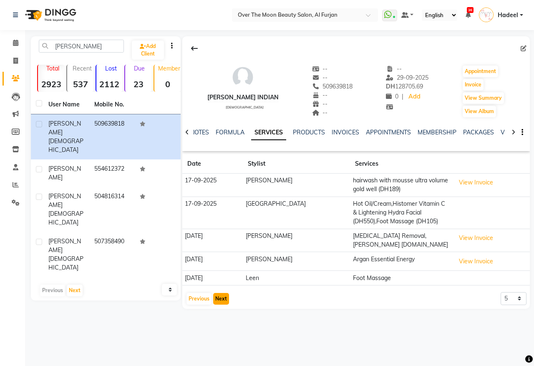
click at [218, 299] on button "Next" at bounding box center [221, 299] width 16 height 12
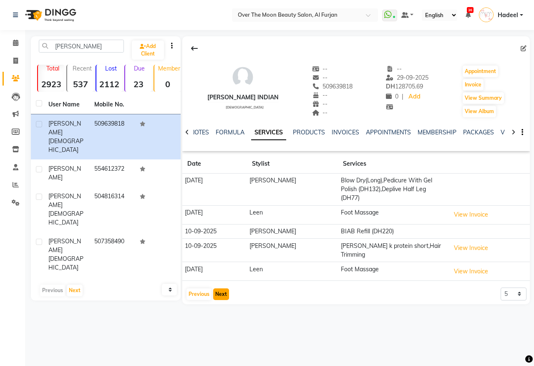
click at [220, 288] on button "Next" at bounding box center [221, 294] width 16 height 12
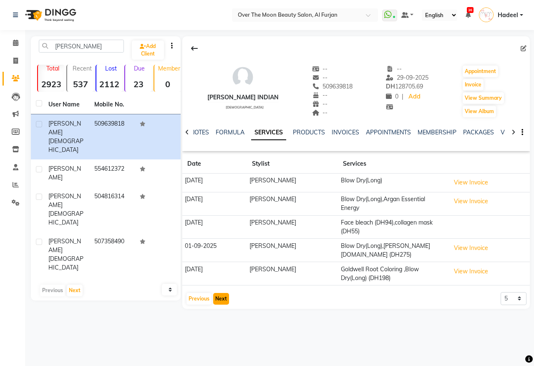
click at [222, 293] on button "Next" at bounding box center [221, 299] width 16 height 12
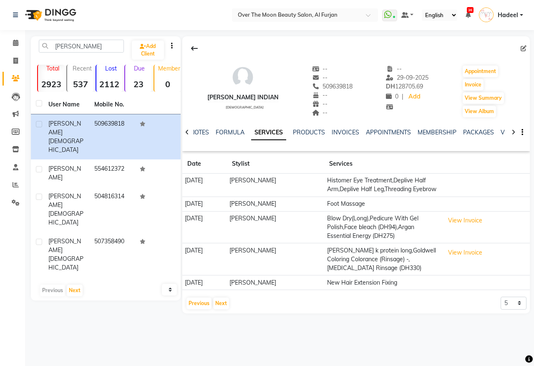
click at [212, 295] on app-client-history "Date Stylist Services 22-08-2025 Kristi Histomer Eye Treatment,Deplive Half Arm…" at bounding box center [356, 232] width 348 height 156
click at [197, 305] on button "Previous" at bounding box center [199, 304] width 25 height 12
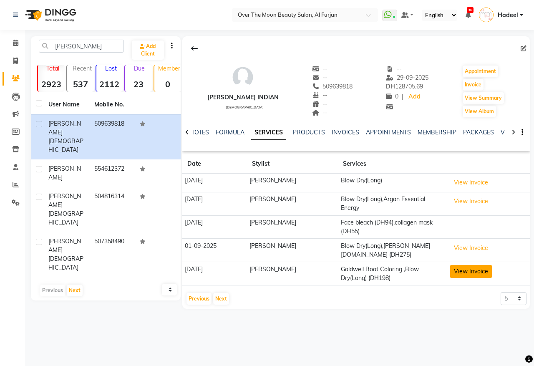
click at [460, 265] on button "View Invoice" at bounding box center [471, 271] width 42 height 13
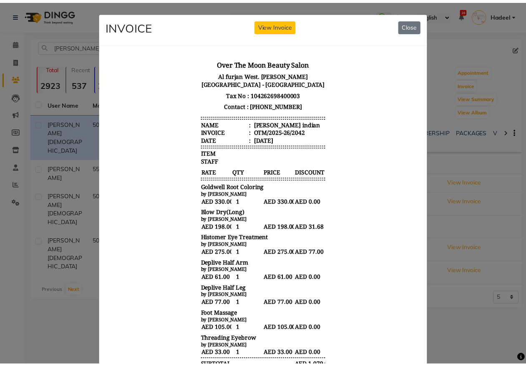
scroll to position [6, 0]
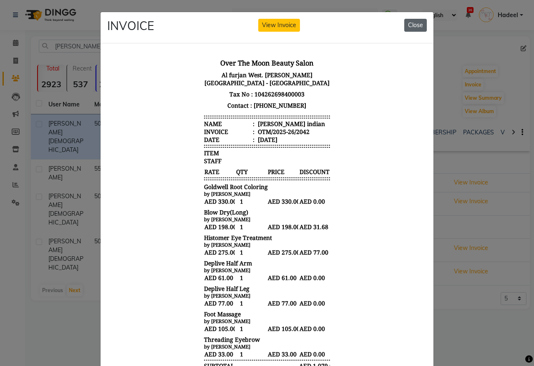
click at [412, 25] on button "Close" at bounding box center [415, 25] width 23 height 13
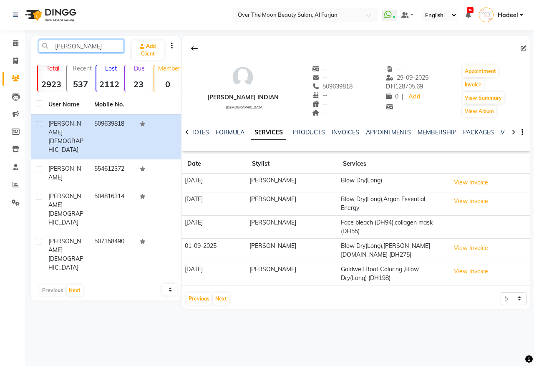
click at [98, 46] on input "sangita" at bounding box center [81, 46] width 85 height 13
type input "s"
click at [91, 43] on input "s" at bounding box center [81, 46] width 85 height 13
click at [86, 48] on input "s" at bounding box center [81, 46] width 85 height 13
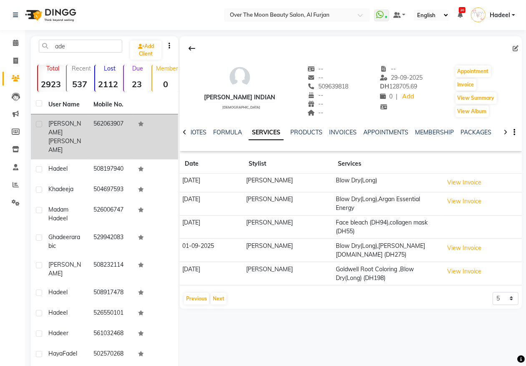
click at [101, 120] on td "562063907" at bounding box center [110, 136] width 45 height 45
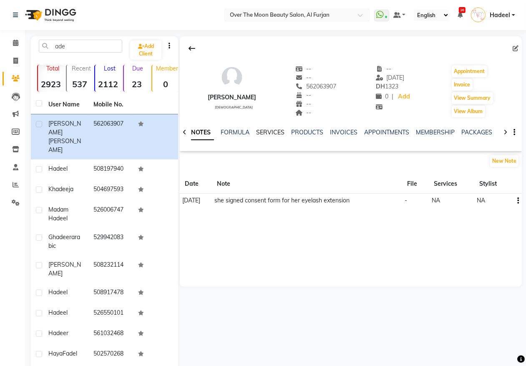
click at [278, 134] on link "SERVICES" at bounding box center [270, 133] width 28 height 8
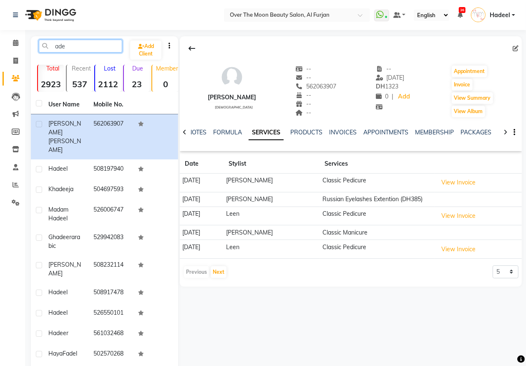
click at [82, 47] on input "ade" at bounding box center [80, 46] width 83 height 13
type input "a"
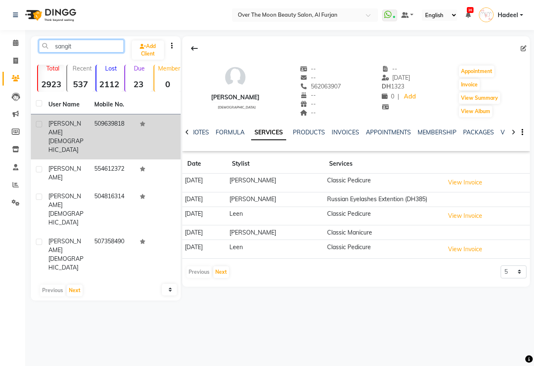
type input "sangit"
click at [111, 122] on td "509639818" at bounding box center [112, 136] width 46 height 45
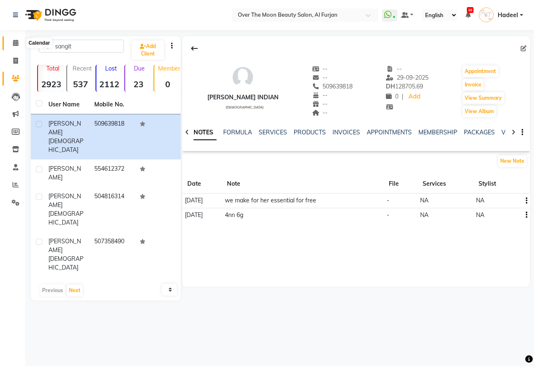
click at [14, 45] on icon at bounding box center [15, 43] width 5 height 6
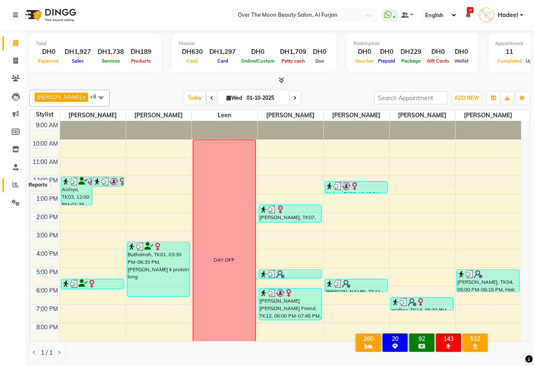
click at [13, 184] on icon at bounding box center [16, 185] width 6 height 6
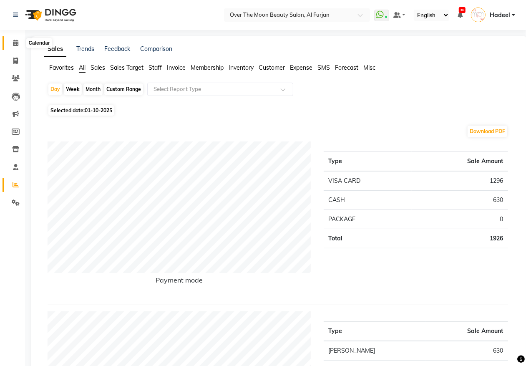
click at [15, 40] on icon at bounding box center [15, 43] width 5 height 6
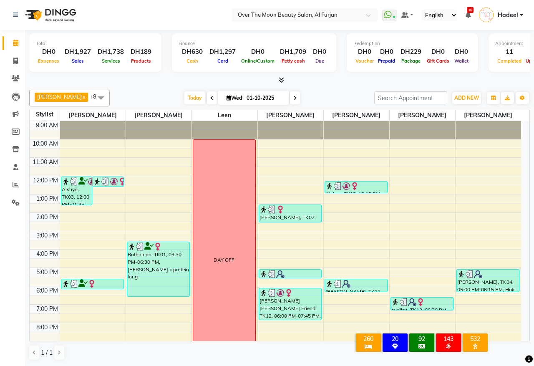
scroll to position [58, 0]
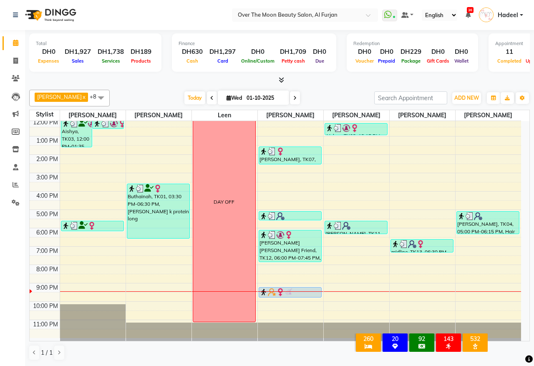
click at [307, 293] on div at bounding box center [290, 292] width 61 height 8
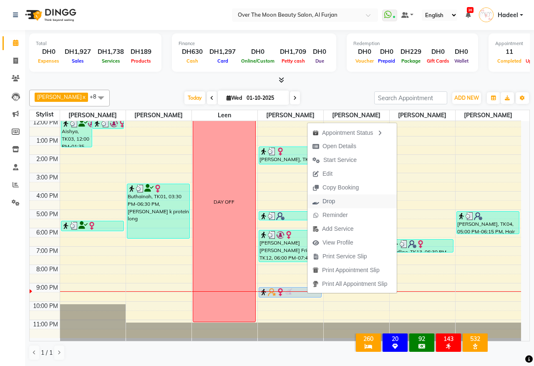
click at [348, 201] on button "Drop" at bounding box center [352, 201] width 89 height 14
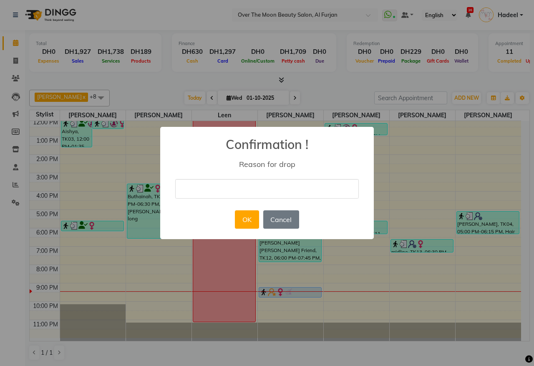
click at [291, 191] on input "text" at bounding box center [267, 189] width 184 height 20
type input "NO SHOW"
click at [250, 222] on button "OK" at bounding box center [247, 219] width 24 height 18
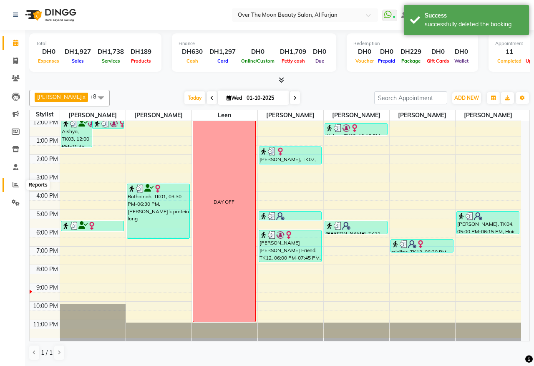
click at [15, 183] on icon at bounding box center [16, 185] width 6 height 6
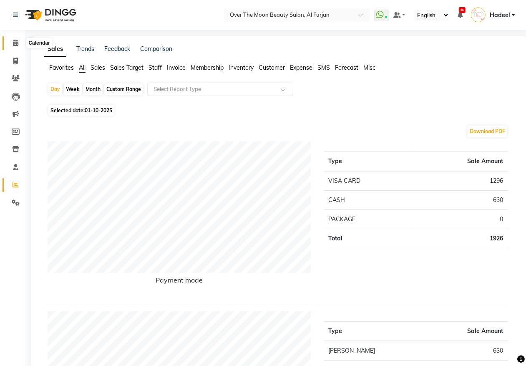
click at [14, 42] on icon at bounding box center [15, 43] width 5 height 6
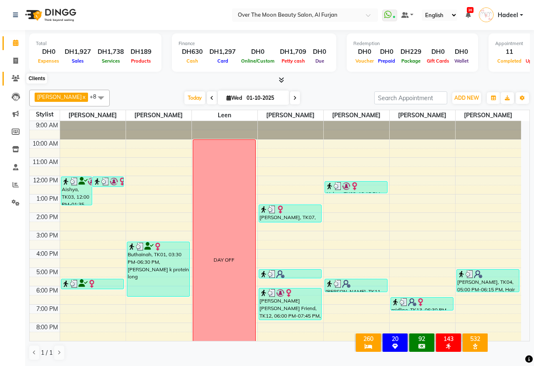
click at [15, 80] on icon at bounding box center [16, 78] width 8 height 6
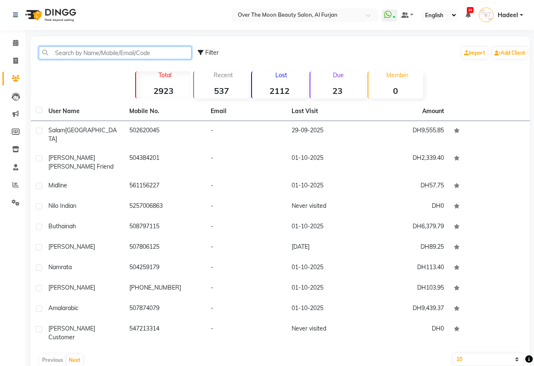
click at [99, 51] on input "text" at bounding box center [115, 52] width 153 height 13
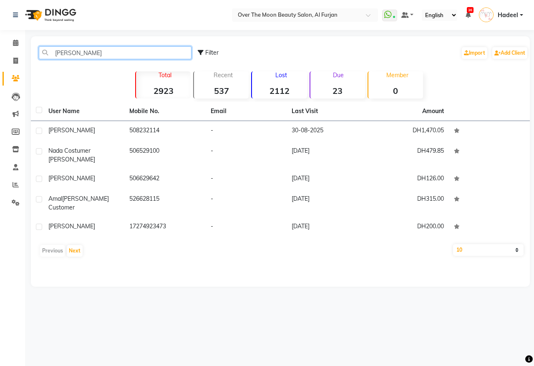
click at [101, 50] on input "william" at bounding box center [115, 52] width 153 height 13
type input "w"
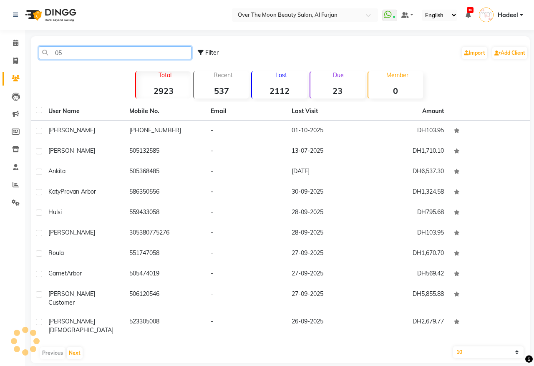
type input "0"
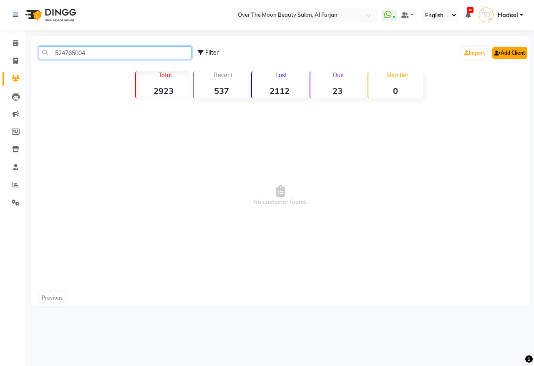
type input "524765004"
click at [510, 55] on link "Add Client" at bounding box center [509, 53] width 35 height 12
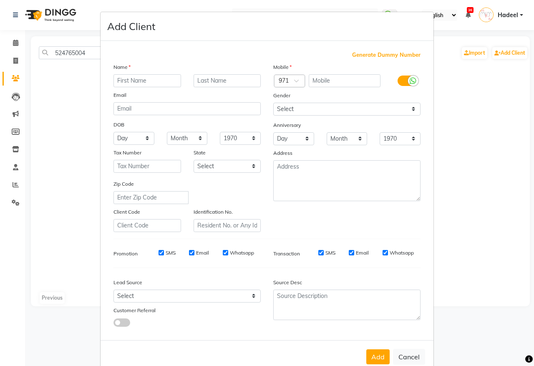
click at [151, 78] on input "text" at bounding box center [148, 80] width 68 height 13
type input "william hairdresser"
click at [333, 78] on input "text" at bounding box center [345, 80] width 72 height 13
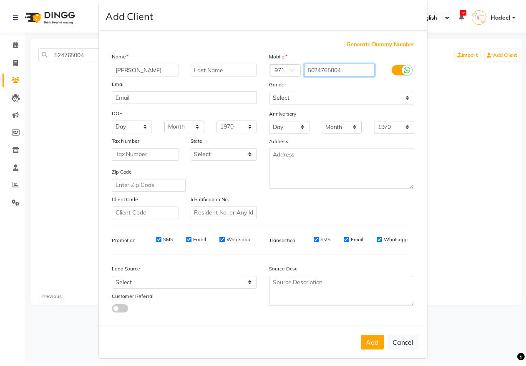
scroll to position [16, 0]
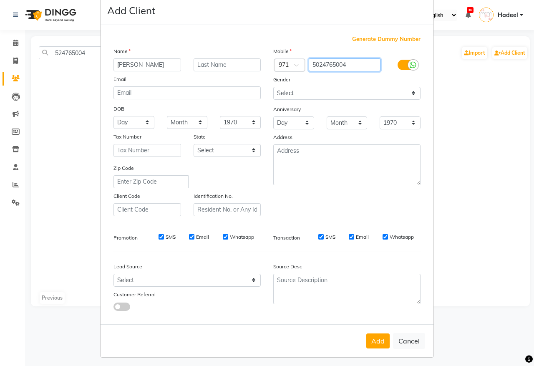
click at [318, 63] on input "5024765004" at bounding box center [345, 64] width 72 height 13
type input "524765004"
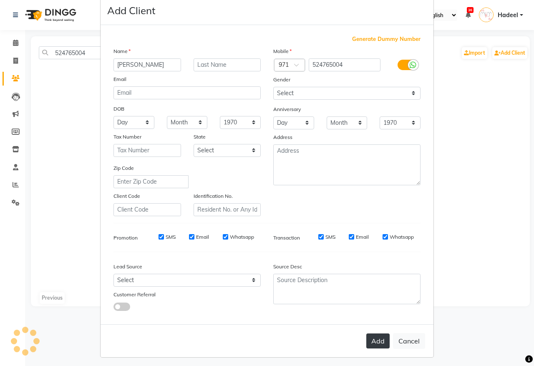
click at [374, 337] on button "Add" at bounding box center [377, 340] width 23 height 15
select select
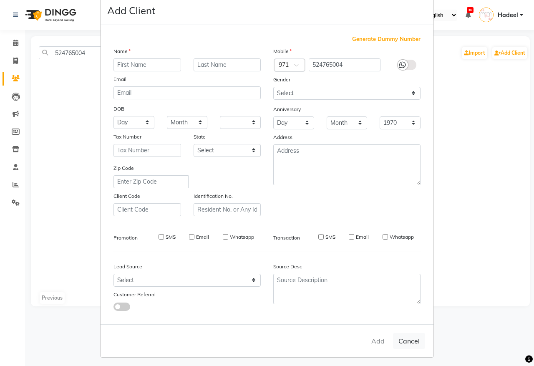
select select
checkbox input "false"
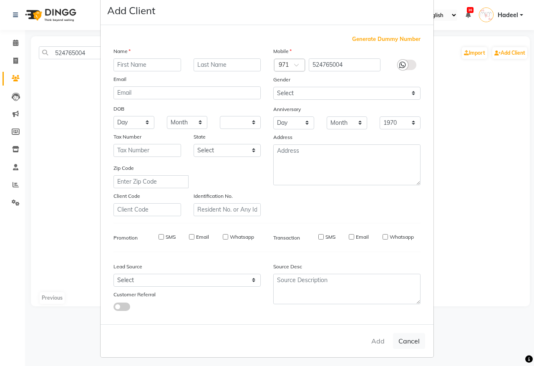
checkbox input "false"
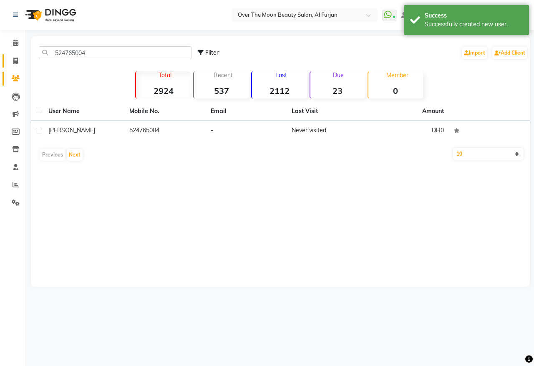
click at [15, 61] on icon at bounding box center [15, 61] width 5 height 6
select select "service"
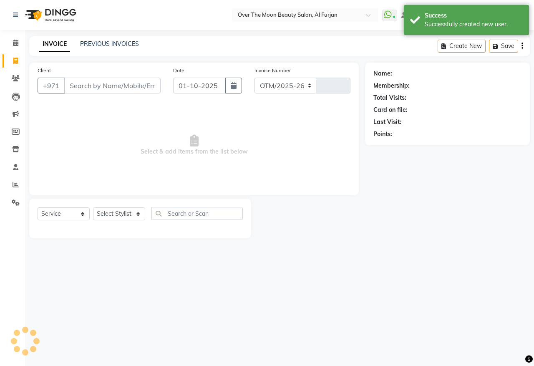
select select "3996"
type input "2583"
click at [87, 88] on input "Client" at bounding box center [112, 86] width 96 height 16
click at [102, 85] on input "Client" at bounding box center [112, 86] width 96 height 16
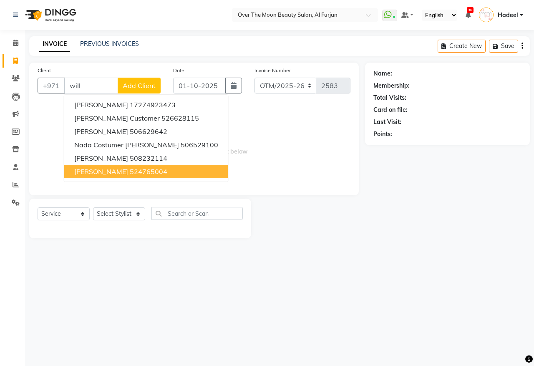
click at [91, 172] on span "william hairdresser" at bounding box center [101, 171] width 54 height 8
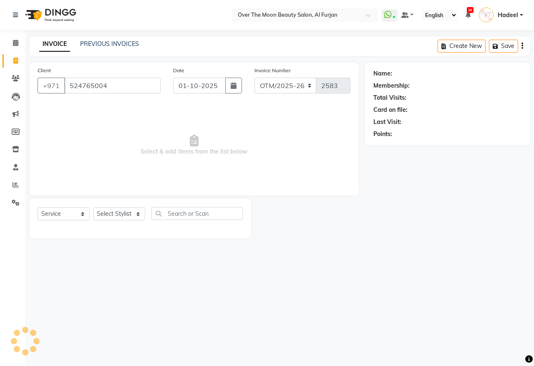
type input "524765004"
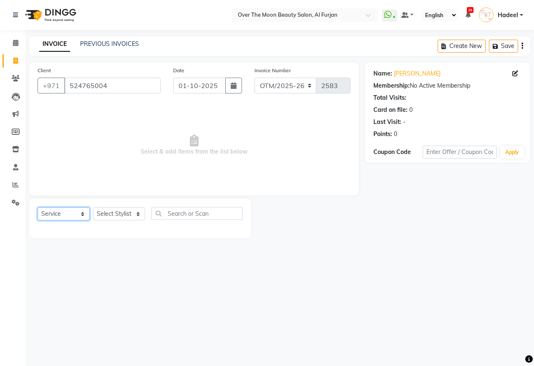
click at [83, 215] on select "Select Service Product Membership Package Voucher Prepaid Gift Card" at bounding box center [64, 213] width 52 height 13
select select "product"
click at [38, 207] on select "Select Service Product Membership Package Voucher Prepaid Gift Card" at bounding box center [64, 213] width 52 height 13
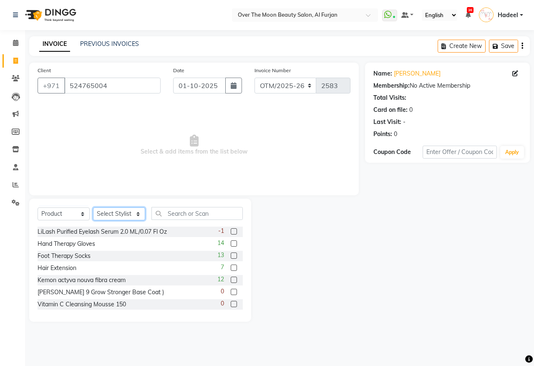
click at [140, 212] on select "Select Stylist Admin Amir Bianca Hadeel Jeewan Jinky Kristi Leen Sabah Sapana W…" at bounding box center [119, 213] width 52 height 13
select select "29762"
click at [93, 207] on select "Select Stylist Admin Amir Bianca Hadeel Jeewan Jinky Kristi Leen Sabah Sapana W…" at bounding box center [119, 213] width 52 height 13
click at [172, 215] on input "text" at bounding box center [196, 213] width 91 height 13
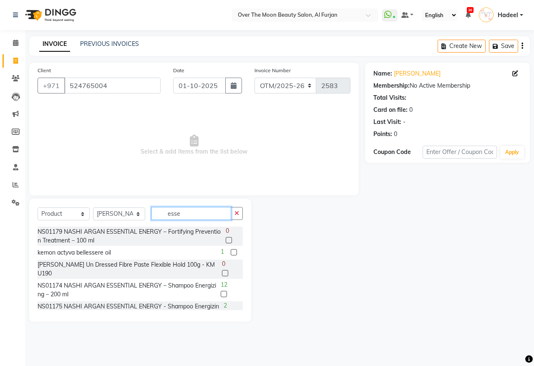
type input "esse"
click at [221, 293] on label at bounding box center [224, 294] width 6 height 6
click at [221, 293] on input "checkbox" at bounding box center [223, 294] width 5 height 5
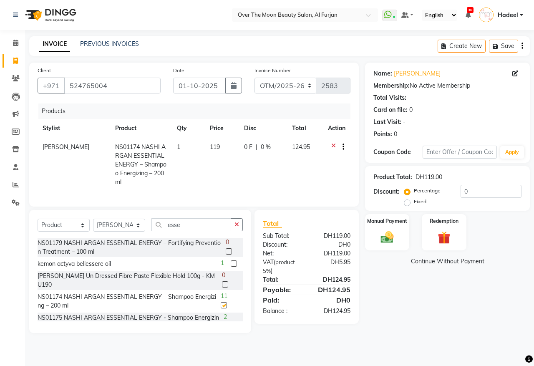
checkbox input "false"
click at [259, 152] on td "0 F | 0 %" at bounding box center [263, 165] width 48 height 54
select select "29762"
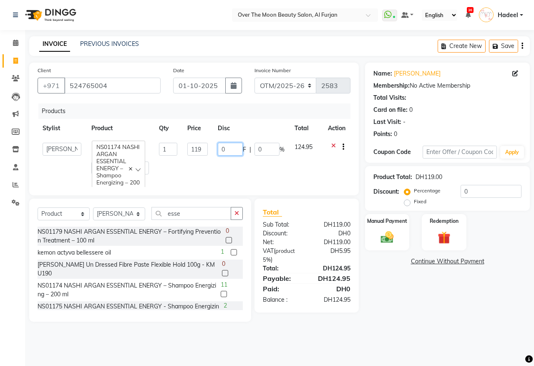
click at [225, 151] on input "0" at bounding box center [230, 149] width 25 height 13
type input "19"
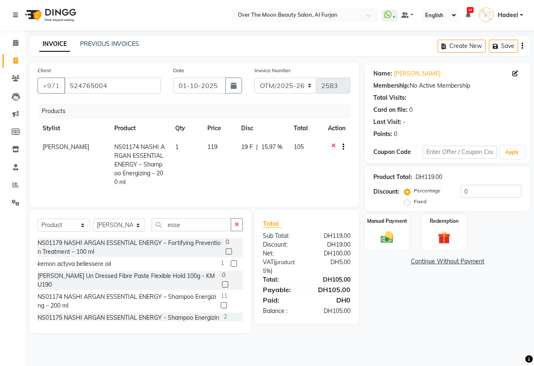
click at [236, 165] on td "19 F | 15.97 %" at bounding box center [262, 165] width 53 height 54
select select "29762"
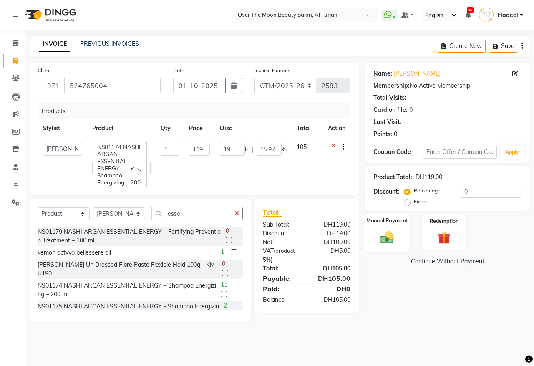
click at [382, 236] on img at bounding box center [387, 237] width 22 height 15
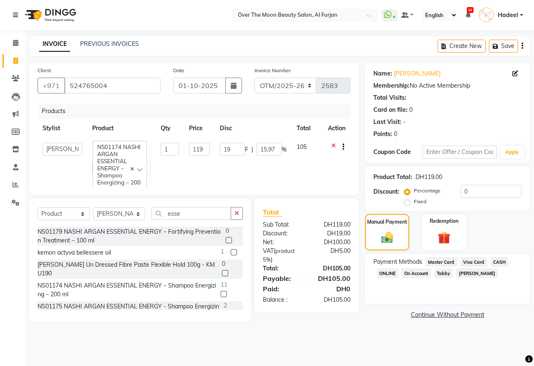
click at [435, 263] on span "Master Card" at bounding box center [442, 262] width 32 height 10
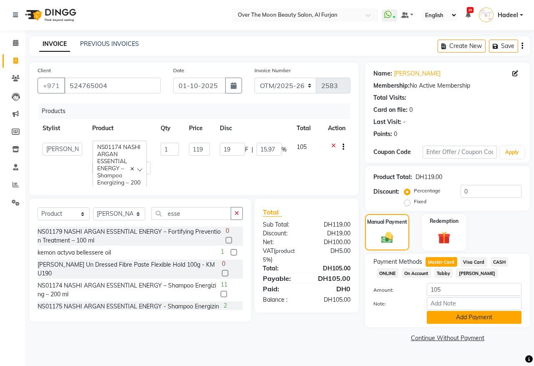
click at [454, 318] on button "Add Payment" at bounding box center [474, 317] width 95 height 13
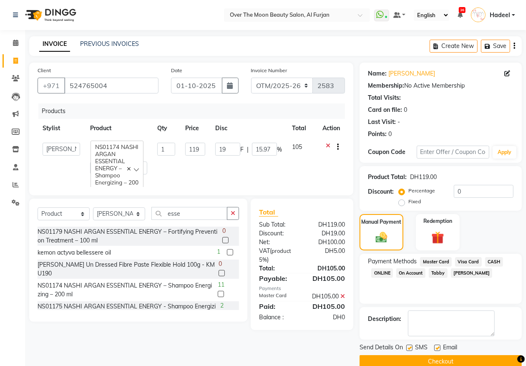
scroll to position [15, 0]
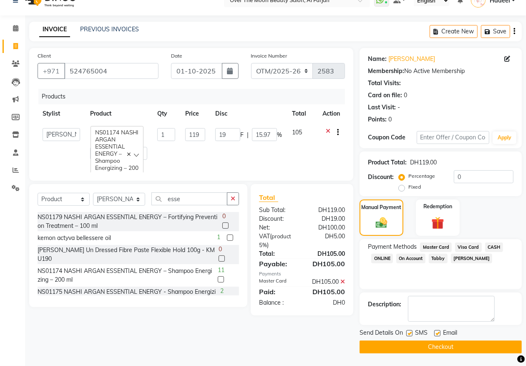
click at [419, 348] on button "Checkout" at bounding box center [441, 347] width 162 height 13
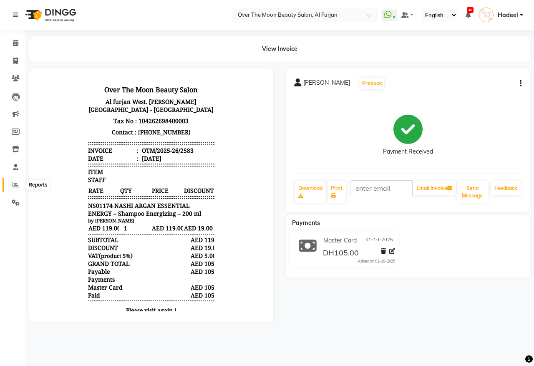
click at [10, 182] on span at bounding box center [15, 185] width 15 height 10
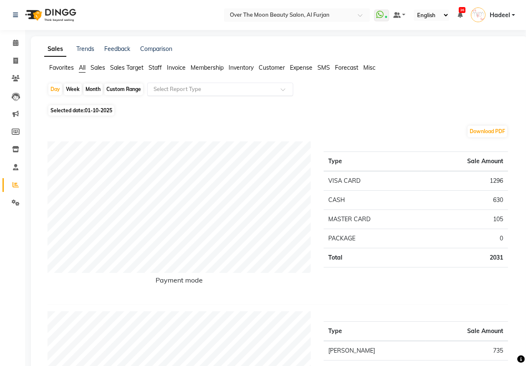
click at [284, 92] on span at bounding box center [286, 92] width 10 height 8
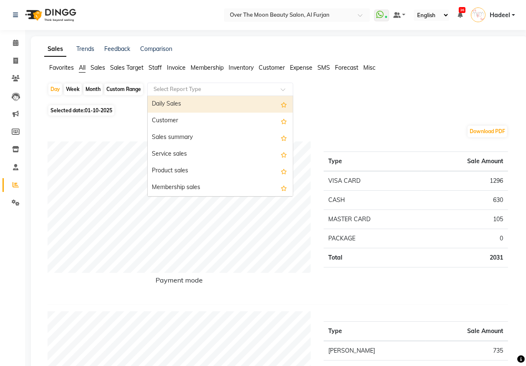
click at [259, 103] on div "Daily Sales" at bounding box center [220, 104] width 145 height 17
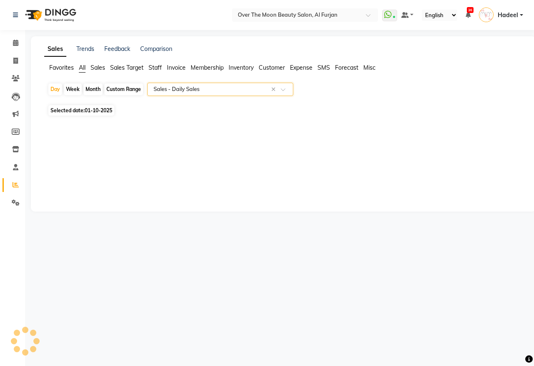
select select "full_report"
select select "pdf"
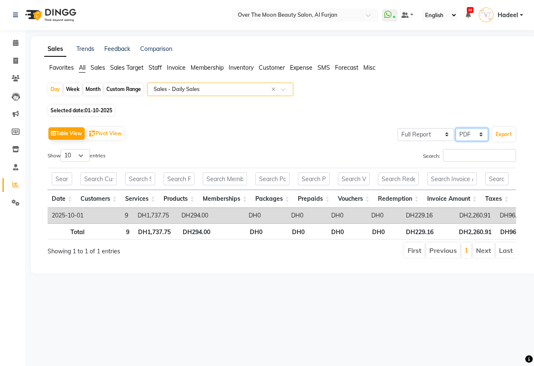
click at [483, 134] on select "Select CSV PDF" at bounding box center [472, 134] width 33 height 13
click at [456, 128] on select "Select CSV PDF" at bounding box center [472, 134] width 33 height 13
click at [507, 136] on button "Export" at bounding box center [503, 134] width 23 height 14
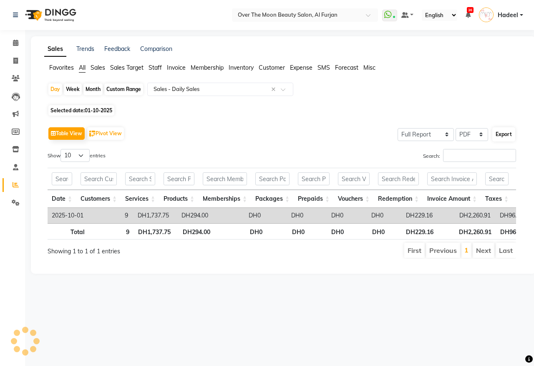
select select "monospace"
select select "15px"
select select "template_2"
select select "A4"
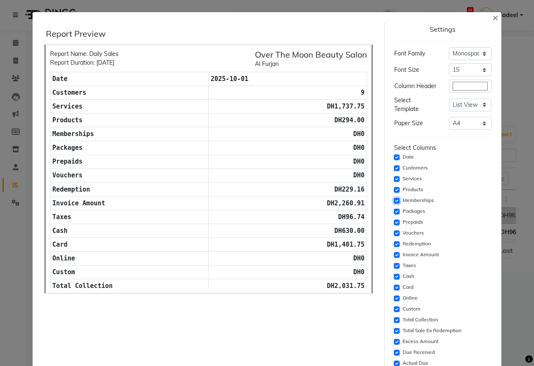
click at [394, 204] on input "checkbox" at bounding box center [397, 201] width 6 height 6
checkbox input "false"
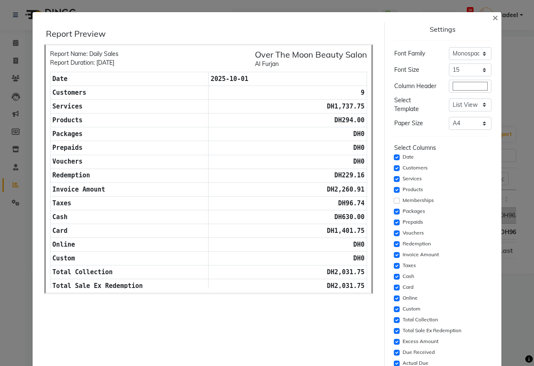
click at [394, 213] on div "Packages" at bounding box center [443, 212] width 98 height 10
click at [394, 214] on input "checkbox" at bounding box center [397, 212] width 6 height 6
checkbox input "false"
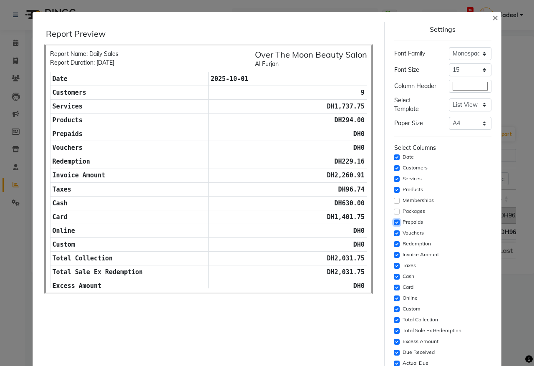
click at [394, 225] on input "checkbox" at bounding box center [397, 223] width 6 height 6
checkbox input "false"
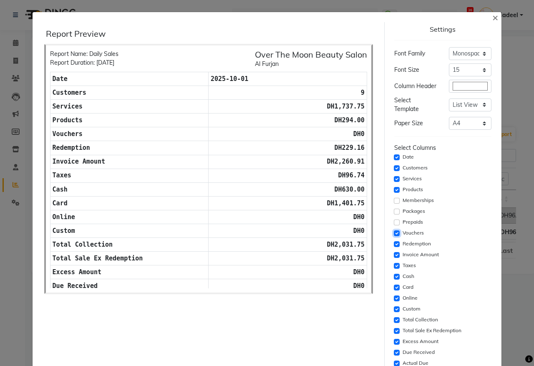
click at [394, 236] on input "checkbox" at bounding box center [397, 233] width 6 height 6
checkbox input "false"
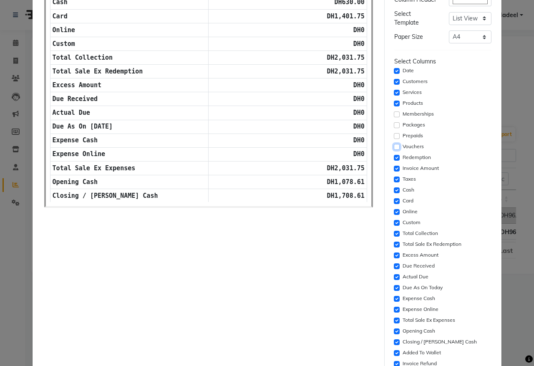
scroll to position [87, 0]
click at [394, 214] on input "checkbox" at bounding box center [397, 212] width 6 height 6
checkbox input "false"
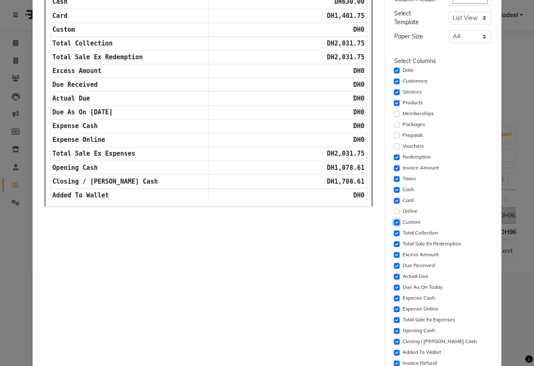
click at [394, 224] on input "checkbox" at bounding box center [397, 223] width 6 height 6
checkbox input "false"
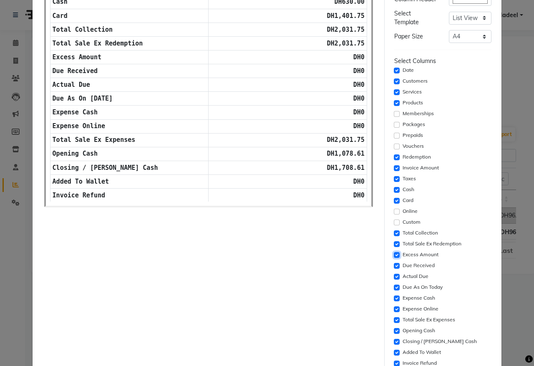
drag, startPoint x: 390, startPoint y: 258, endPoint x: 388, endPoint y: 265, distance: 7.8
click at [394, 257] on input "checkbox" at bounding box center [397, 255] width 6 height 6
checkbox input "false"
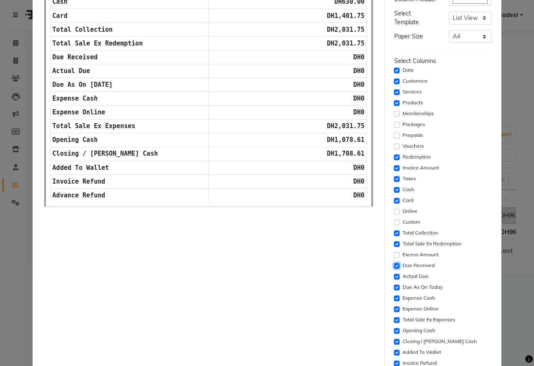
click at [394, 269] on input "checkbox" at bounding box center [397, 266] width 6 height 6
checkbox input "false"
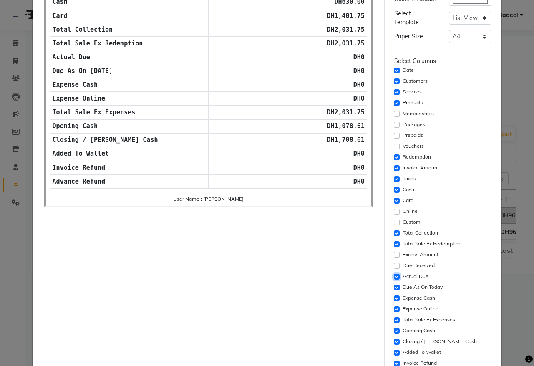
click at [394, 280] on input "checkbox" at bounding box center [397, 277] width 6 height 6
checkbox input "false"
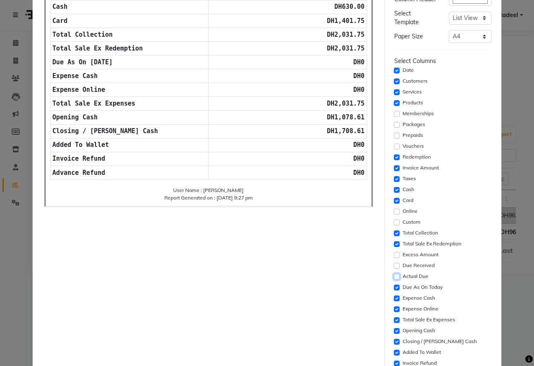
scroll to position [83, 0]
click at [394, 290] on input "checkbox" at bounding box center [397, 288] width 6 height 6
checkbox input "false"
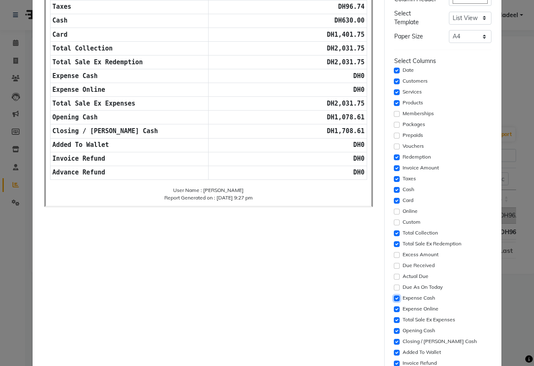
click at [394, 301] on input "checkbox" at bounding box center [397, 298] width 6 height 6
checkbox input "false"
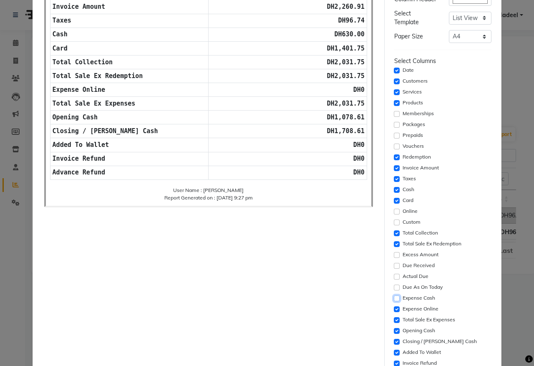
scroll to position [56, 0]
click at [394, 312] on input "checkbox" at bounding box center [397, 309] width 6 height 6
checkbox input "false"
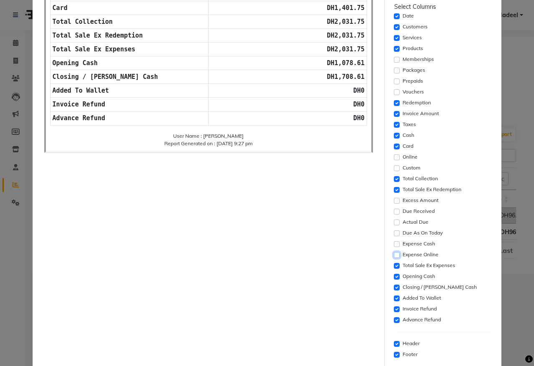
scroll to position [174, 0]
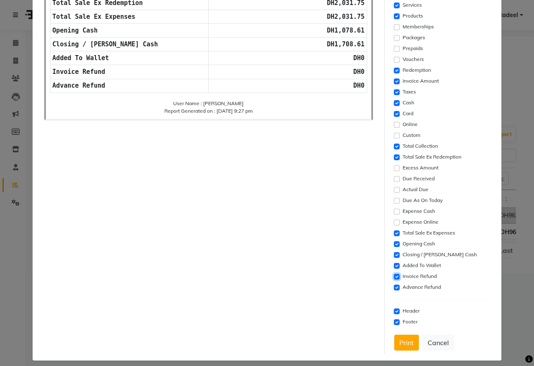
click at [394, 278] on input "checkbox" at bounding box center [397, 277] width 6 height 6
checkbox input "false"
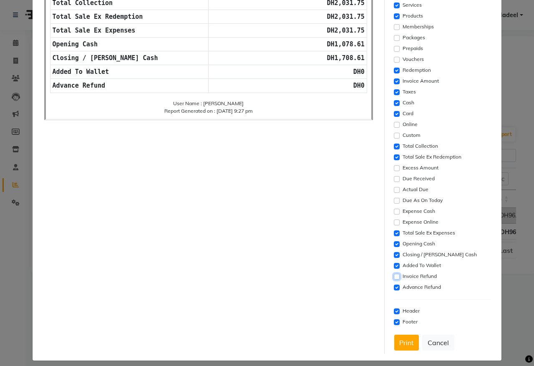
scroll to position [28, 0]
click at [394, 269] on input "checkbox" at bounding box center [397, 266] width 6 height 6
checkbox input "false"
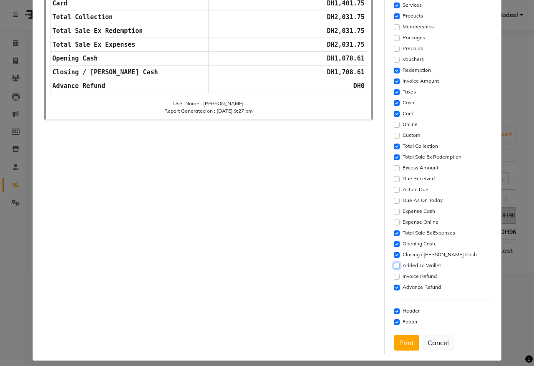
scroll to position [14, 0]
click at [394, 290] on input "checkbox" at bounding box center [397, 288] width 6 height 6
checkbox input "false"
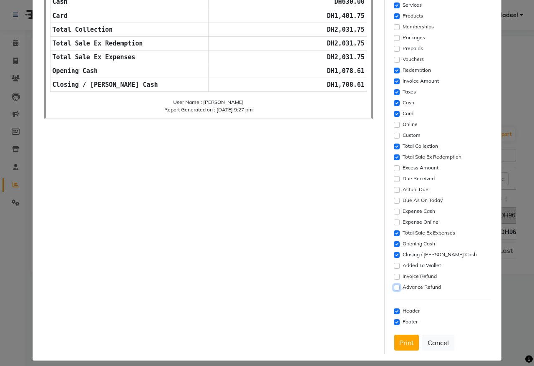
scroll to position [185, 0]
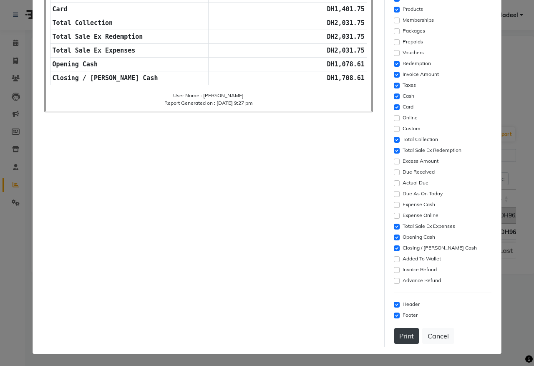
click at [404, 333] on button "Print" at bounding box center [406, 336] width 25 height 16
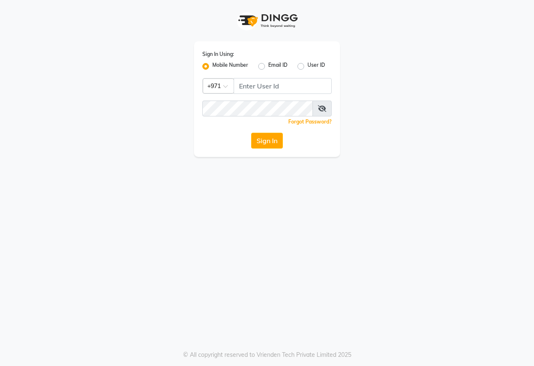
click at [265, 81] on input "Username" at bounding box center [283, 86] width 98 height 16
type input "558452776"
click at [263, 138] on button "Sign In" at bounding box center [267, 141] width 32 height 16
